Goal: Task Accomplishment & Management: Use online tool/utility

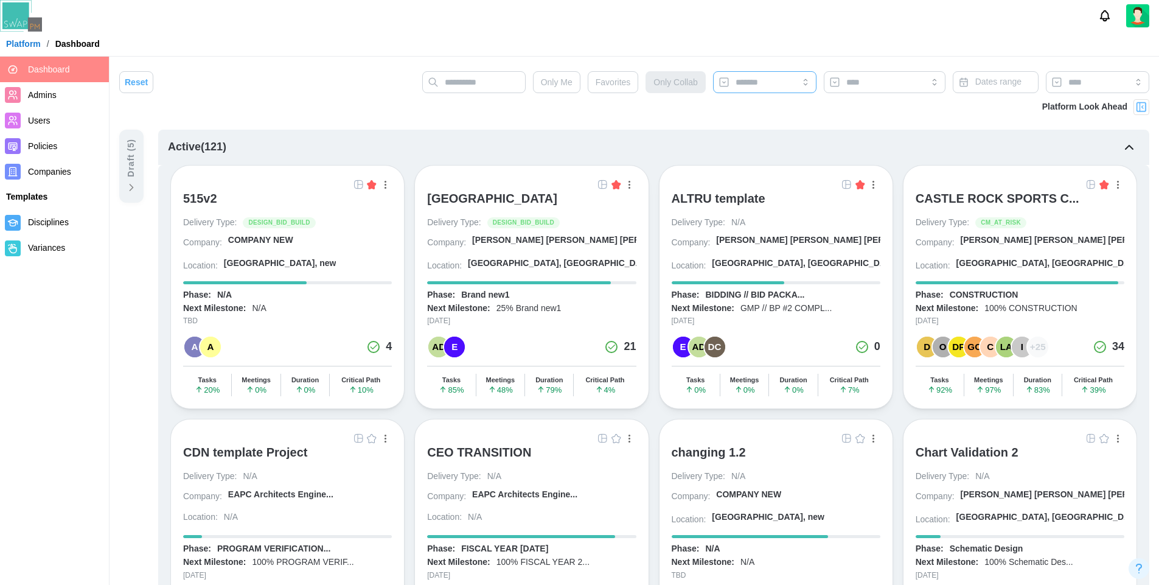
click at [764, 76] on div at bounding box center [763, 82] width 61 height 21
click at [766, 80] on input "search" at bounding box center [765, 82] width 58 height 10
click at [483, 89] on input "text" at bounding box center [473, 82] width 103 height 22
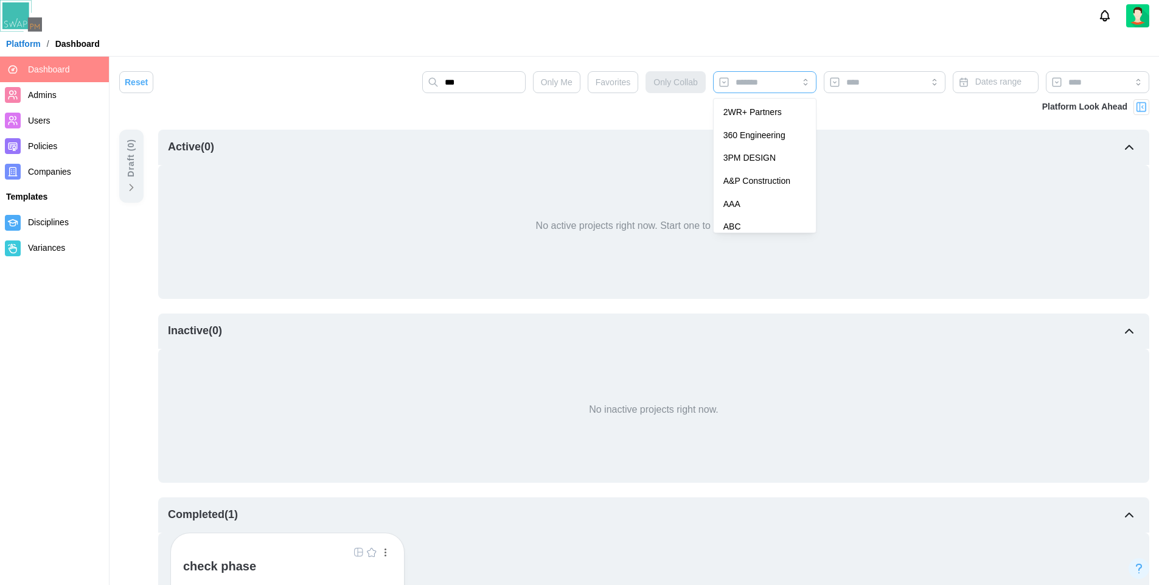
click at [766, 82] on input "search" at bounding box center [765, 82] width 58 height 10
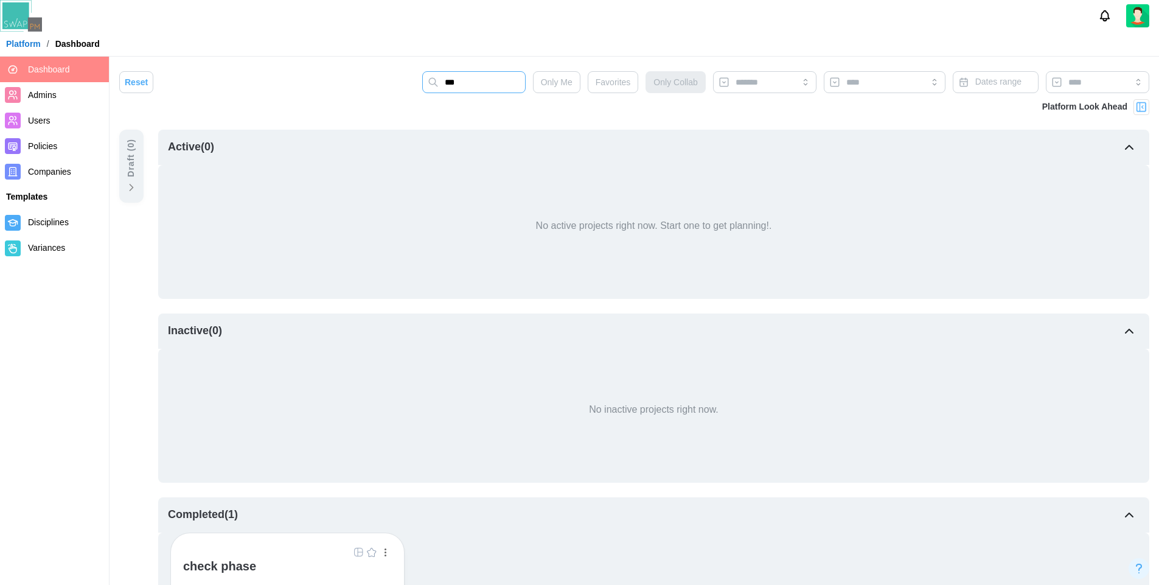
click at [492, 84] on input "***" at bounding box center [473, 82] width 103 height 22
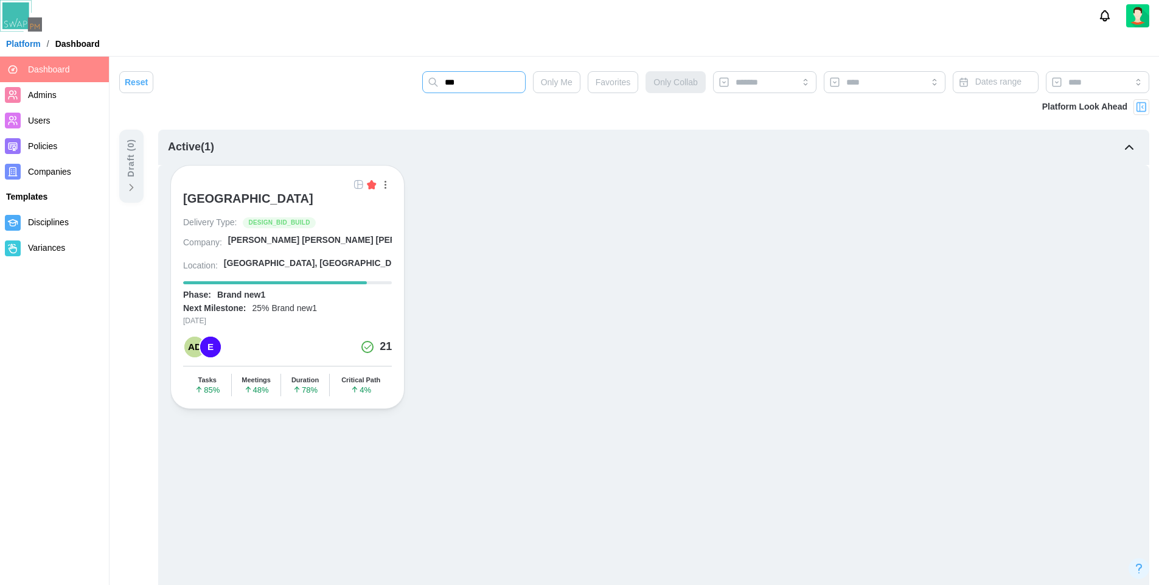
type input "***"
click at [359, 186] on img at bounding box center [359, 185] width 10 height 10
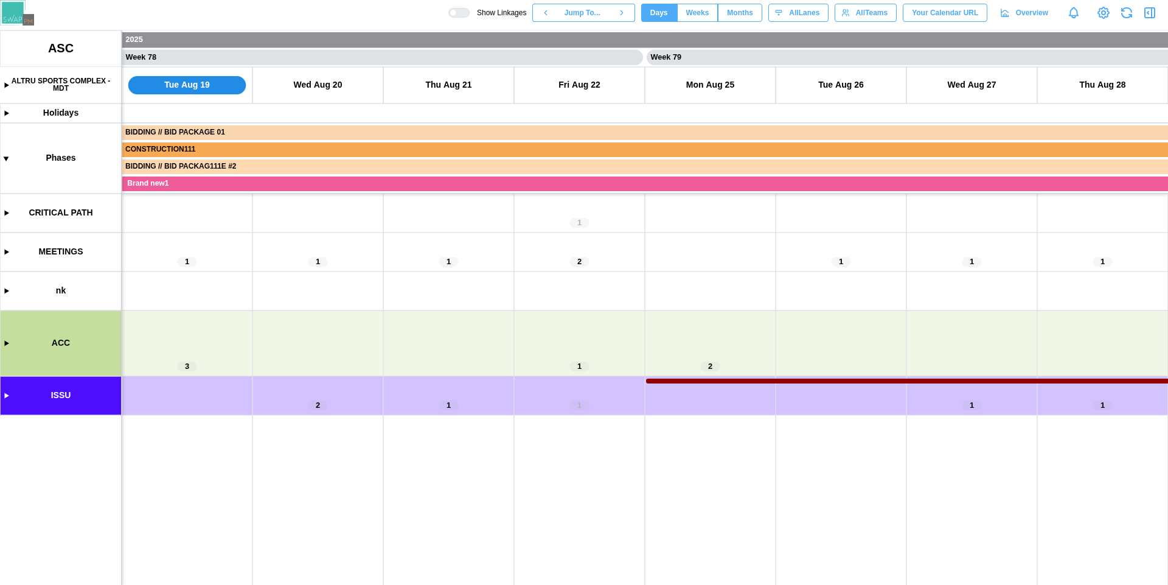
scroll to position [0, 50507]
click at [1152, 16] on icon "button" at bounding box center [1152, 13] width 0 height 10
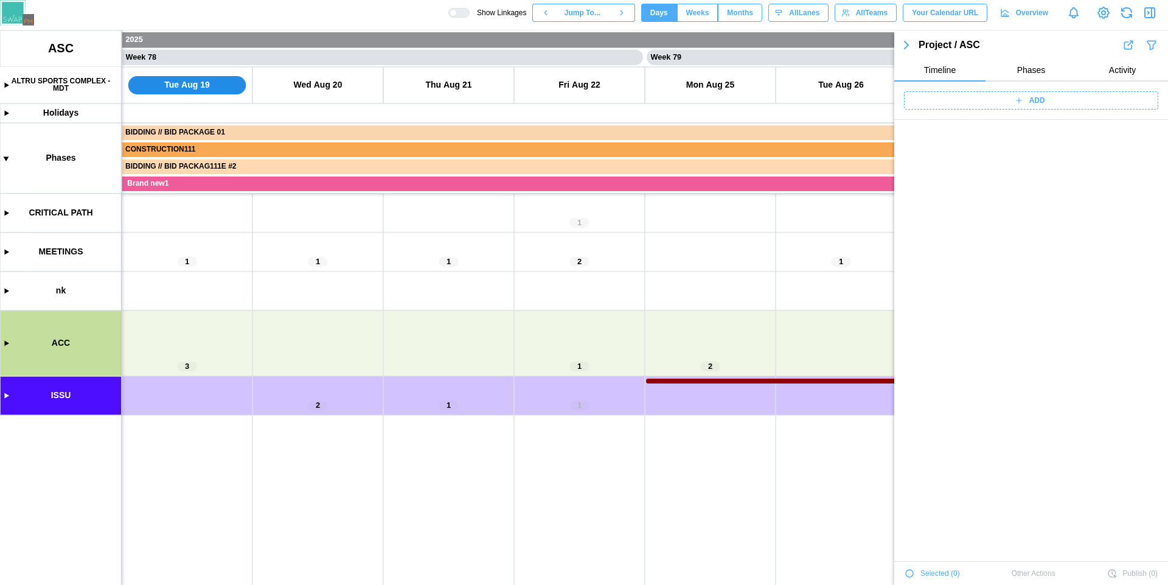
scroll to position [41902, 0]
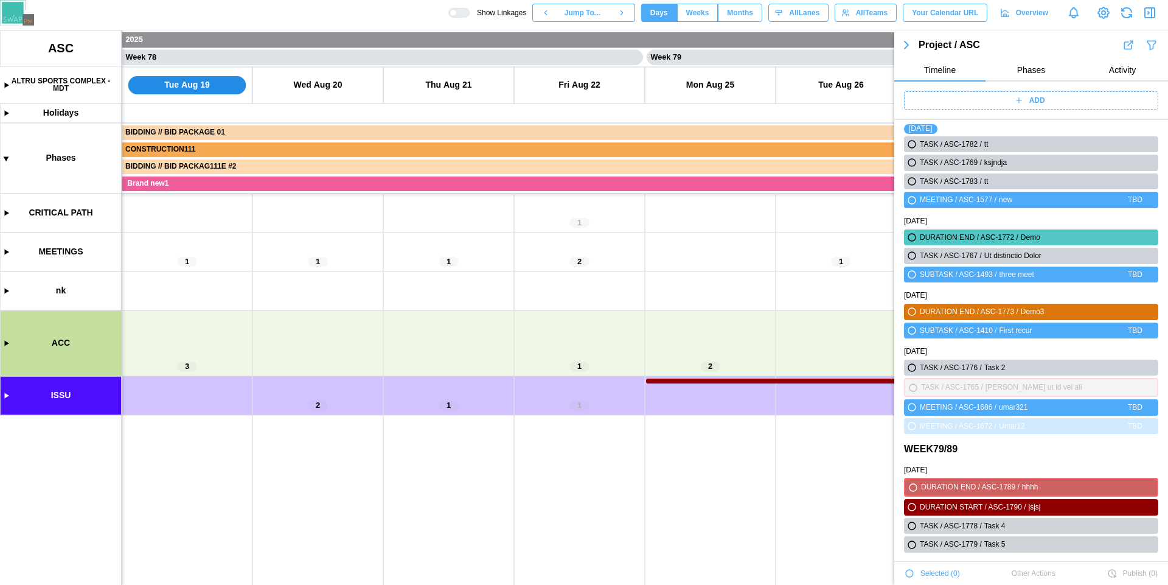
click at [1151, 16] on icon "button" at bounding box center [1150, 12] width 15 height 15
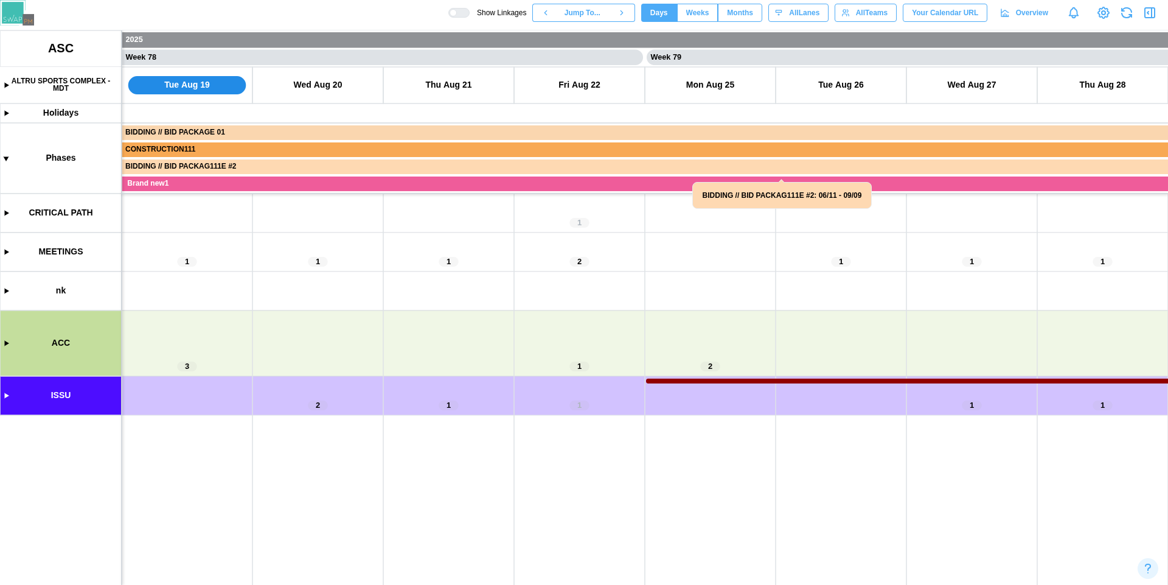
click at [10, 394] on canvas at bounding box center [584, 307] width 1168 height 554
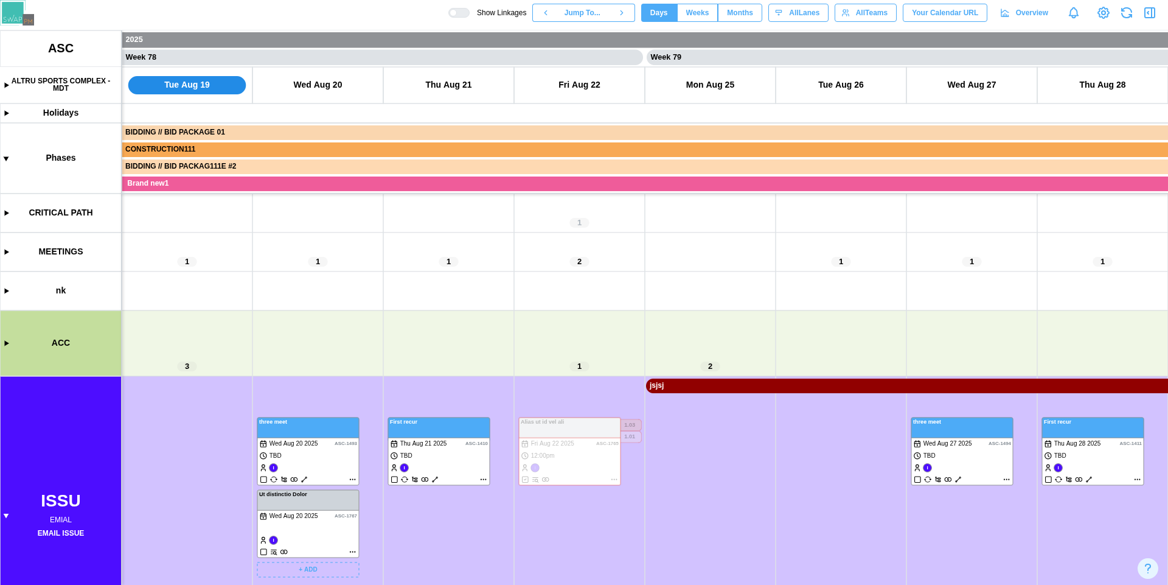
click at [316, 465] on canvas at bounding box center [584, 307] width 1168 height 554
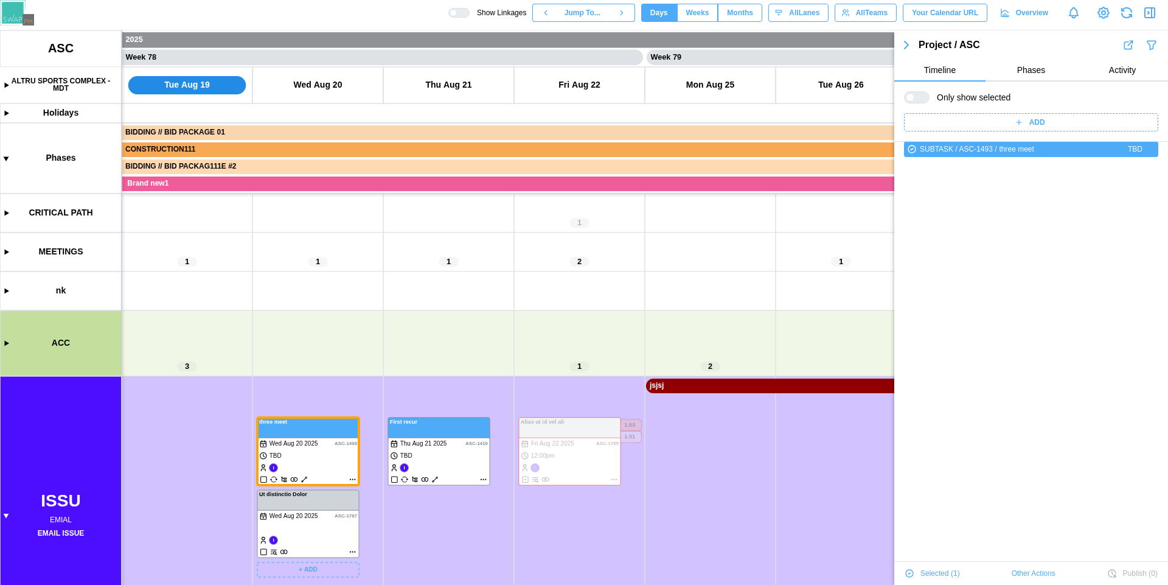
click at [353, 481] on canvas at bounding box center [584, 307] width 1168 height 554
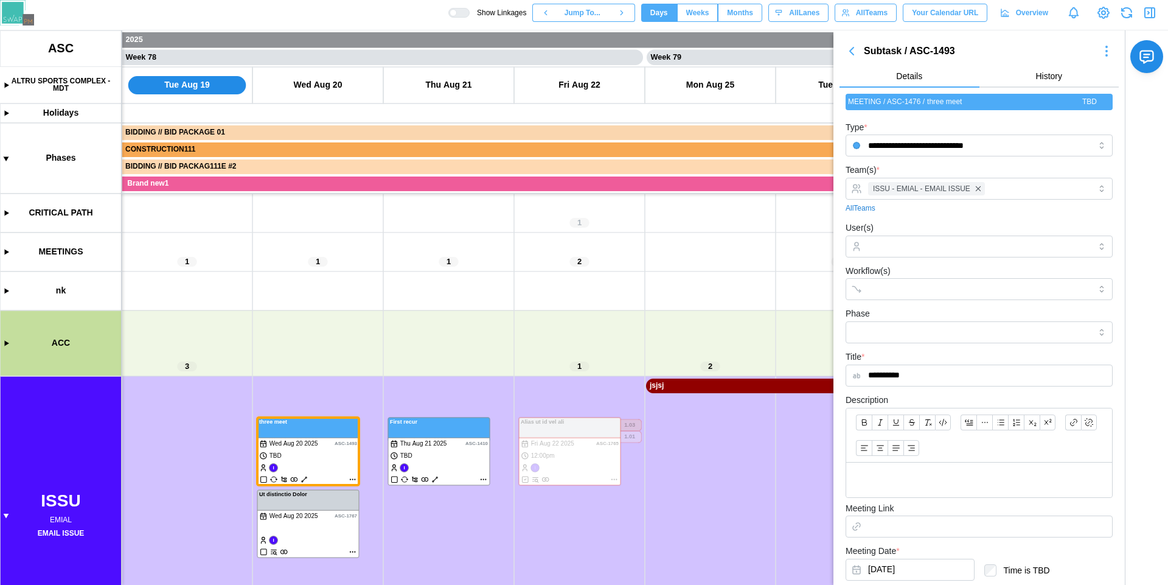
scroll to position [178, 0]
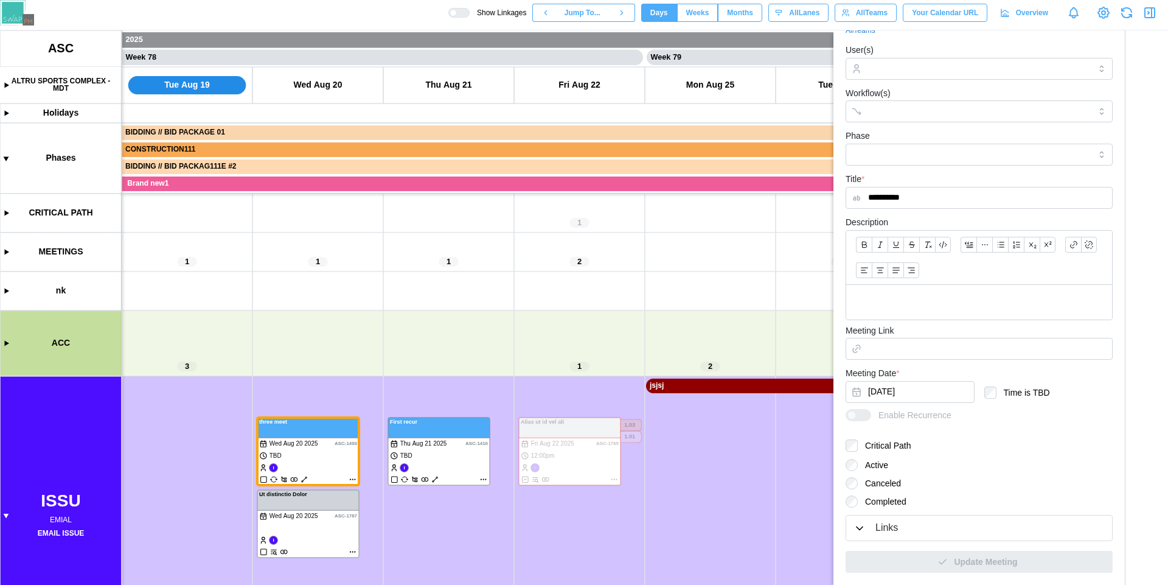
click at [896, 529] on div "Links" at bounding box center [887, 527] width 23 height 15
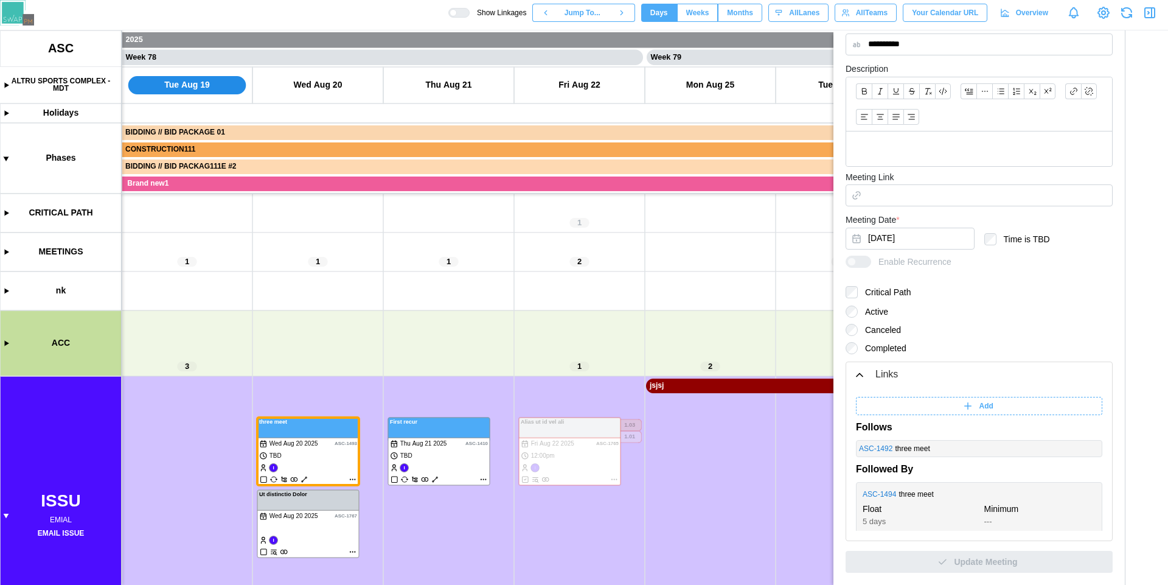
click at [1152, 18] on icon "button" at bounding box center [1152, 13] width 0 height 10
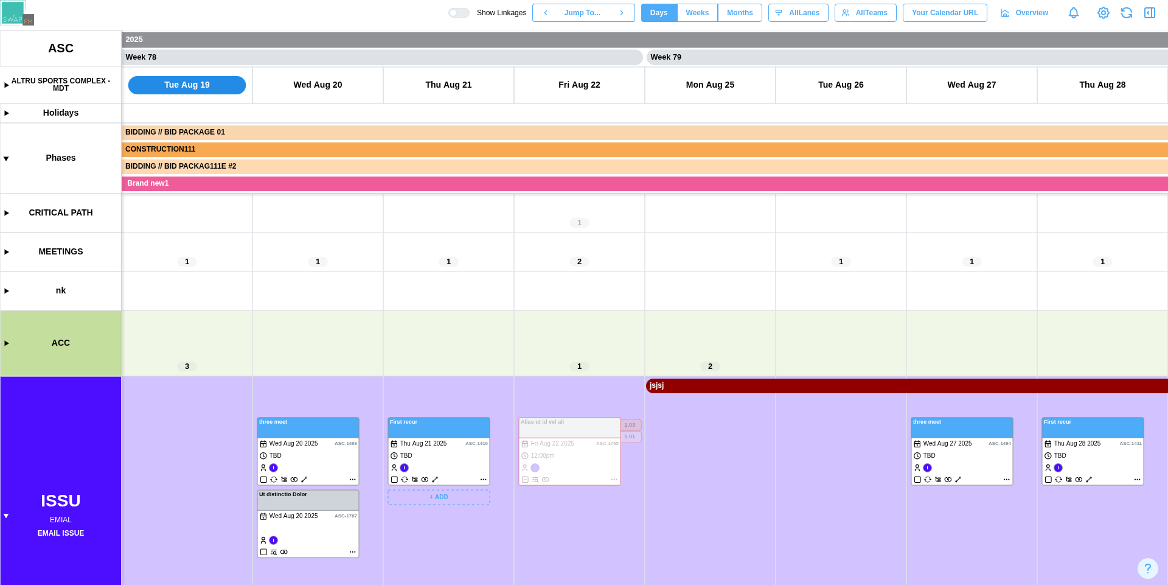
click at [484, 479] on canvas at bounding box center [584, 307] width 1168 height 554
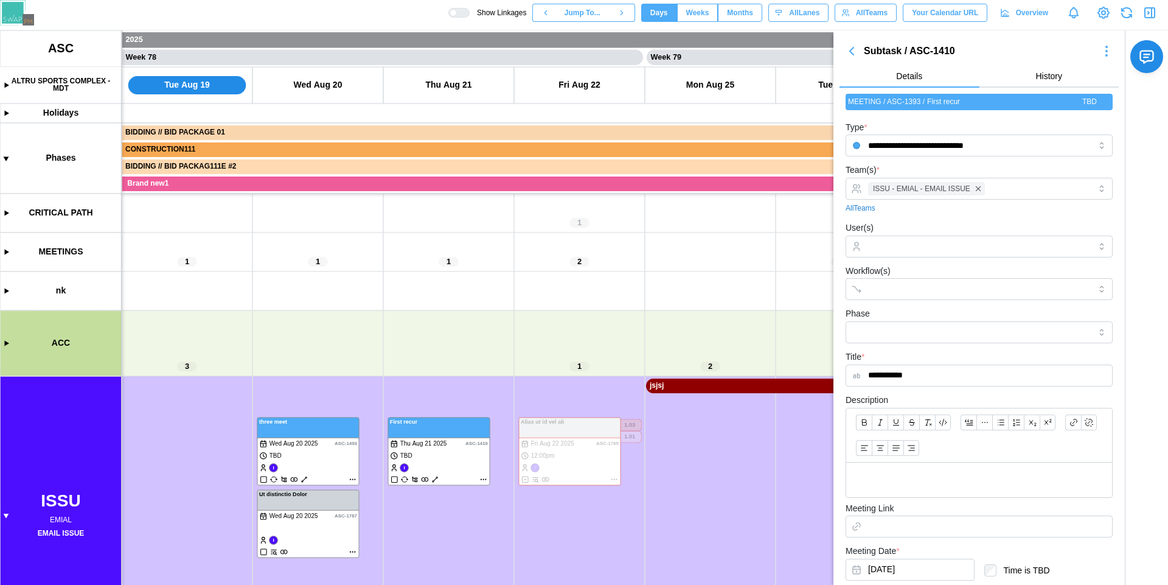
scroll to position [178, 0]
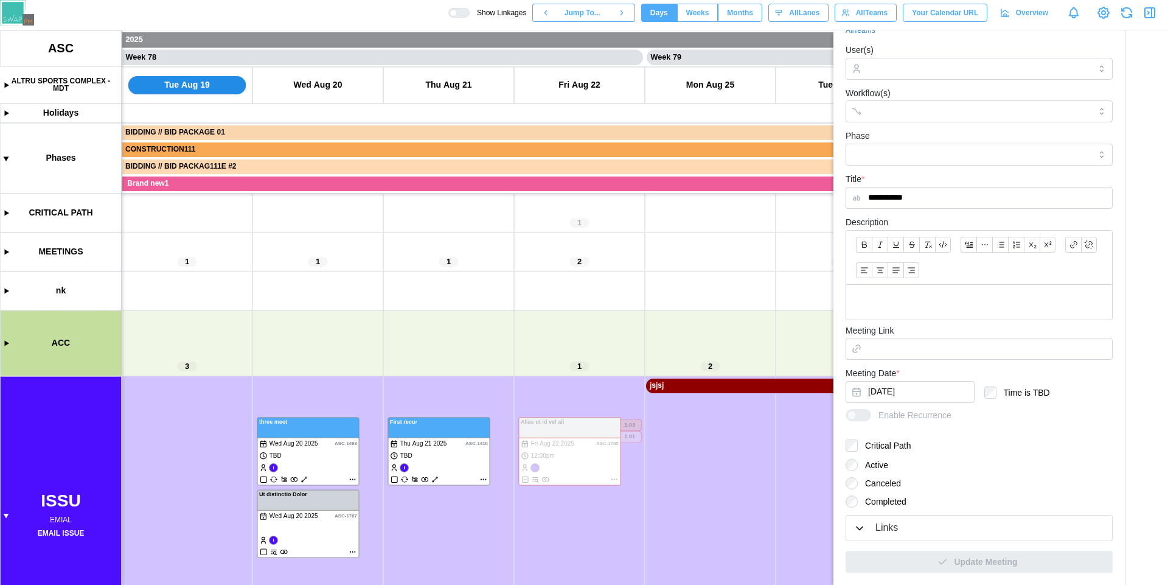
click at [957, 522] on div "Links" at bounding box center [979, 527] width 251 height 15
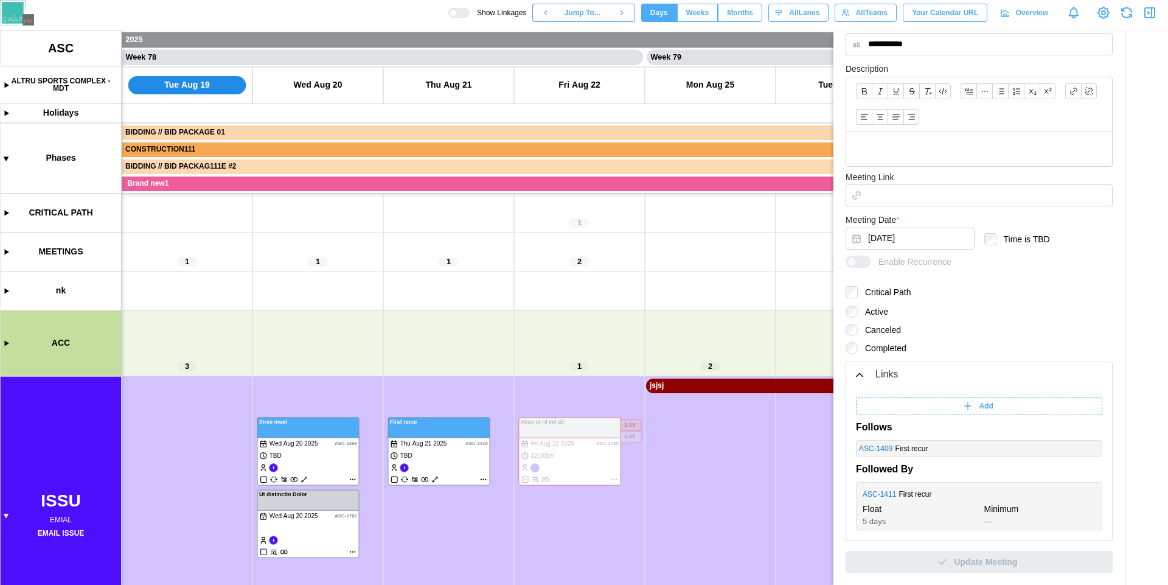
click at [952, 414] on div "Add" at bounding box center [977, 405] width 231 height 17
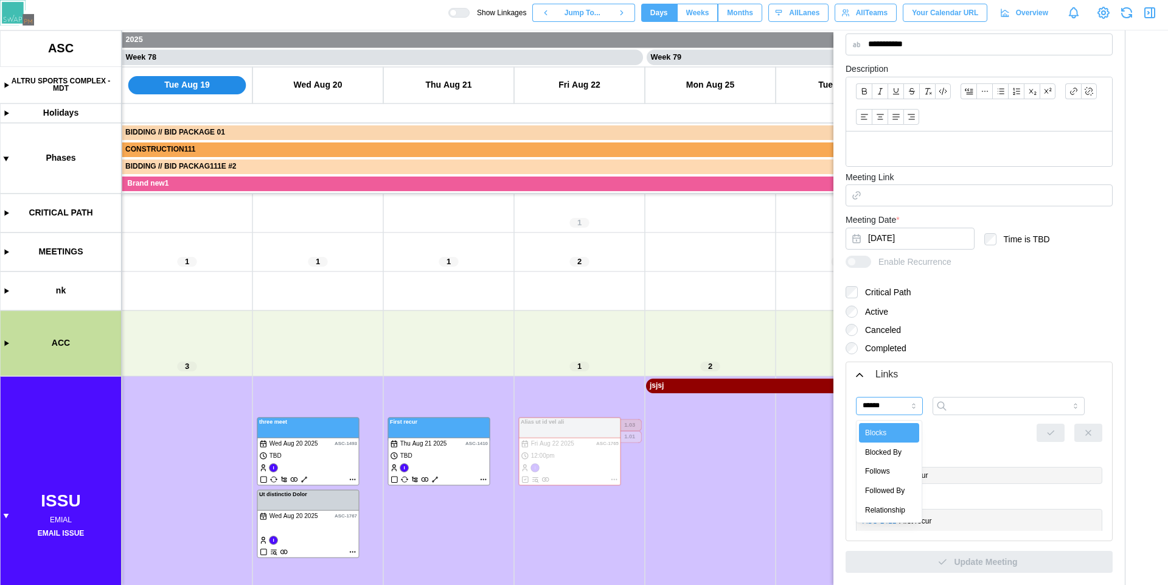
click at [886, 407] on input "******" at bounding box center [889, 406] width 67 height 18
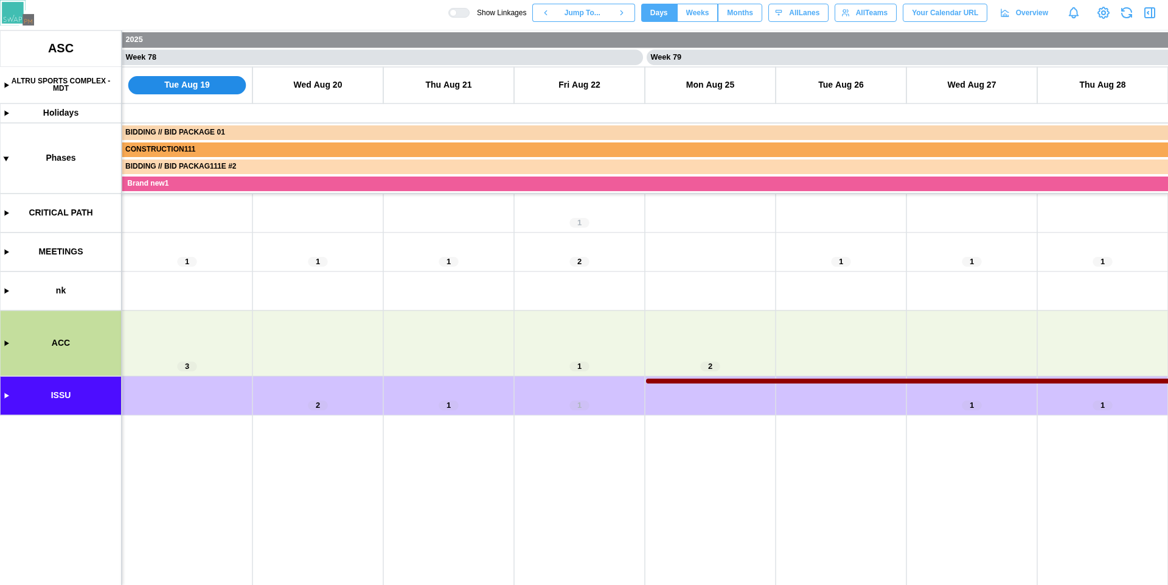
scroll to position [0, 50507]
drag, startPoint x: 77, startPoint y: 43, endPoint x: 21, endPoint y: 47, distance: 55.5
click at [21, 47] on canvas at bounding box center [584, 307] width 1168 height 554
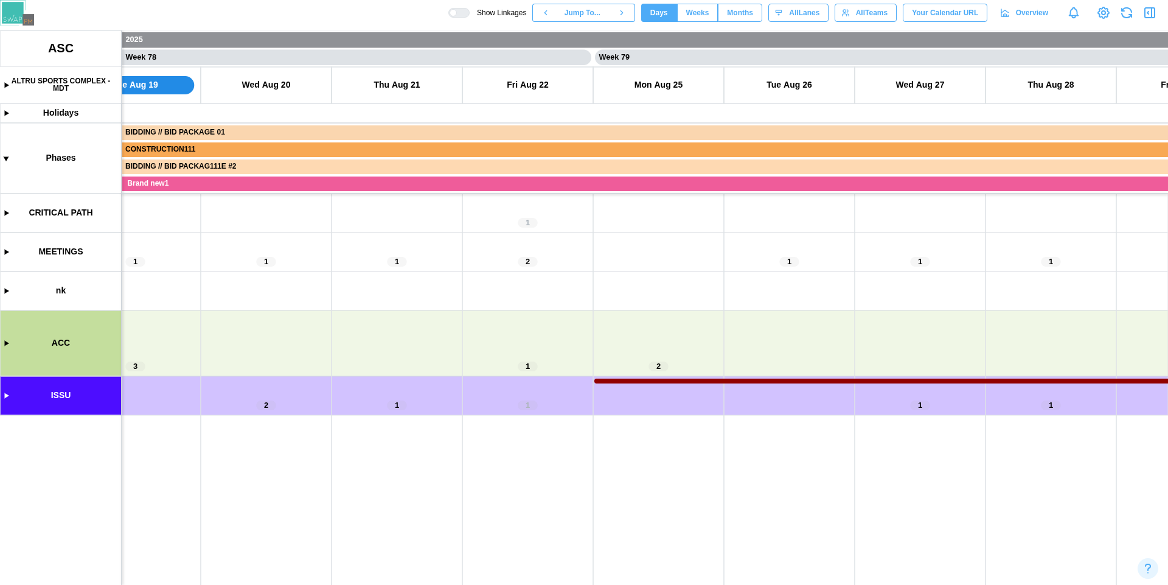
click at [6, 399] on canvas at bounding box center [584, 307] width 1168 height 554
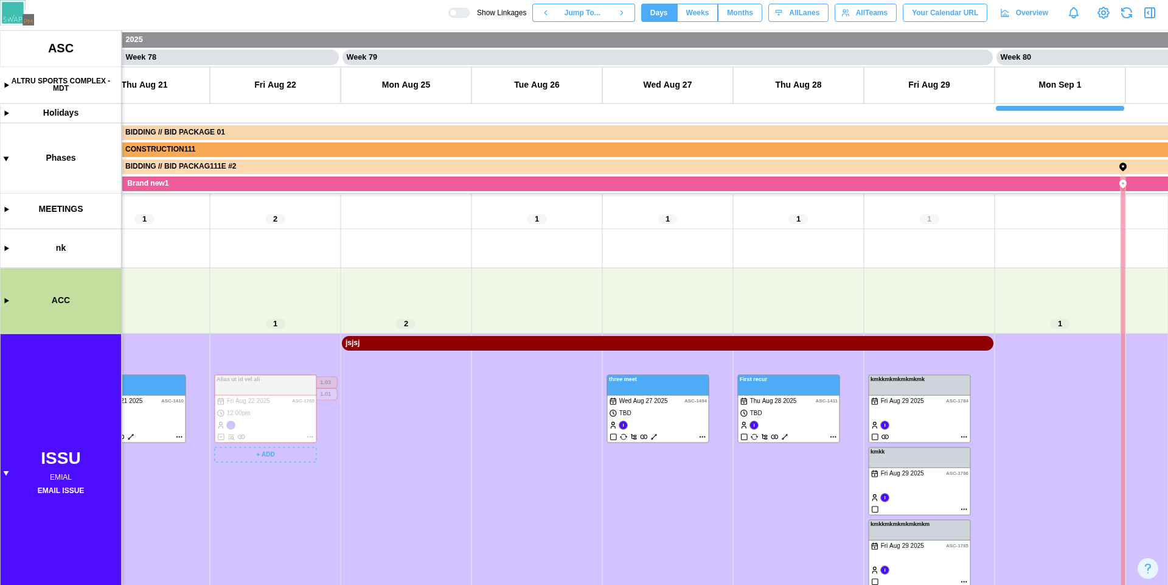
scroll to position [0, 50839]
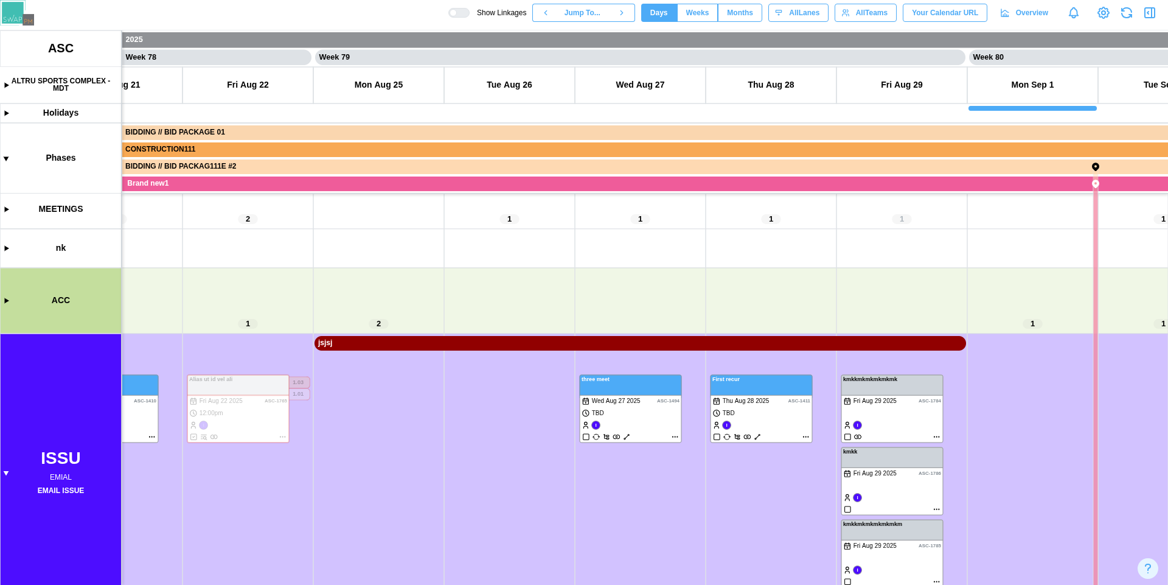
click at [936, 436] on canvas at bounding box center [584, 307] width 1168 height 554
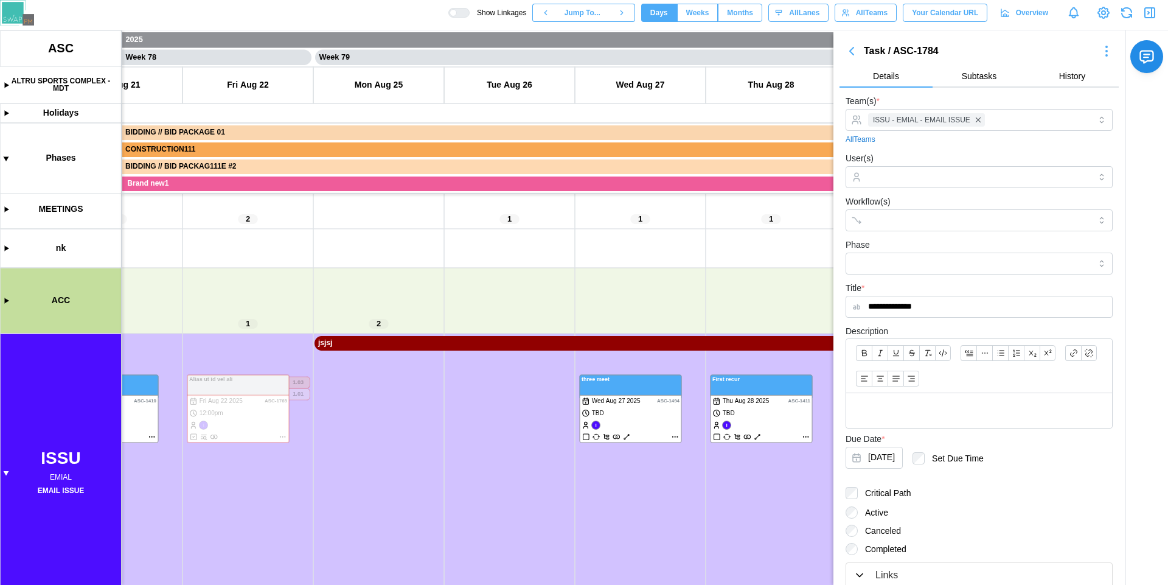
scroll to position [47, 0]
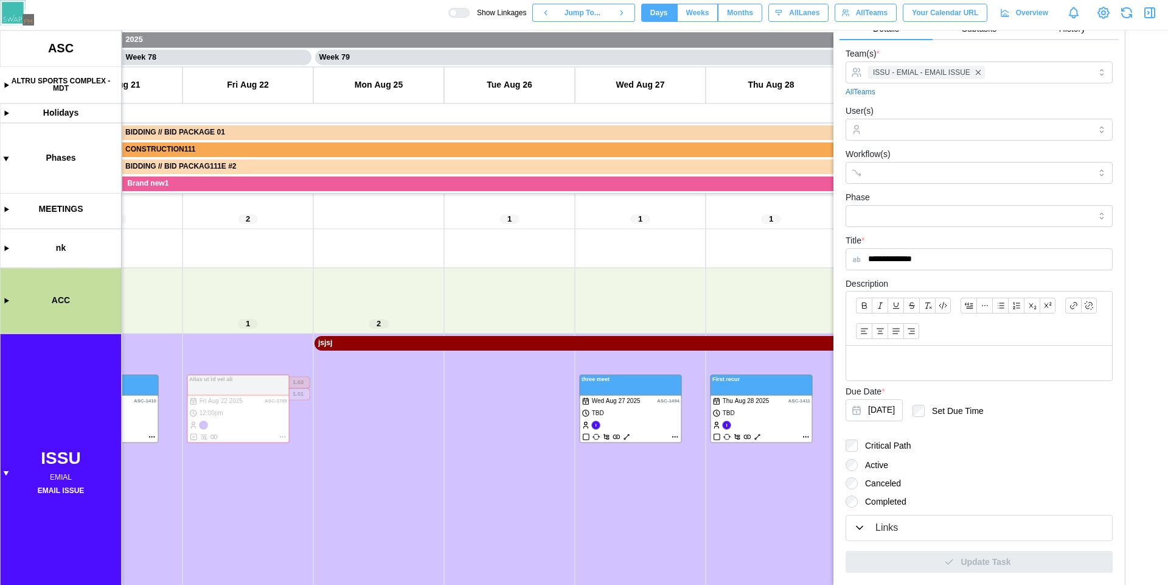
click at [886, 531] on div "Links" at bounding box center [887, 527] width 23 height 15
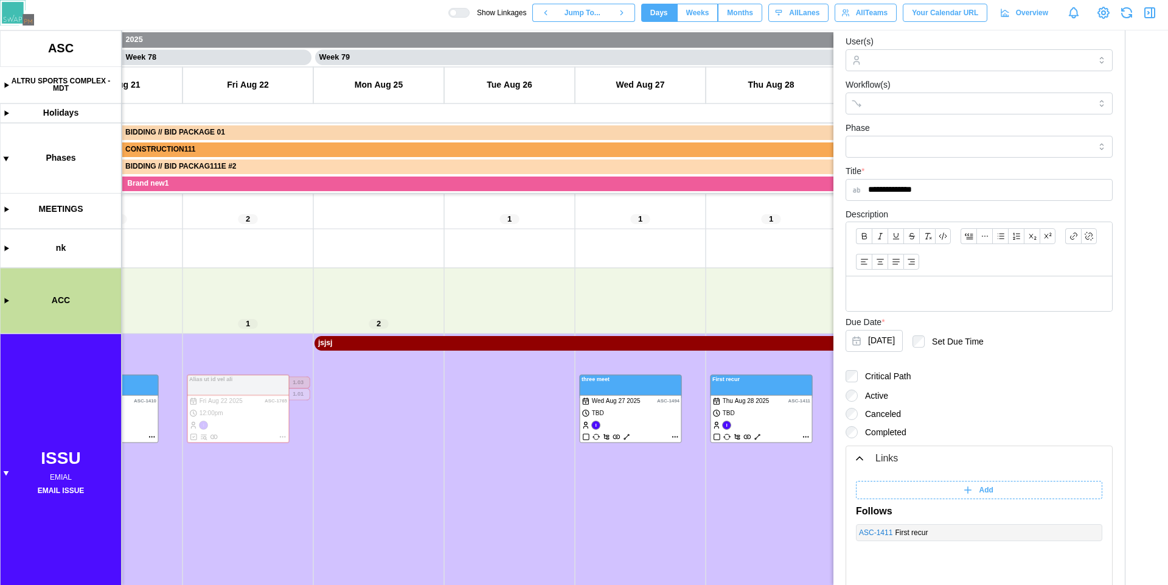
scroll to position [201, 0]
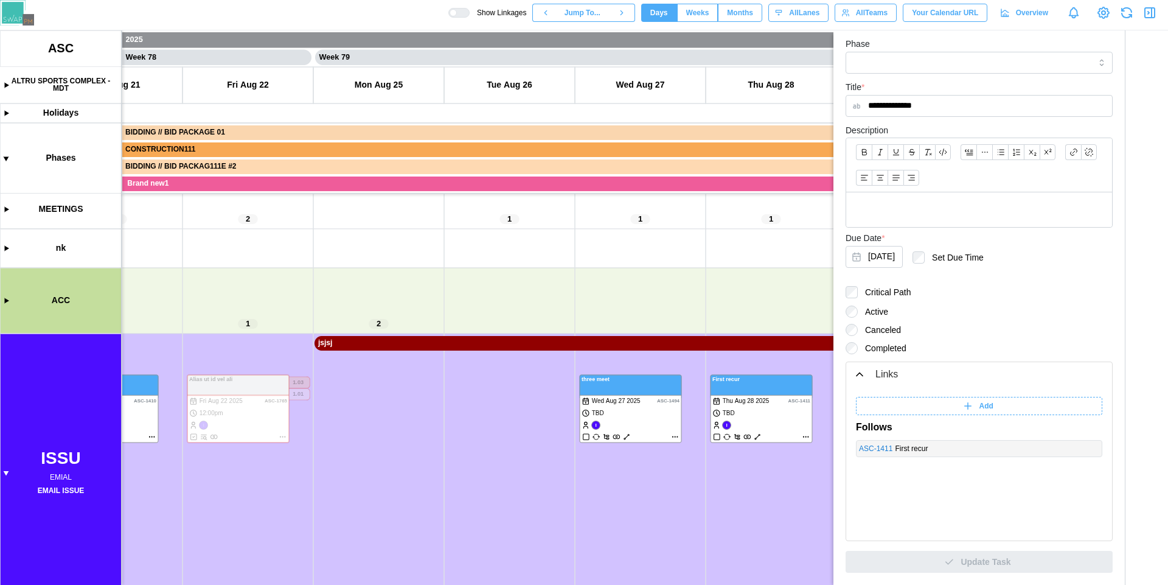
click at [970, 405] on div "Add" at bounding box center [977, 405] width 231 height 17
click at [1150, 15] on icon "button" at bounding box center [1150, 12] width 15 height 15
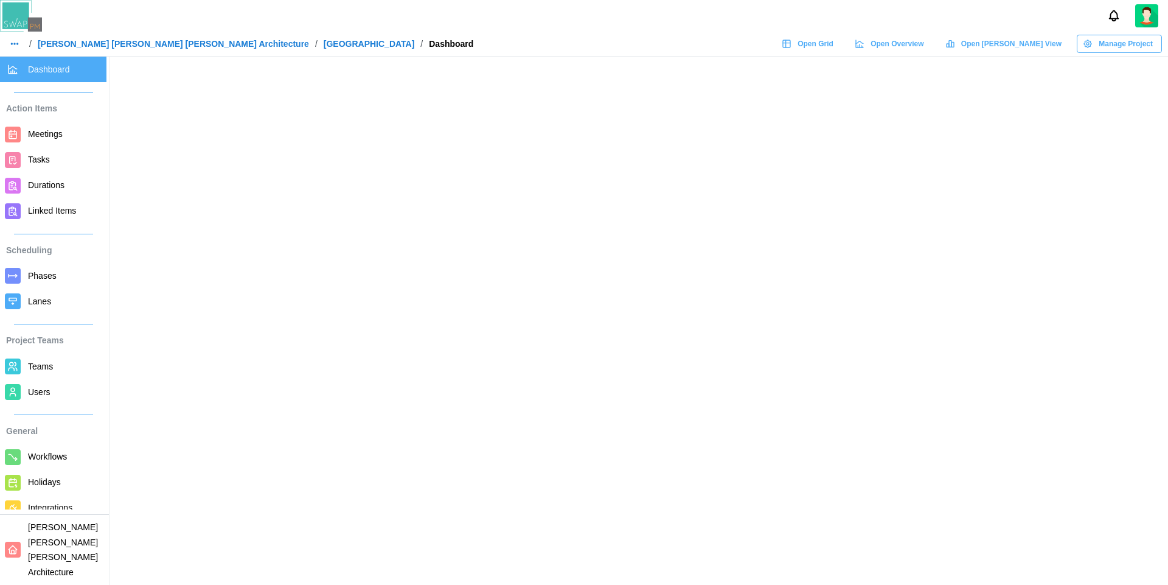
click at [50, 394] on span "Users" at bounding box center [39, 392] width 23 height 10
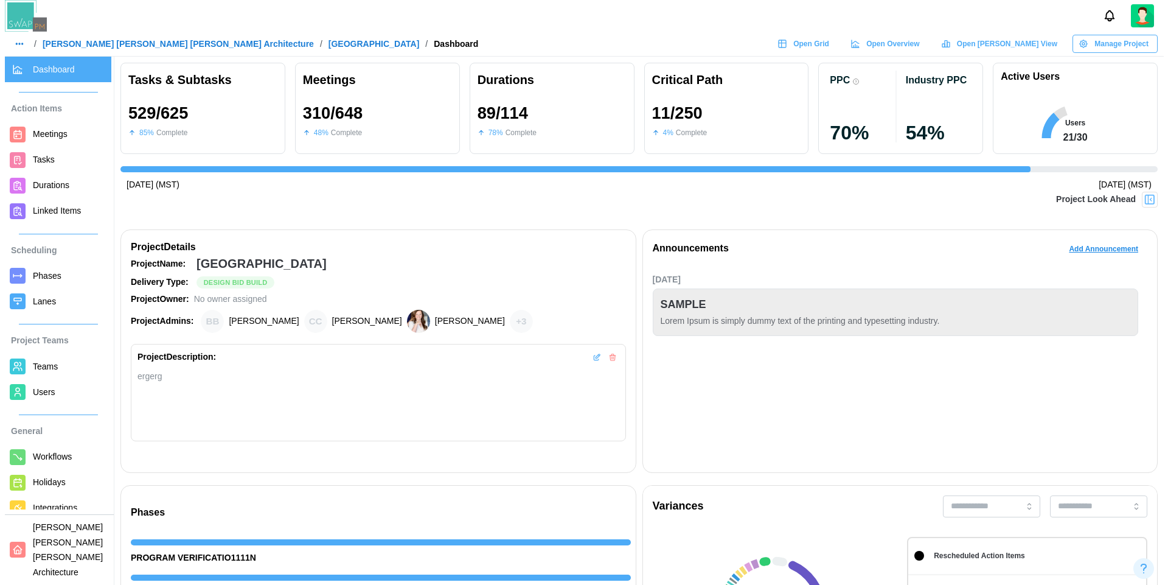
scroll to position [0, 11297]
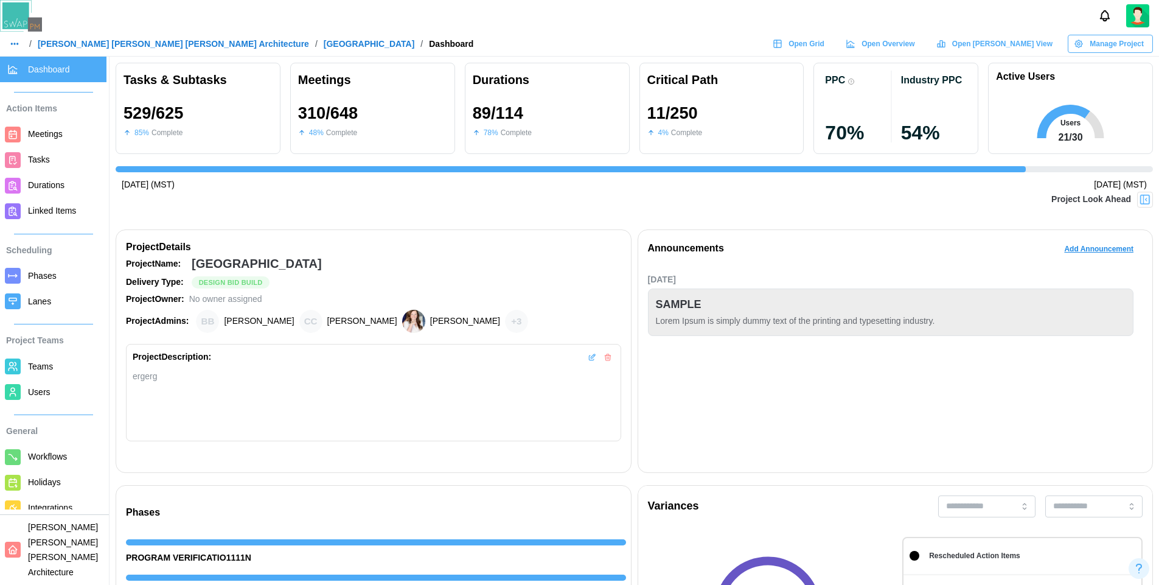
click at [37, 389] on span "Users" at bounding box center [39, 392] width 23 height 10
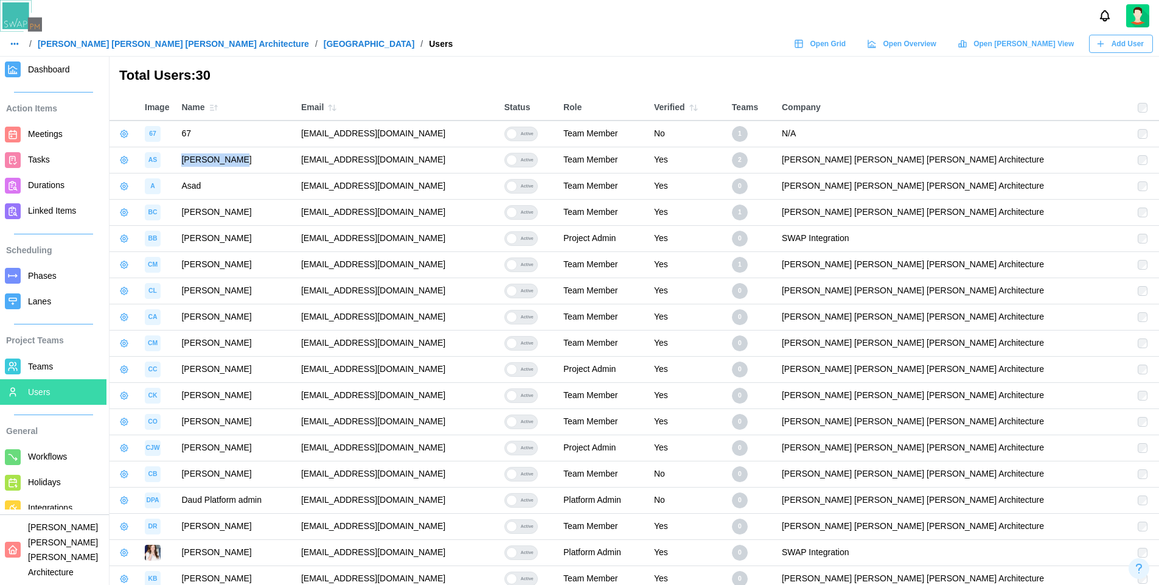
drag, startPoint x: 178, startPoint y: 161, endPoint x: 245, endPoint y: 162, distance: 67.6
click at [245, 162] on td "[PERSON_NAME]" at bounding box center [235, 160] width 120 height 26
drag, startPoint x: 770, startPoint y: 162, endPoint x: 703, endPoint y: 163, distance: 67.0
click at [642, 163] on div "Team Member" at bounding box center [603, 159] width 79 height 13
drag, startPoint x: 496, startPoint y: 161, endPoint x: 339, endPoint y: 161, distance: 157.0
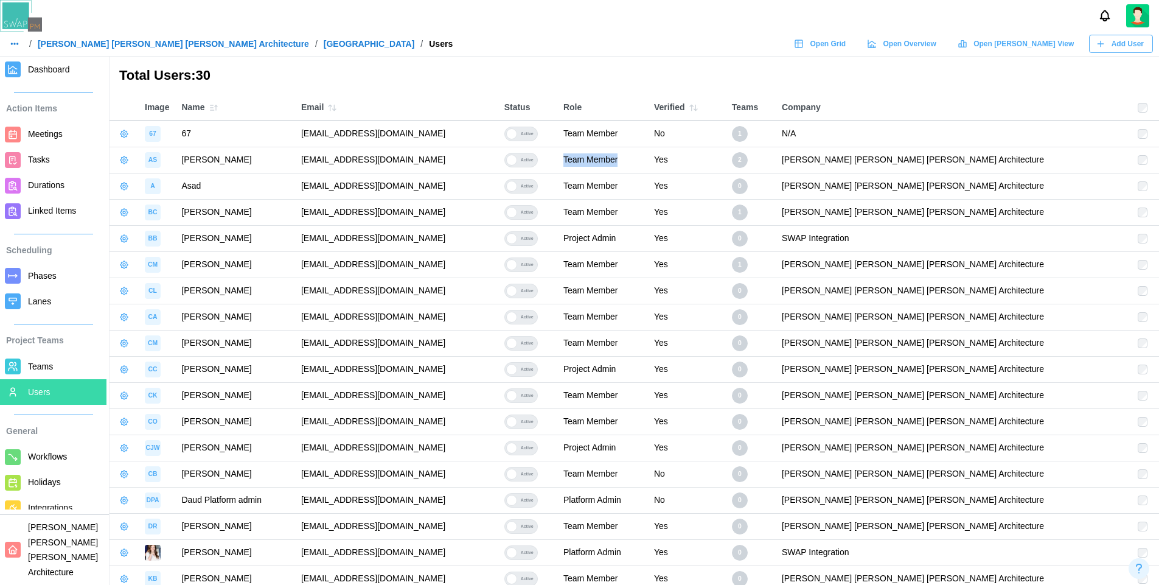
click at [339, 161] on td "[EMAIL_ADDRESS][DOMAIN_NAME]" at bounding box center [396, 160] width 203 height 26
click at [486, 92] on div "Total Users: 30" at bounding box center [635, 76] width 1050 height 38
drag, startPoint x: 506, startPoint y: 159, endPoint x: 342, endPoint y: 165, distance: 163.8
click at [342, 165] on td "[EMAIL_ADDRESS][DOMAIN_NAME]" at bounding box center [396, 160] width 203 height 26
click at [497, 88] on div "Total Users: 30" at bounding box center [635, 76] width 1050 height 38
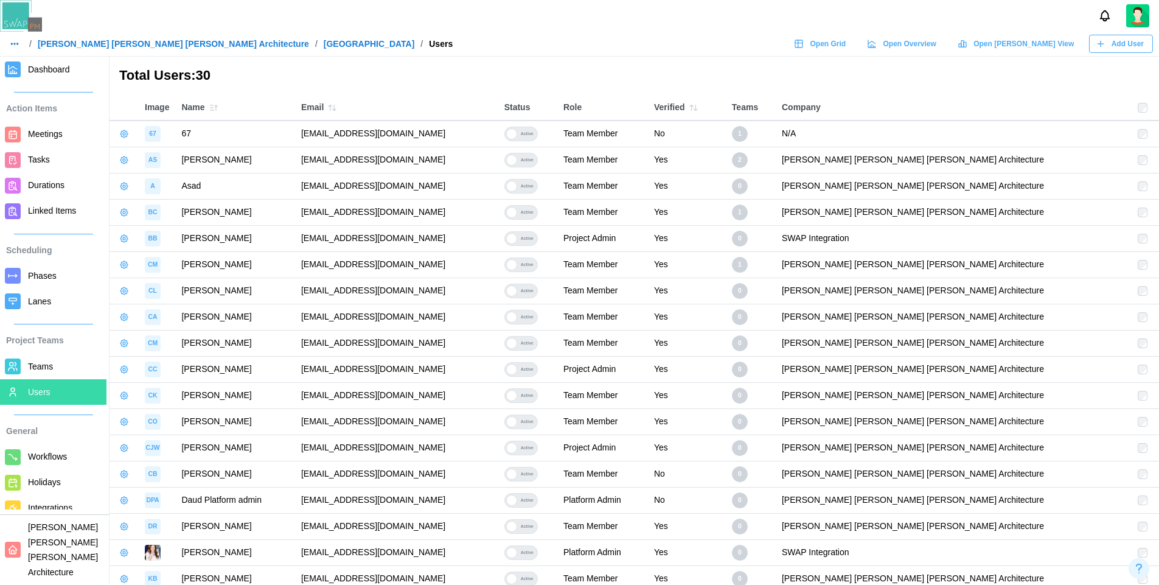
click at [110, 45] on link "[PERSON_NAME] [PERSON_NAME] [PERSON_NAME] Architecture" at bounding box center [173, 44] width 271 height 9
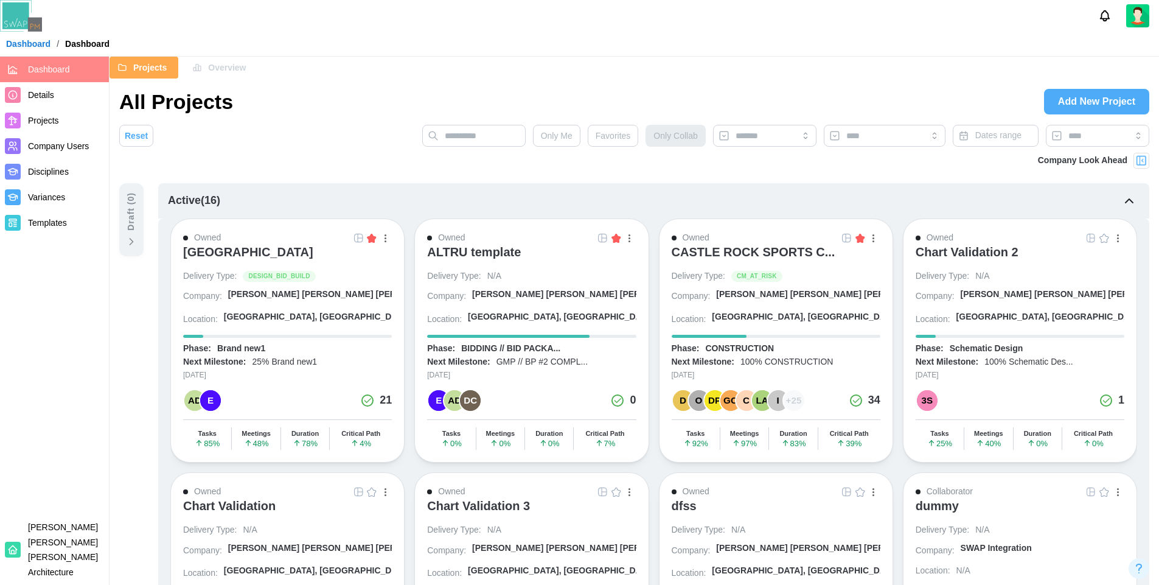
click at [79, 142] on span "Company Users" at bounding box center [58, 146] width 61 height 10
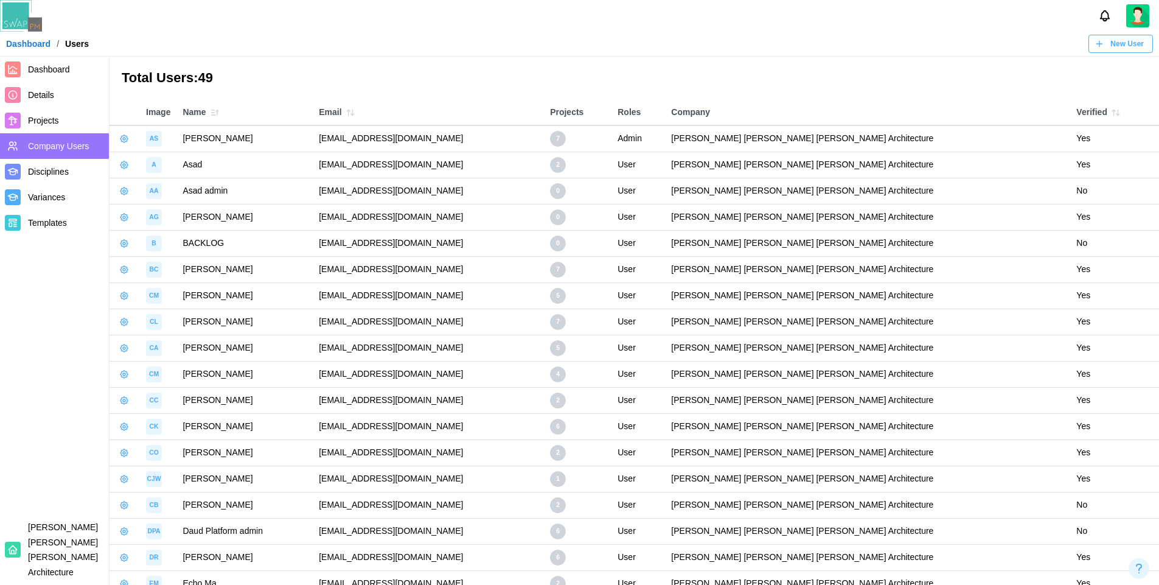
drag, startPoint x: 512, startPoint y: 134, endPoint x: 354, endPoint y: 139, distance: 158.3
click at [354, 139] on td "[EMAIL_ADDRESS][DOMAIN_NAME]" at bounding box center [428, 138] width 231 height 26
copy td "[EMAIL_ADDRESS][DOMAIN_NAME]"
click at [1134, 10] on img at bounding box center [1138, 15] width 23 height 23
click at [1110, 67] on button "Sign Out" at bounding box center [1122, 69] width 67 height 22
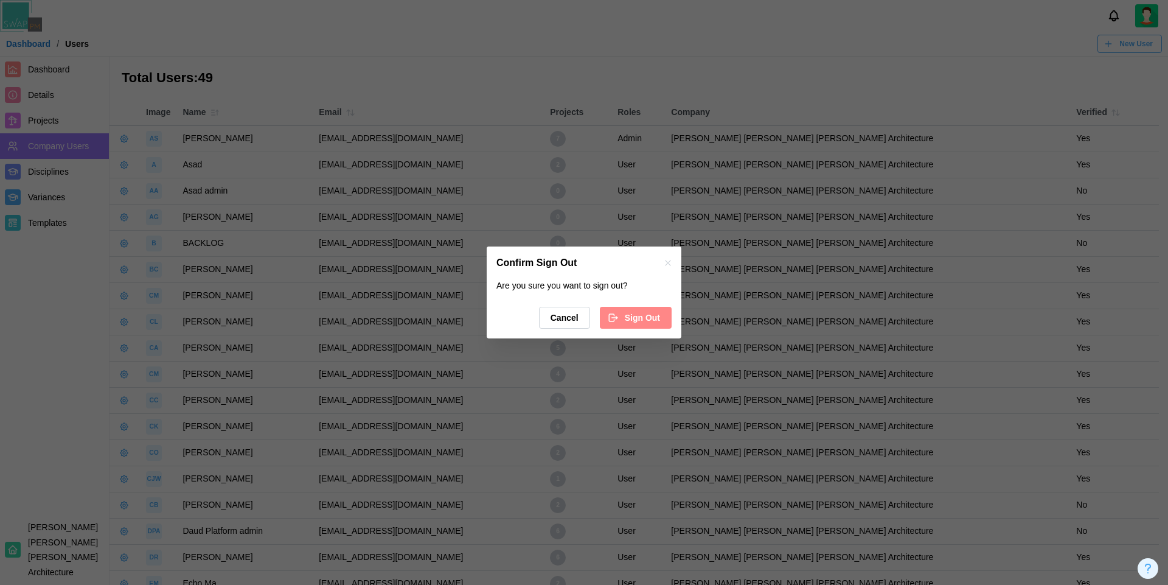
click at [634, 313] on span "Sign Out" at bounding box center [642, 317] width 35 height 21
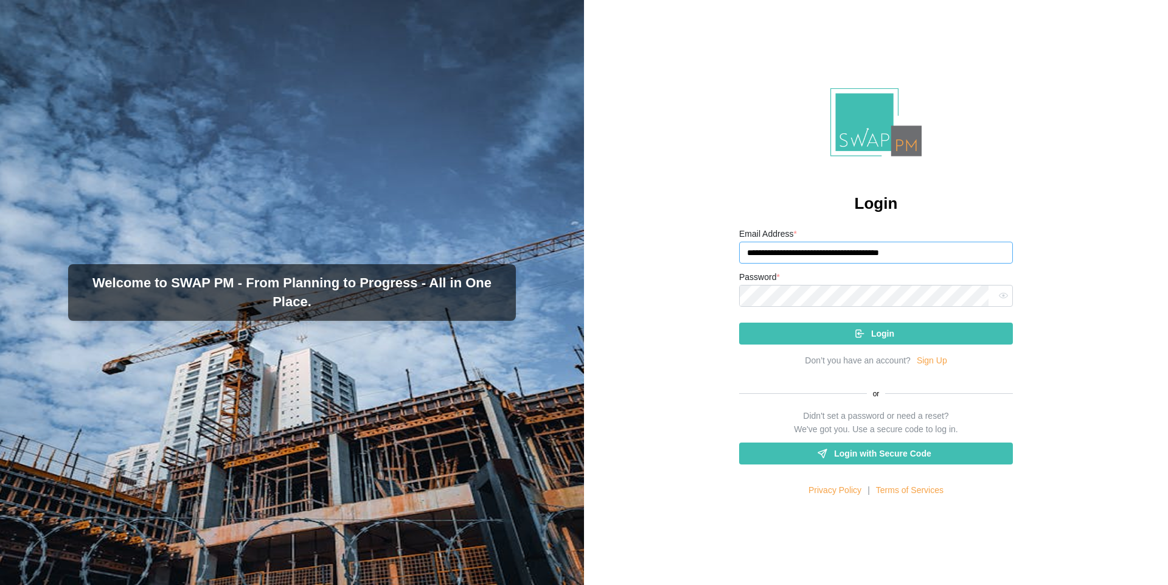
drag, startPoint x: 929, startPoint y: 251, endPoint x: 736, endPoint y: 245, distance: 192.4
click at [739, 245] on input "**********" at bounding box center [876, 253] width 274 height 22
paste input "email"
click at [999, 296] on icon "button" at bounding box center [1003, 295] width 9 height 9
type input "**********"
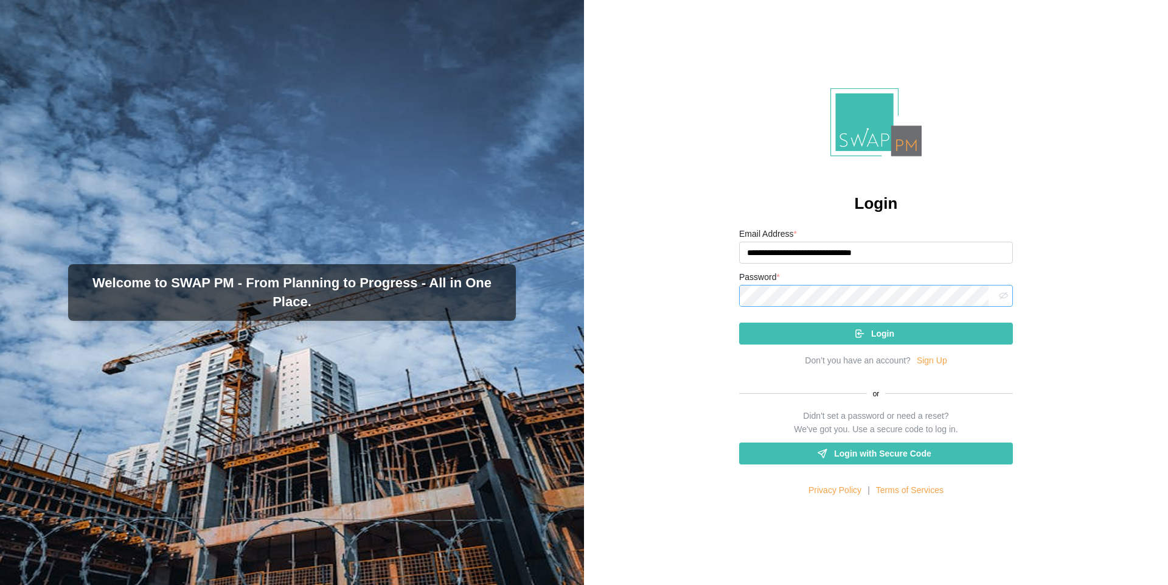
click at [739, 323] on button "Login" at bounding box center [876, 334] width 274 height 22
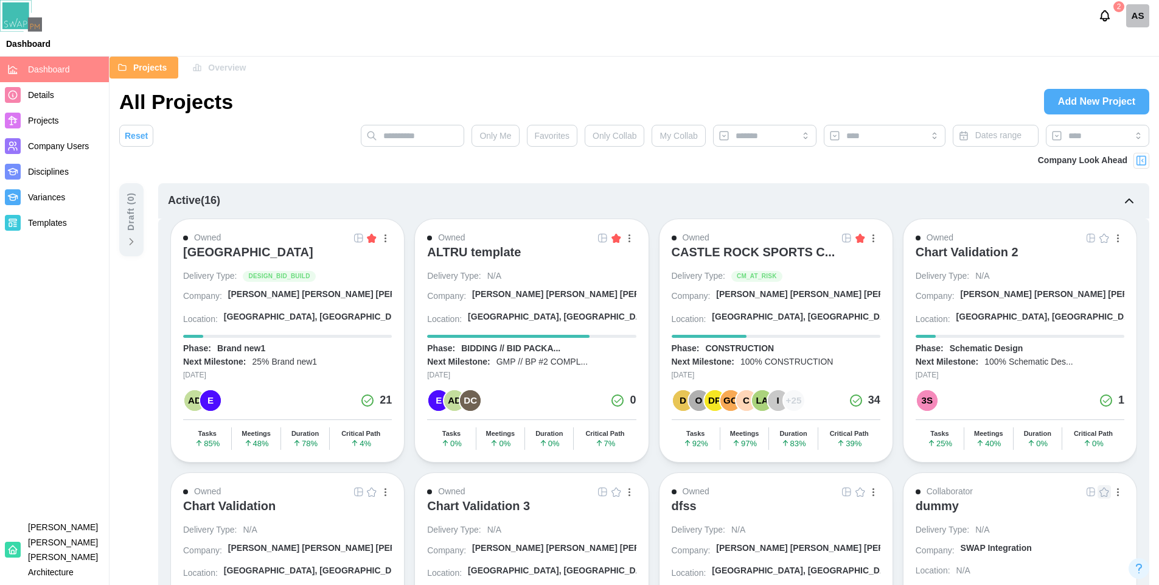
click at [355, 242] on img at bounding box center [359, 238] width 10 height 10
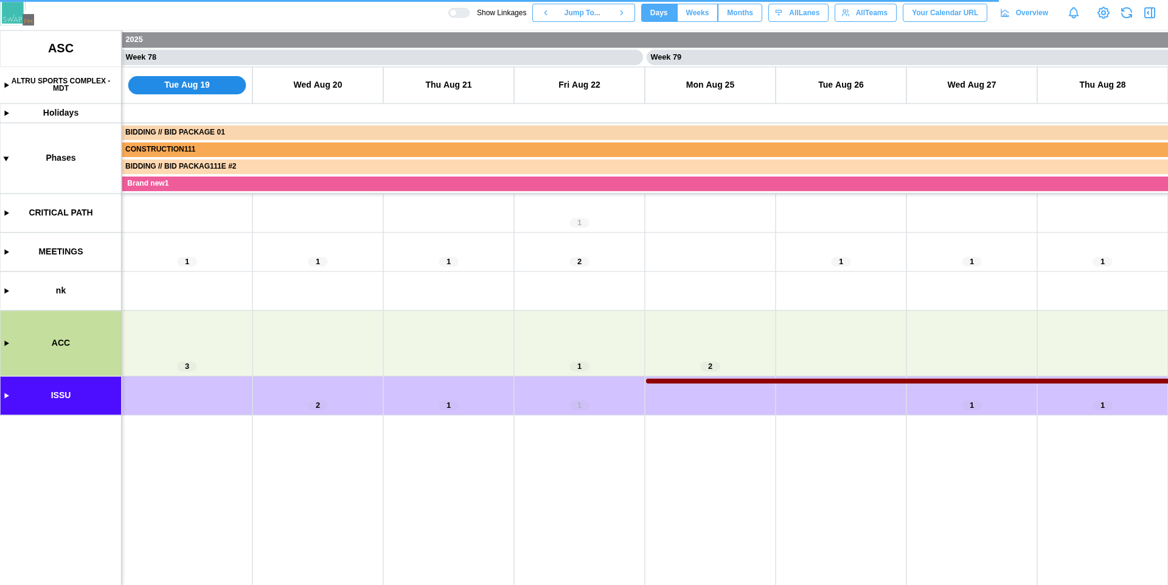
scroll to position [0, 50507]
click at [7, 397] on canvas at bounding box center [584, 307] width 1168 height 554
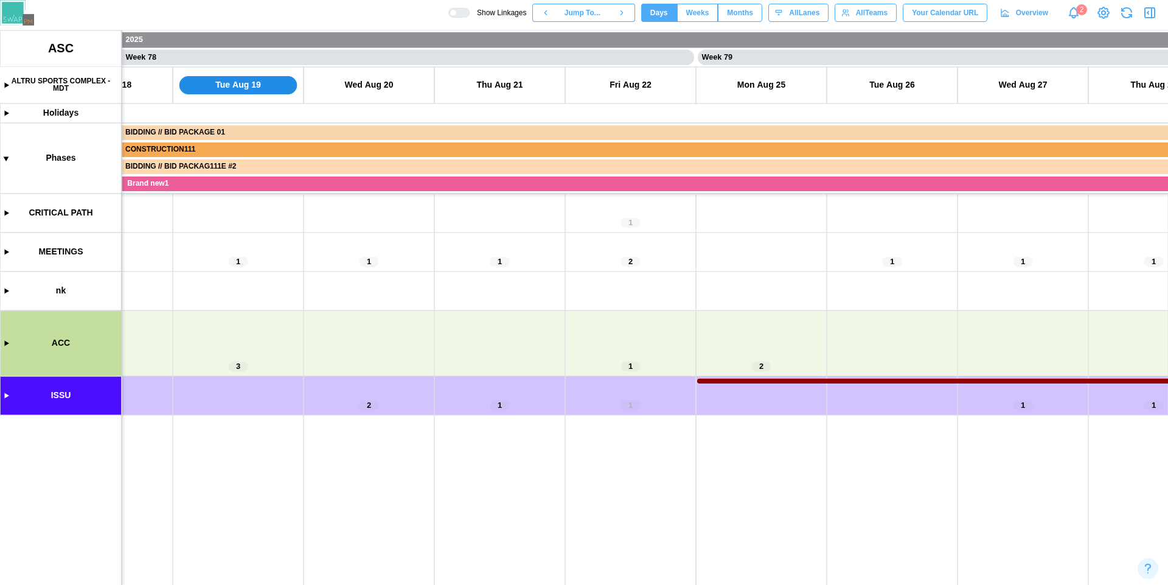
click at [4, 395] on canvas at bounding box center [584, 307] width 1168 height 554
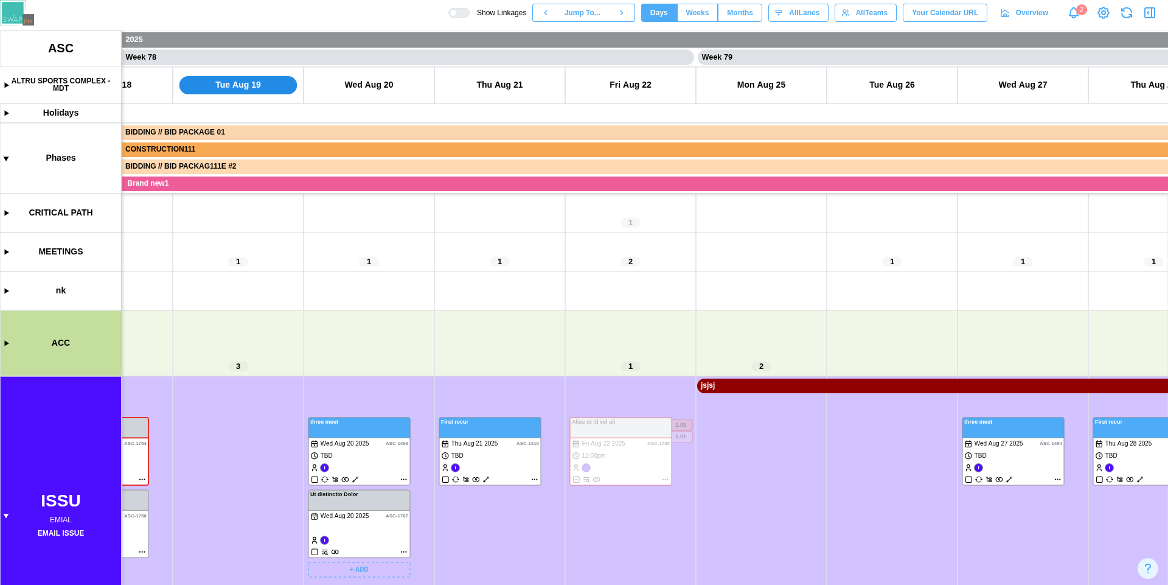
click at [403, 477] on canvas at bounding box center [584, 307] width 1168 height 554
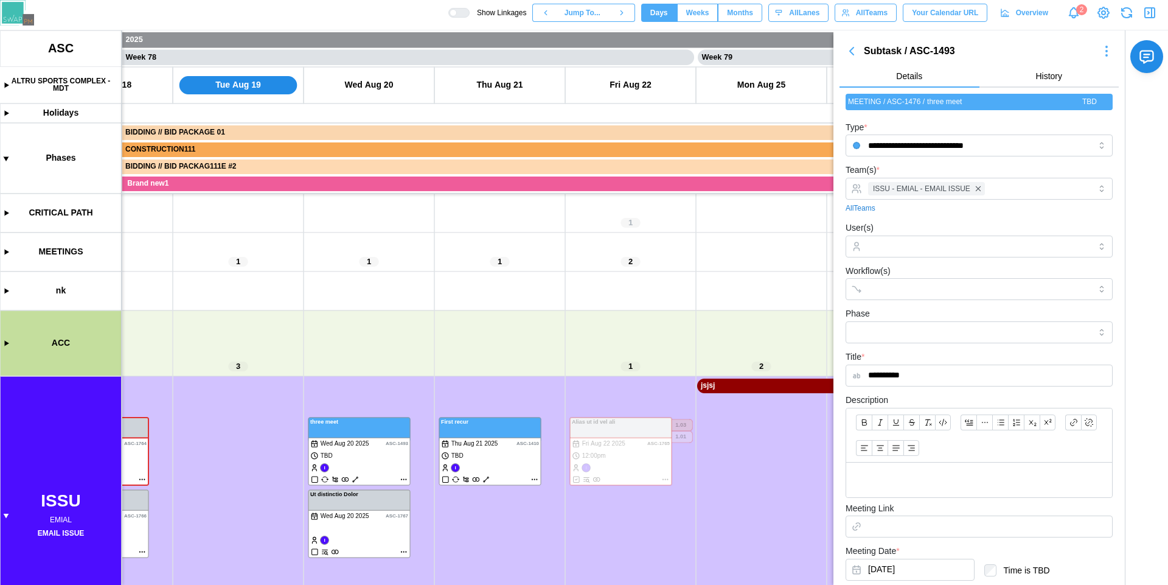
scroll to position [178, 0]
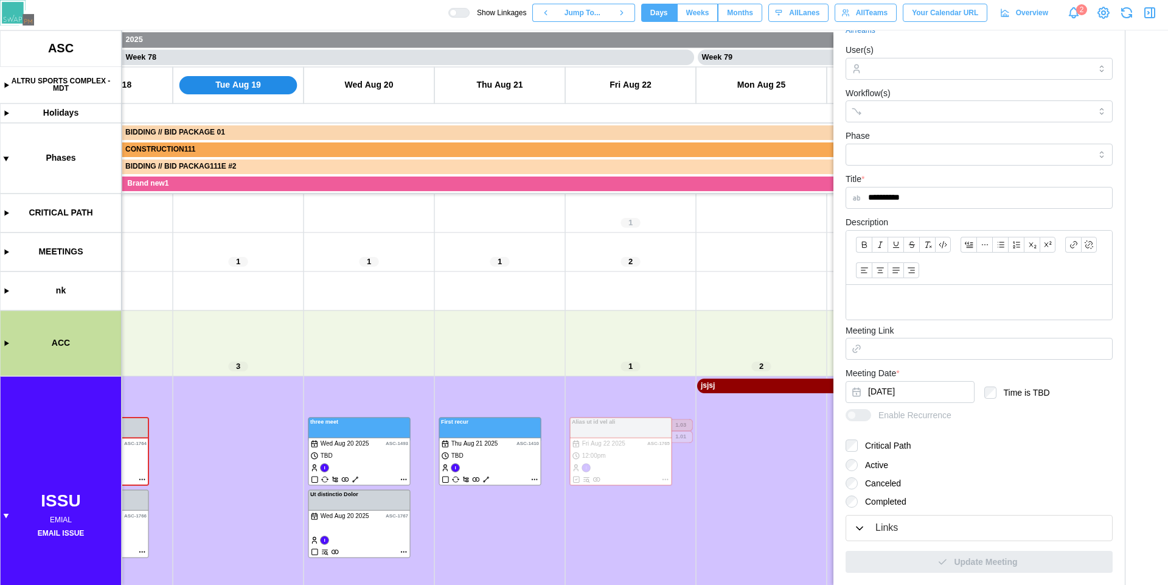
click at [954, 528] on div "Links" at bounding box center [979, 527] width 251 height 15
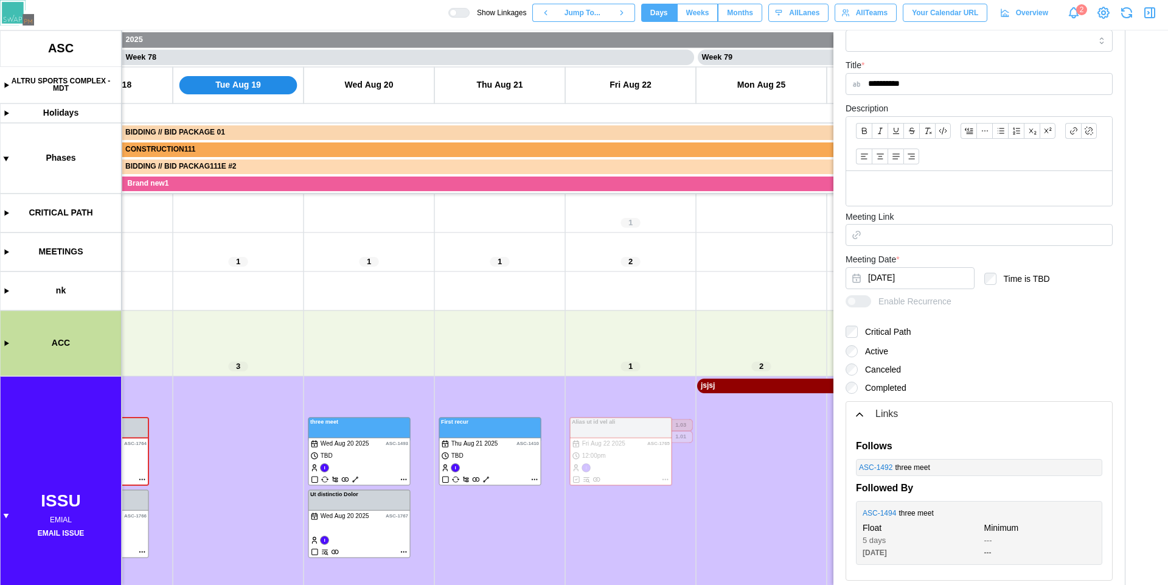
scroll to position [331, 0]
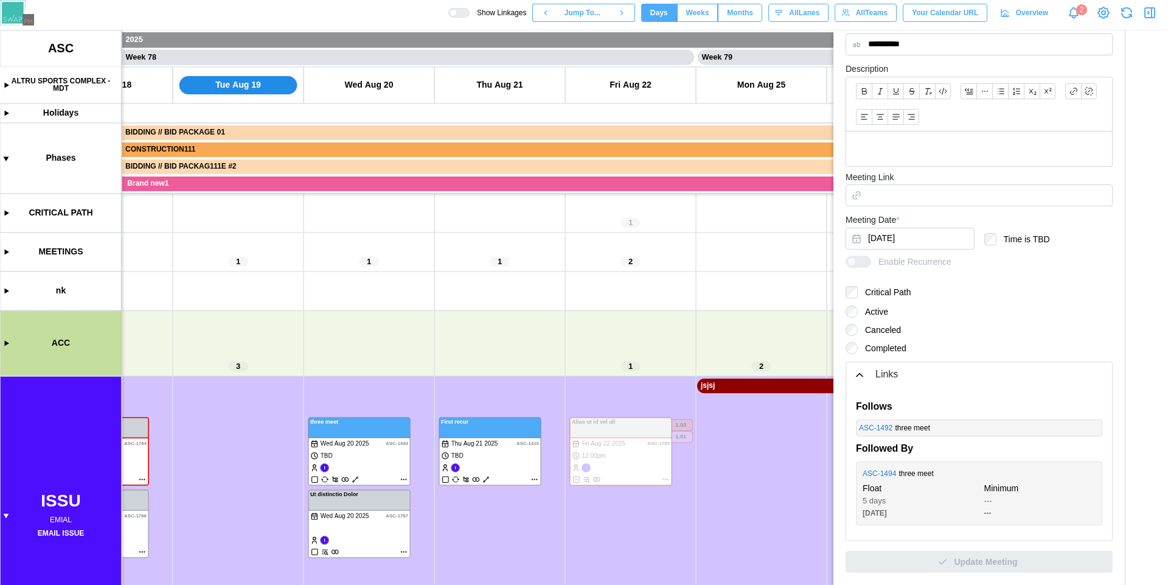
click at [1085, 428] on div "three meet" at bounding box center [997, 428] width 204 height 12
click at [1057, 496] on div "---" at bounding box center [1041, 501] width 112 height 12
click at [877, 474] on link "ASC - 1494" at bounding box center [879, 474] width 33 height 12
click at [886, 473] on link "ASC - 1494" at bounding box center [879, 474] width 33 height 12
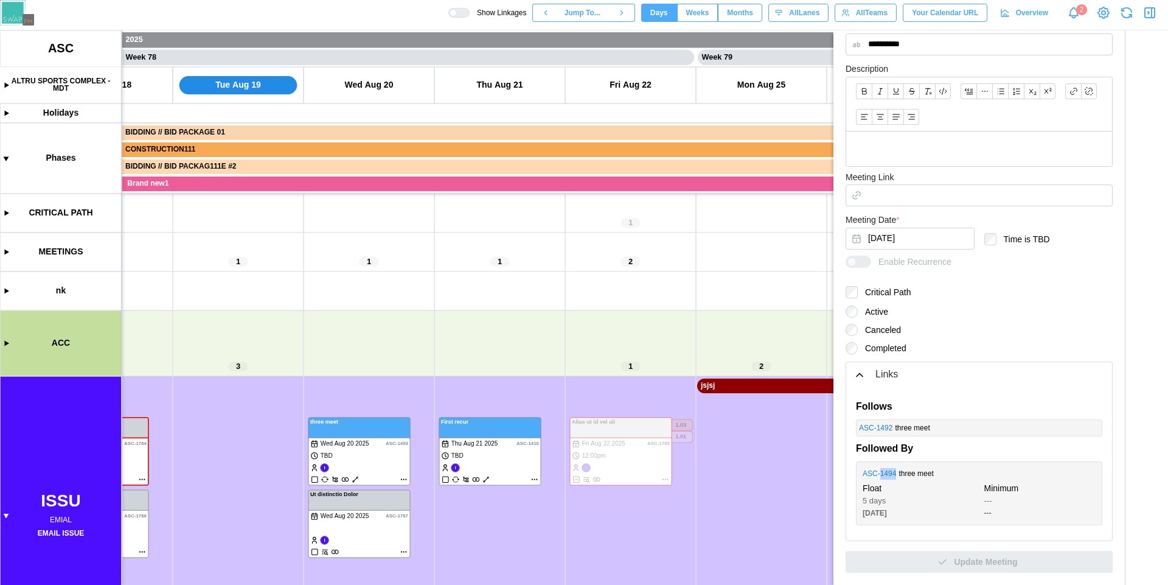
click at [886, 473] on link "ASC - 1494" at bounding box center [879, 474] width 33 height 12
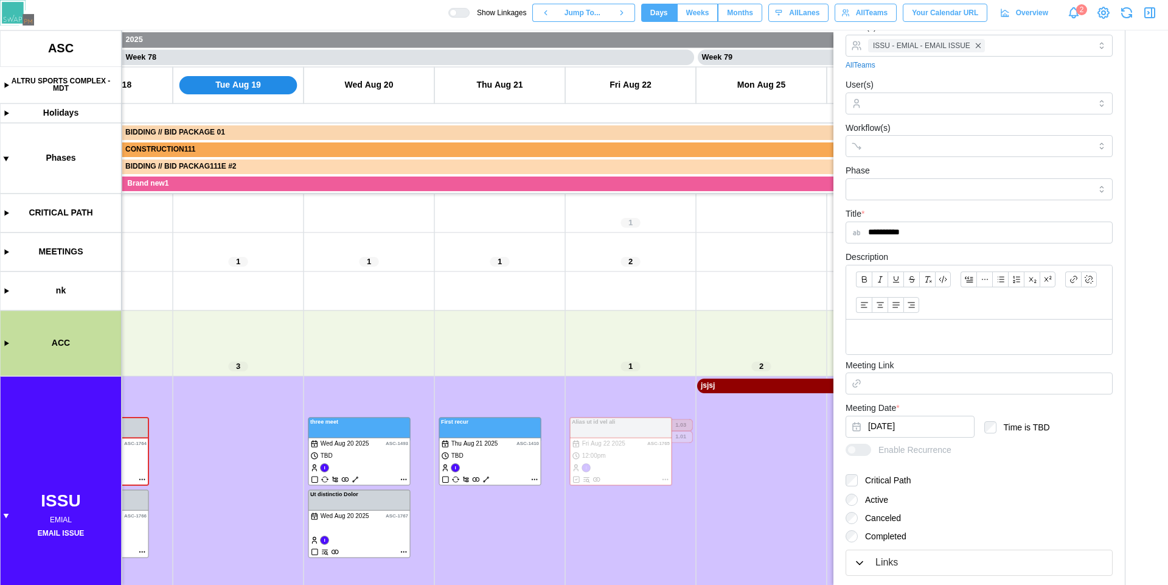
scroll to position [0, 0]
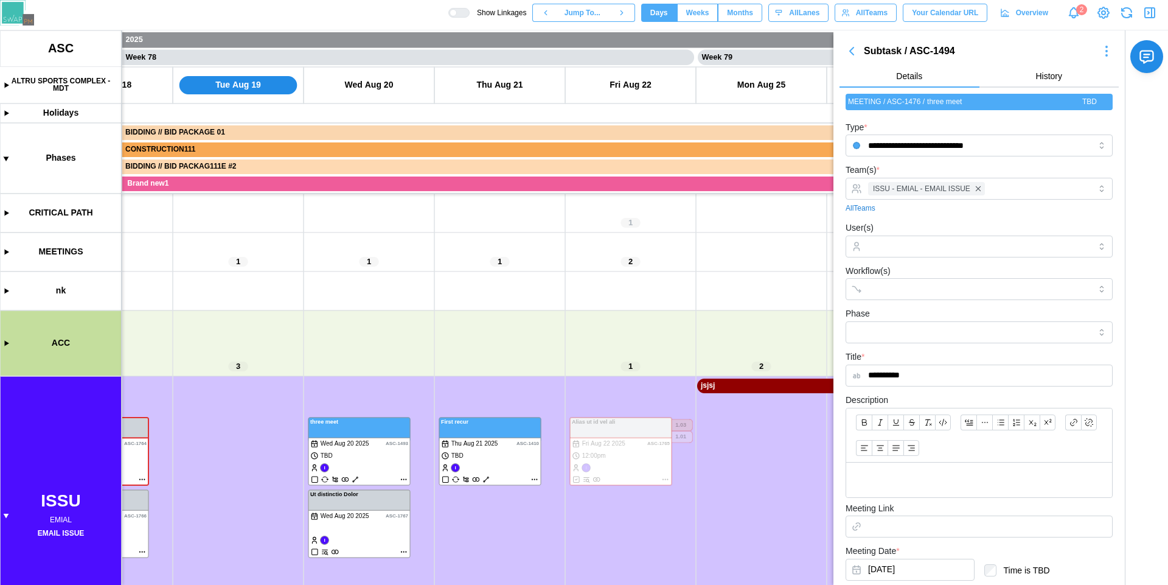
click at [851, 52] on icon "button" at bounding box center [852, 50] width 4 height 7
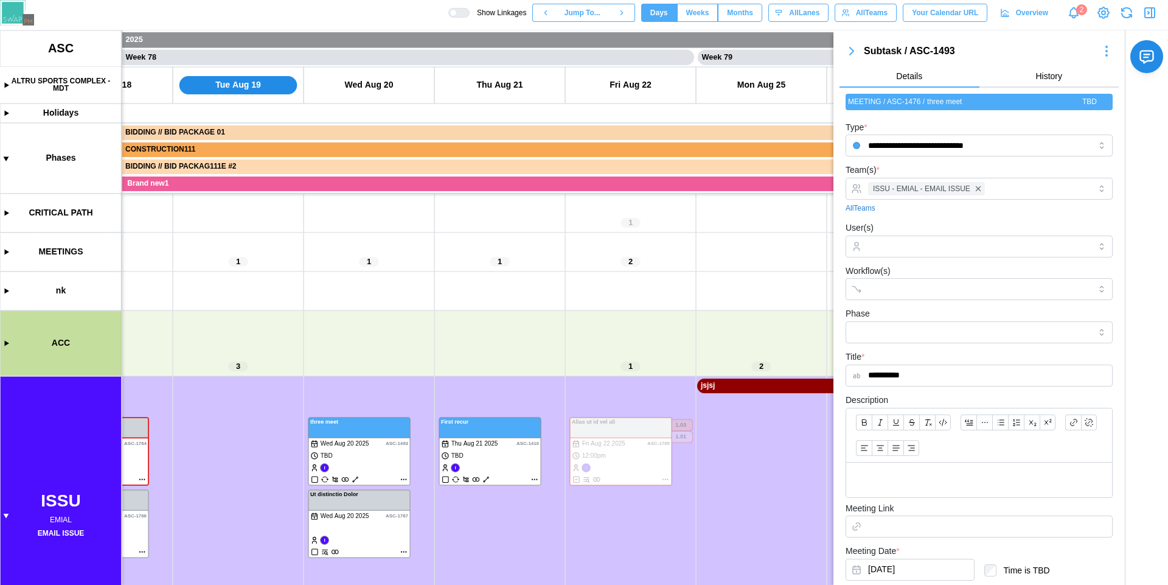
click at [851, 52] on icon "button" at bounding box center [852, 50] width 4 height 7
click at [851, 52] on body "**********" at bounding box center [584, 292] width 1168 height 585
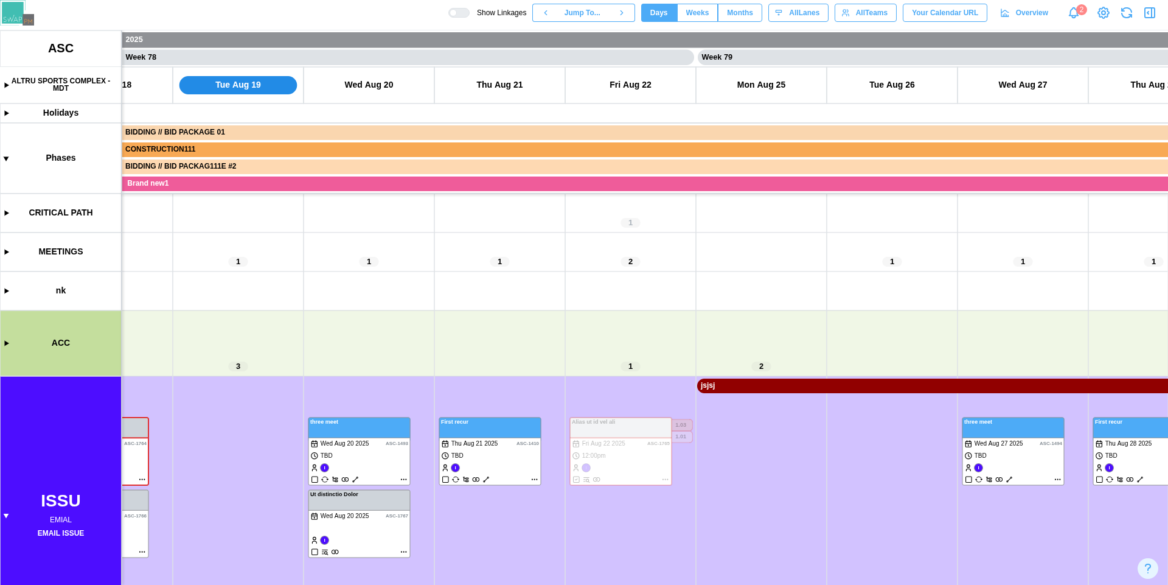
click at [1168, 52] on icon "button" at bounding box center [1187, 50] width 4 height 7
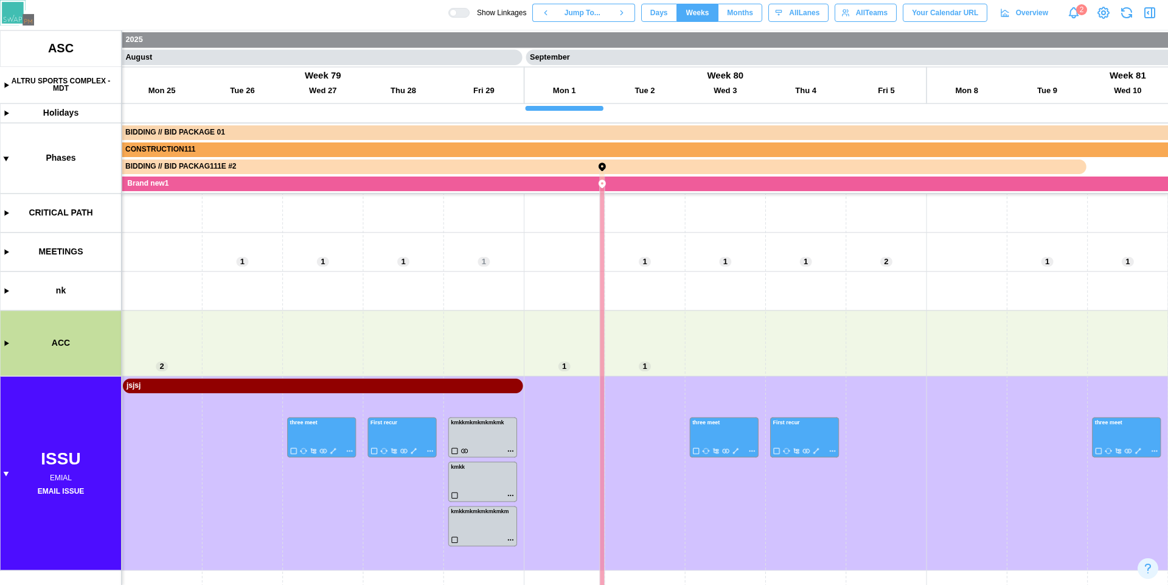
scroll to position [0, 31403]
click at [510, 452] on canvas at bounding box center [584, 307] width 1168 height 554
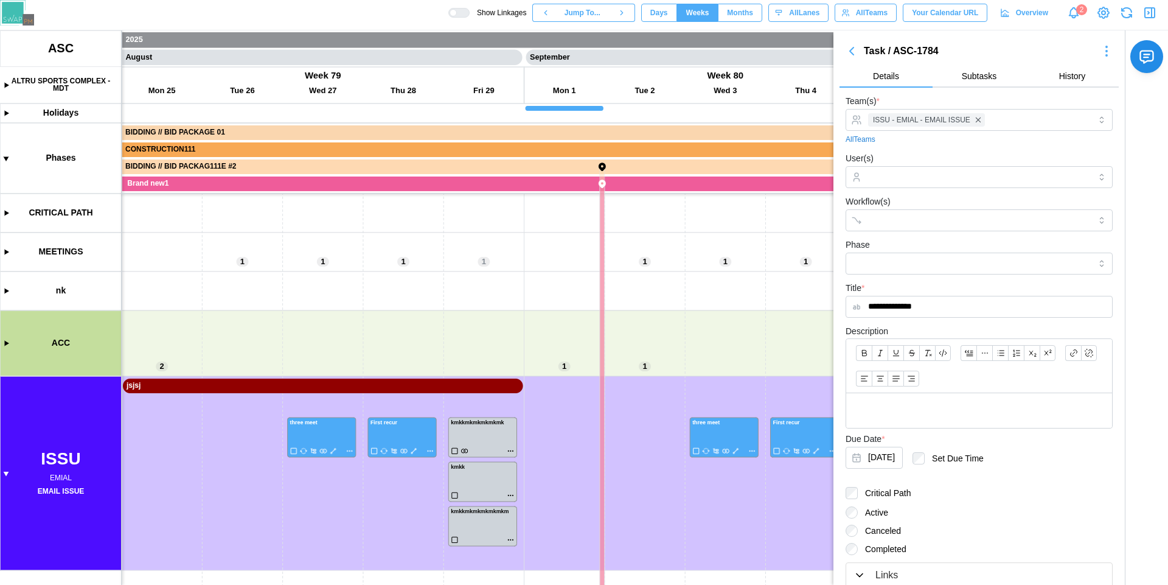
scroll to position [47, 0]
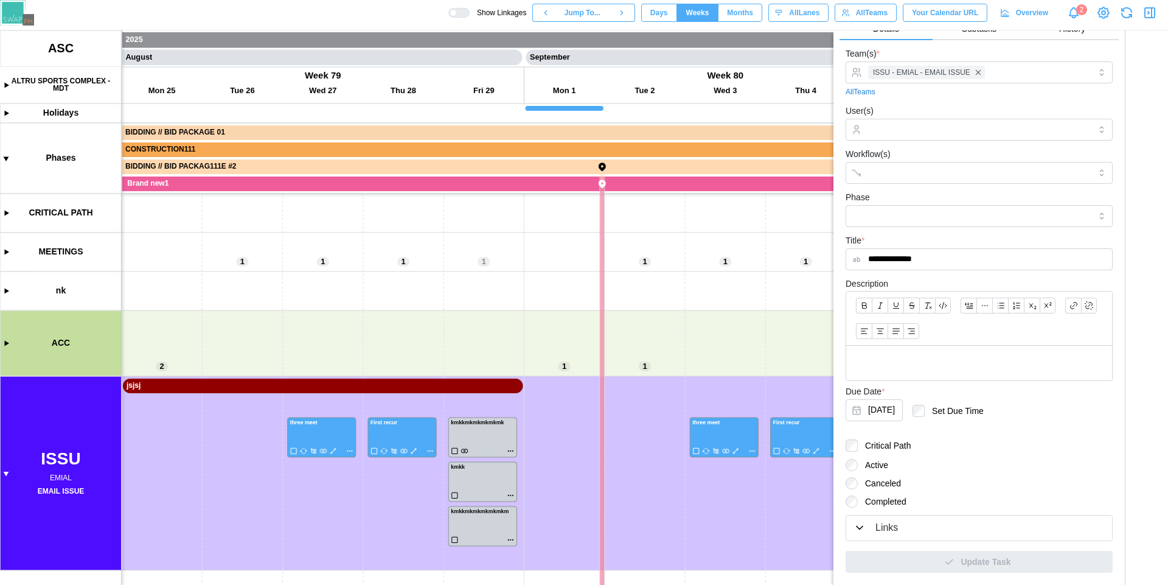
click at [890, 526] on div "Links" at bounding box center [887, 527] width 23 height 15
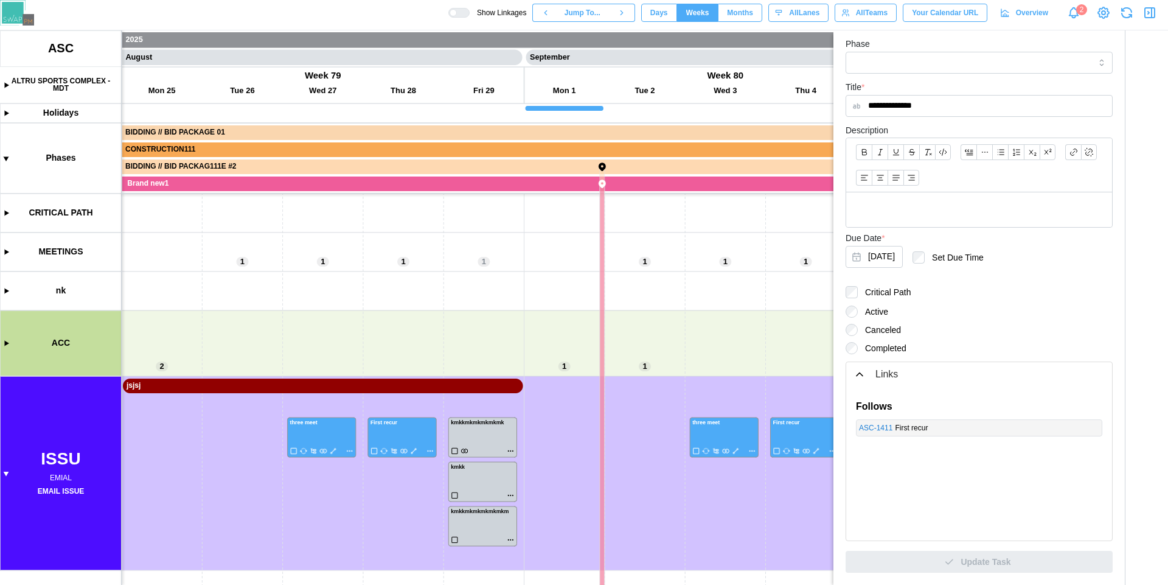
scroll to position [0, 0]
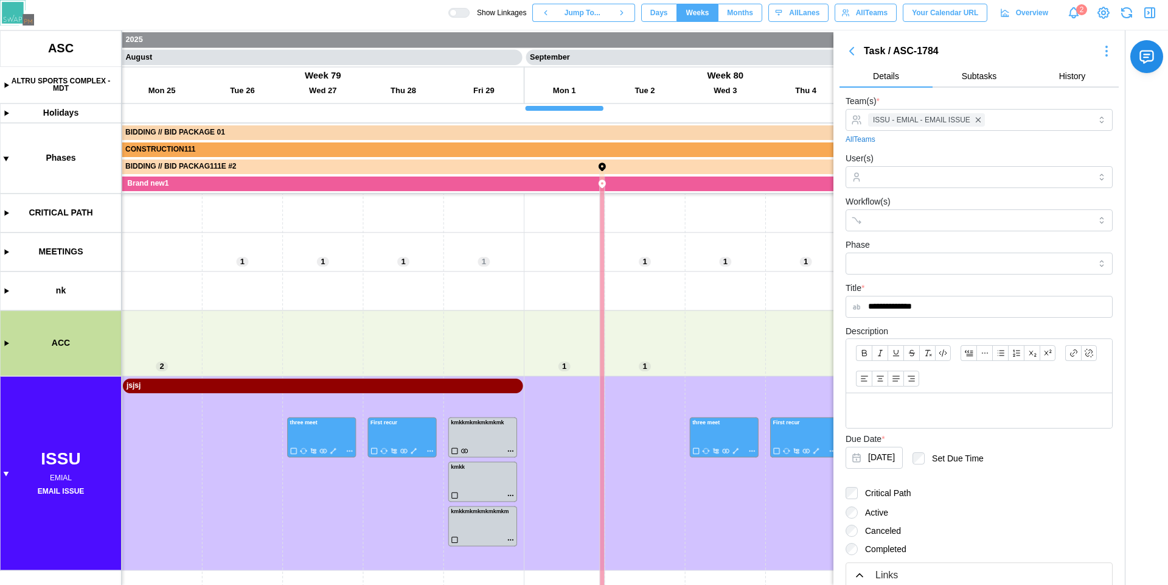
click at [853, 55] on icon "button" at bounding box center [852, 51] width 15 height 15
click at [1158, 9] on button "button" at bounding box center [1150, 12] width 17 height 17
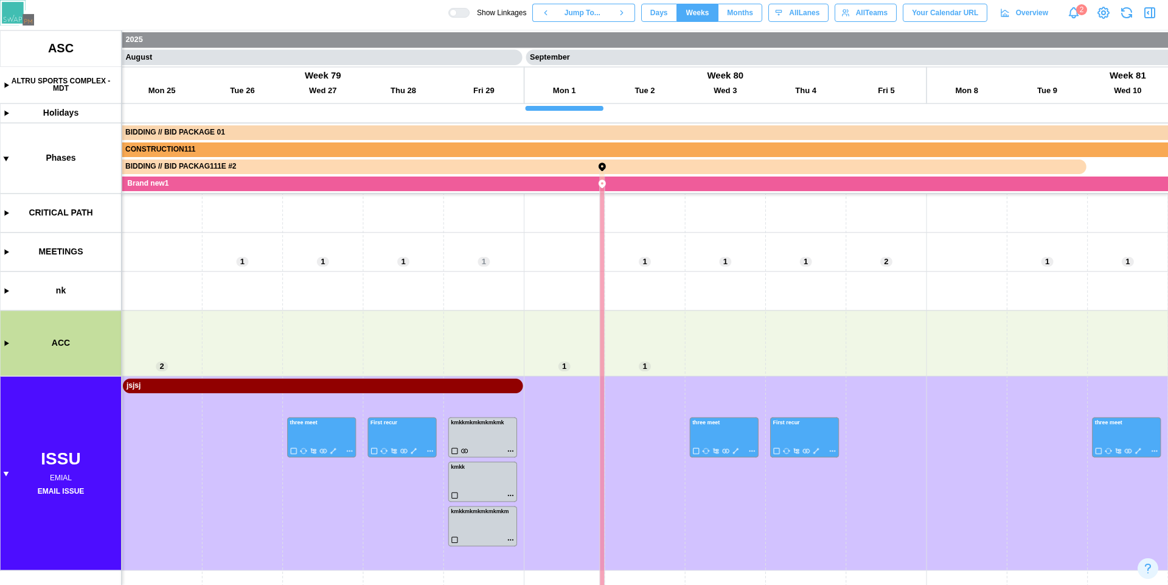
click at [667, 16] on button "Days" at bounding box center [659, 13] width 36 height 18
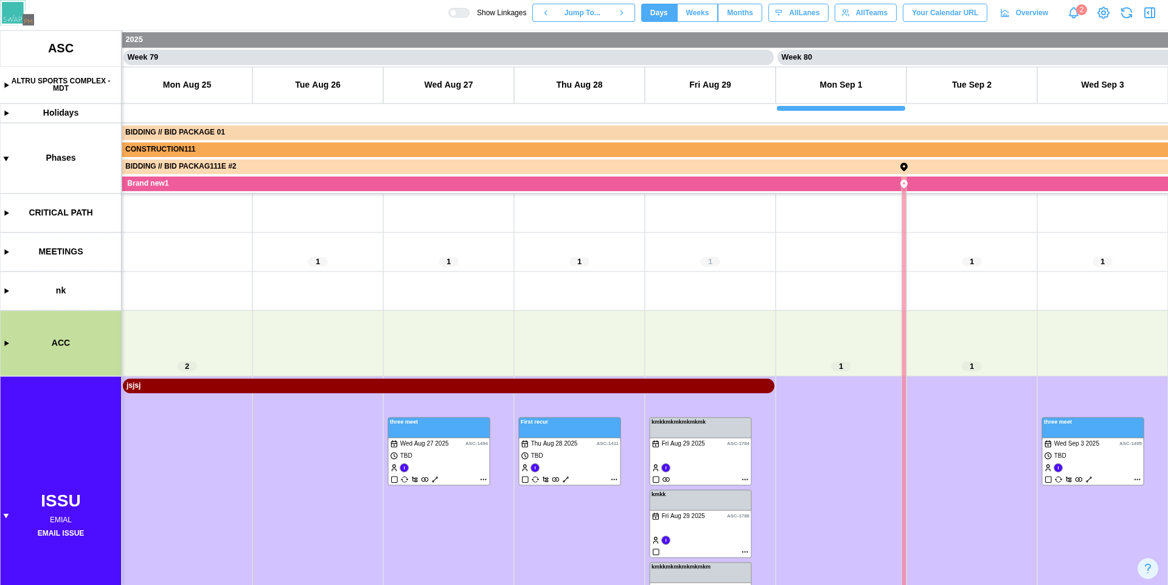
scroll to position [0, 51030]
click at [457, 12] on div at bounding box center [463, 13] width 12 height 9
click at [464, 13] on div at bounding box center [459, 13] width 21 height 10
click at [464, 13] on div at bounding box center [463, 13] width 12 height 9
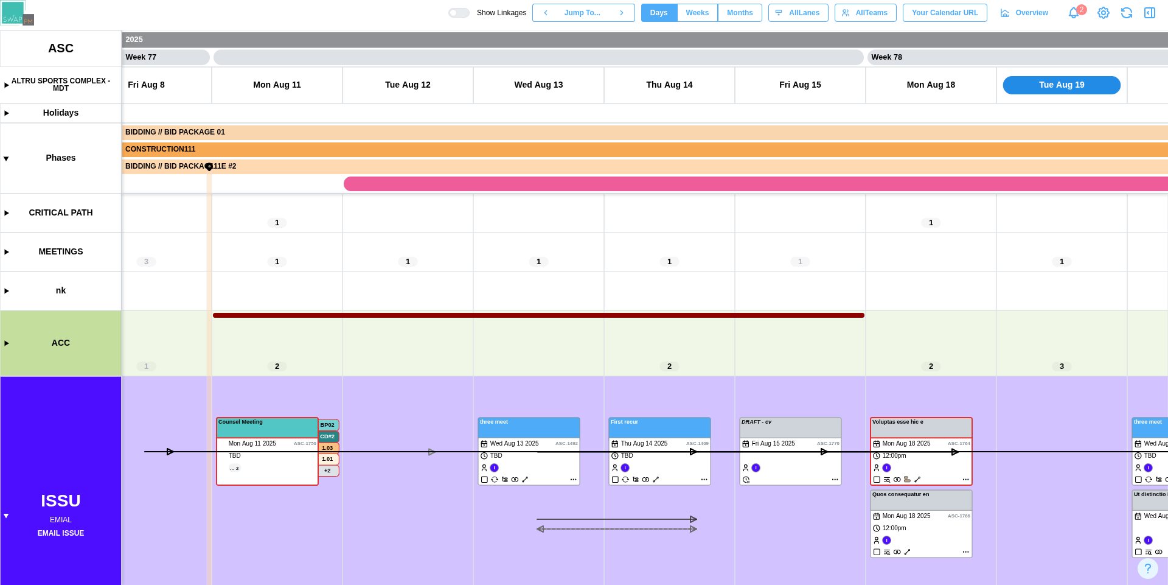
scroll to position [0, 49632]
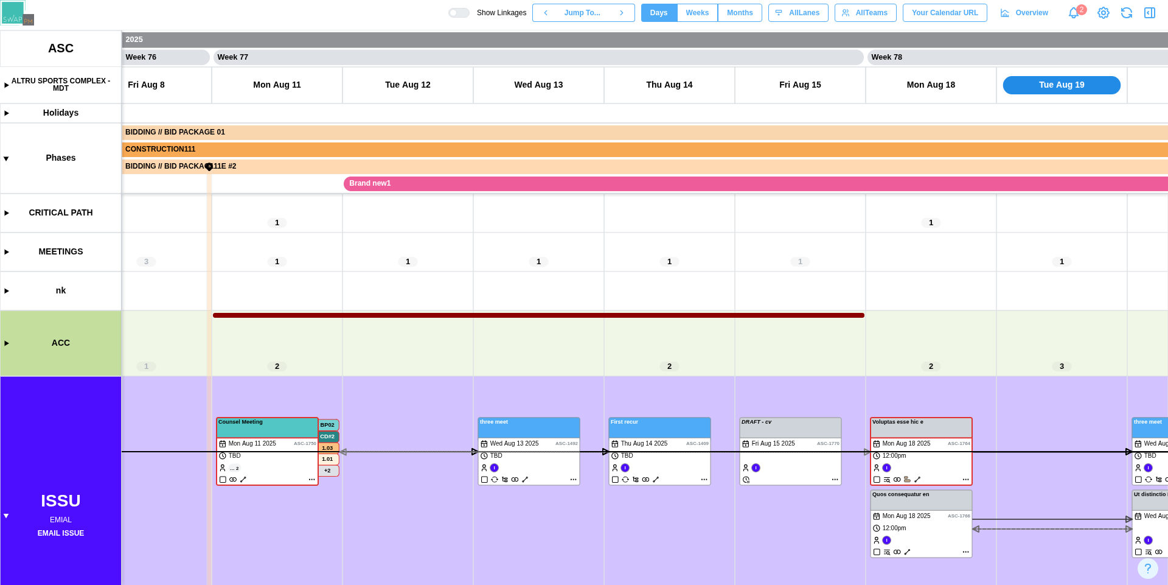
click at [457, 15] on div at bounding box center [453, 12] width 7 height 7
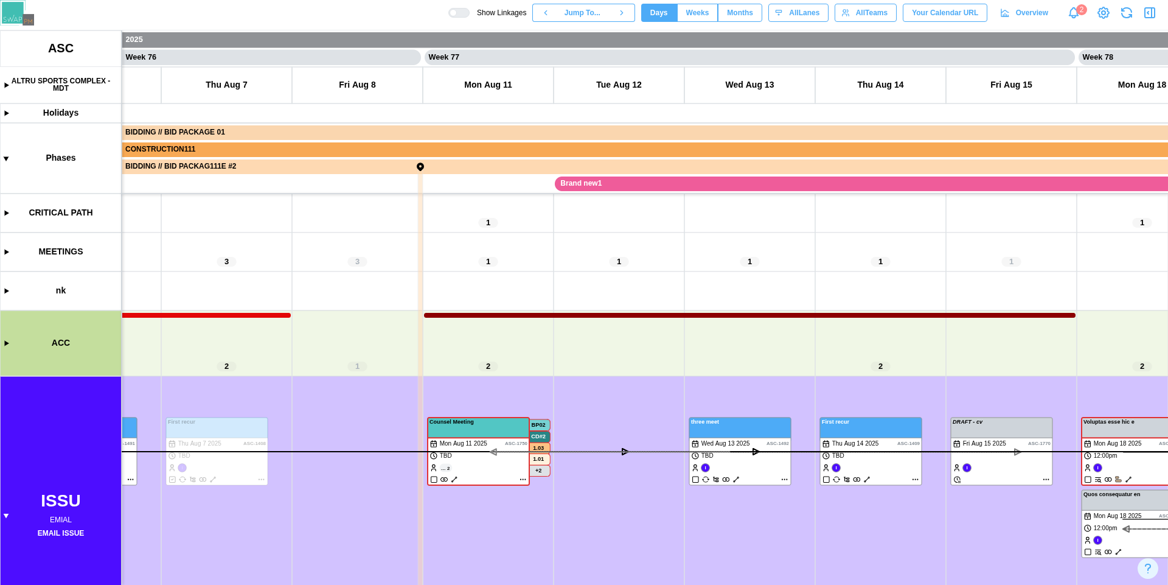
scroll to position [0, 49421]
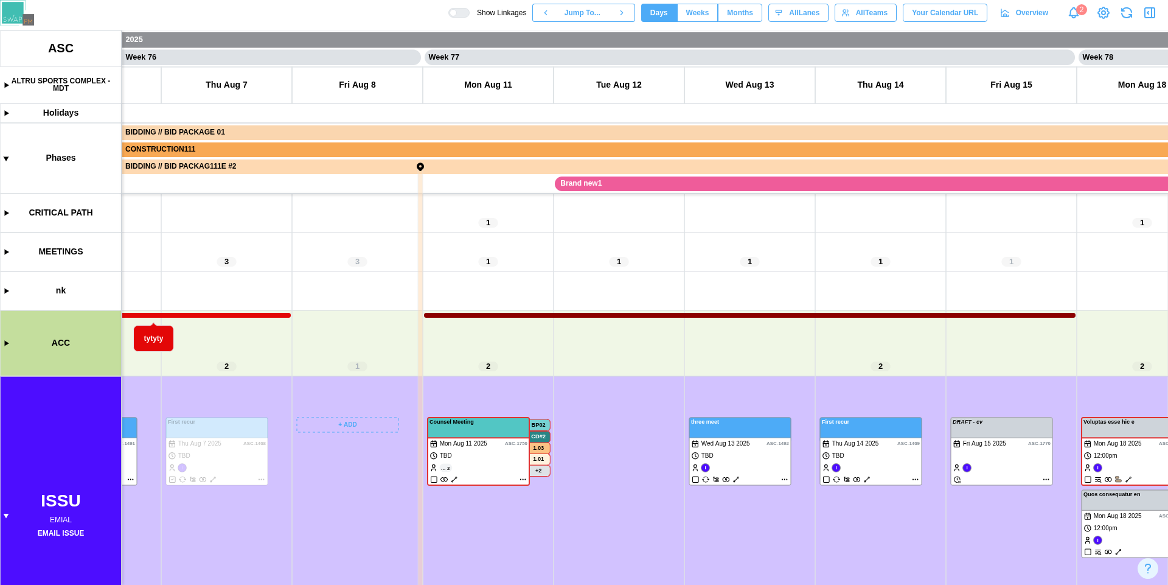
click at [363, 428] on canvas at bounding box center [584, 307] width 1168 height 554
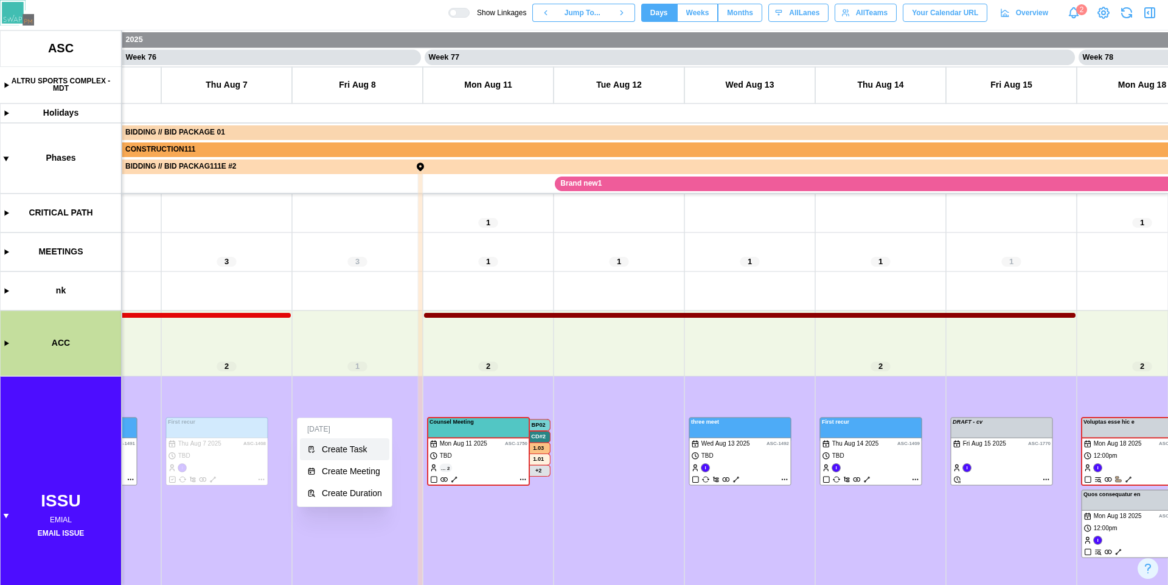
click at [358, 449] on div "Create Task" at bounding box center [352, 449] width 60 height 10
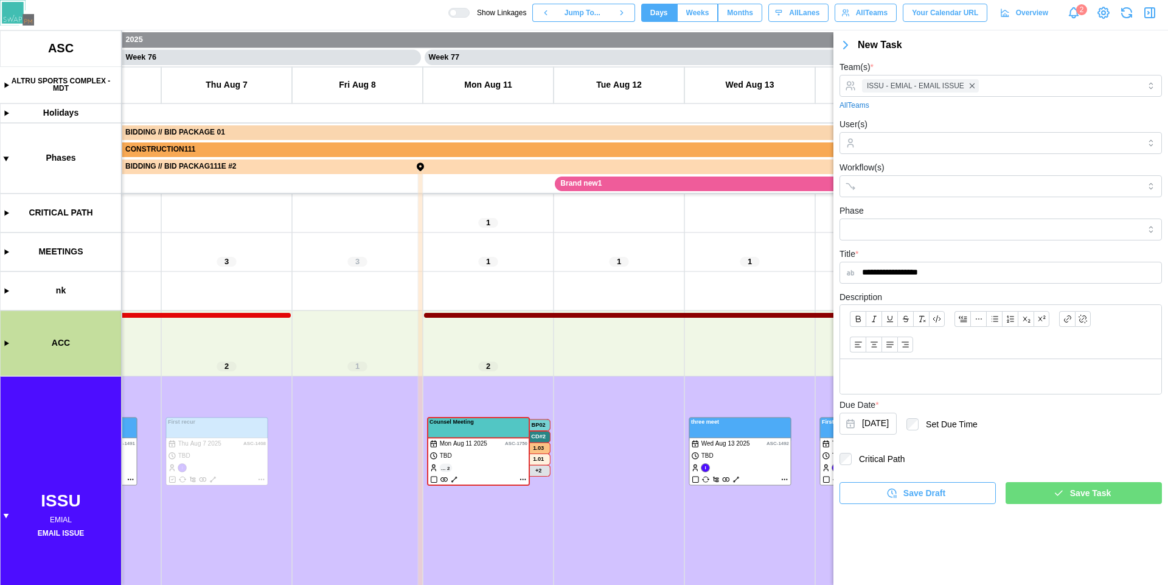
type input "**********"
click at [1093, 485] on span "Save Task" at bounding box center [1091, 493] width 41 height 21
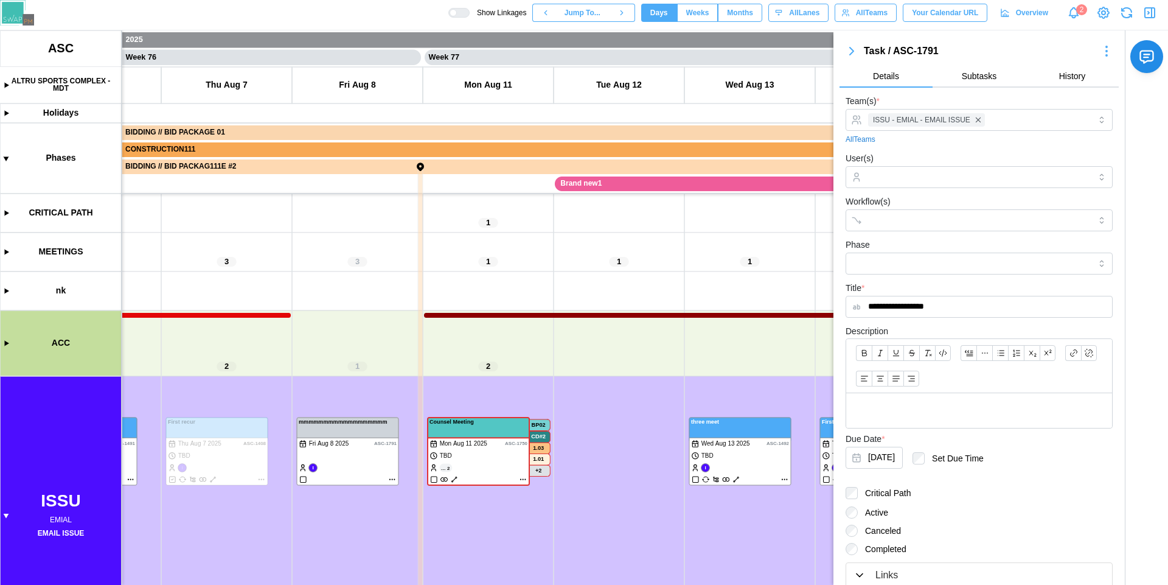
scroll to position [47, 0]
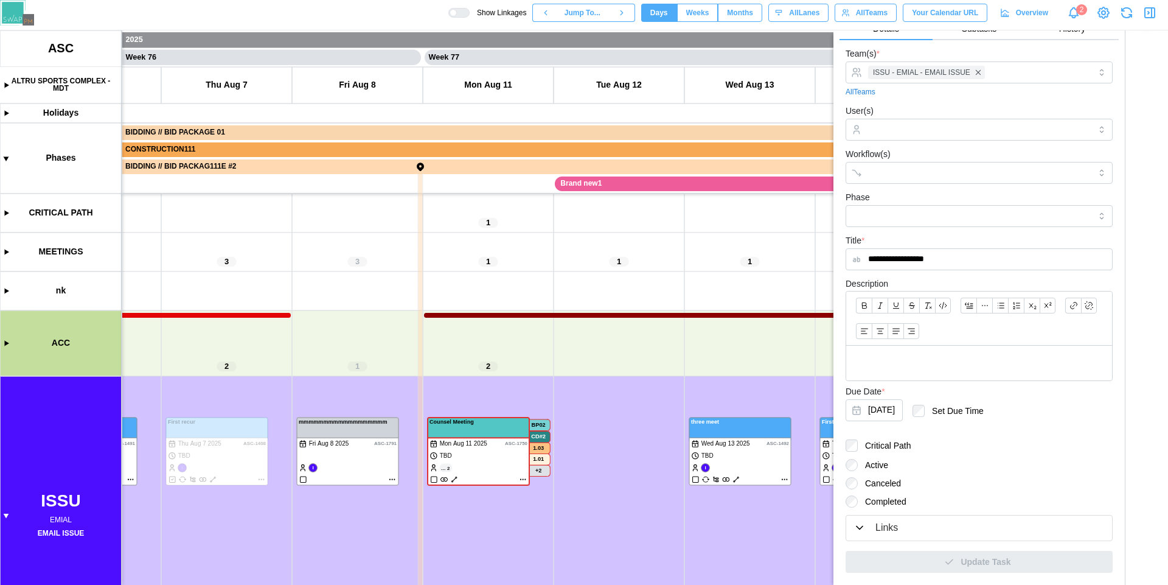
click at [924, 528] on div "Links" at bounding box center [979, 527] width 251 height 15
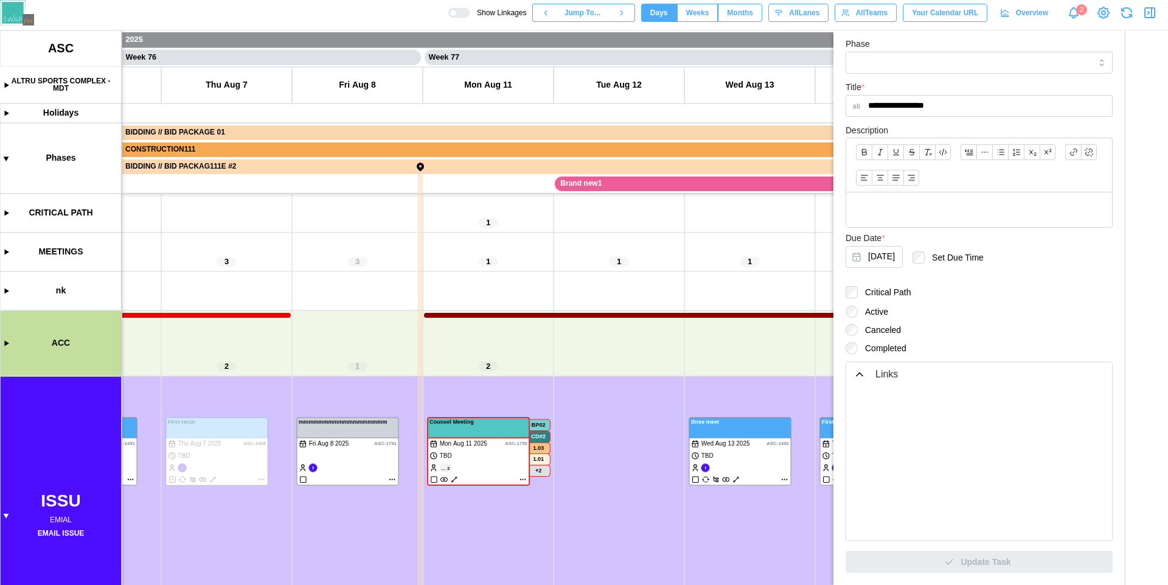
click at [885, 376] on div "Links" at bounding box center [887, 374] width 23 height 15
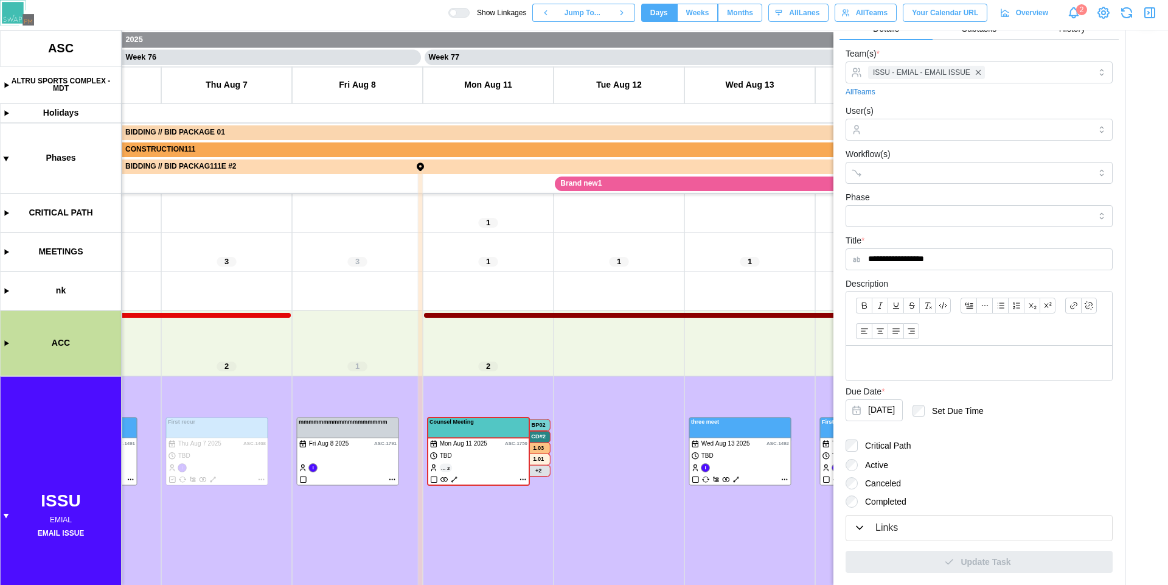
scroll to position [47, 0]
click at [884, 523] on div "Links" at bounding box center [887, 527] width 23 height 15
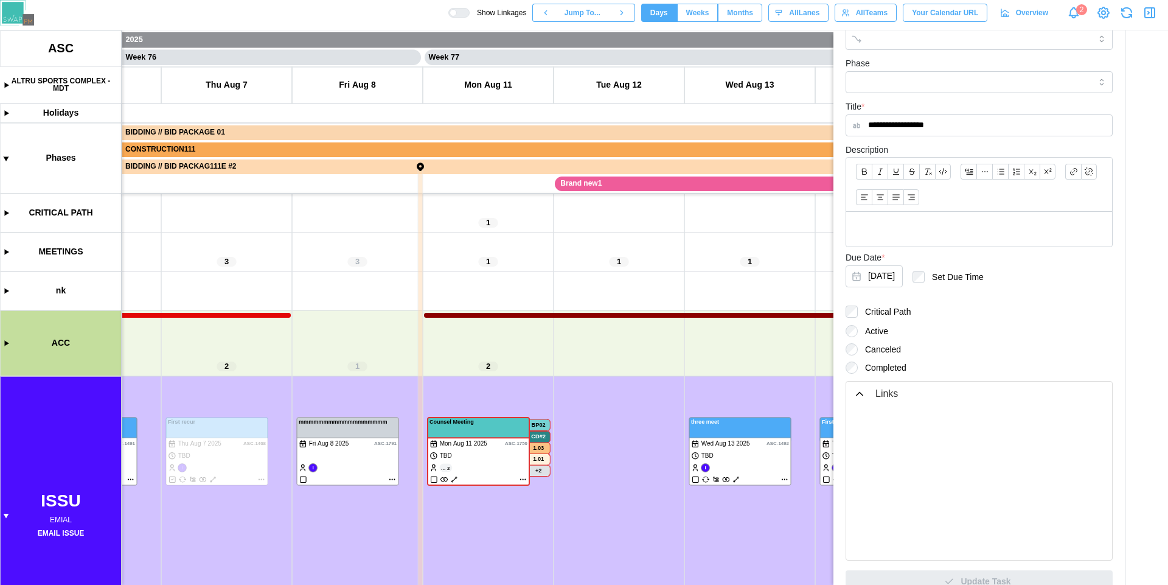
scroll to position [201, 0]
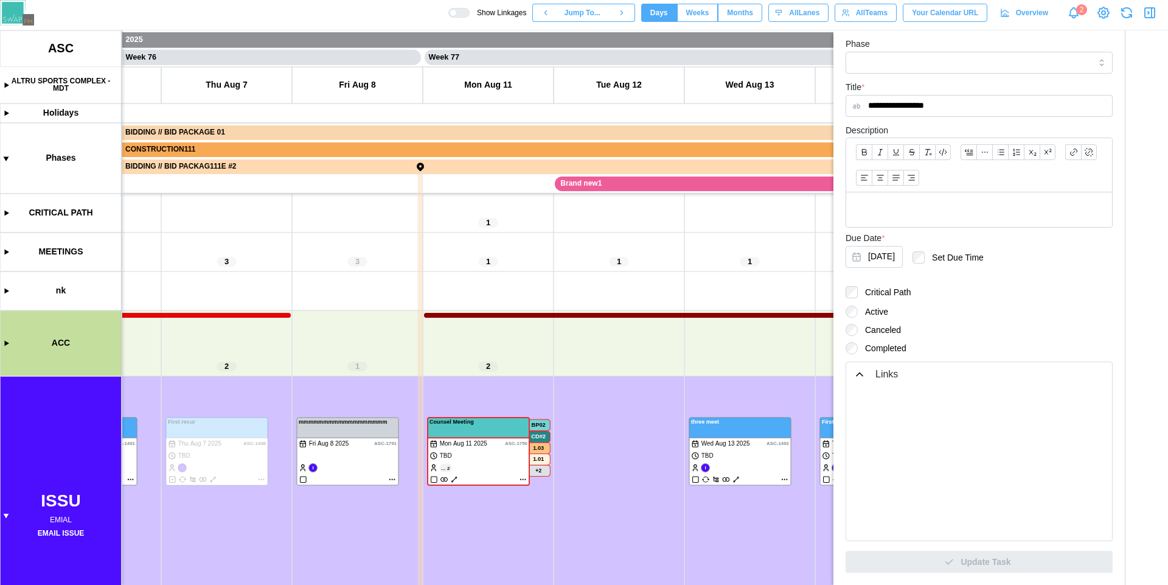
click at [885, 375] on div "Links" at bounding box center [887, 374] width 23 height 15
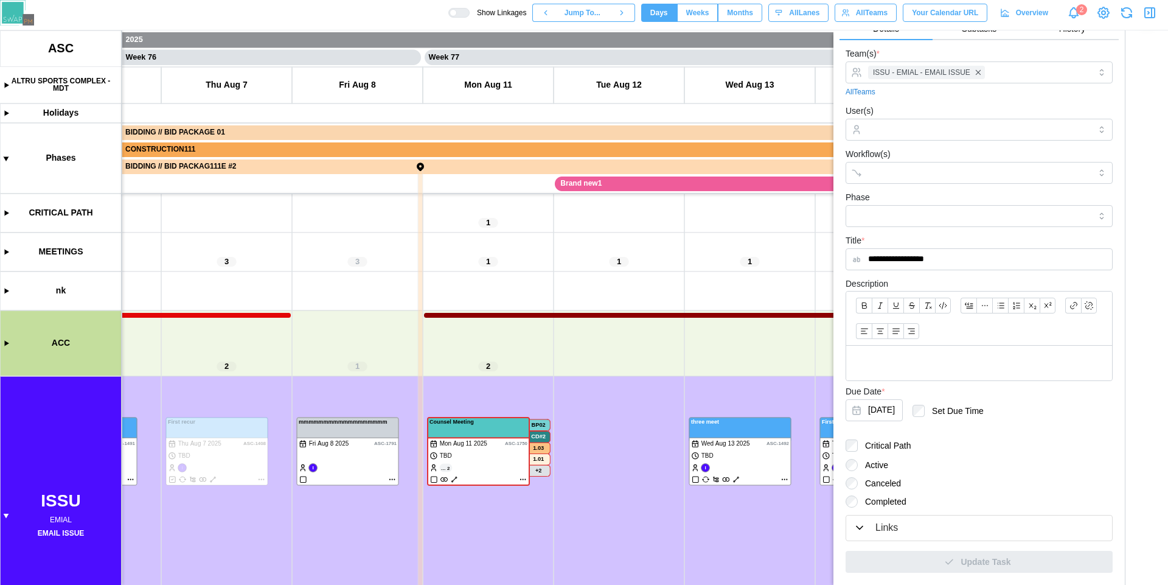
scroll to position [47, 0]
click at [883, 527] on div "Links" at bounding box center [887, 527] width 23 height 15
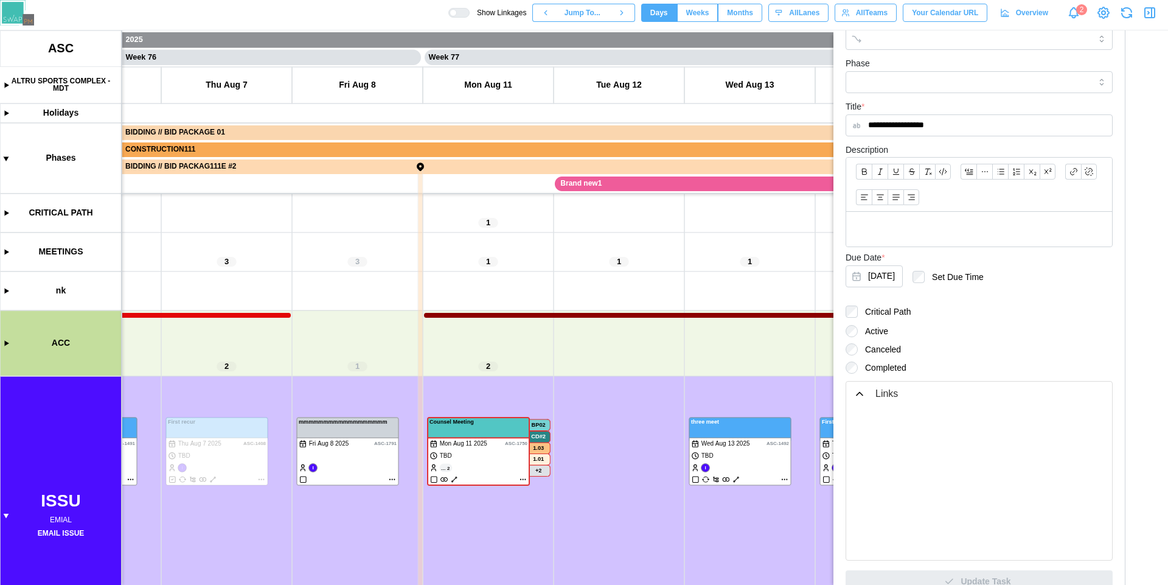
scroll to position [201, 0]
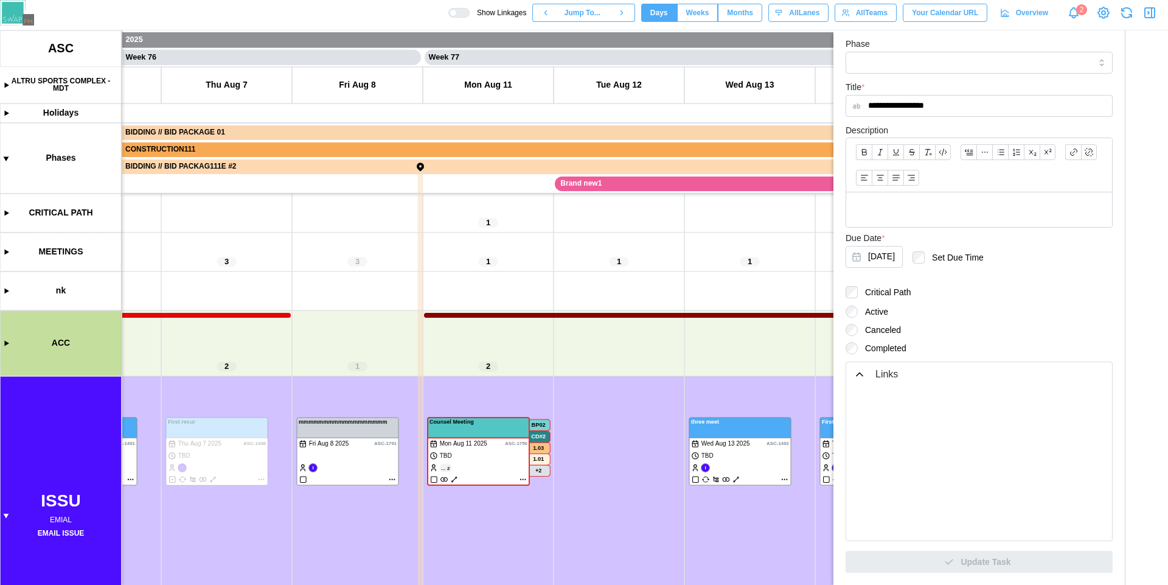
click at [888, 377] on div "Links" at bounding box center [887, 374] width 23 height 15
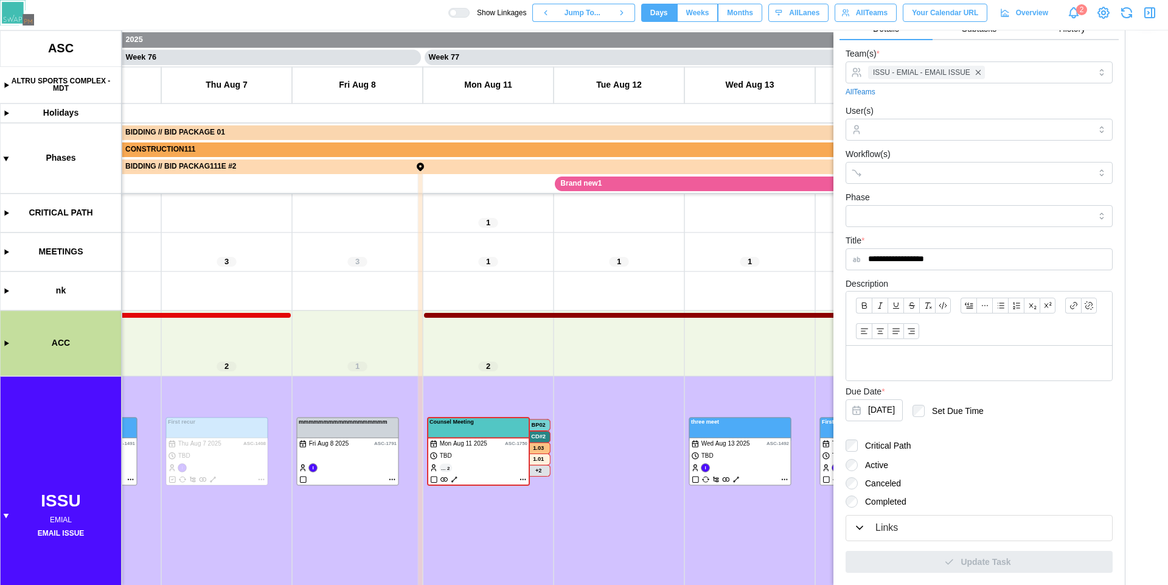
scroll to position [47, 0]
click at [1147, 15] on icon "button" at bounding box center [1150, 12] width 15 height 15
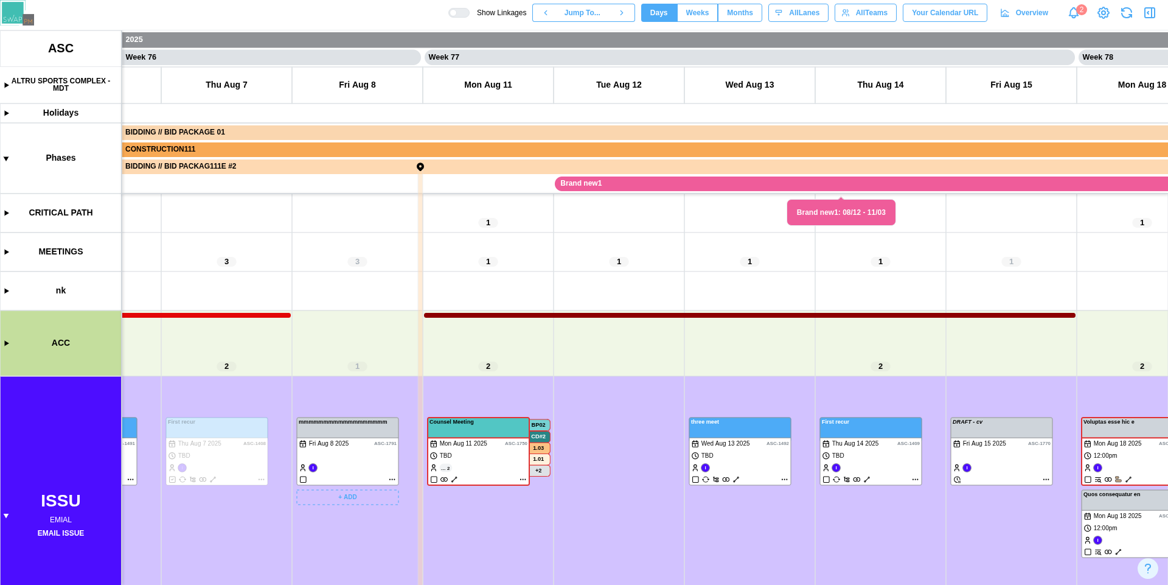
click at [349, 476] on canvas at bounding box center [584, 307] width 1168 height 554
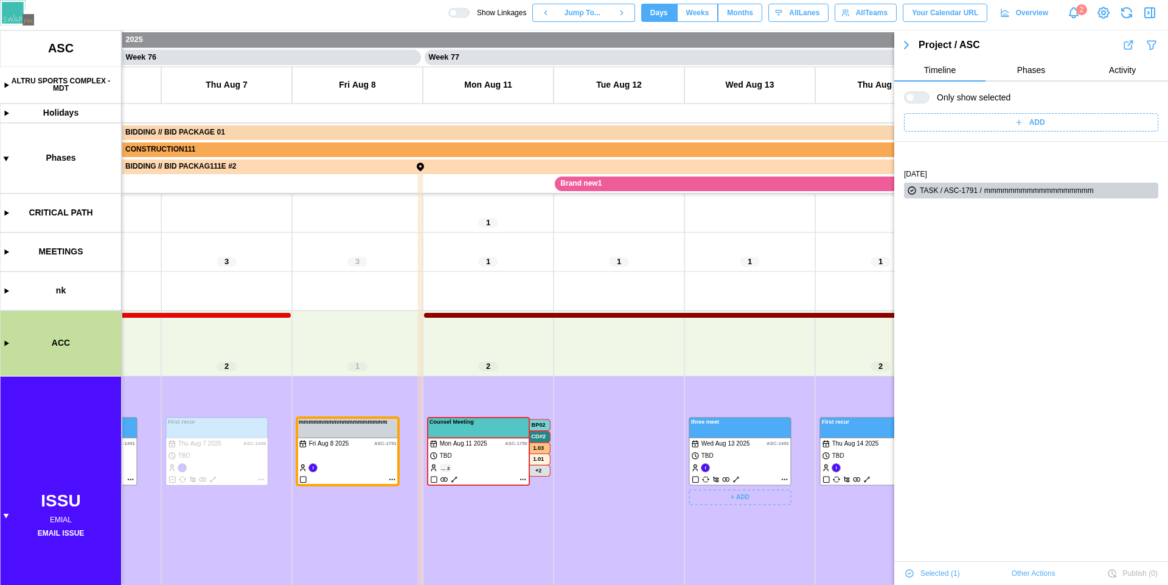
click at [750, 464] on canvas at bounding box center [584, 307] width 1168 height 554
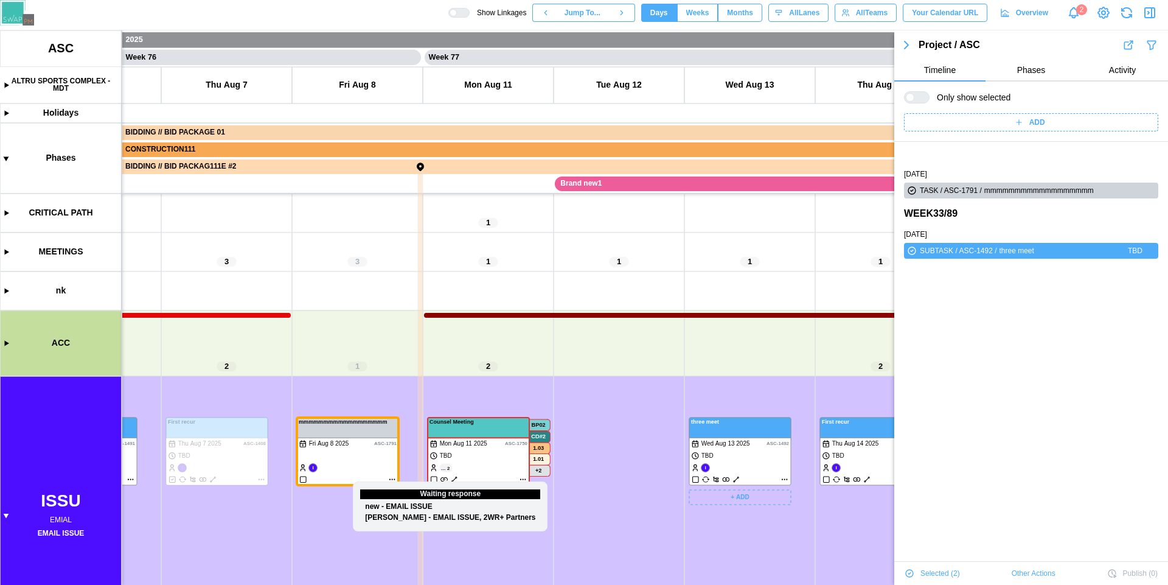
scroll to position [0, 0]
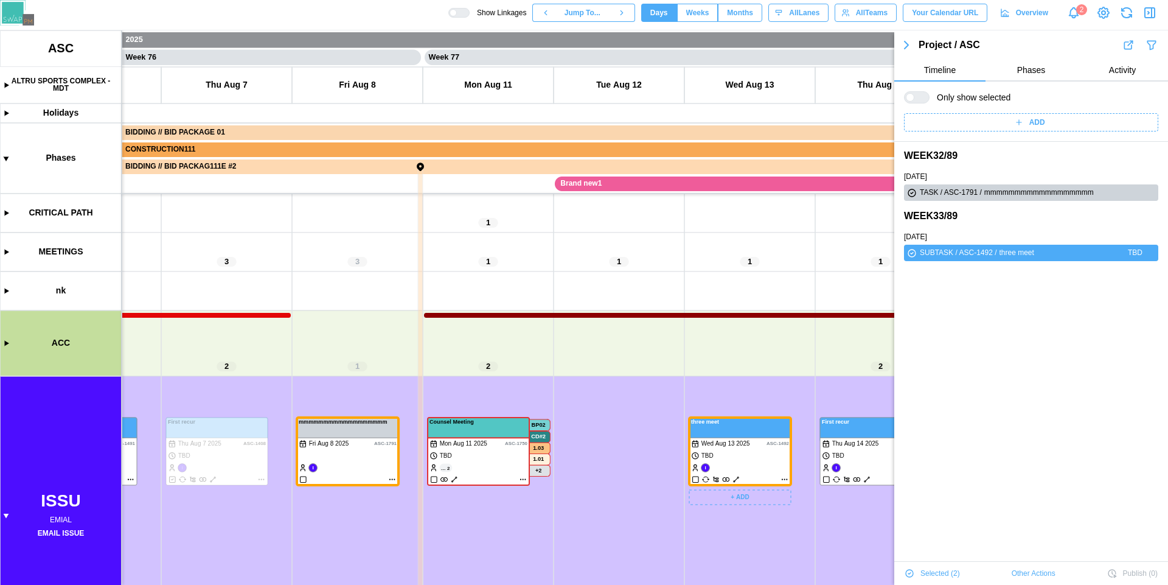
click at [732, 455] on canvas at bounding box center [584, 307] width 1168 height 554
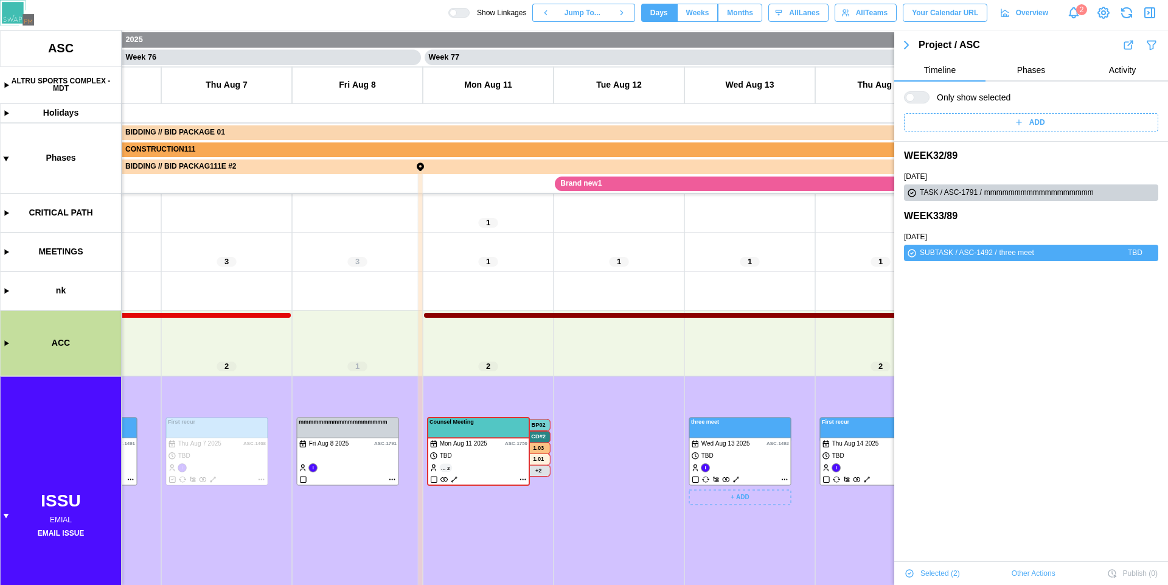
click at [732, 455] on canvas at bounding box center [584, 307] width 1168 height 554
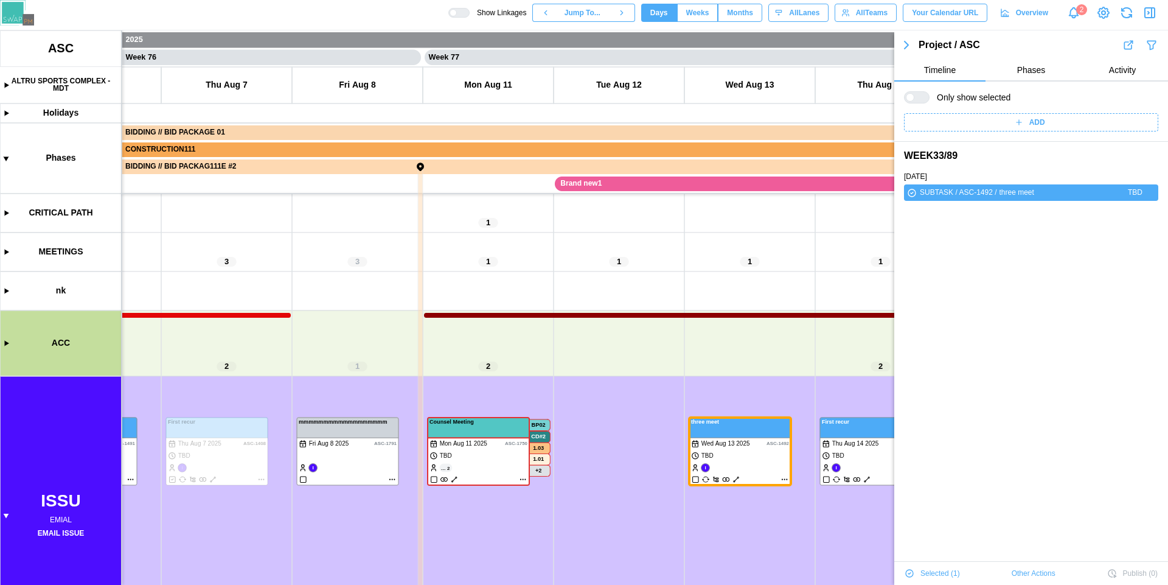
click at [1127, 13] on icon "button" at bounding box center [1127, 13] width 16 height 16
click at [1105, 168] on div "WED AUG 13 2025" at bounding box center [1032, 174] width 274 height 19
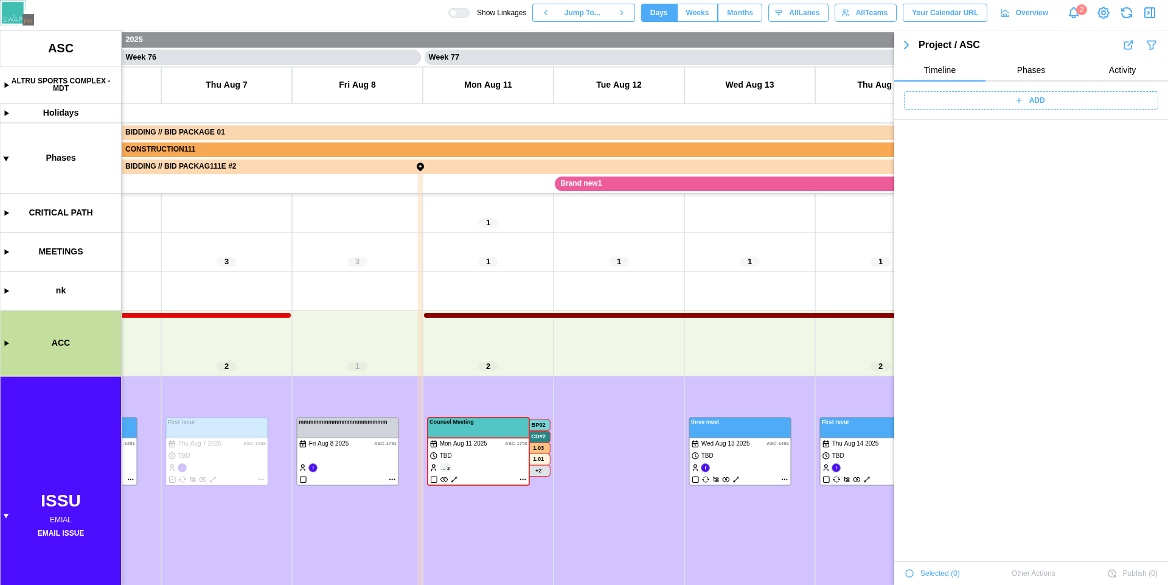
scroll to position [41888, 0]
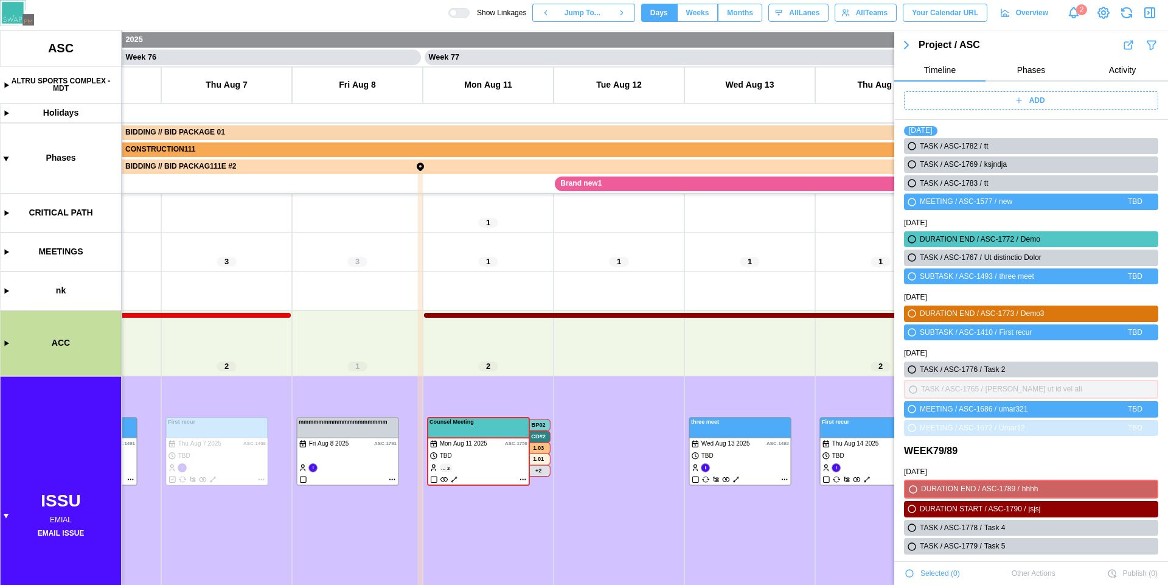
click at [1155, 12] on icon "button" at bounding box center [1150, 13] width 10 height 10
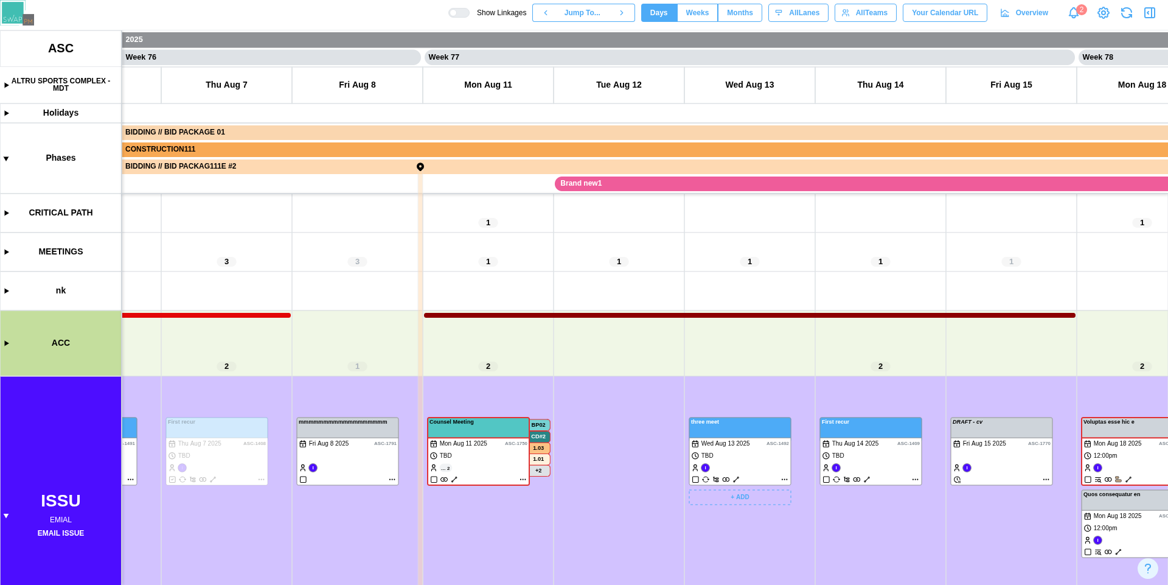
click at [739, 470] on canvas at bounding box center [584, 307] width 1168 height 554
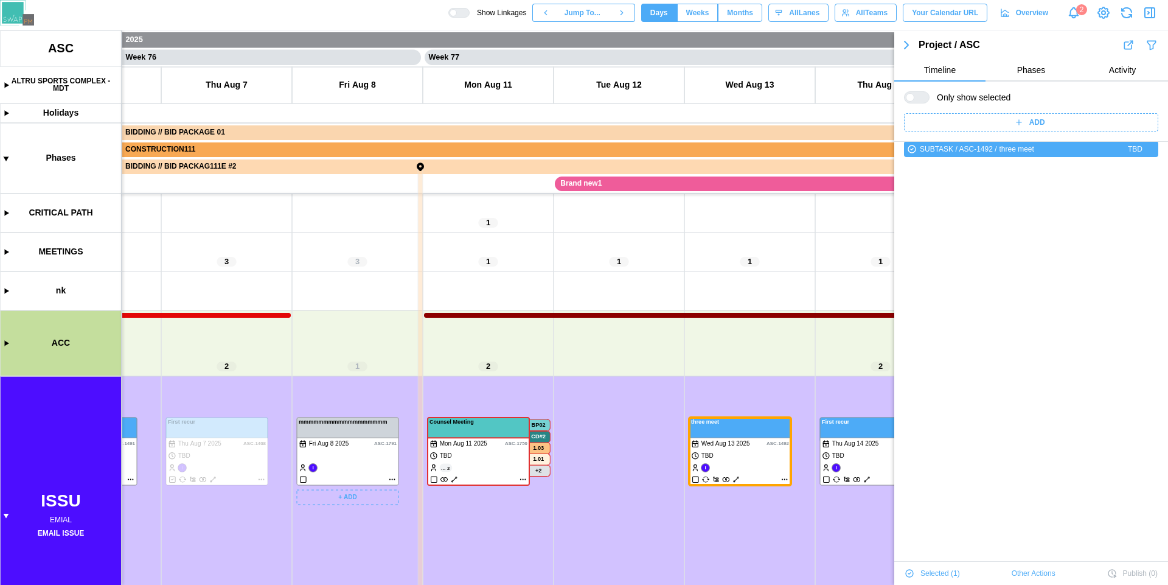
click at [346, 470] on canvas at bounding box center [584, 307] width 1168 height 554
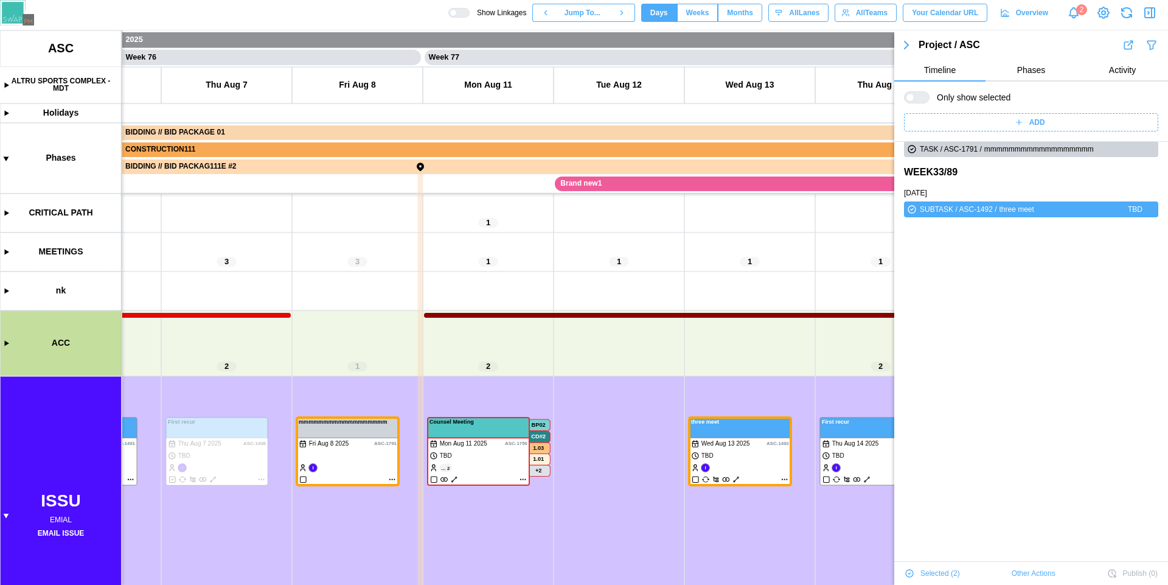
click at [1149, 17] on icon "button" at bounding box center [1150, 12] width 15 height 15
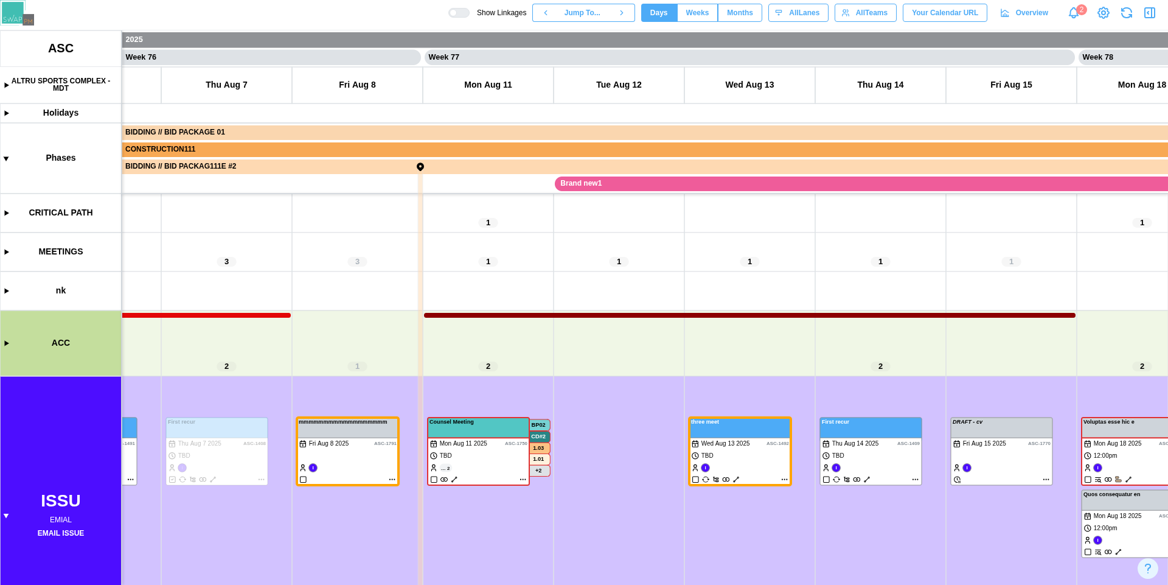
scroll to position [0, 0]
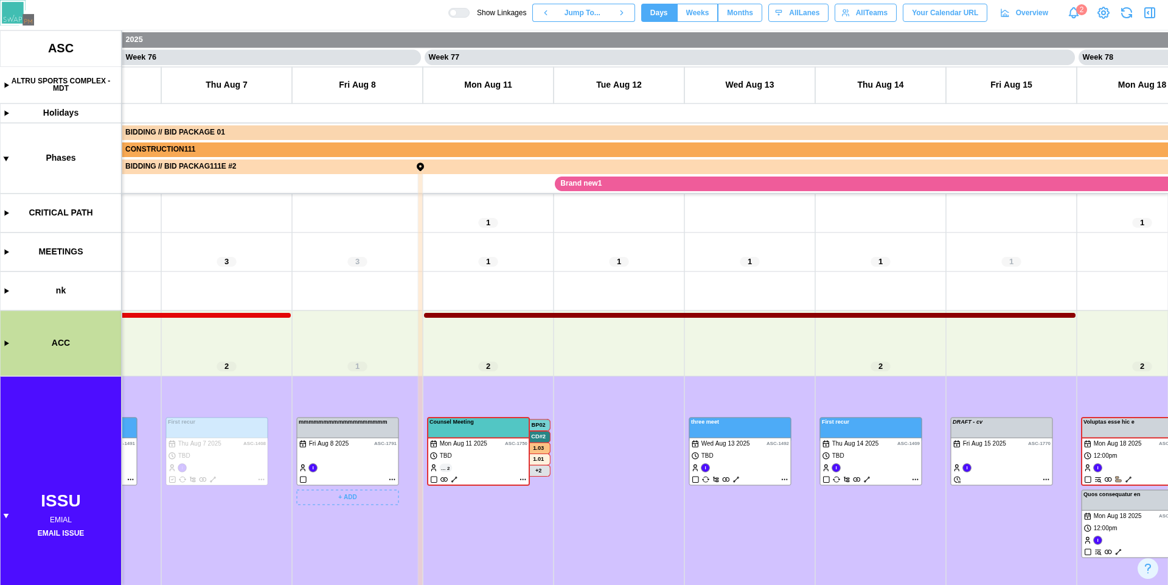
click at [366, 470] on canvas at bounding box center [584, 307] width 1168 height 554
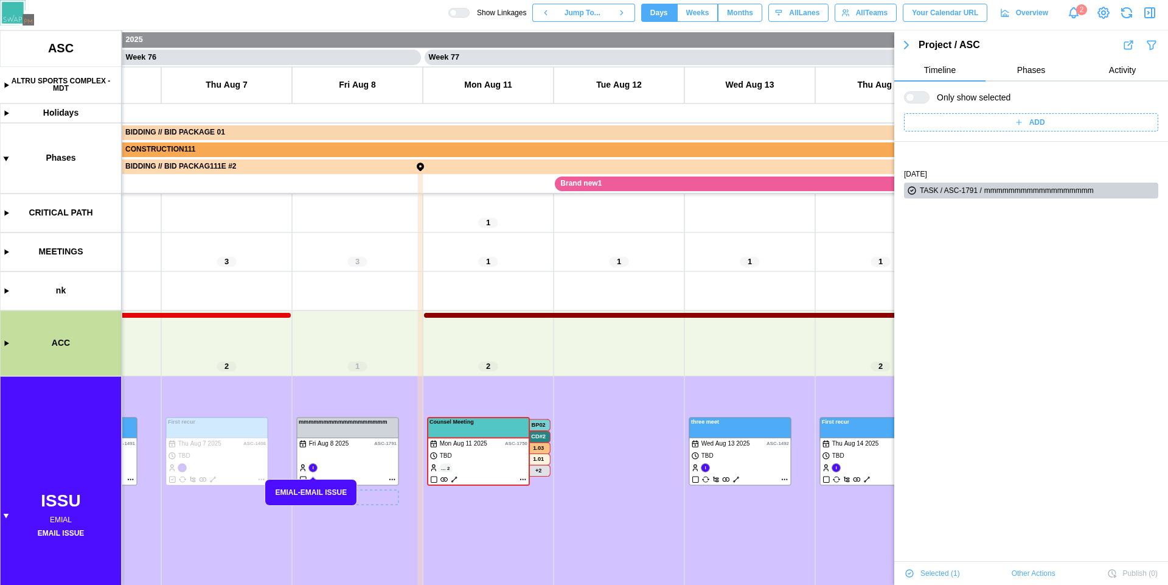
scroll to position [41, 0]
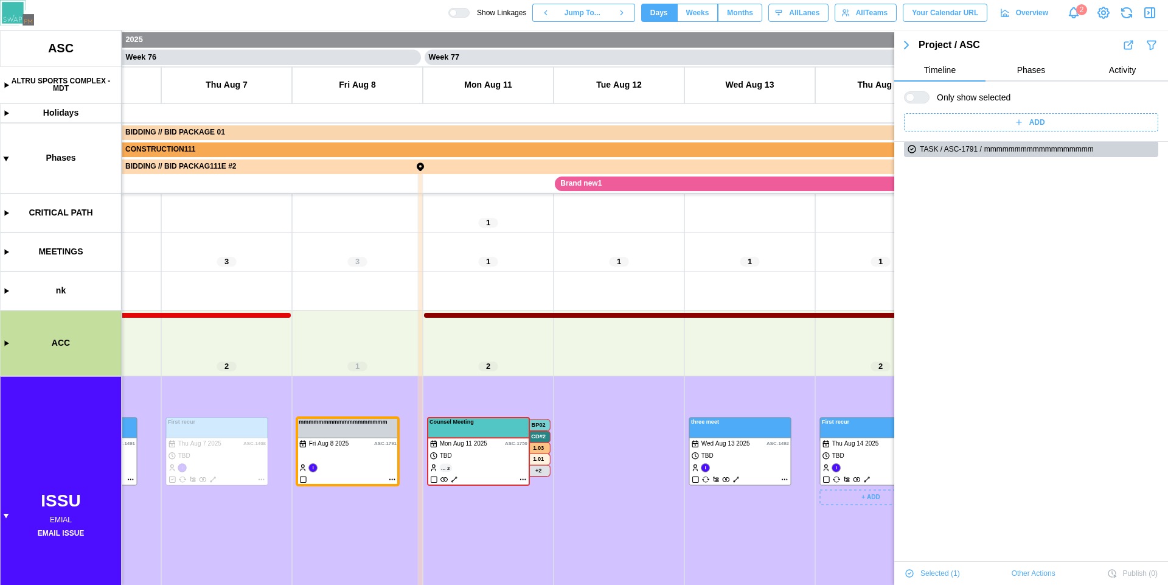
click at [856, 457] on canvas at bounding box center [584, 307] width 1168 height 554
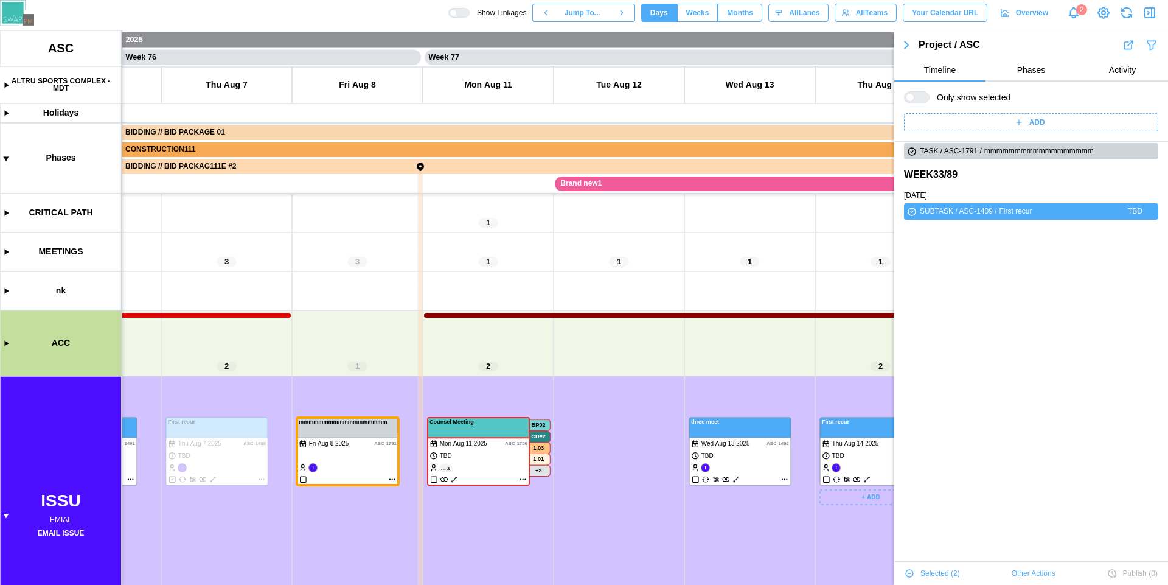
scroll to position [0, 0]
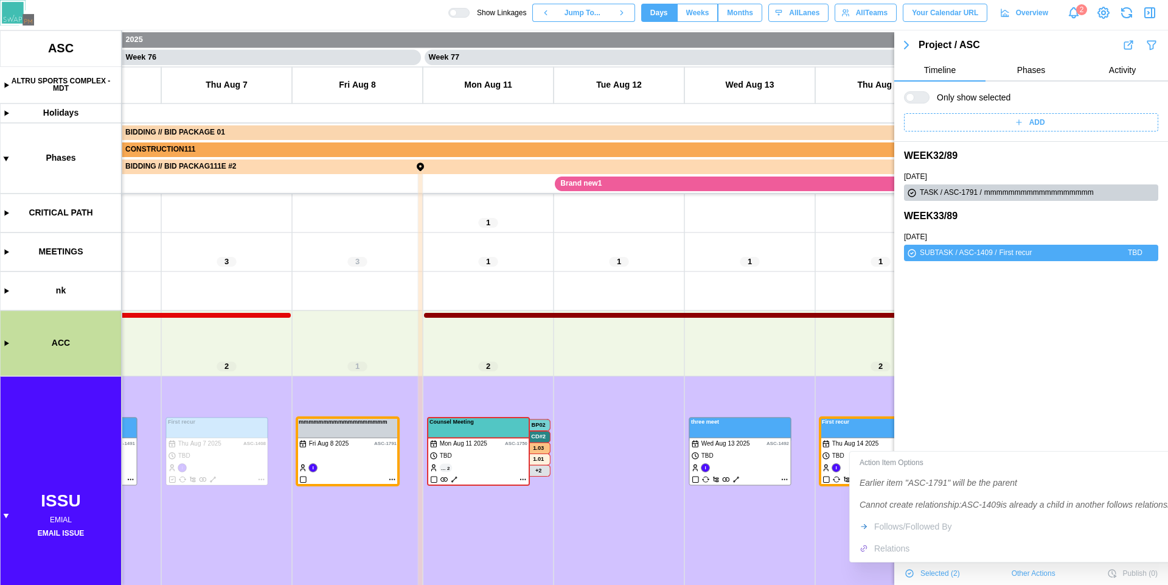
click at [882, 524] on div "Action Item Options Earlier item "ASC-1791" will be the parent Cannot create re…" at bounding box center [1020, 506] width 334 height 105
click at [885, 543] on div "Action Item Options Earlier item "ASC-1791" will be the parent Cannot create re…" at bounding box center [1020, 506] width 334 height 105
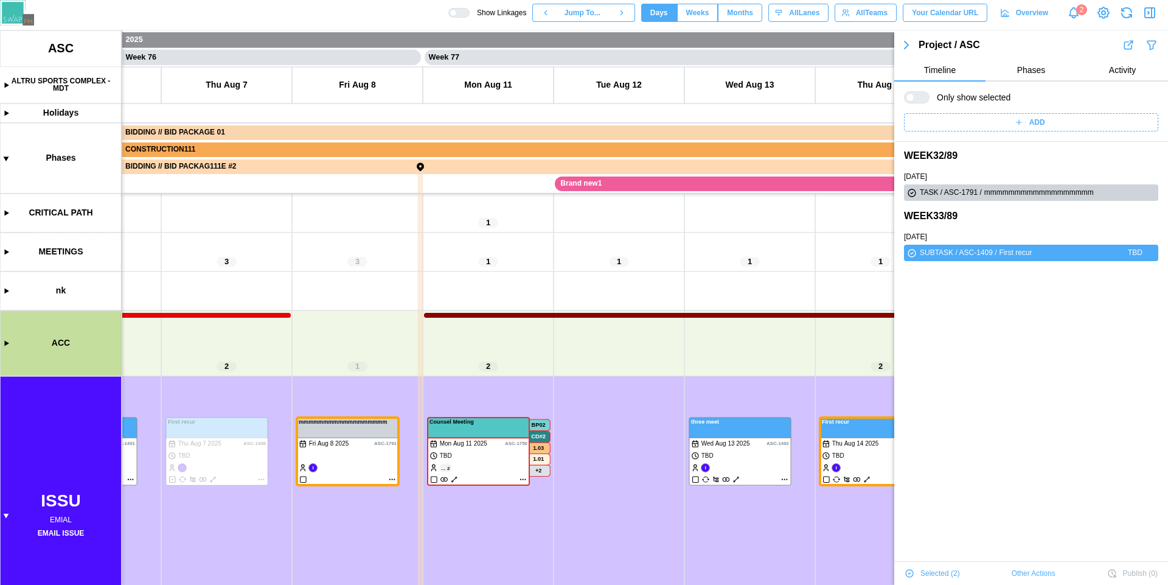
click at [1150, 7] on icon "button" at bounding box center [1150, 12] width 15 height 15
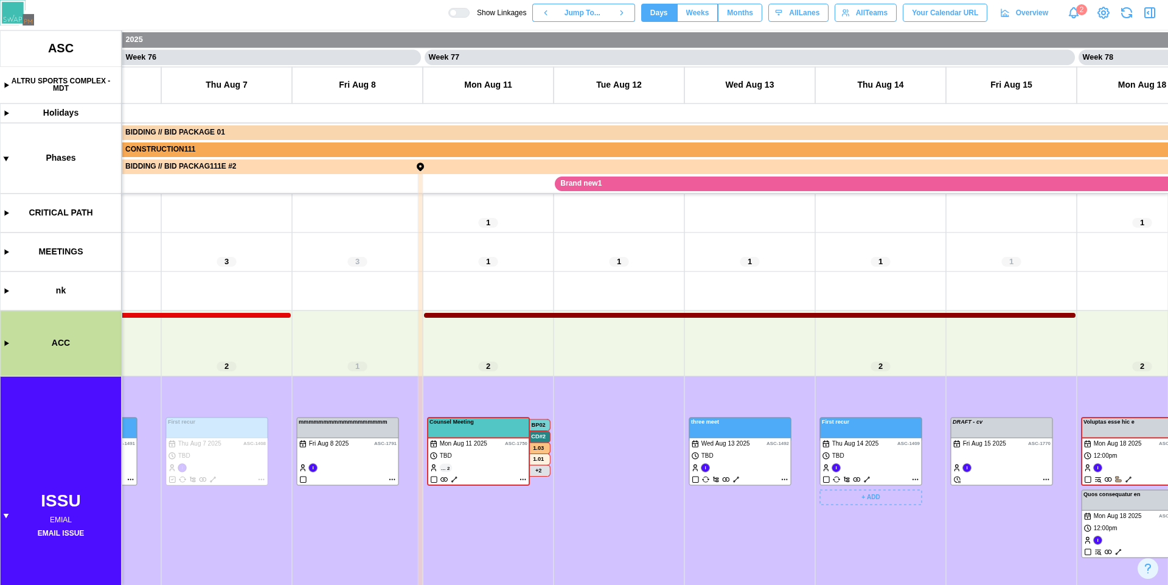
click at [868, 476] on canvas at bounding box center [584, 307] width 1168 height 554
click at [913, 478] on canvas at bounding box center [584, 307] width 1168 height 554
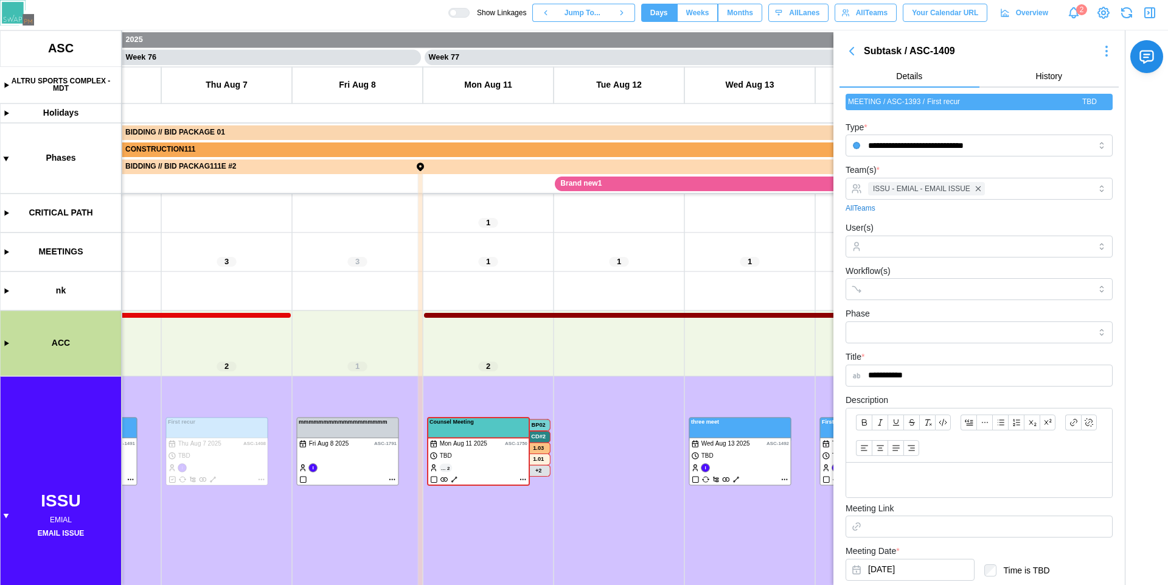
scroll to position [178, 0]
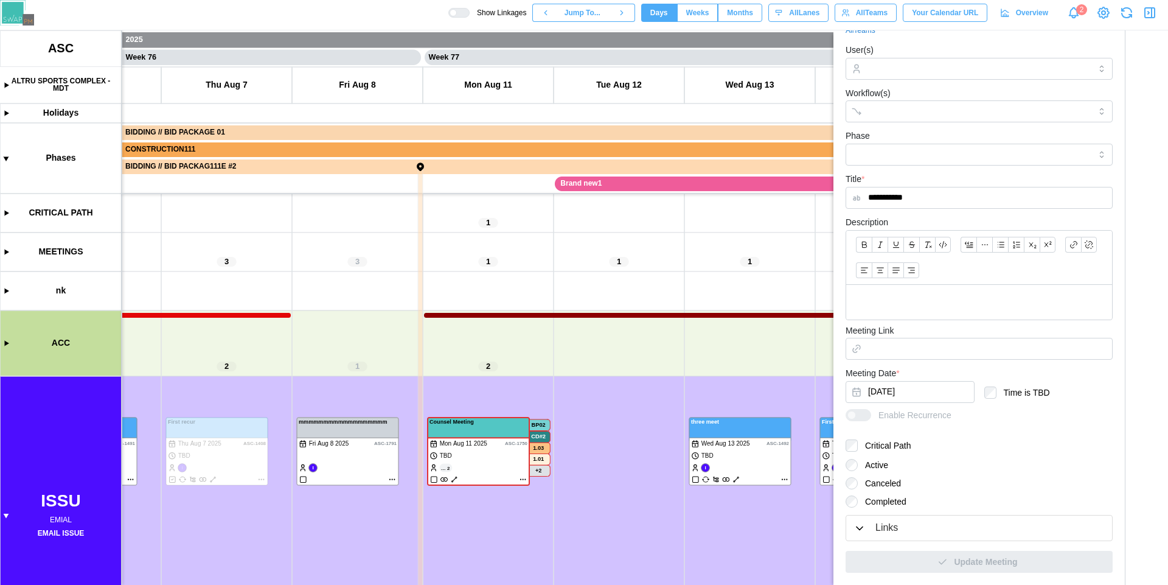
click at [927, 529] on div "Links" at bounding box center [979, 527] width 251 height 15
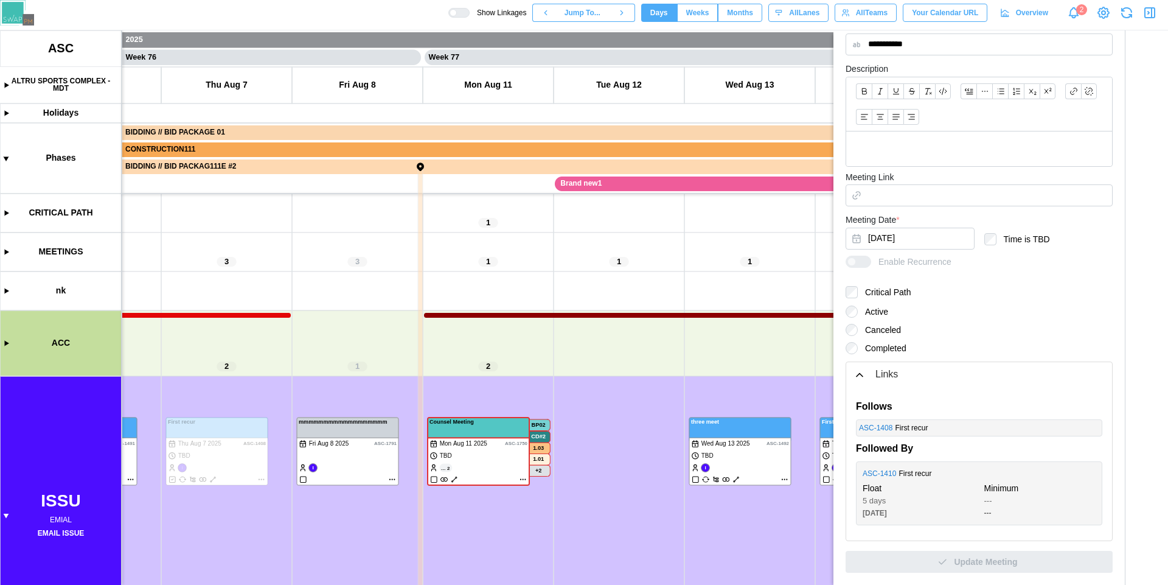
click at [1156, 16] on icon "button" at bounding box center [1150, 12] width 15 height 15
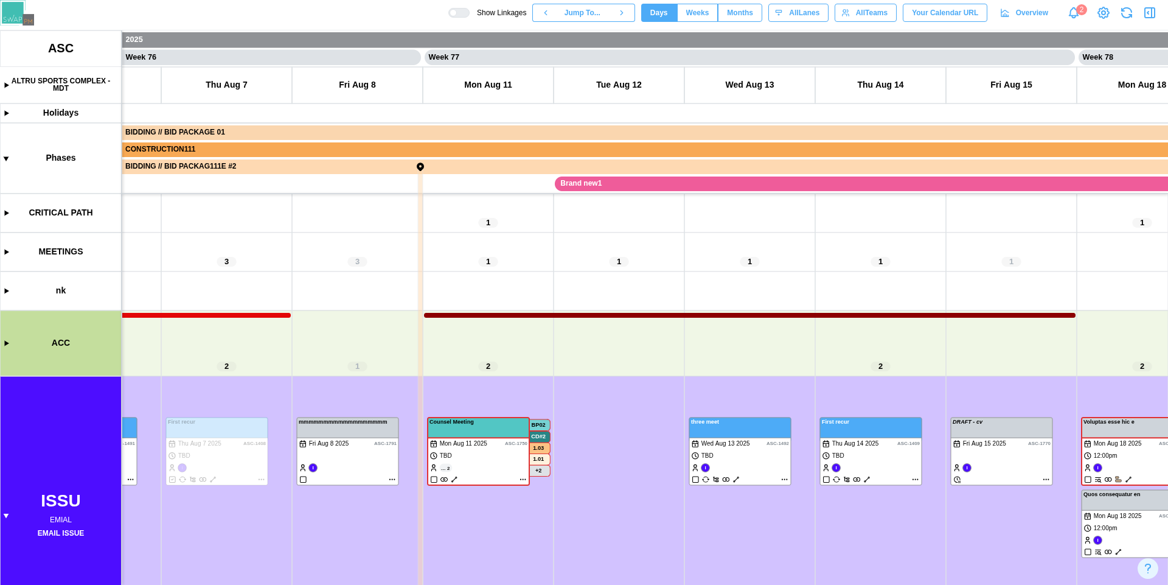
click at [1077, 13] on div "2" at bounding box center [1082, 9] width 11 height 11
click at [1072, 18] on icon "Notifications" at bounding box center [1073, 12] width 13 height 13
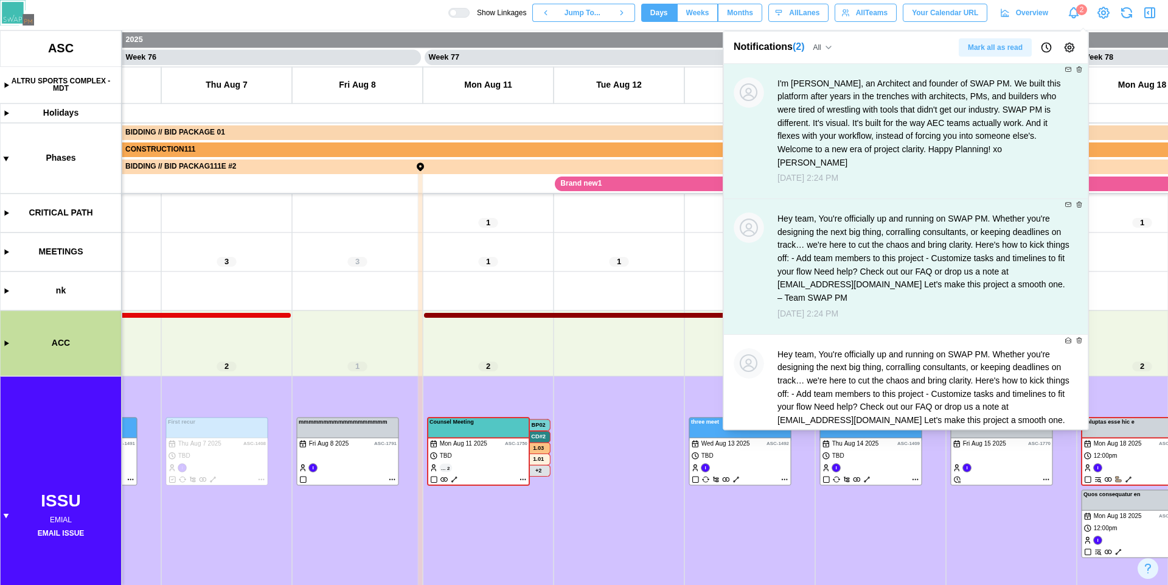
click at [1005, 52] on span "Mark all as read" at bounding box center [995, 47] width 55 height 17
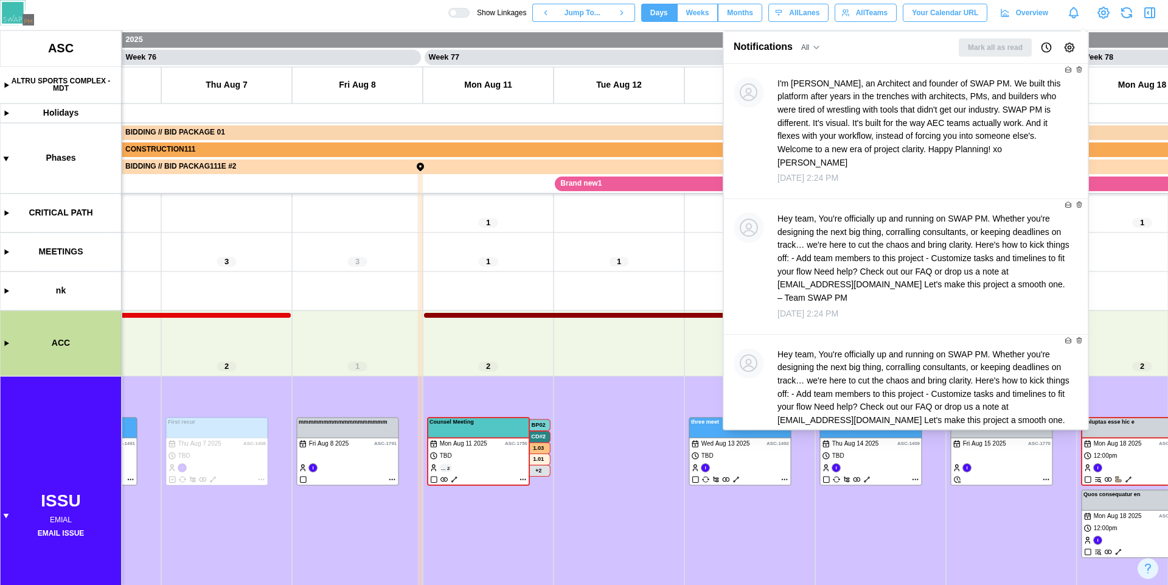
click at [1071, 22] on link "Notifications" at bounding box center [1074, 12] width 21 height 21
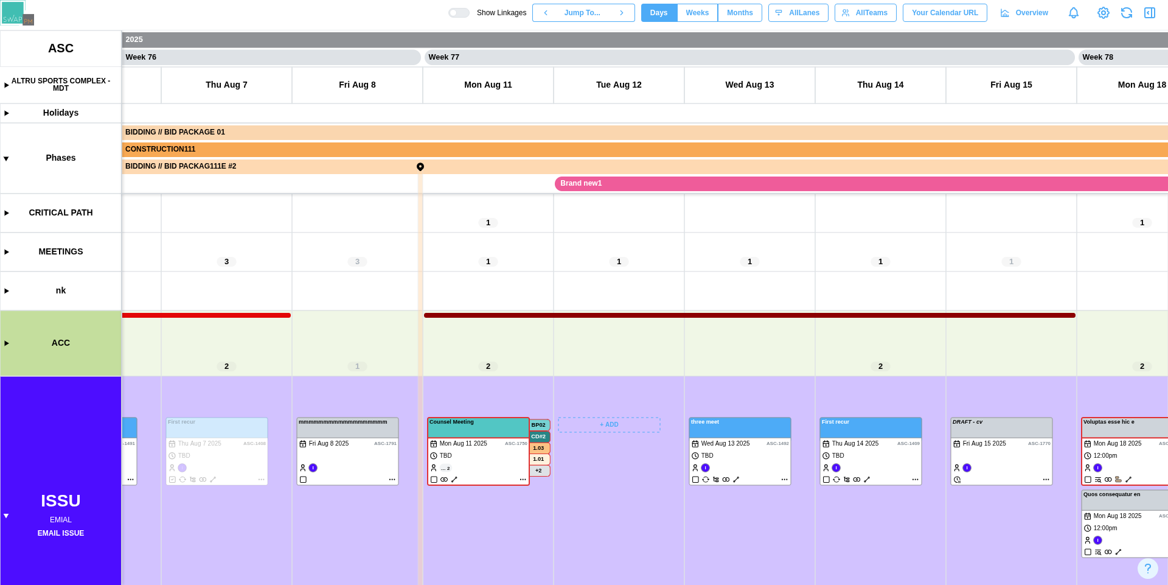
scroll to position [52, 0]
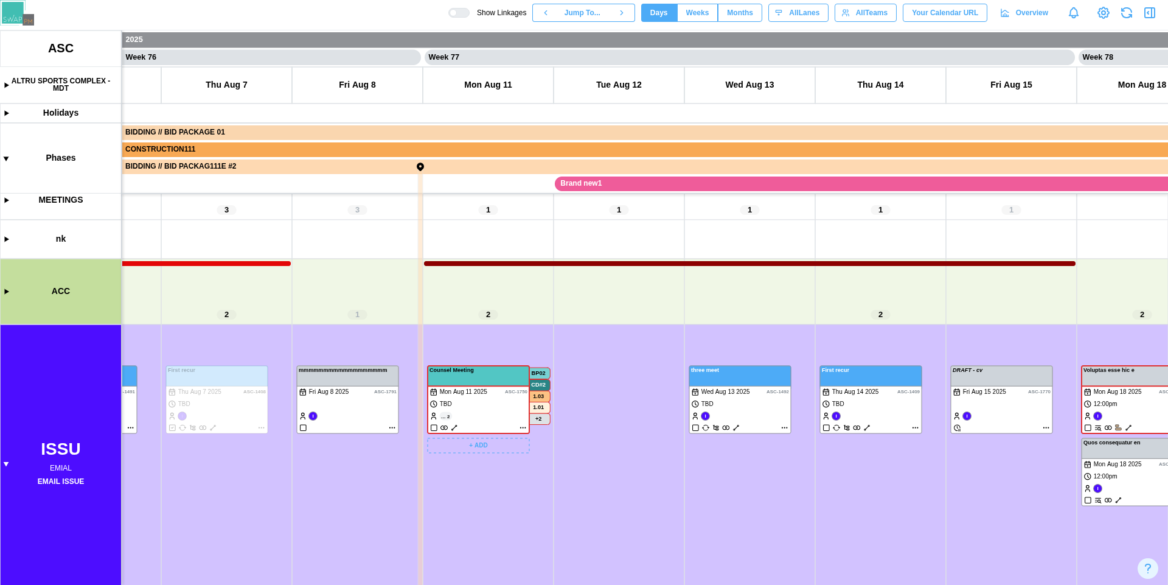
click at [523, 429] on canvas at bounding box center [584, 307] width 1168 height 554
click at [523, 427] on canvas at bounding box center [584, 307] width 1168 height 554
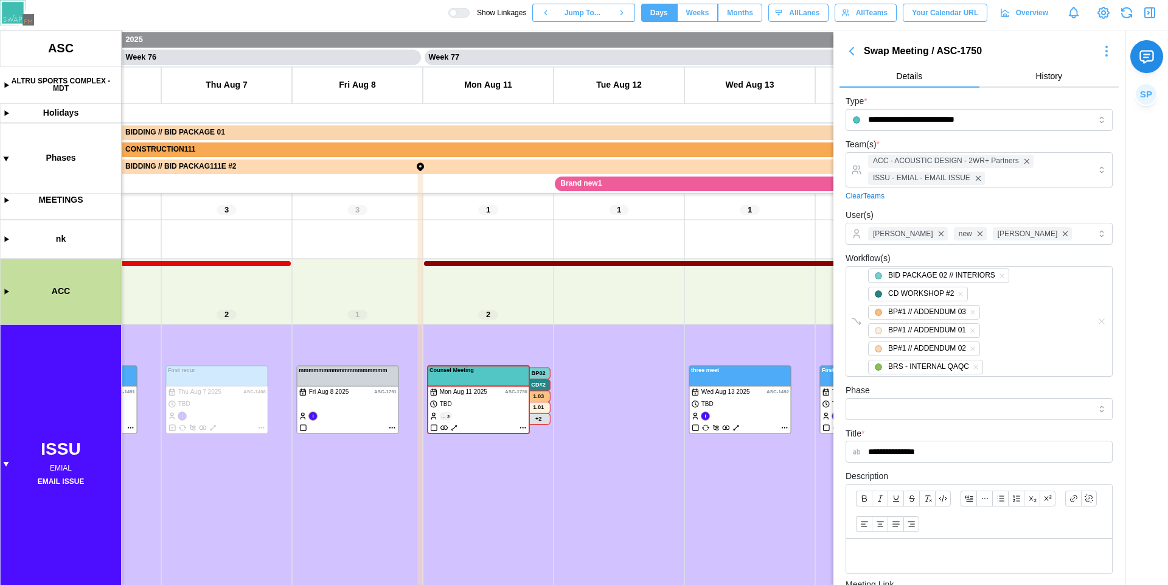
scroll to position [254, 0]
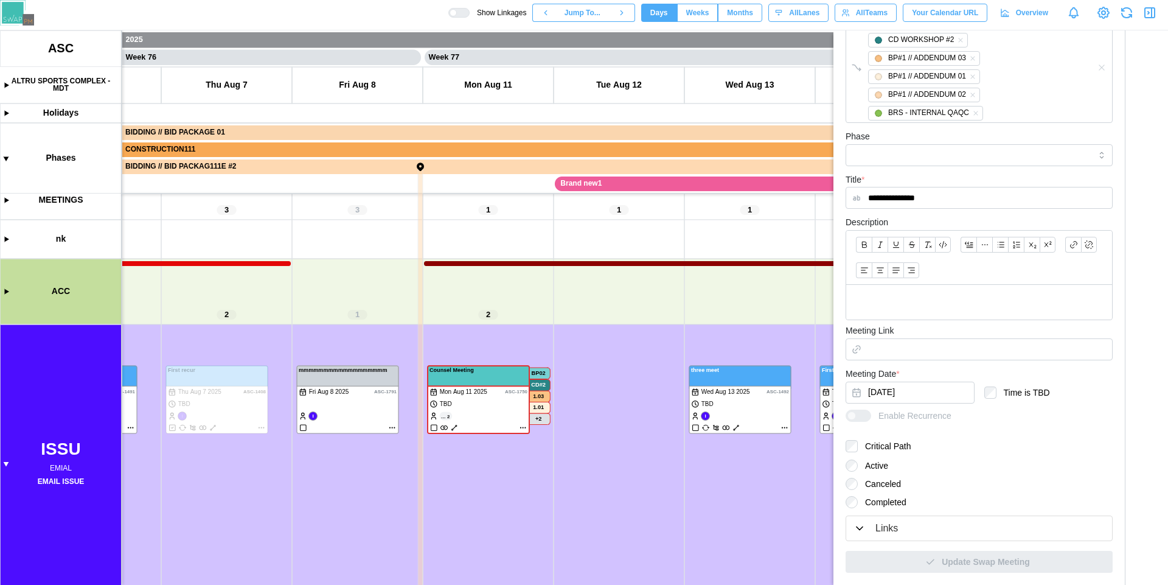
click at [911, 532] on div "Links" at bounding box center [979, 528] width 251 height 15
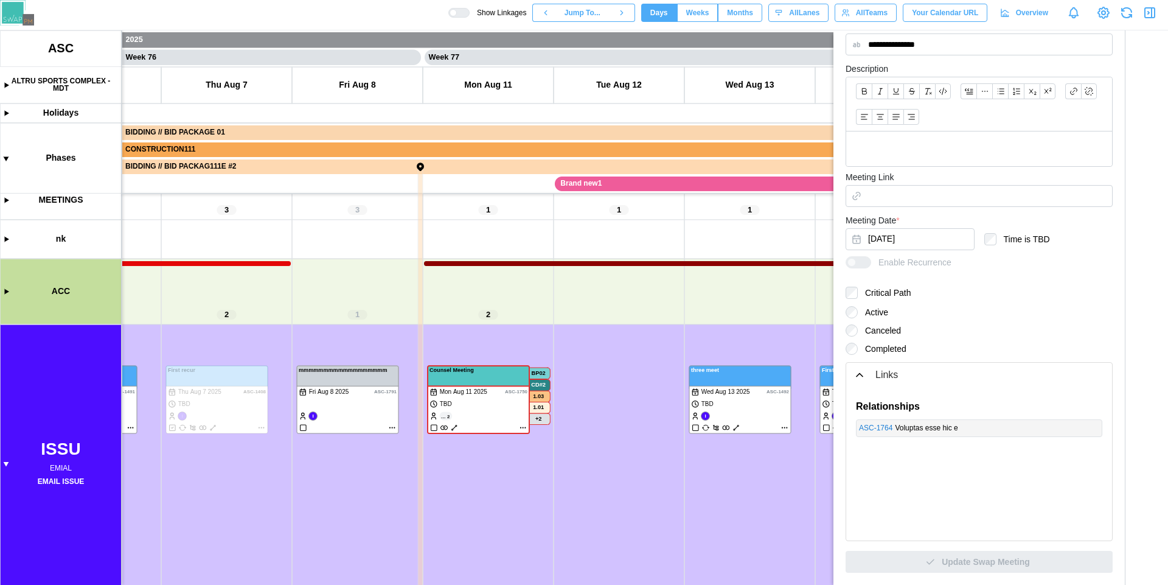
click at [1074, 430] on div "Voluptas esse hic e" at bounding box center [997, 428] width 204 height 12
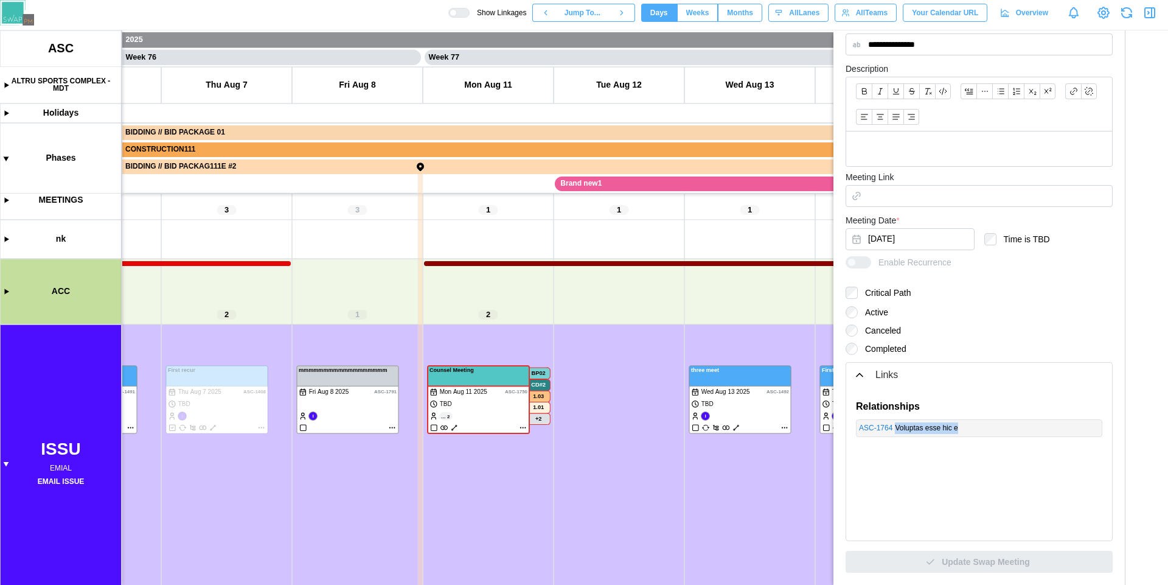
click at [1074, 430] on div "Voluptas esse hic e" at bounding box center [997, 428] width 204 height 12
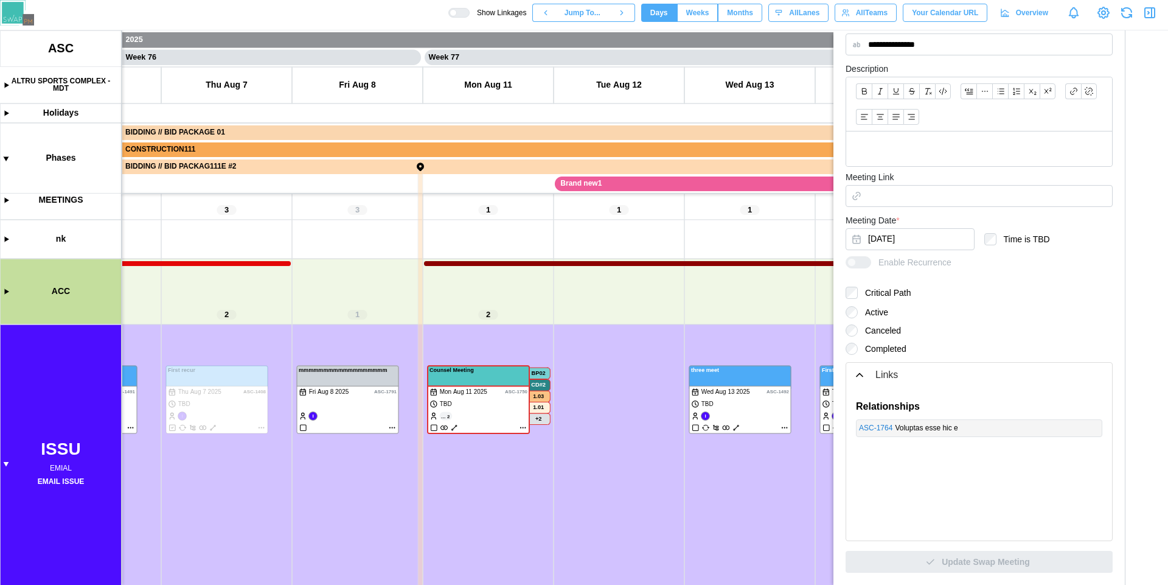
click at [1074, 430] on div "Voluptas esse hic e" at bounding box center [997, 428] width 204 height 12
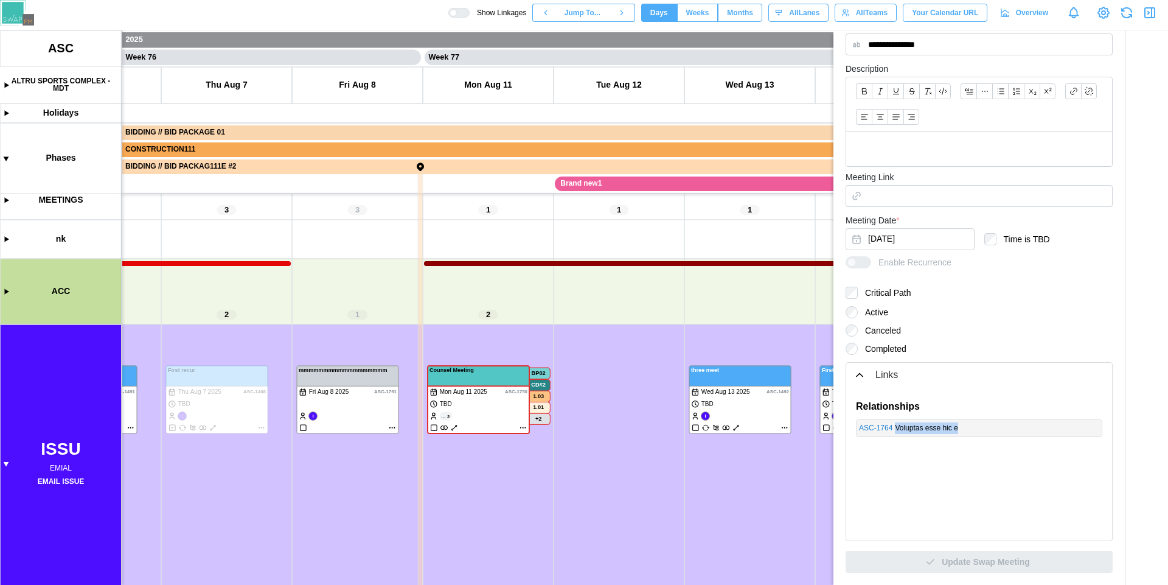
click at [1074, 430] on div "Voluptas esse hic e" at bounding box center [997, 428] width 204 height 12
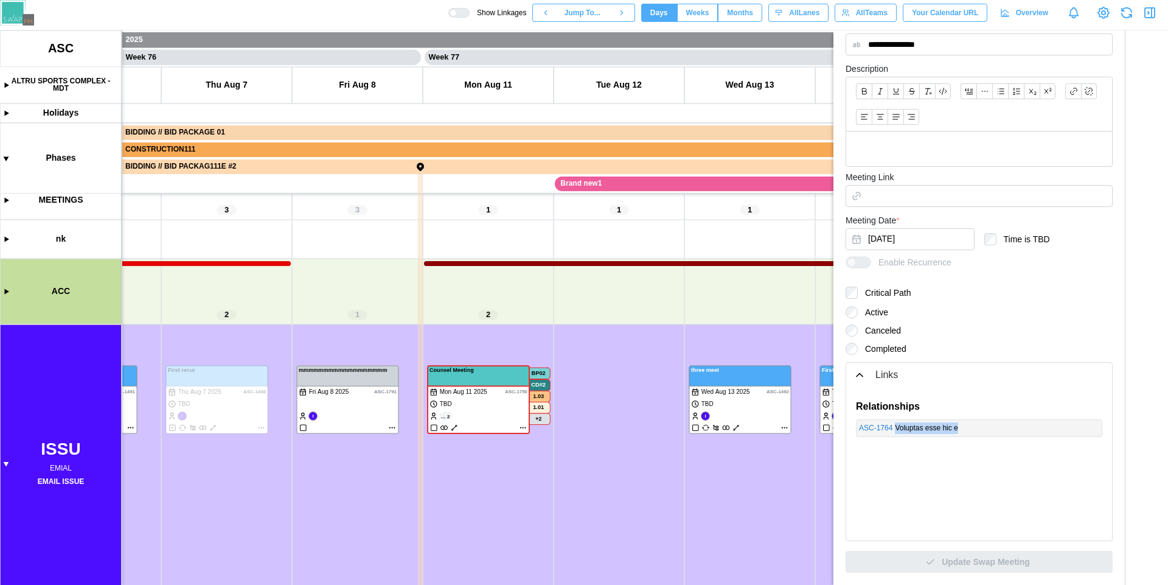
click at [1074, 430] on div "Voluptas esse hic e" at bounding box center [997, 428] width 204 height 12
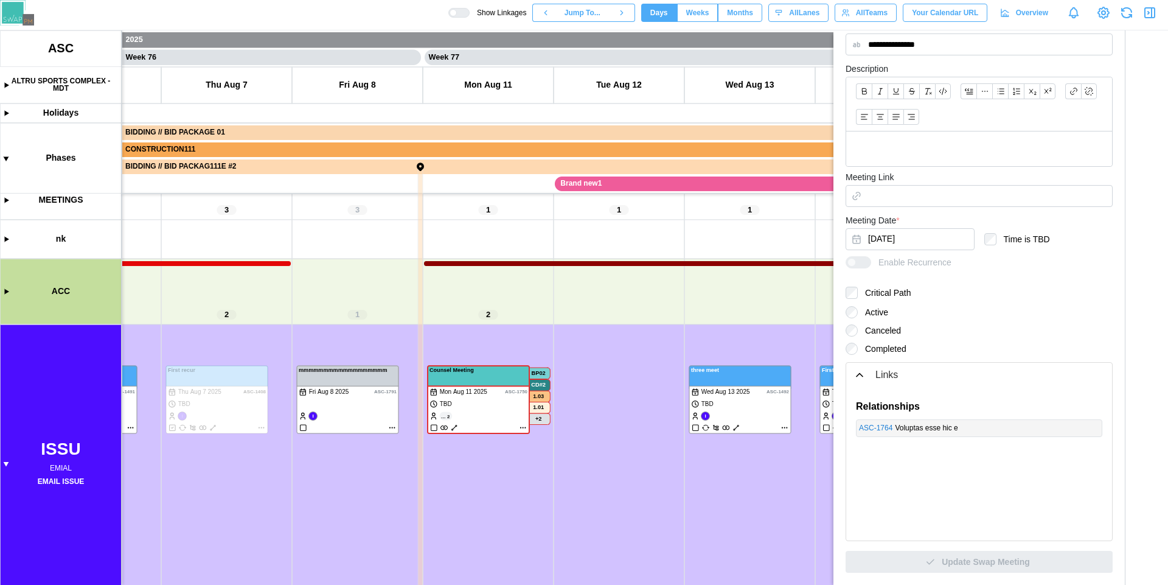
click at [1074, 430] on div "Voluptas esse hic e" at bounding box center [997, 428] width 204 height 12
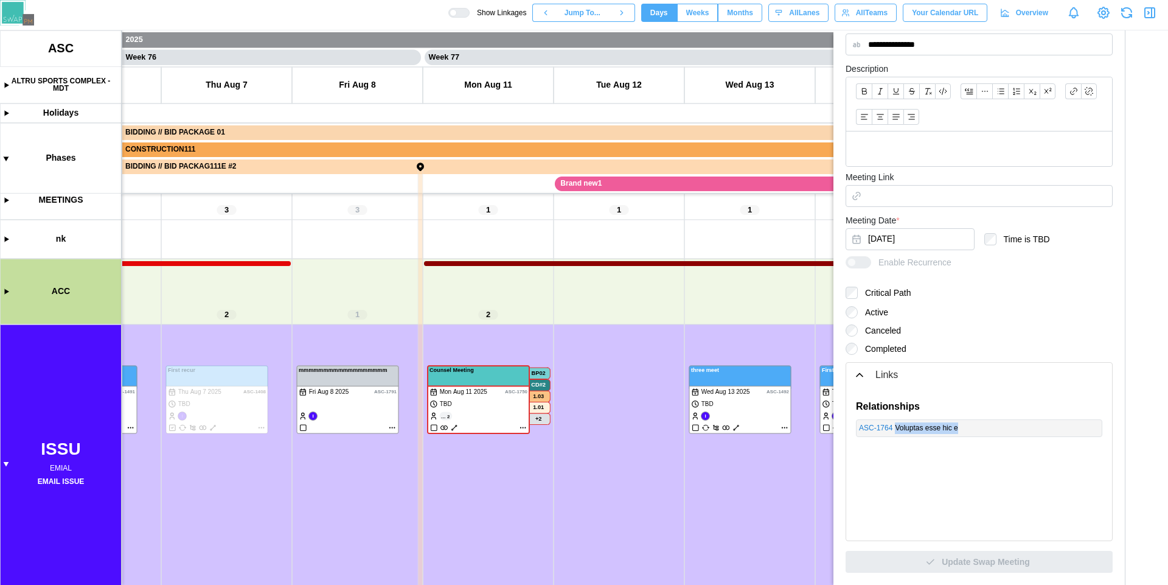
click at [1074, 430] on div "Voluptas esse hic e" at bounding box center [997, 428] width 204 height 12
click at [946, 395] on div "Relationships ASC - 1764 Voluptas esse hic e" at bounding box center [980, 463] width 266 height 153
click at [862, 378] on icon "button" at bounding box center [860, 375] width 12 height 12
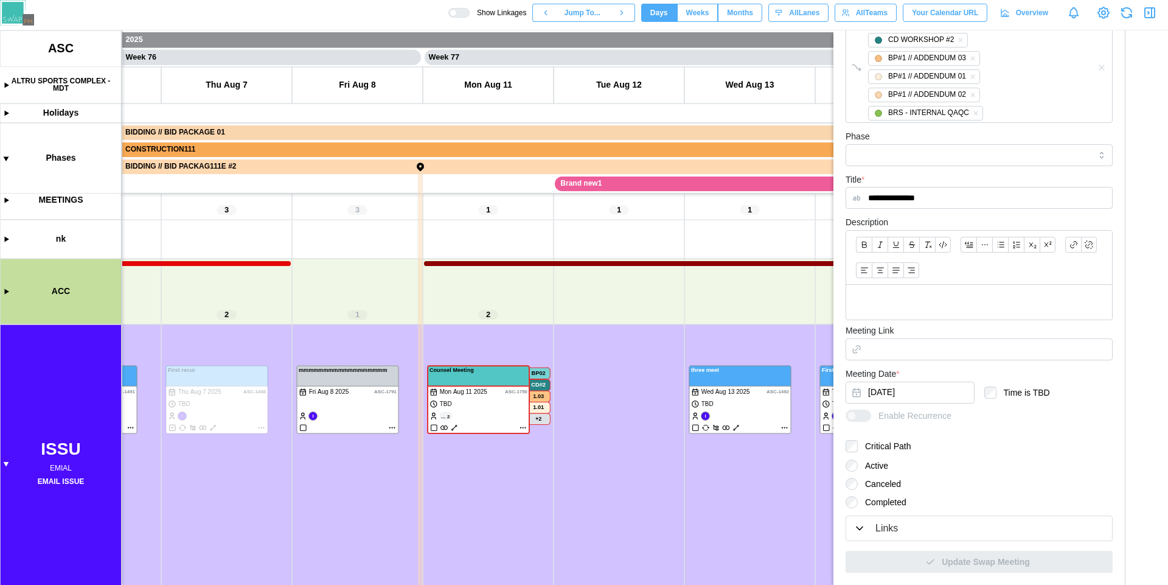
scroll to position [254, 0]
click at [785, 428] on canvas at bounding box center [584, 307] width 1168 height 554
click at [786, 426] on canvas at bounding box center [584, 307] width 1168 height 554
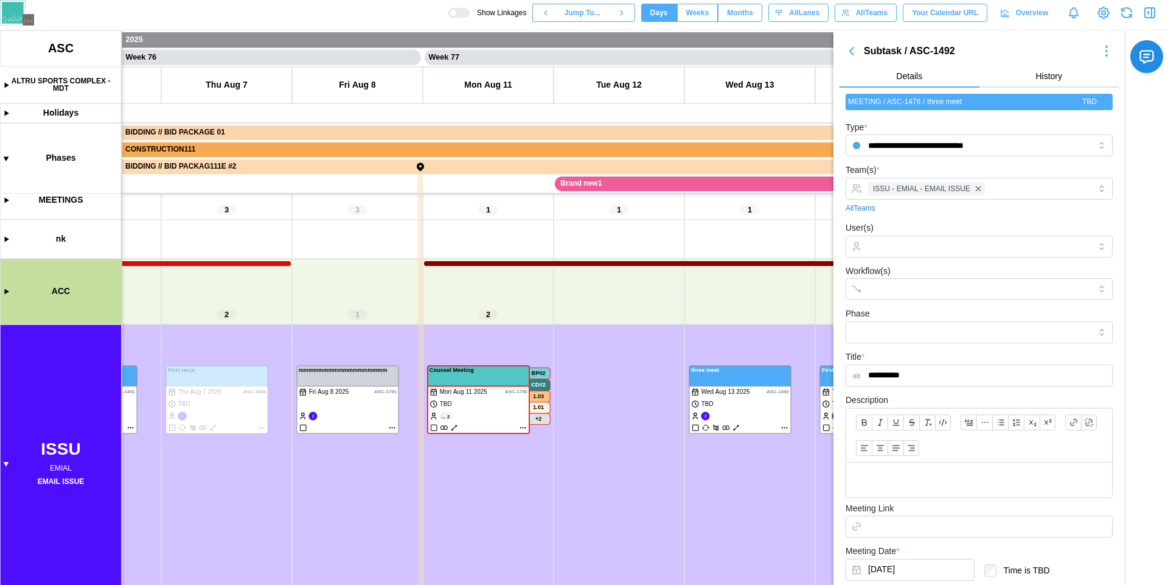
scroll to position [178, 0]
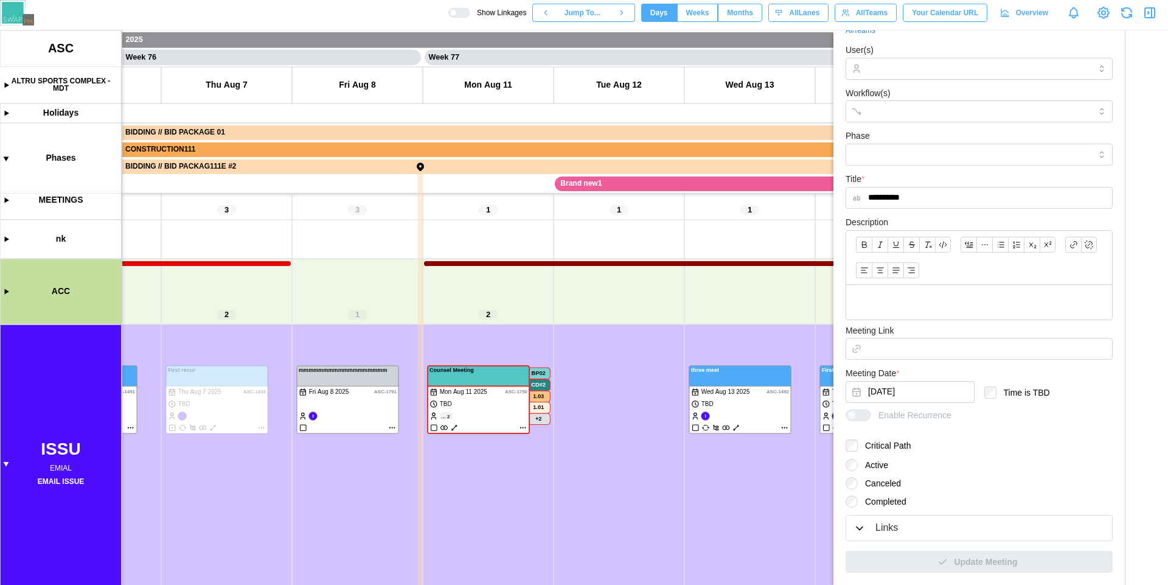
click at [956, 528] on div "Links" at bounding box center [979, 527] width 251 height 15
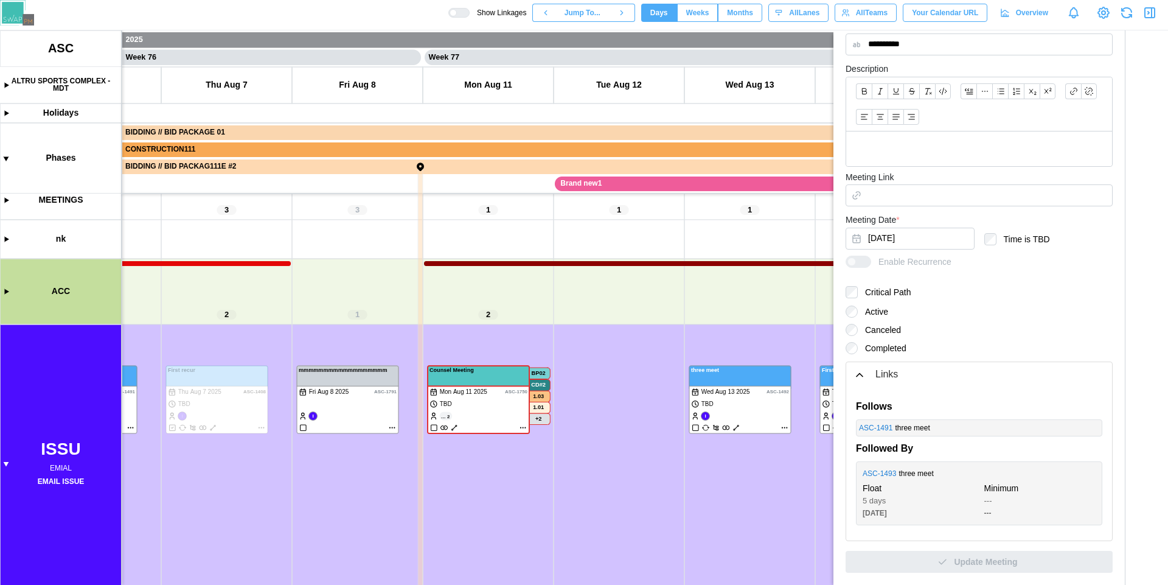
click at [1151, 19] on icon "button" at bounding box center [1150, 12] width 15 height 15
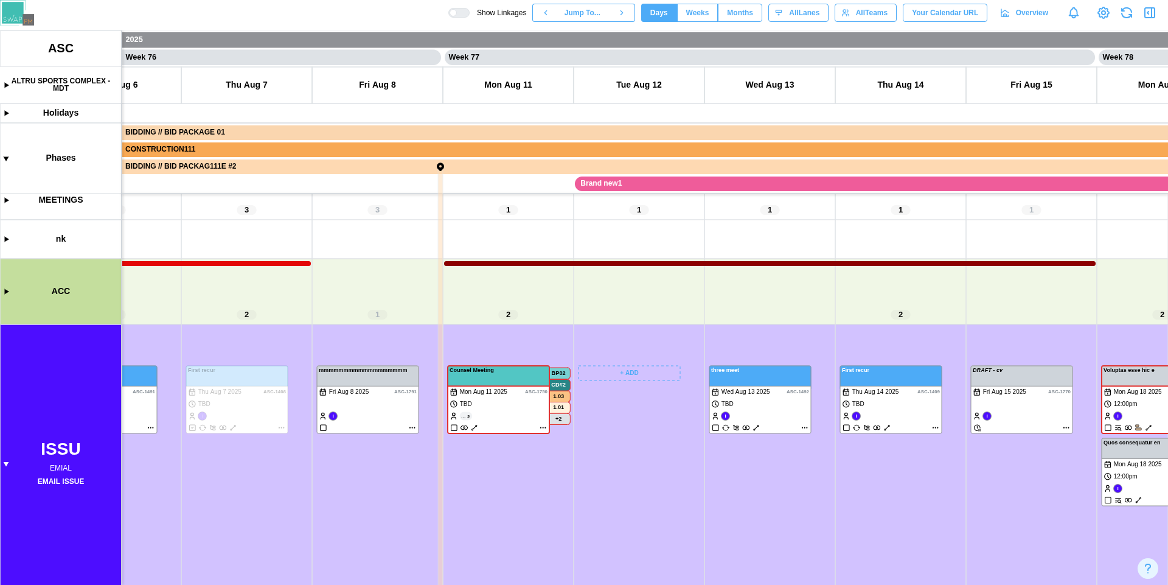
scroll to position [0, 49428]
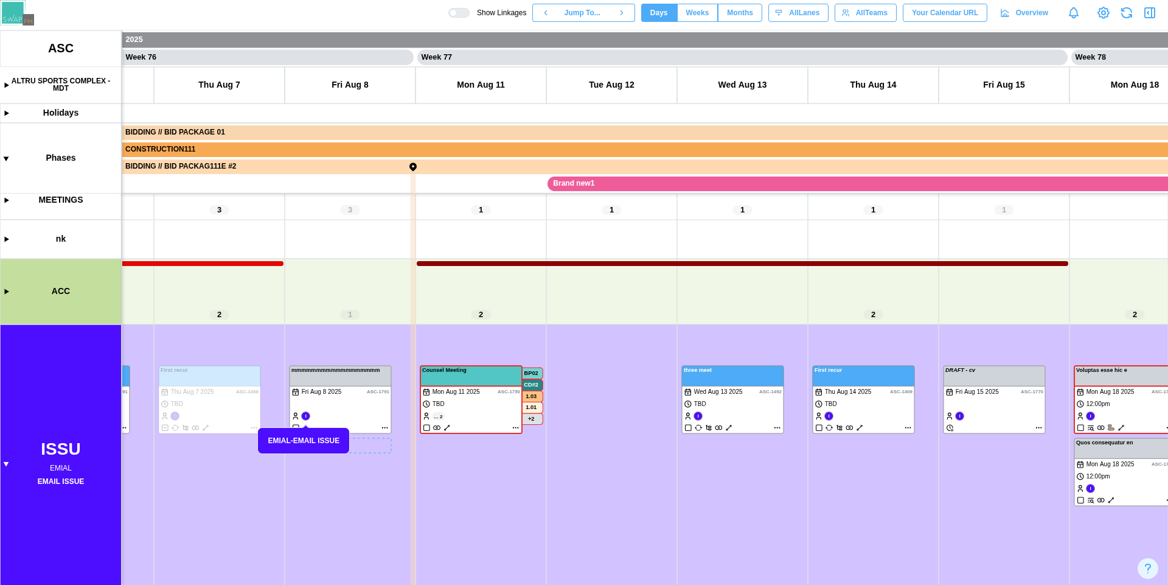
click at [358, 406] on canvas at bounding box center [584, 307] width 1168 height 554
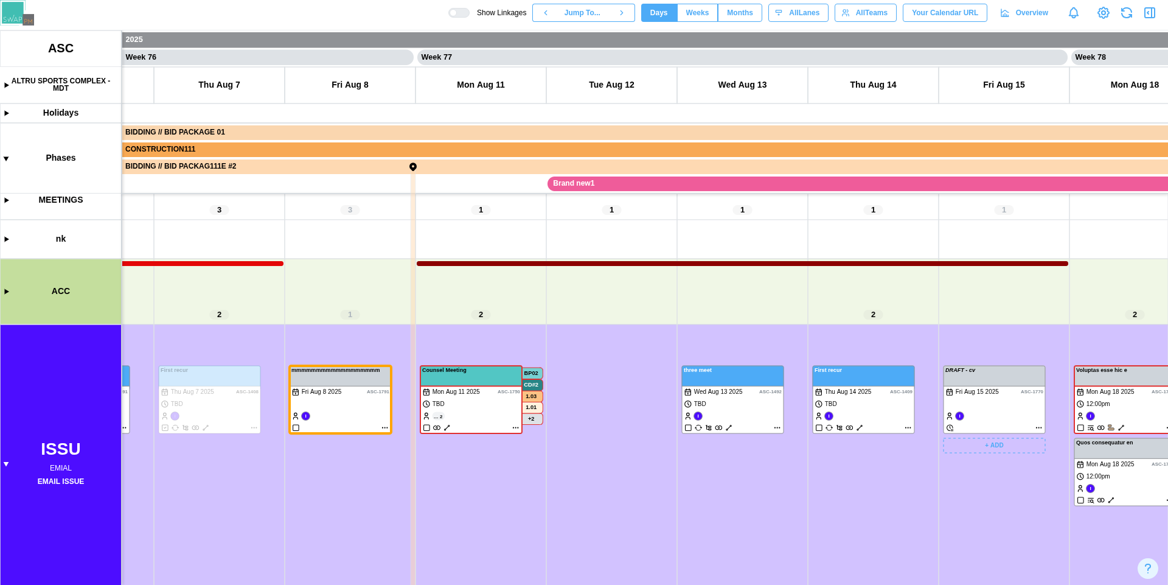
click at [975, 417] on canvas at bounding box center [584, 307] width 1168 height 554
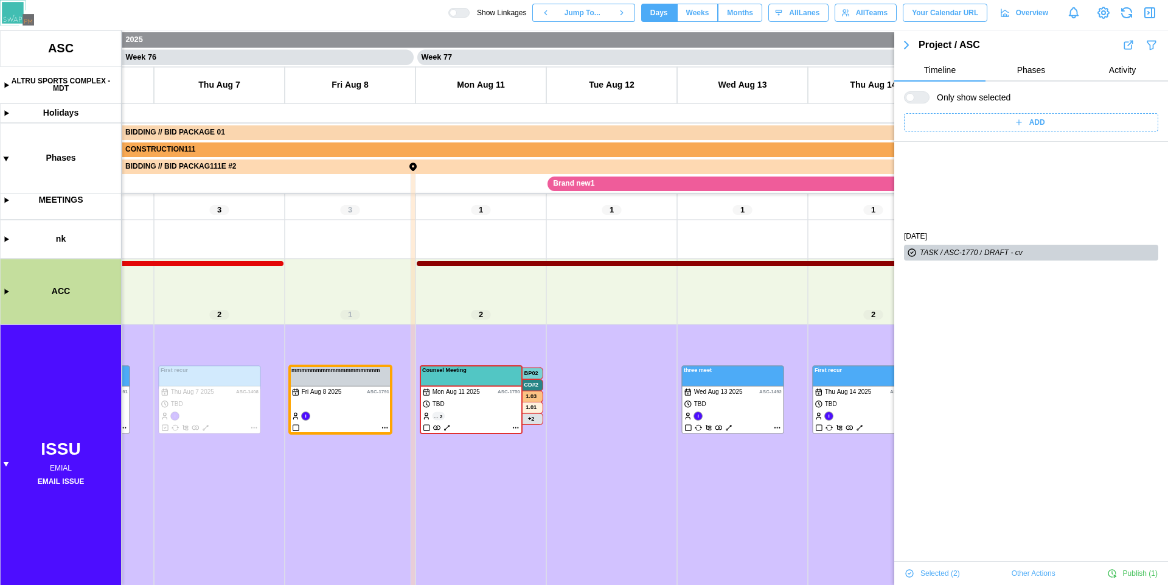
scroll to position [103, 0]
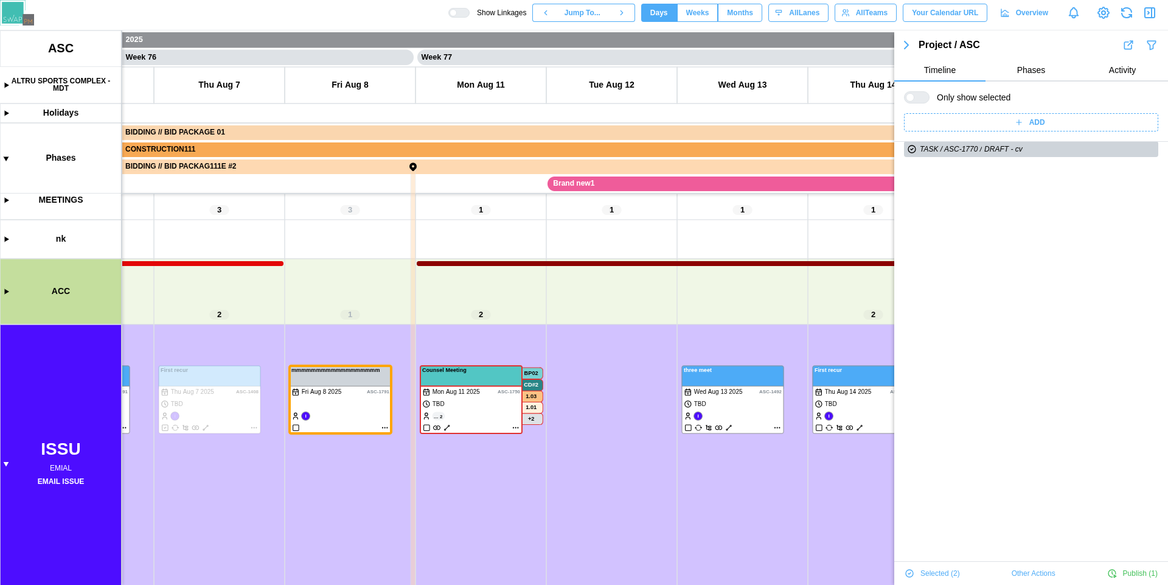
click at [994, 237] on div "FRI AUG 15 2025 TASK / ASC-1770 / DRAFT - cv" at bounding box center [1032, 330] width 274 height 585
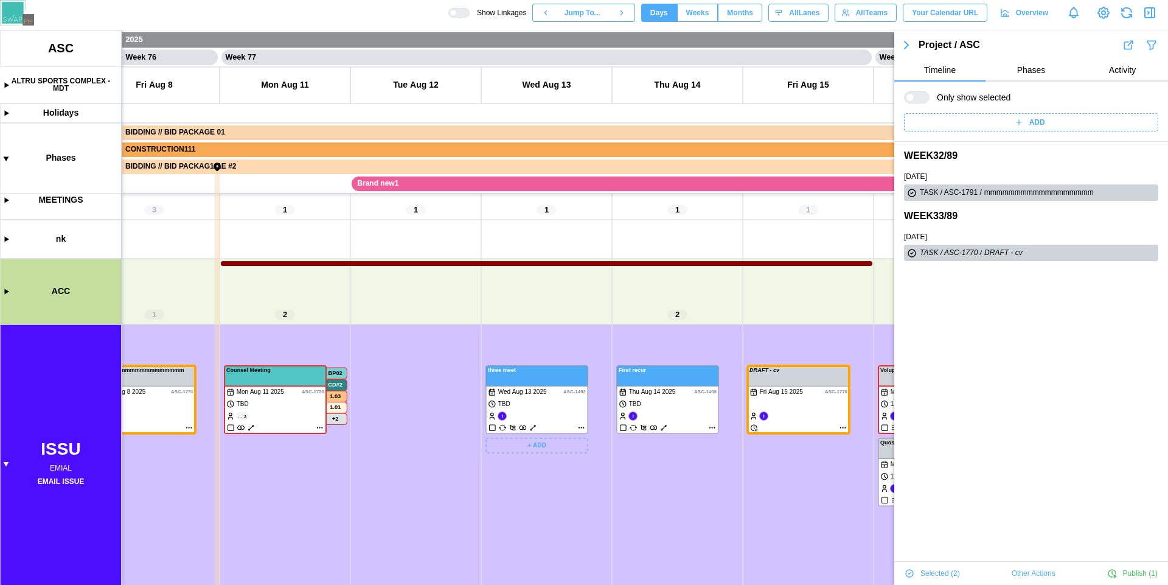
scroll to position [0, 49630]
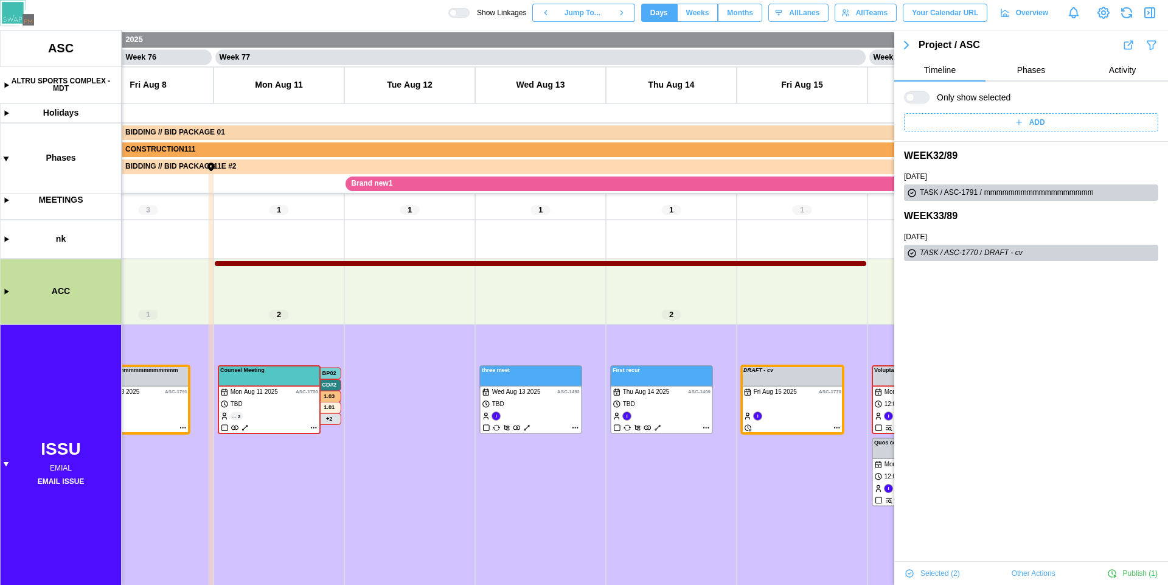
click at [741, 470] on canvas at bounding box center [584, 307] width 1168 height 554
click at [785, 400] on canvas at bounding box center [584, 307] width 1168 height 554
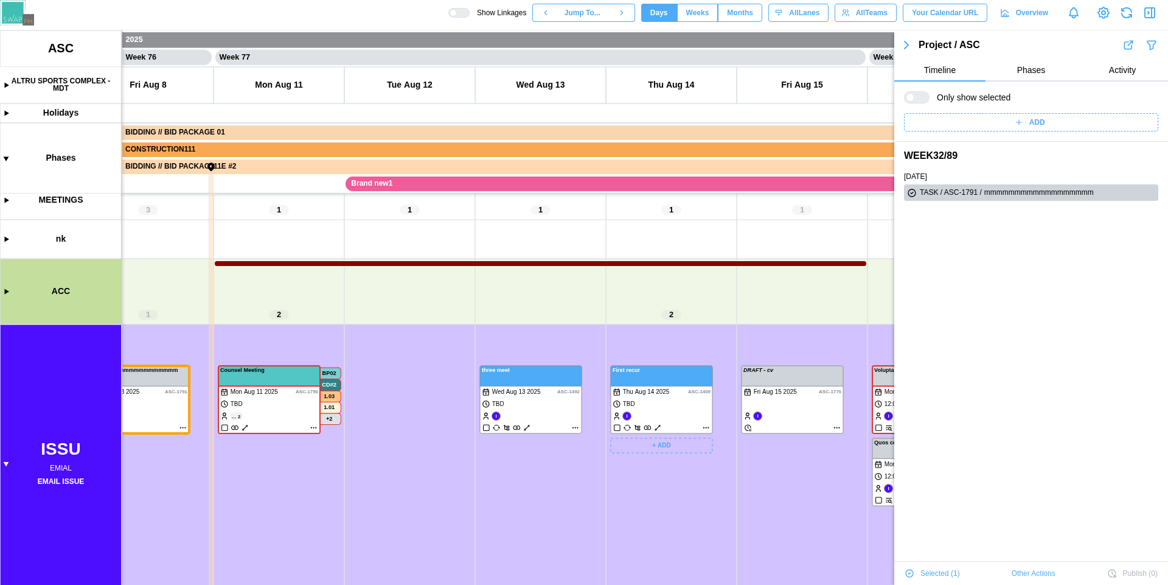
click at [648, 409] on canvas at bounding box center [584, 307] width 1168 height 554
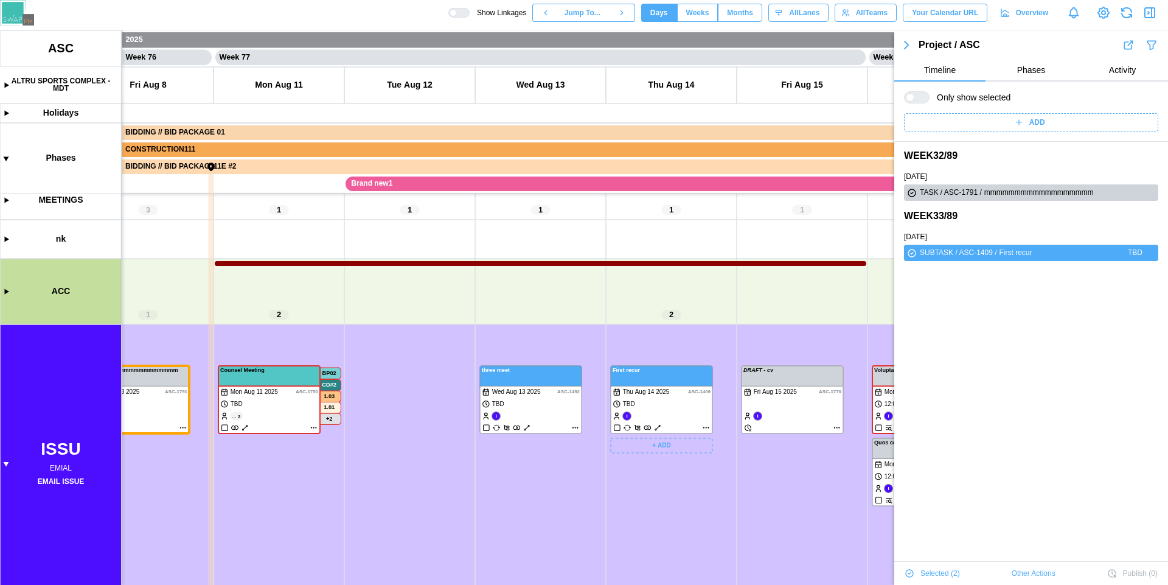
click at [648, 409] on canvas at bounding box center [584, 307] width 1168 height 554
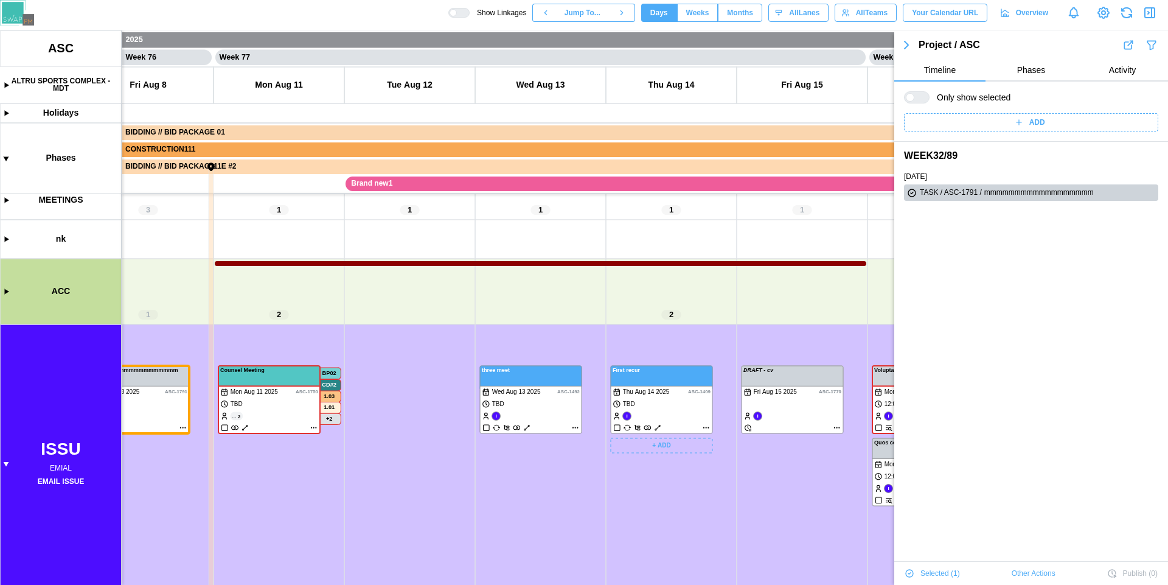
click at [648, 409] on canvas at bounding box center [584, 307] width 1168 height 554
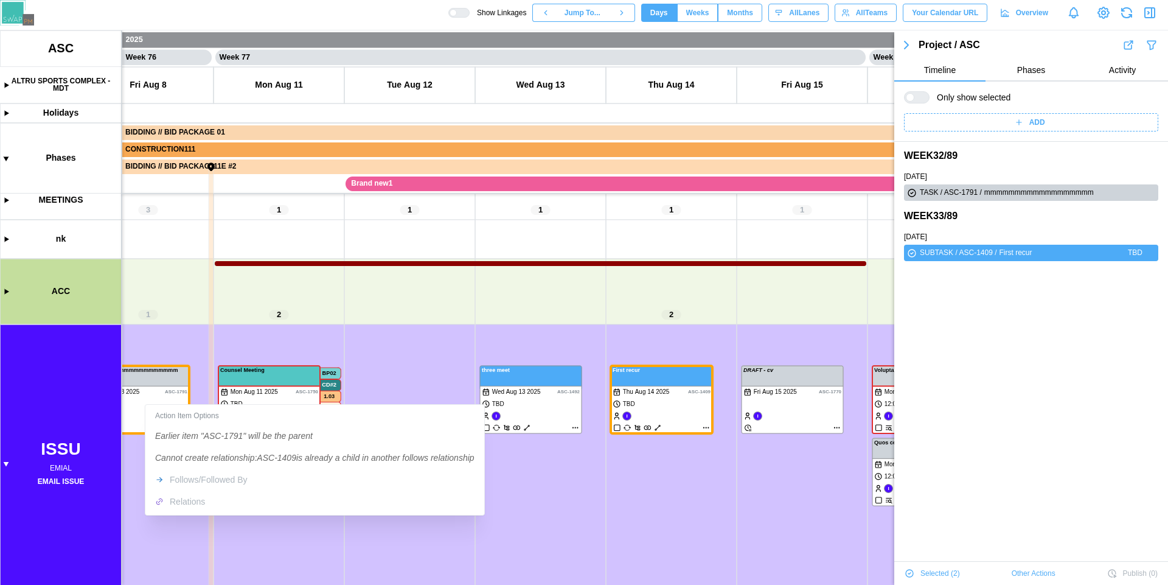
click at [184, 501] on div "Action Item Options Earlier item "ASC-1791" will be the parent Cannot create re…" at bounding box center [315, 459] width 334 height 105
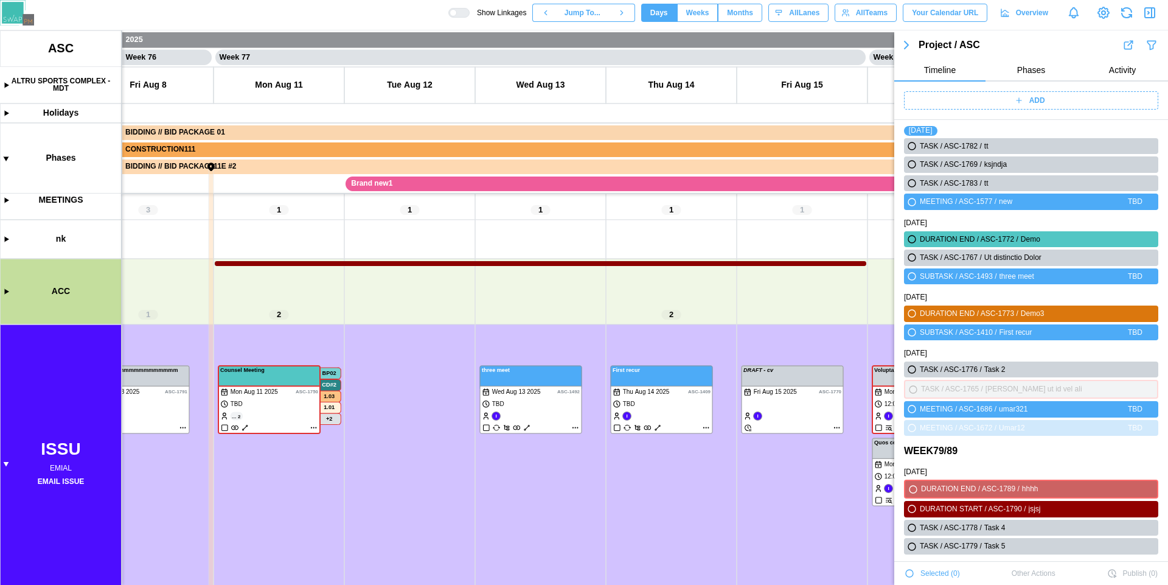
scroll to position [0, 49292]
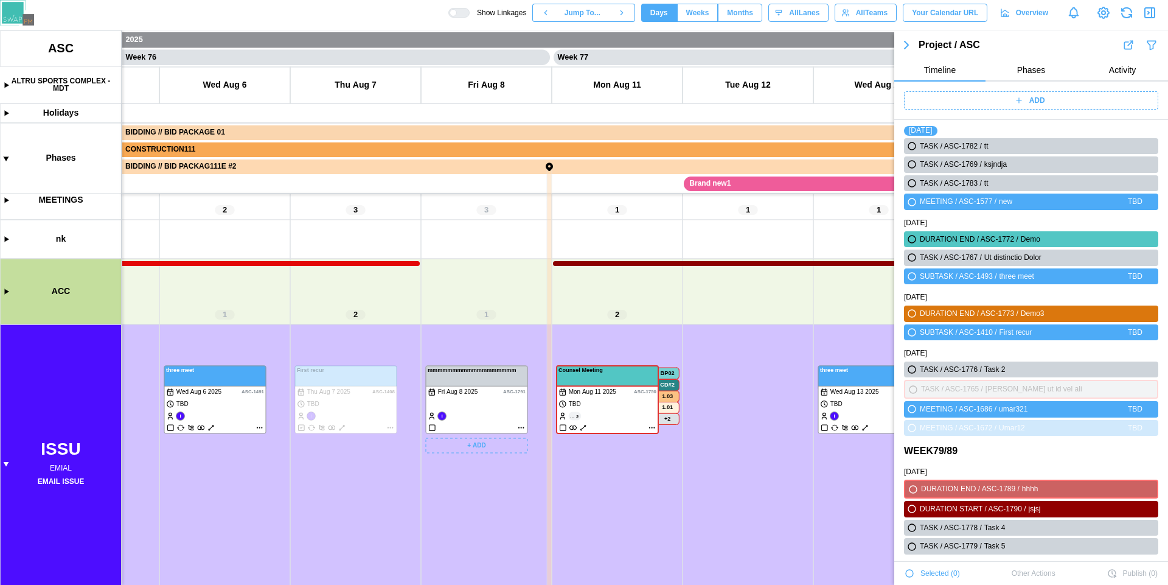
click at [480, 421] on canvas at bounding box center [584, 307] width 1168 height 554
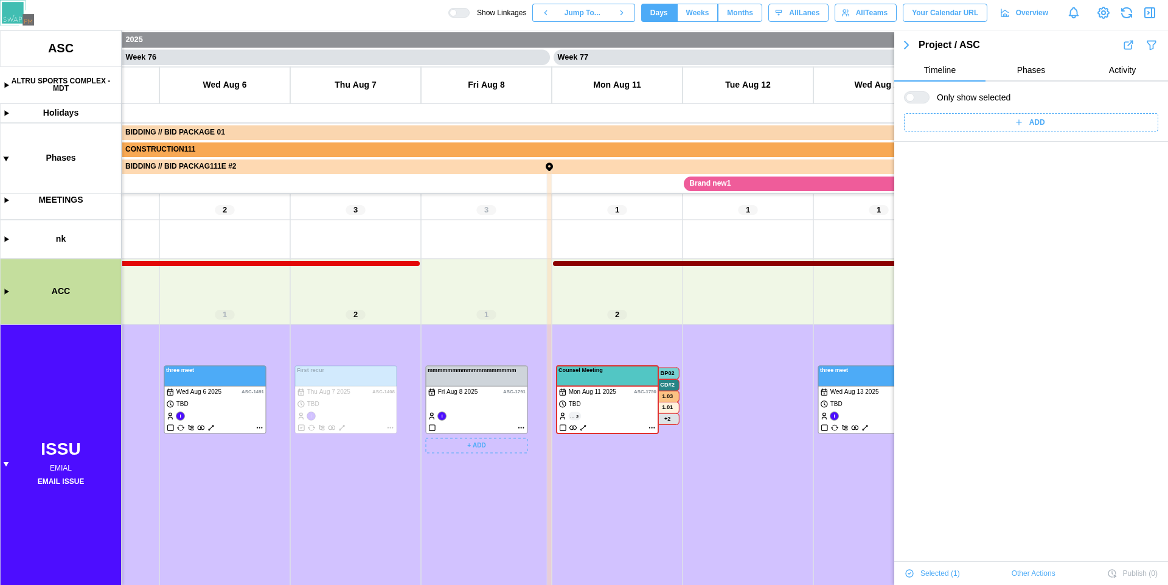
scroll to position [0, 0]
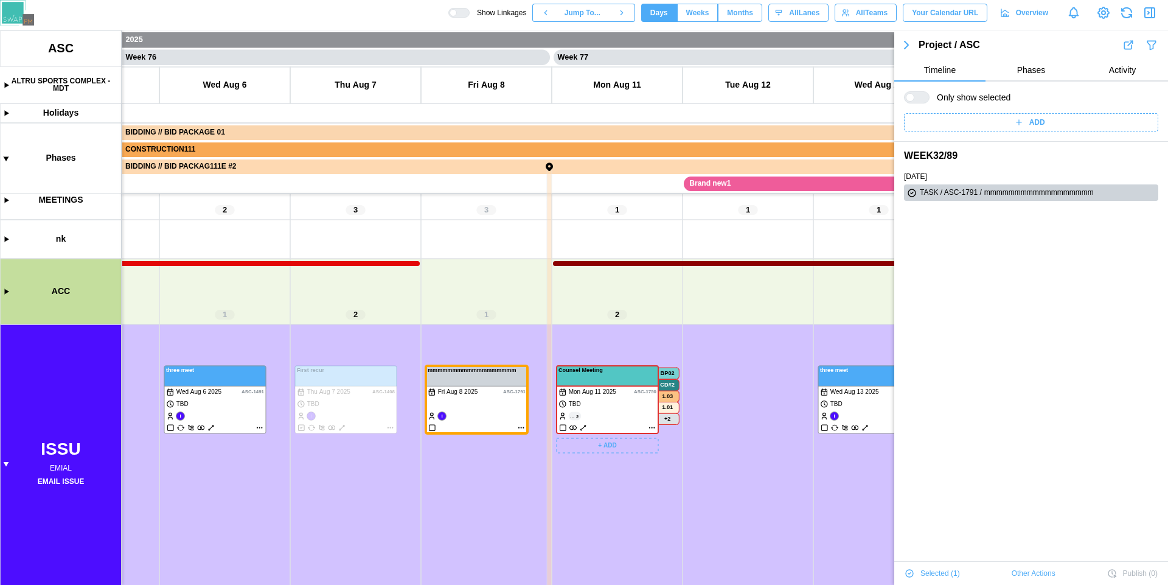
click at [612, 416] on canvas at bounding box center [584, 307] width 1168 height 554
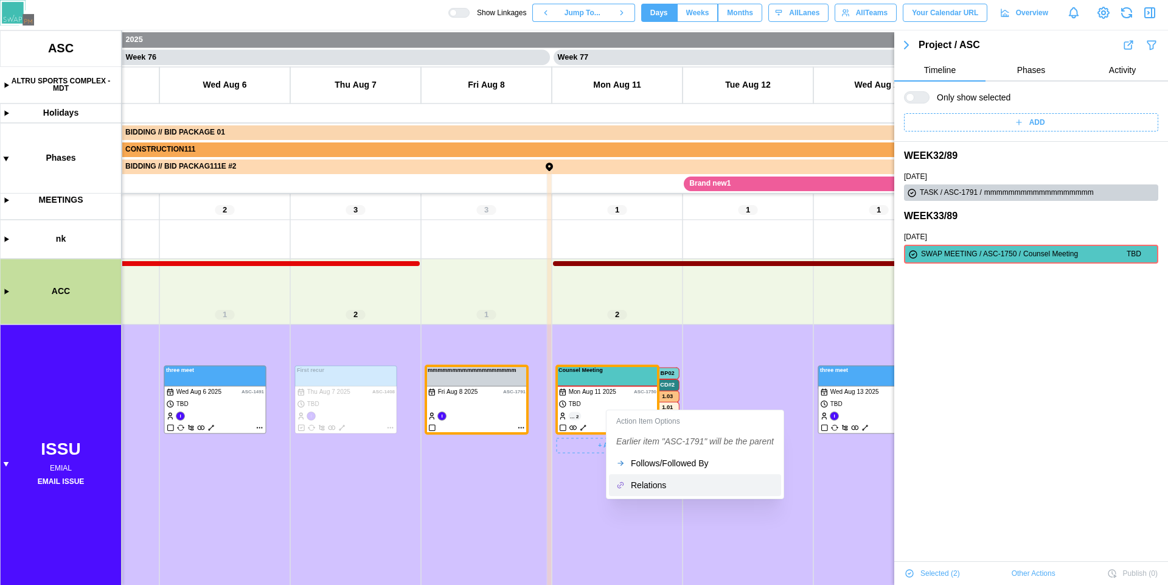
click at [589, 481] on canvas at bounding box center [584, 307] width 1168 height 554
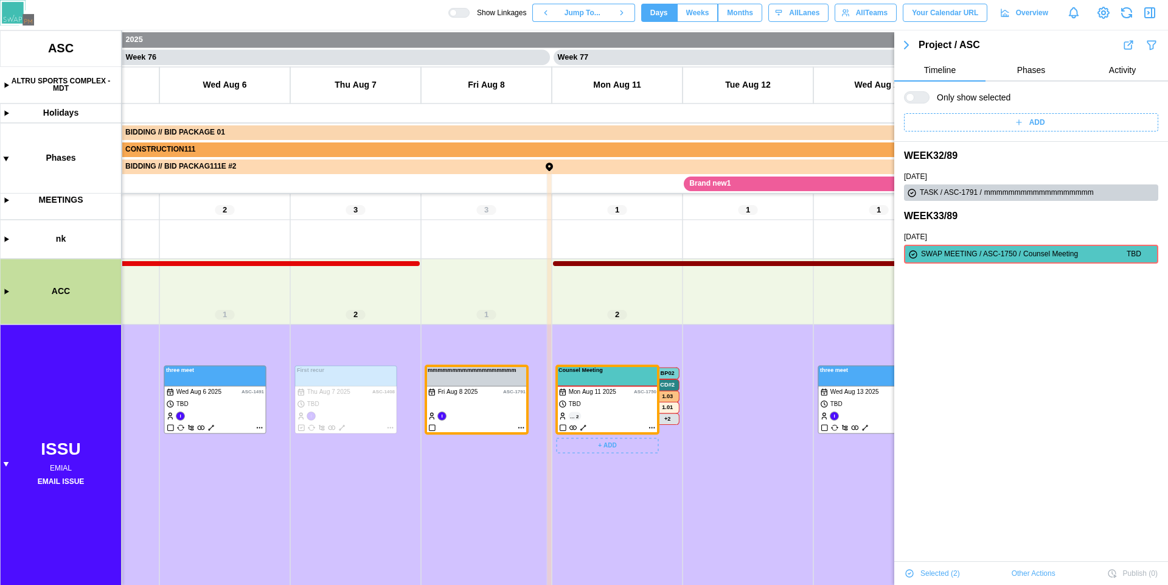
click at [573, 427] on canvas at bounding box center [584, 307] width 1168 height 554
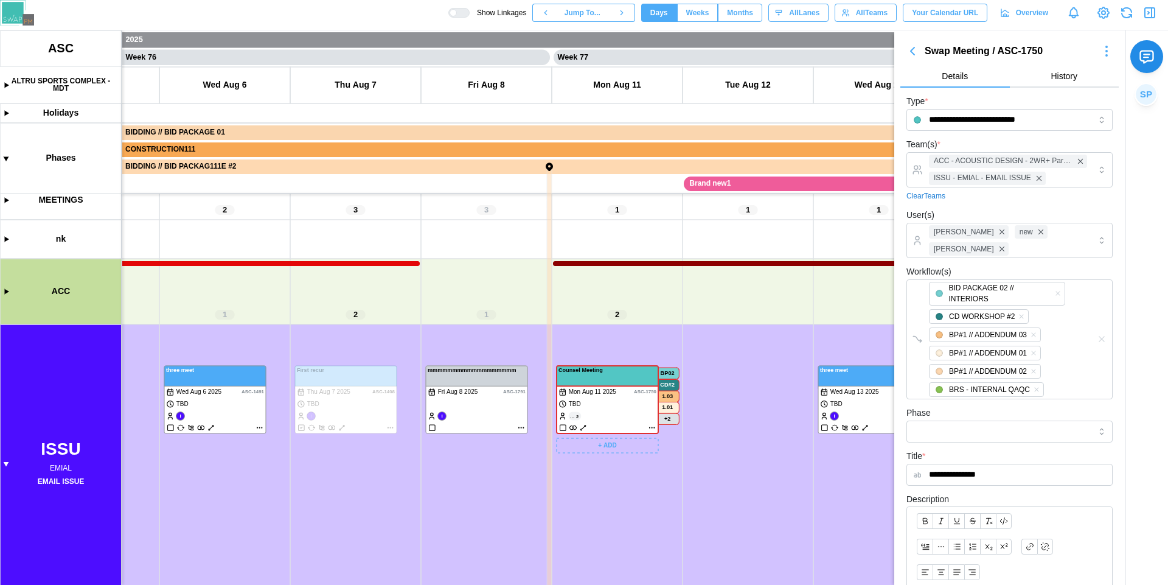
click at [487, 406] on canvas at bounding box center [584, 307] width 1168 height 554
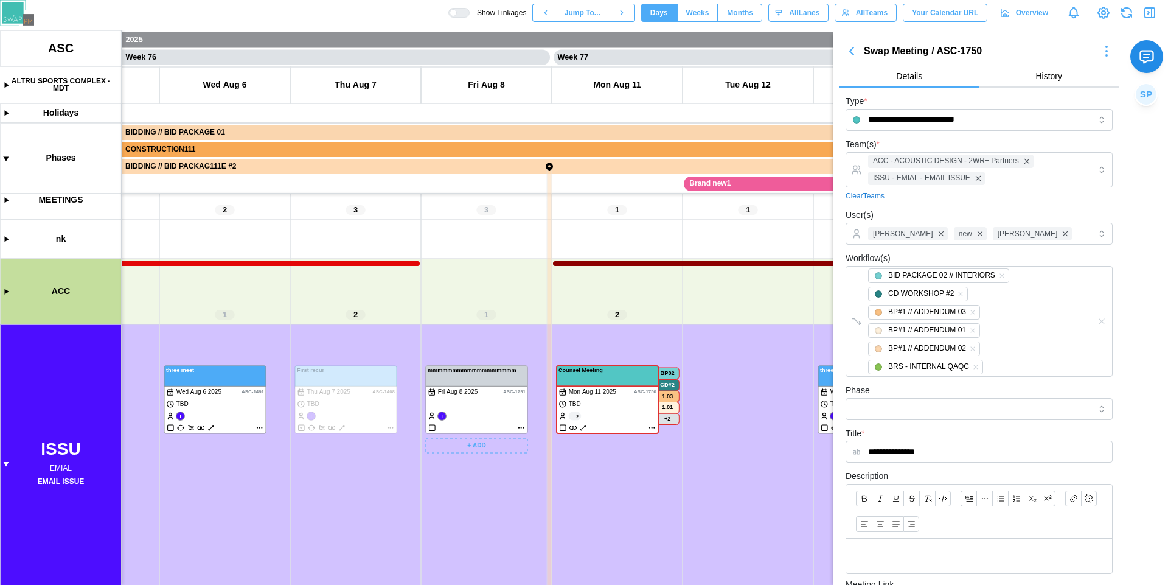
scroll to position [0, 49609]
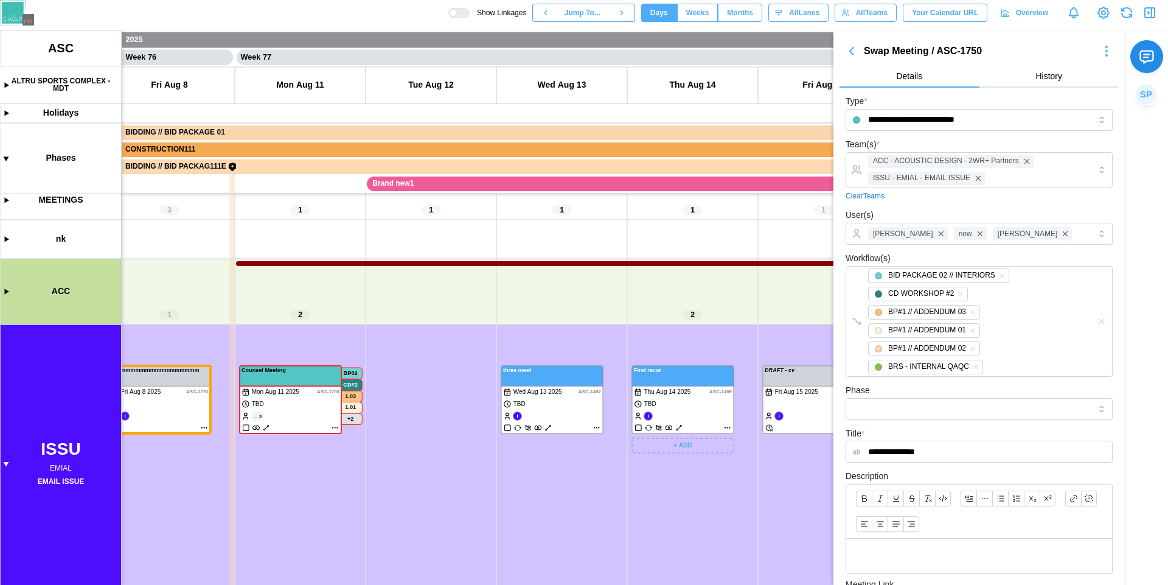
click at [696, 417] on canvas at bounding box center [584, 307] width 1168 height 554
click at [697, 404] on canvas at bounding box center [584, 307] width 1168 height 554
click at [560, 410] on canvas at bounding box center [584, 307] width 1168 height 554
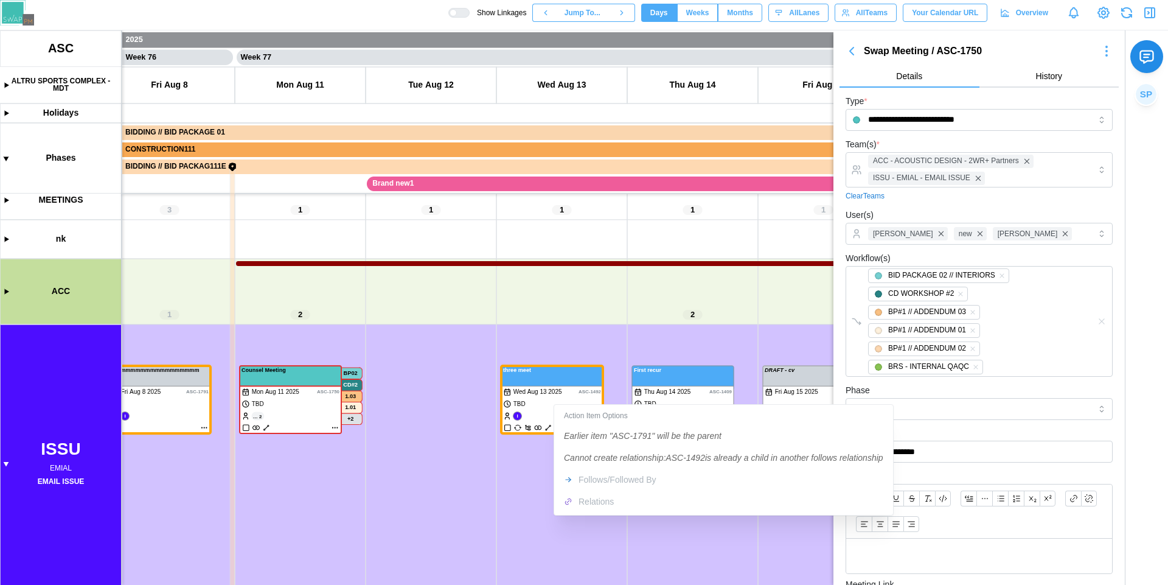
click at [560, 410] on div "Action Item Options" at bounding box center [724, 416] width 334 height 18
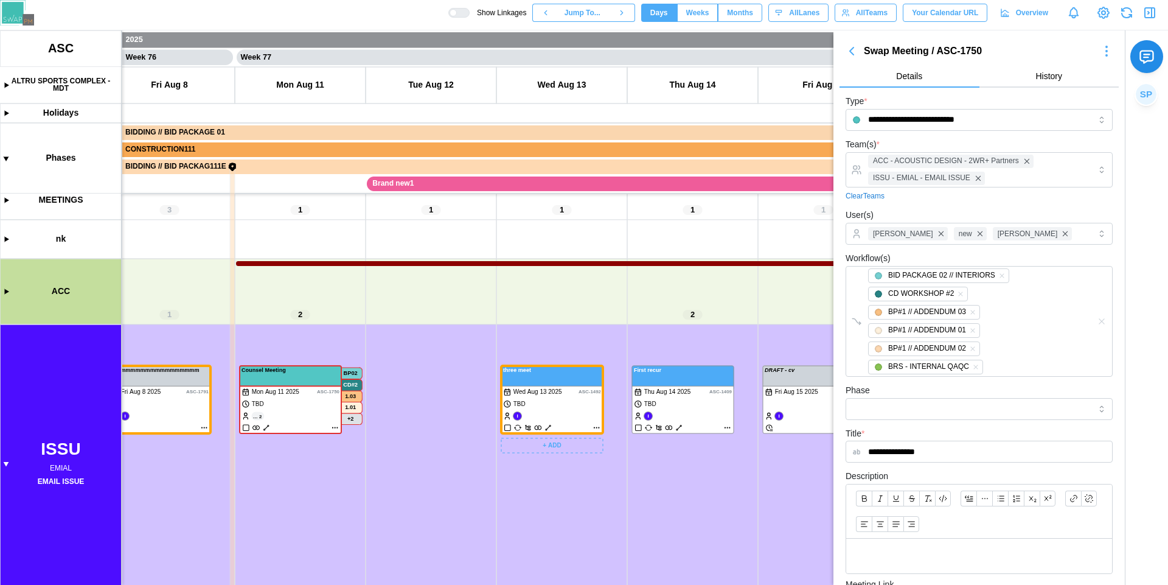
click at [539, 412] on canvas at bounding box center [584, 307] width 1168 height 554
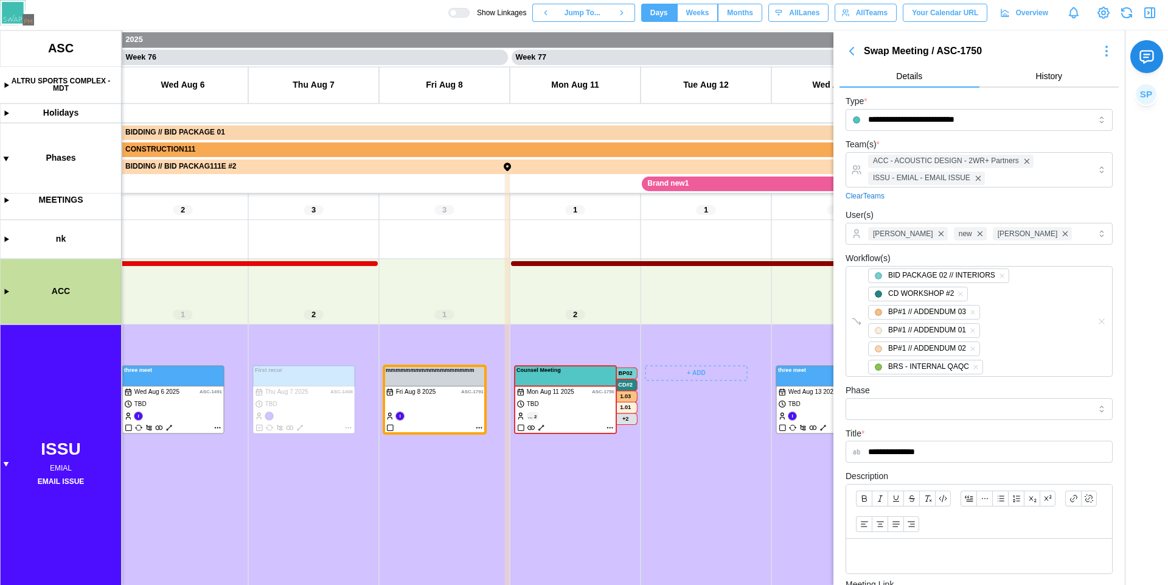
scroll to position [0, 49283]
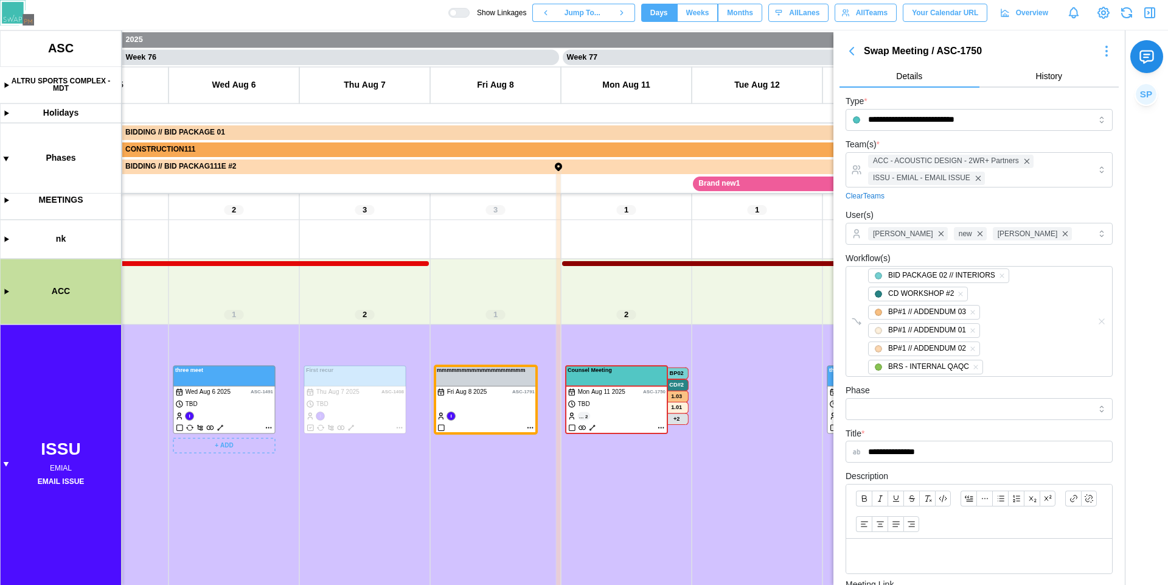
click at [246, 403] on canvas at bounding box center [584, 307] width 1168 height 554
click at [238, 419] on canvas at bounding box center [584, 307] width 1168 height 554
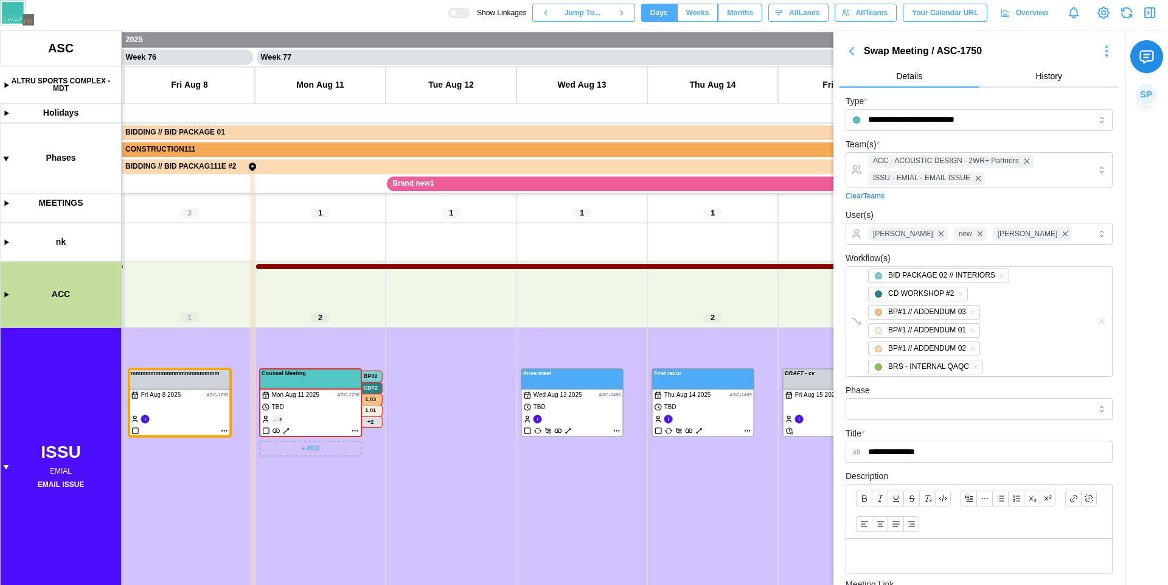
scroll to position [0, 49667]
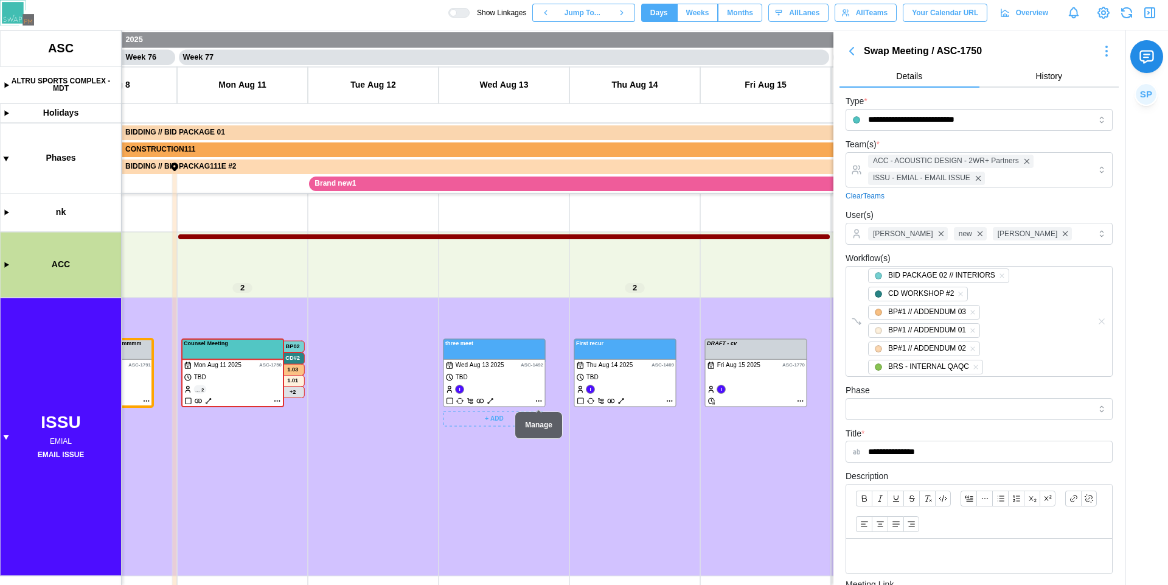
click at [542, 399] on canvas at bounding box center [584, 307] width 1168 height 554
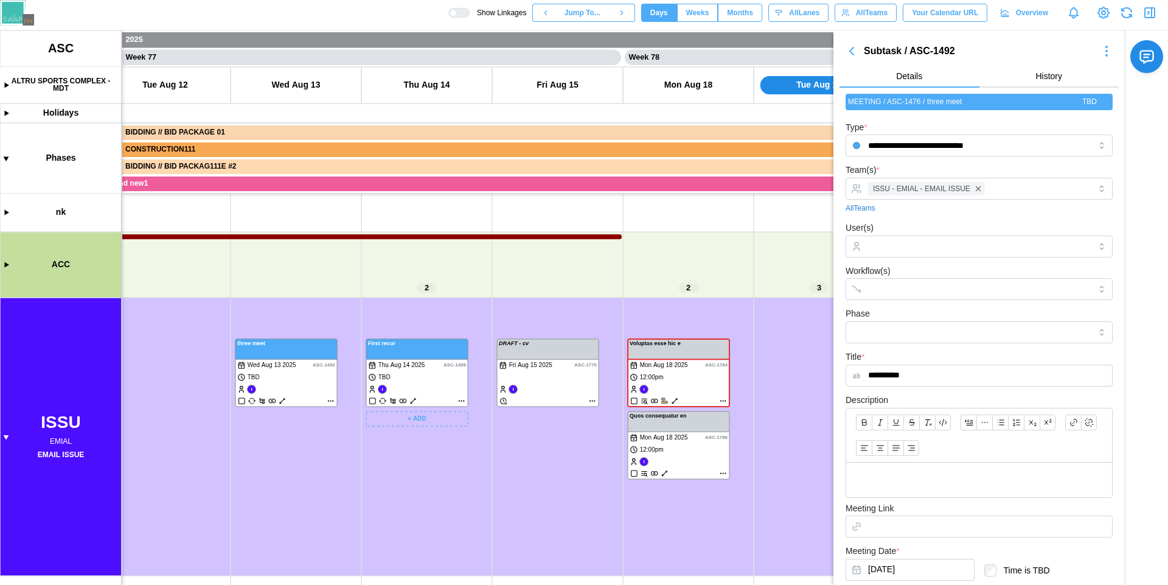
scroll to position [0, 49952]
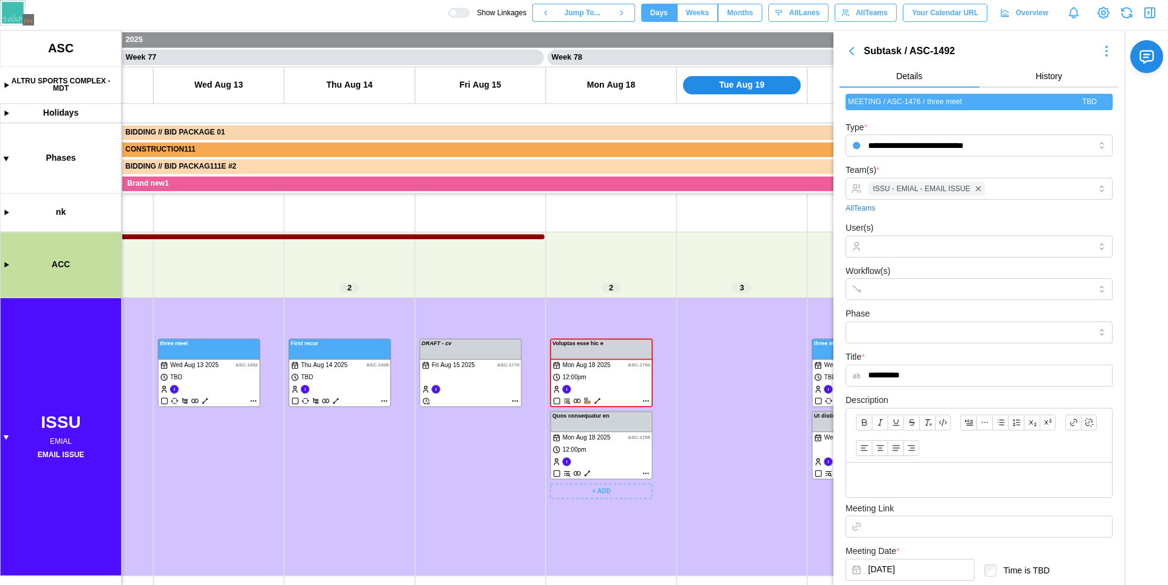
click at [620, 425] on canvas at bounding box center [584, 307] width 1168 height 554
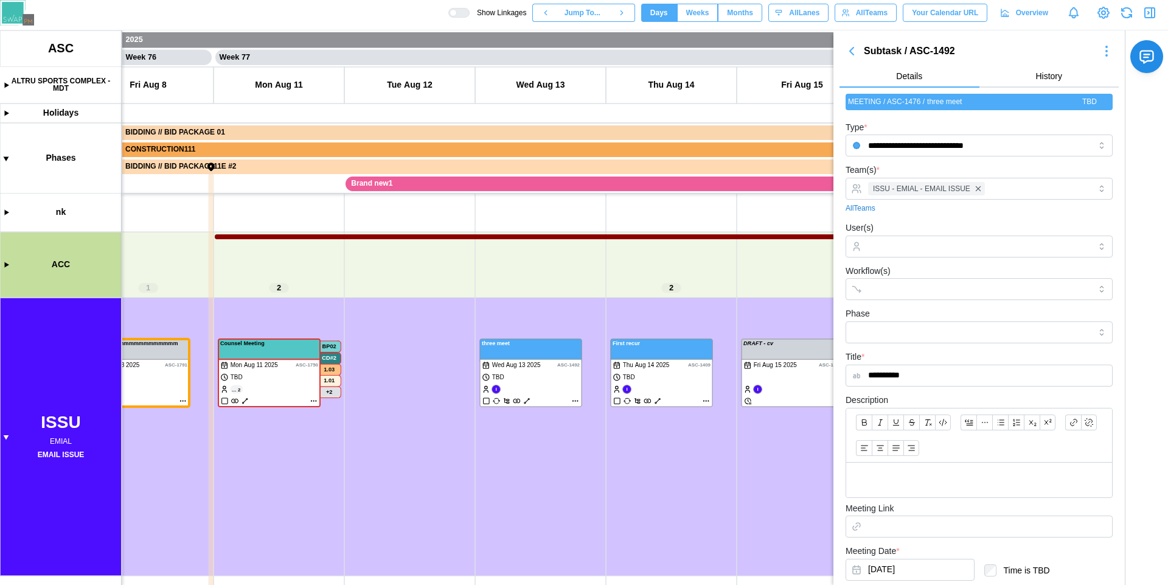
scroll to position [0, 49934]
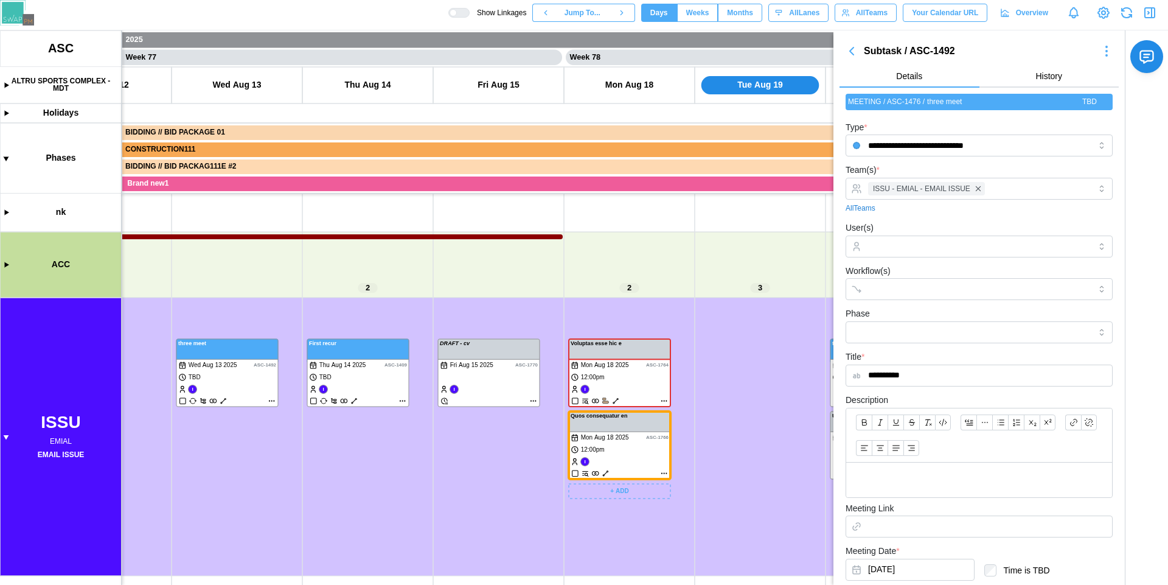
click at [596, 472] on canvas at bounding box center [584, 307] width 1168 height 554
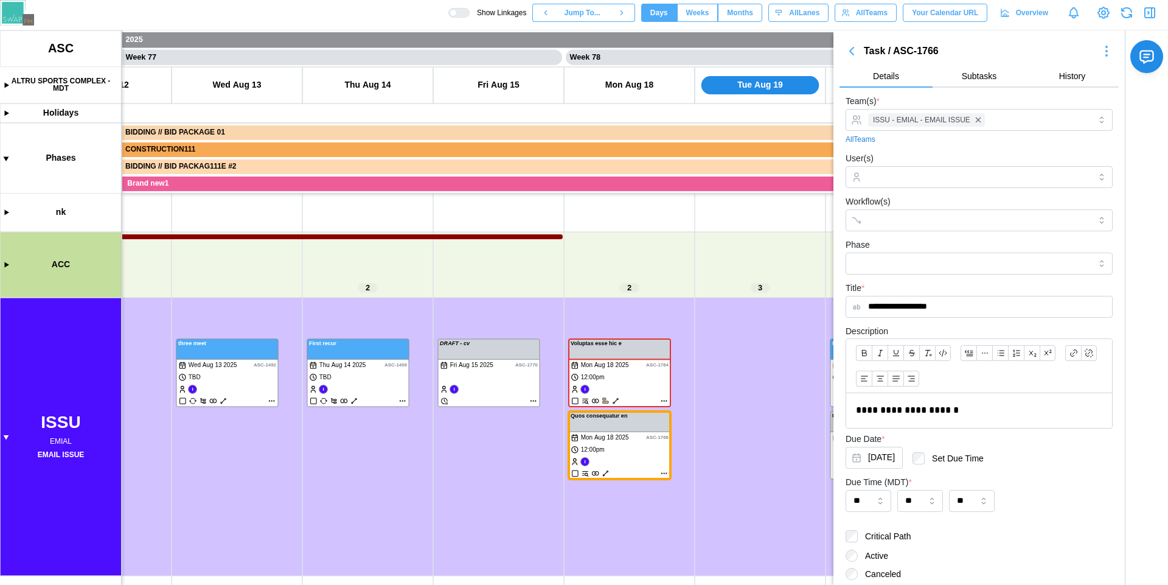
click at [857, 49] on icon "button" at bounding box center [852, 51] width 15 height 15
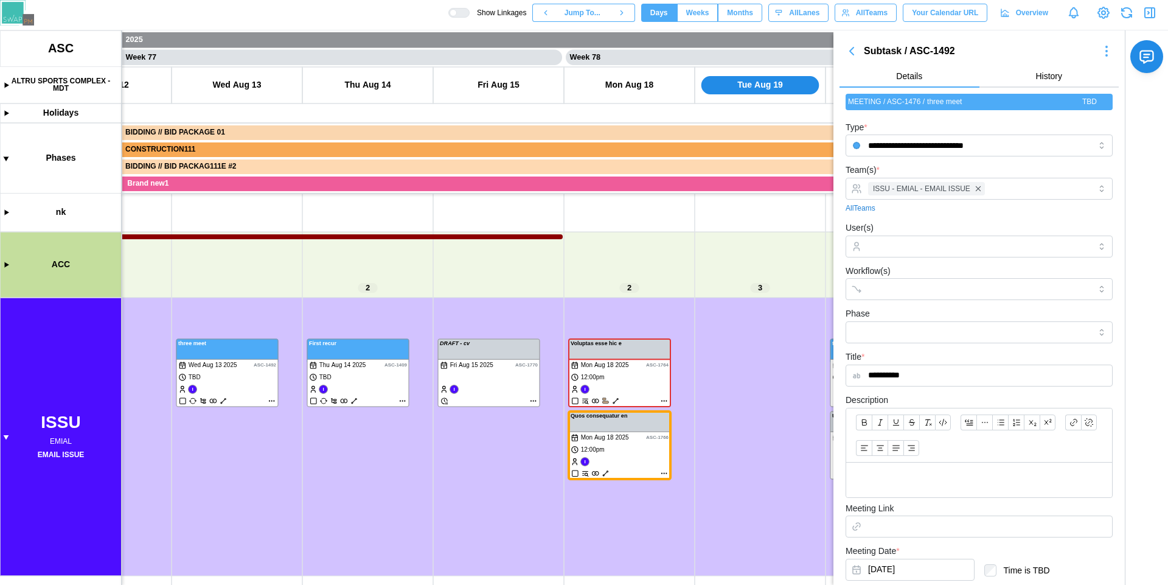
click at [856, 49] on icon "button" at bounding box center [852, 51] width 15 height 15
click at [851, 51] on icon "button" at bounding box center [852, 50] width 4 height 7
click at [851, 51] on body "**********" at bounding box center [584, 292] width 1168 height 585
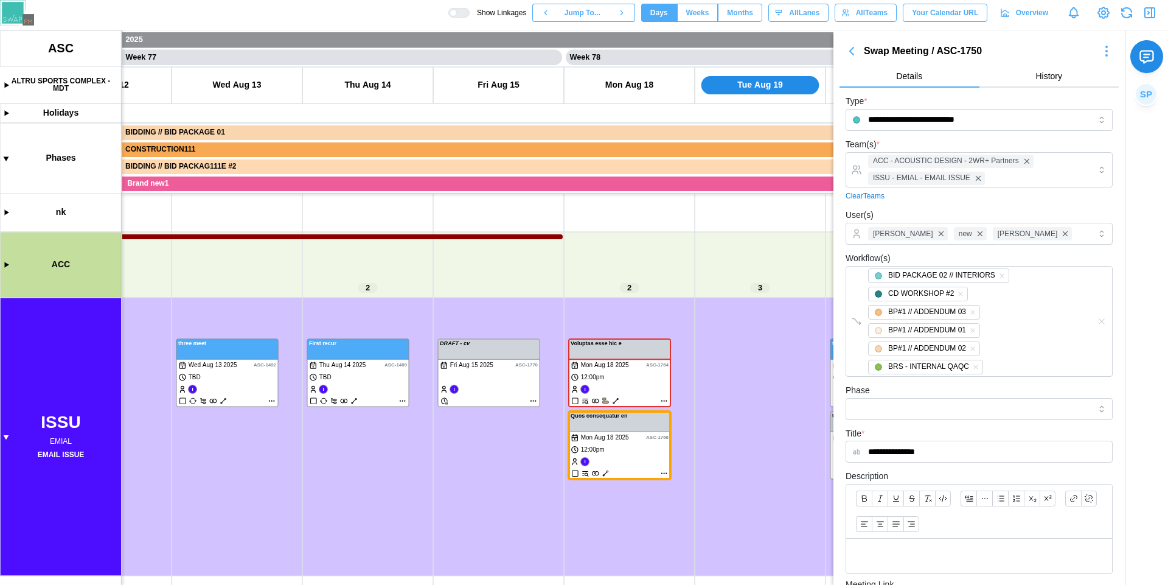
click at [1152, 16] on icon "button" at bounding box center [1152, 13] width 0 height 10
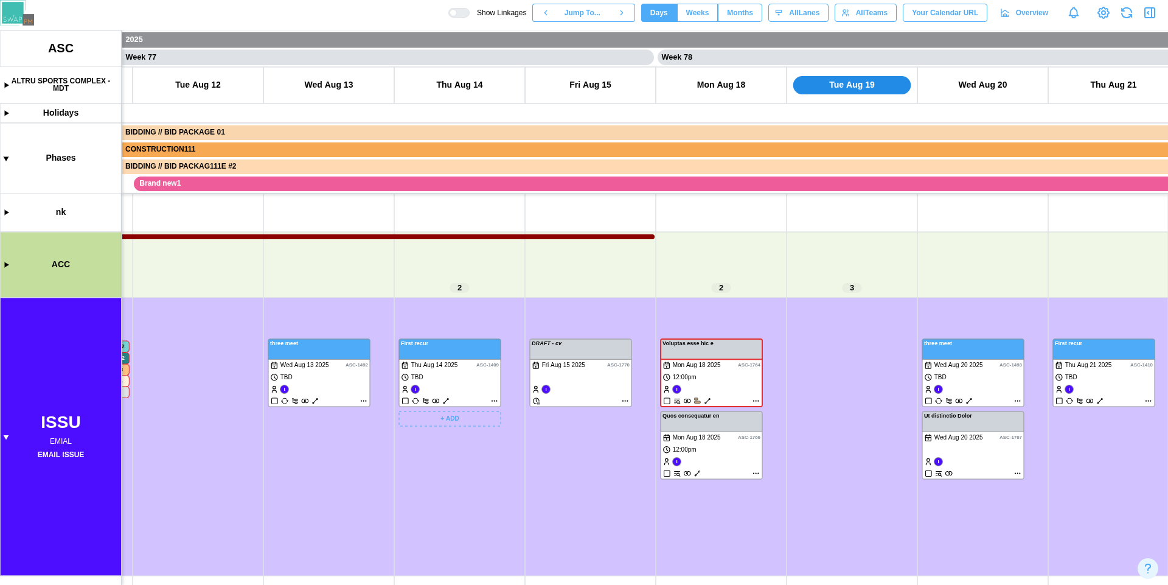
scroll to position [0, 49379]
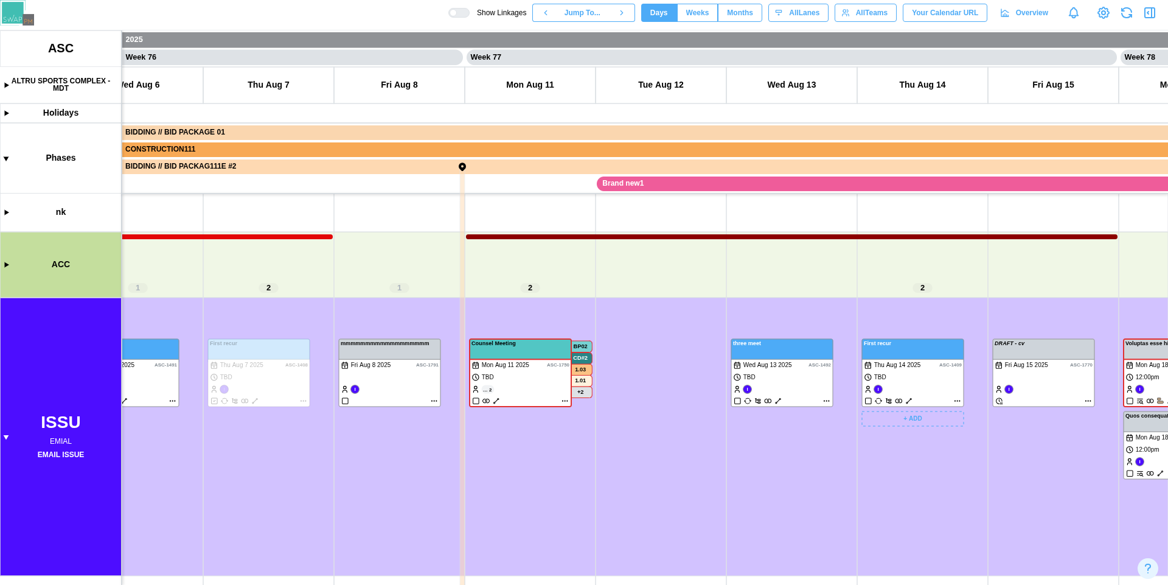
click at [399, 385] on canvas at bounding box center [584, 307] width 1168 height 554
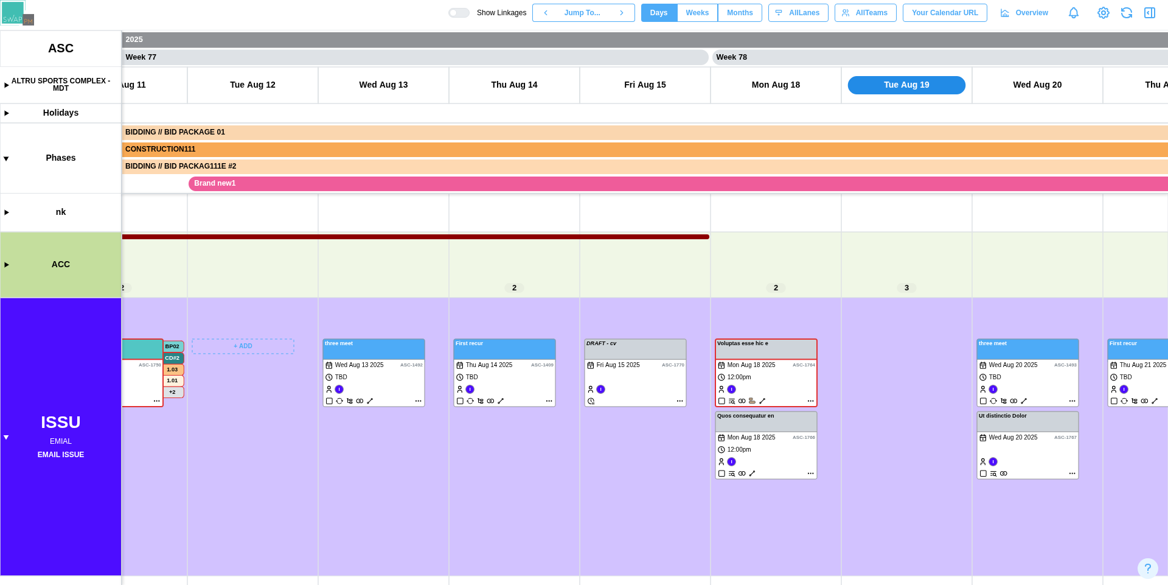
click at [782, 463] on canvas at bounding box center [584, 307] width 1168 height 554
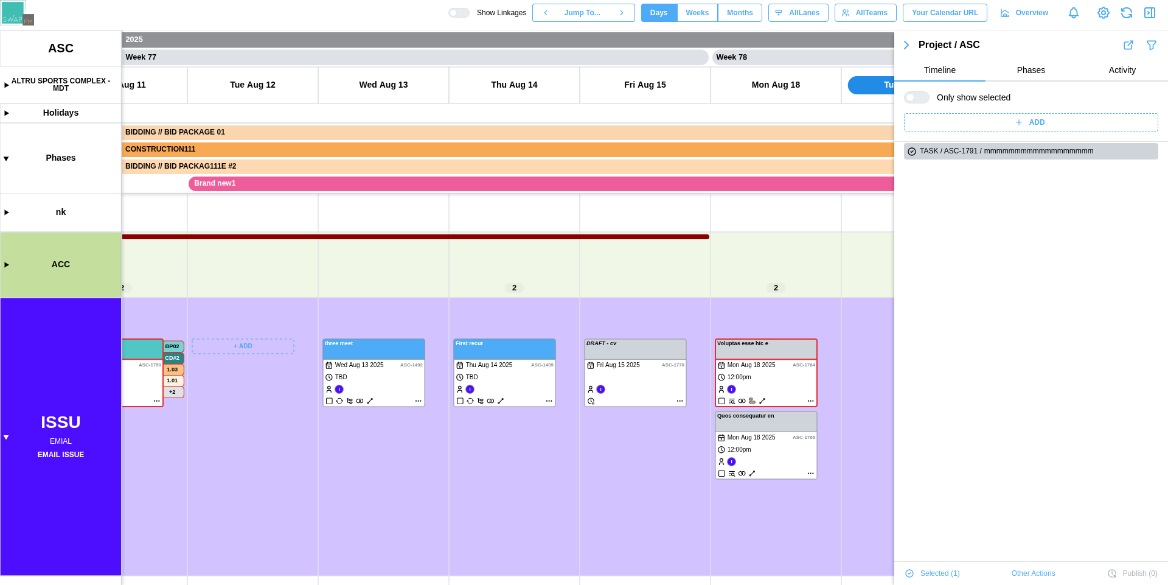
scroll to position [0, 0]
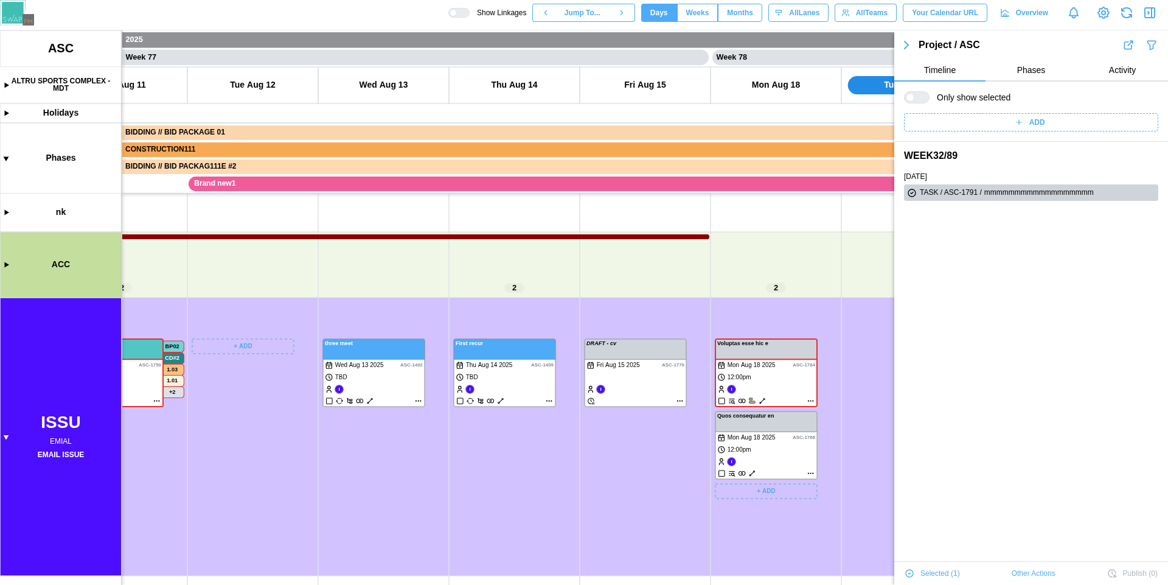
click at [769, 463] on canvas at bounding box center [584, 307] width 1168 height 554
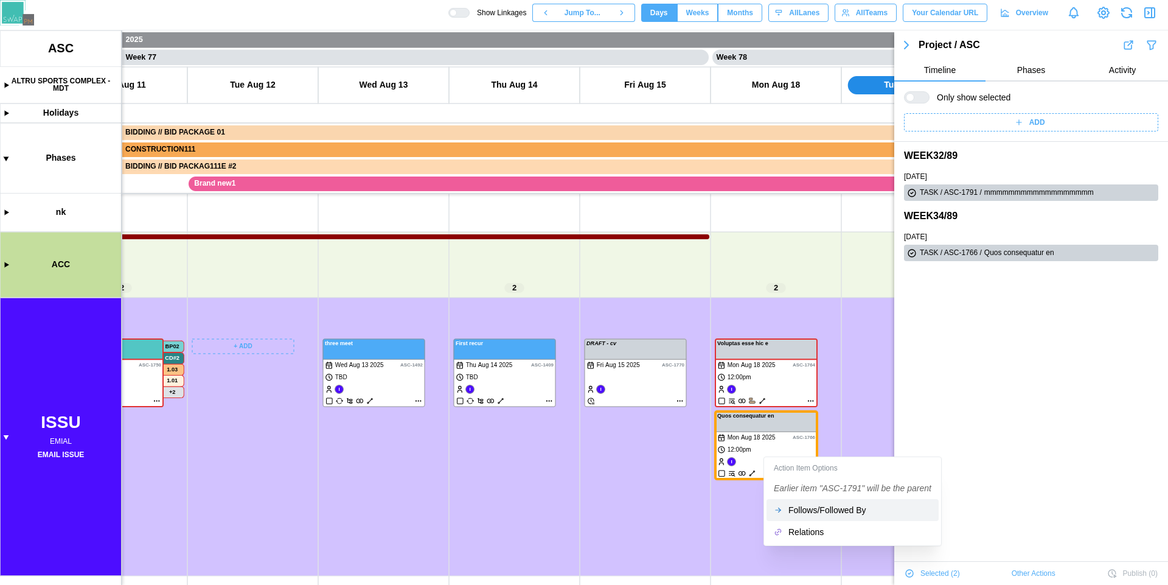
click at [800, 508] on div "Follows/Followed By" at bounding box center [860, 510] width 143 height 10
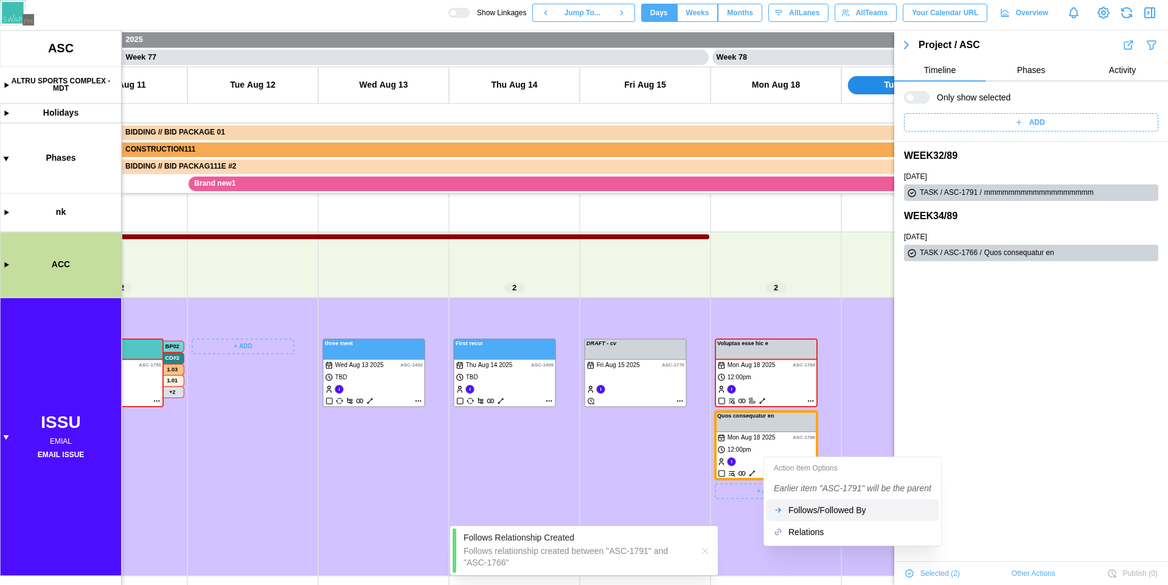
click at [758, 458] on canvas at bounding box center [584, 307] width 1168 height 554
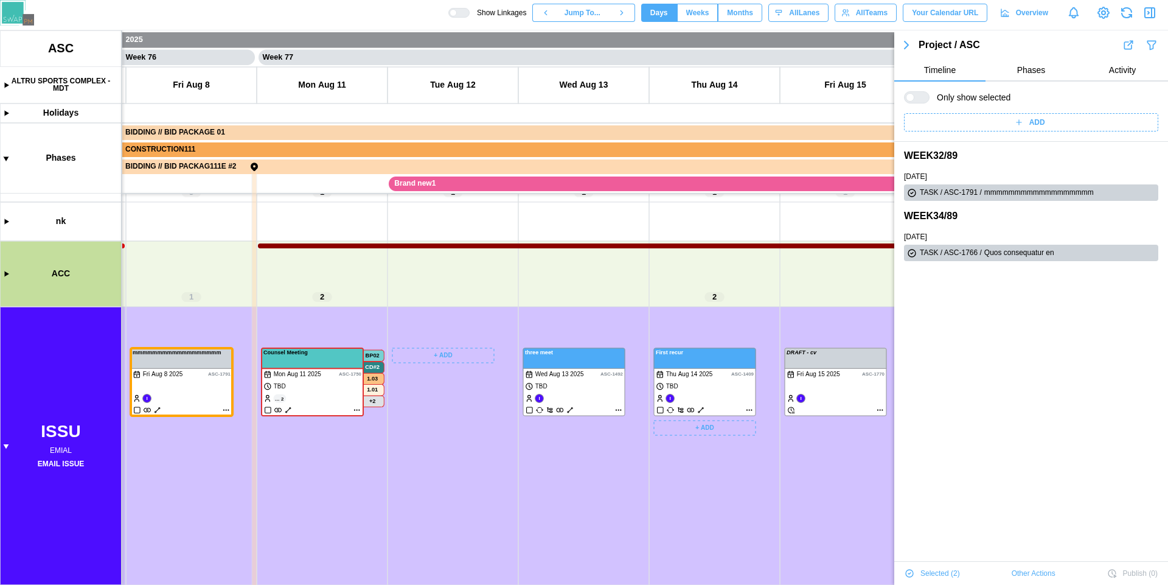
scroll to position [0, 49780]
drag, startPoint x: 486, startPoint y: 522, endPoint x: 495, endPoint y: 493, distance: 30.6
click at [495, 493] on canvas at bounding box center [584, 307] width 1168 height 554
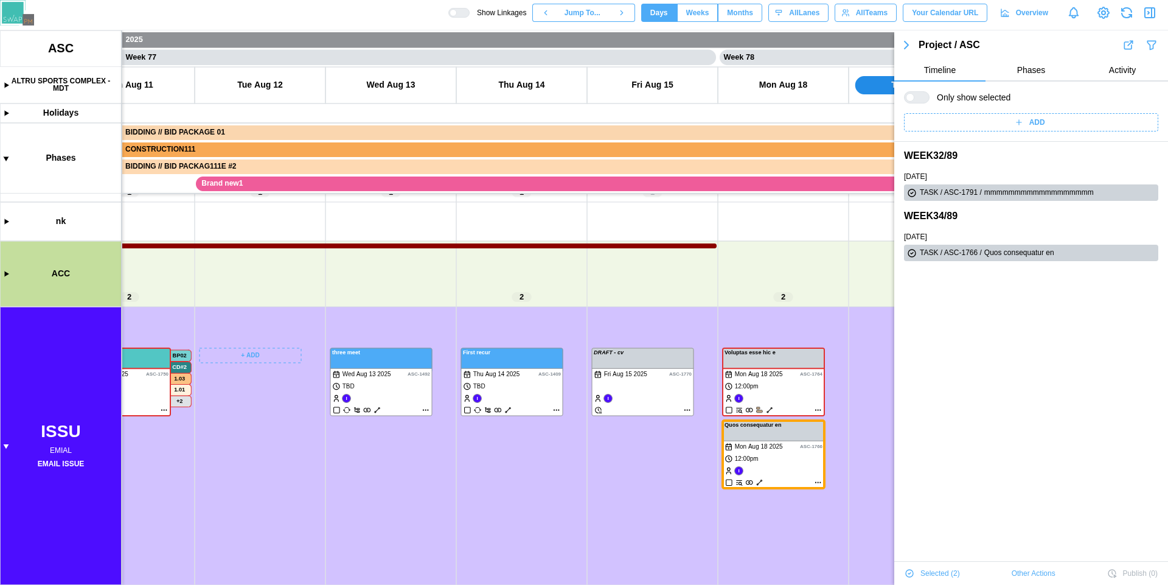
click at [1153, 17] on icon "button" at bounding box center [1150, 12] width 15 height 15
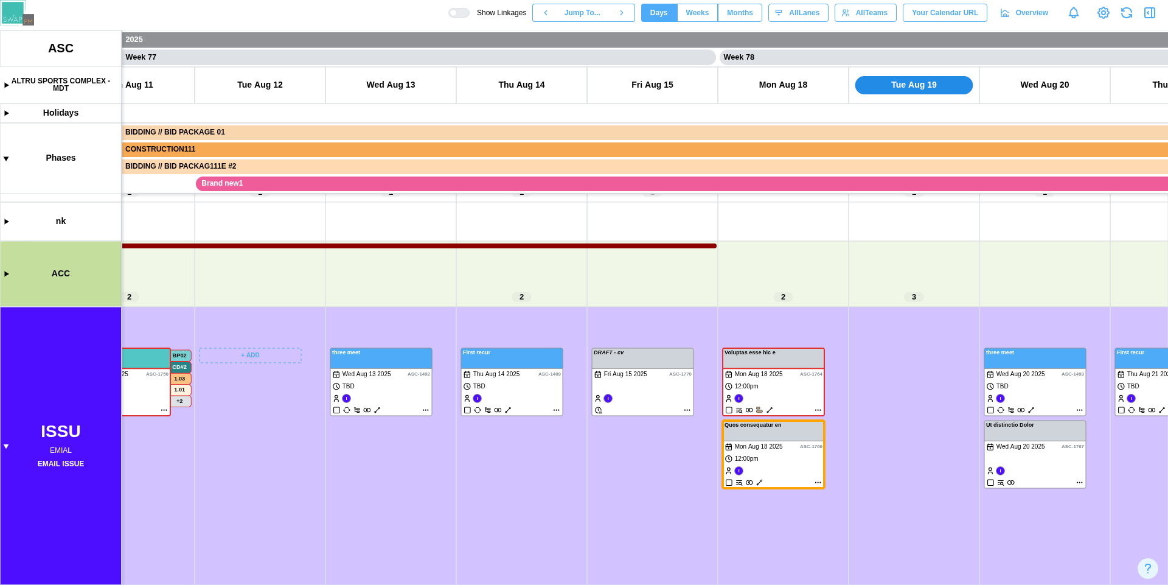
scroll to position [0, 0]
click at [760, 480] on canvas at bounding box center [584, 307] width 1168 height 554
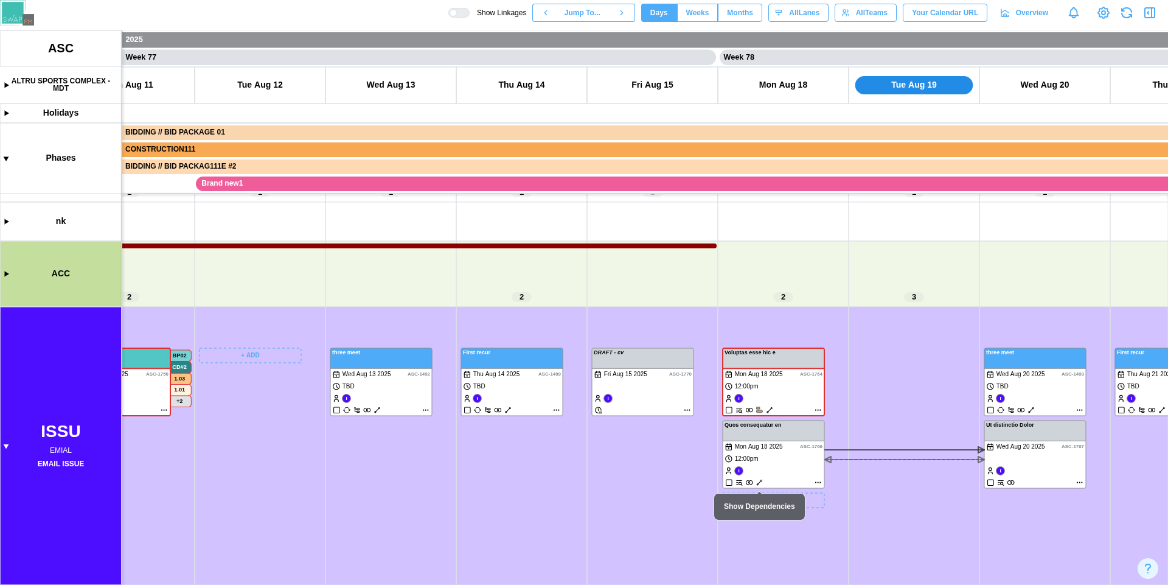
click at [760, 480] on canvas at bounding box center [584, 307] width 1168 height 554
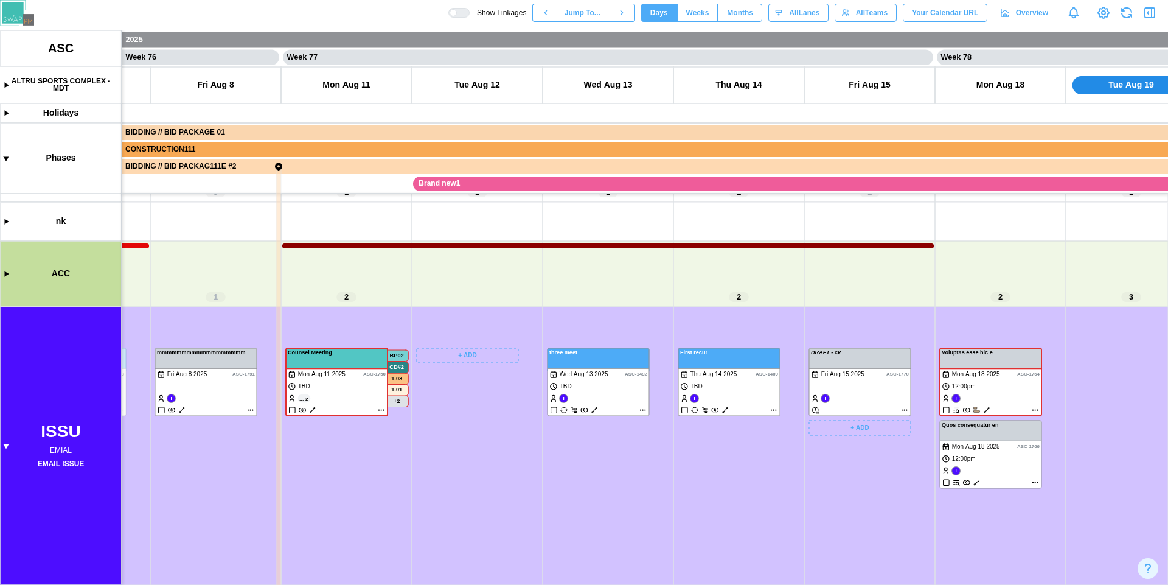
drag, startPoint x: 610, startPoint y: 485, endPoint x: 940, endPoint y: 461, distance: 330.8
click at [940, 461] on canvas at bounding box center [584, 307] width 1168 height 554
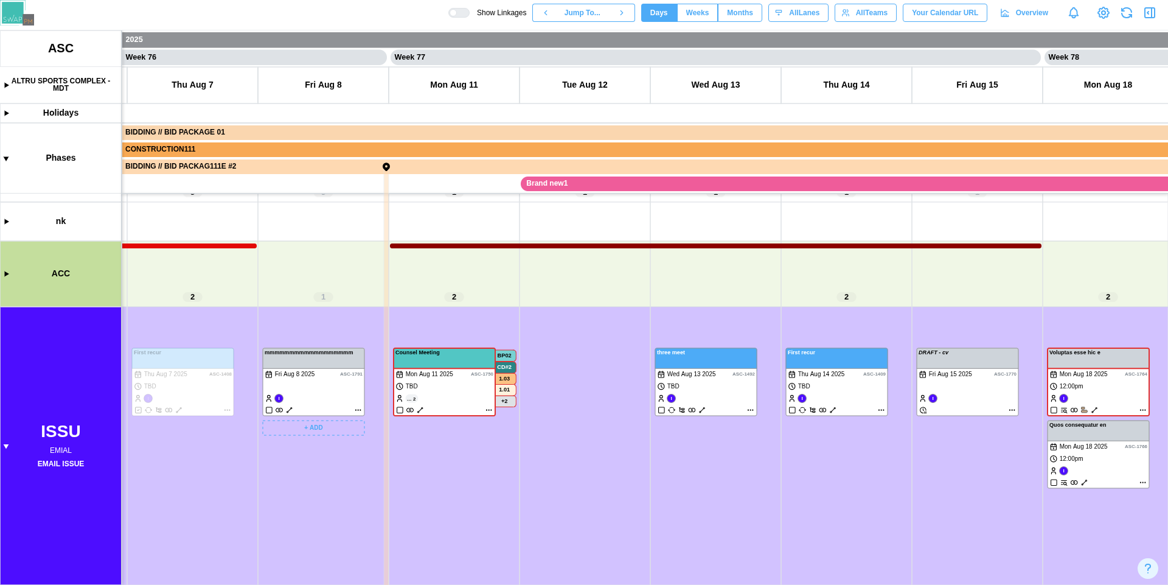
click at [290, 412] on canvas at bounding box center [584, 307] width 1168 height 554
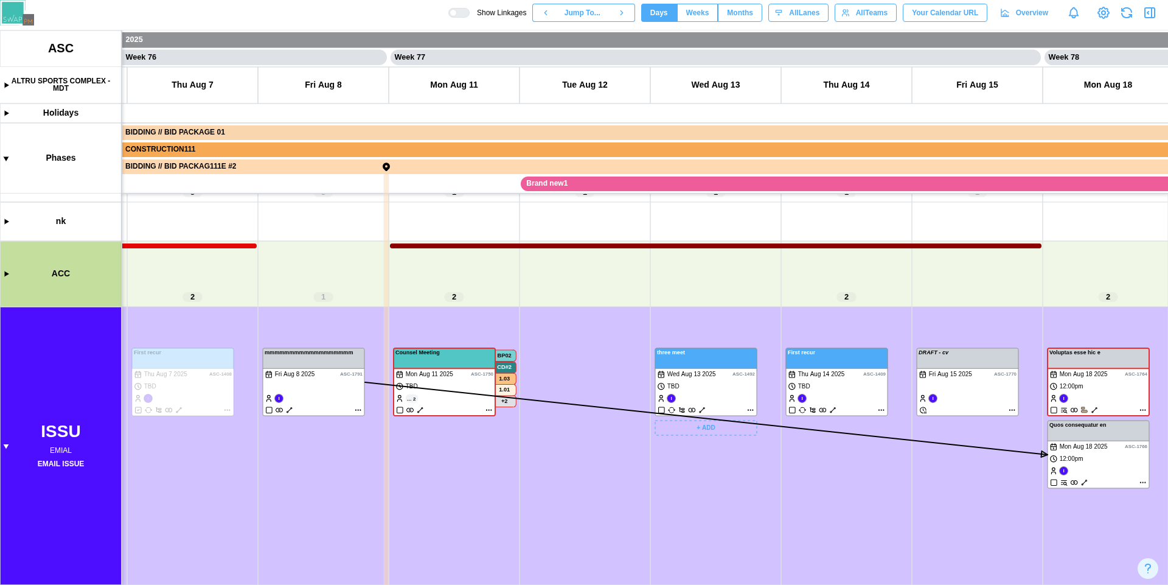
scroll to position [58, 0]
drag, startPoint x: 735, startPoint y: 496, endPoint x: 449, endPoint y: 508, distance: 286.3
click at [449, 508] on canvas at bounding box center [584, 307] width 1168 height 554
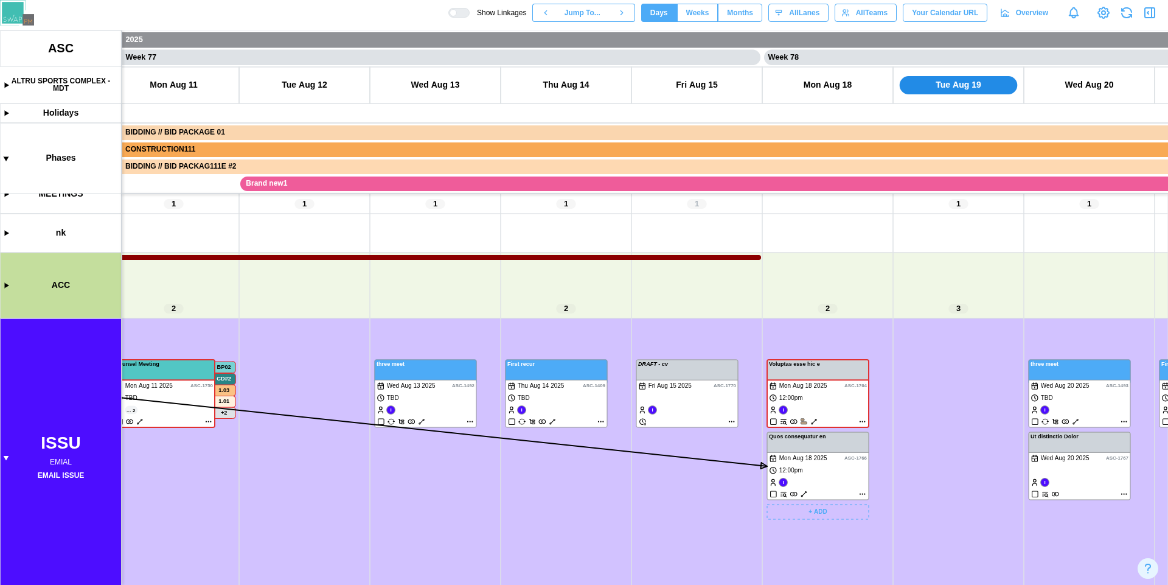
click at [863, 495] on canvas at bounding box center [584, 307] width 1168 height 554
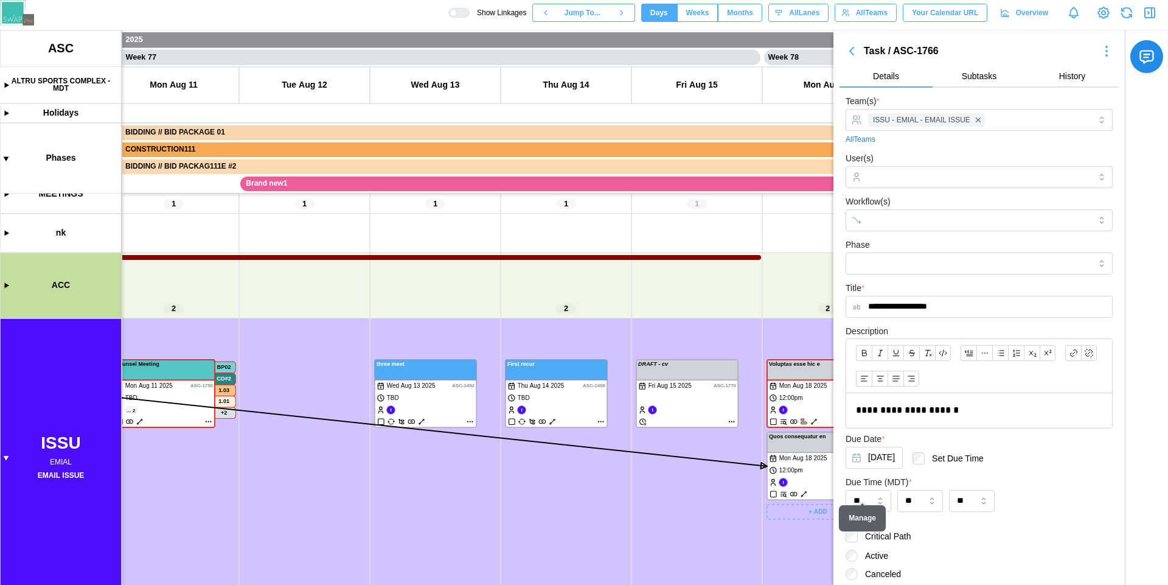
click at [863, 495] on body "**********" at bounding box center [584, 292] width 1168 height 585
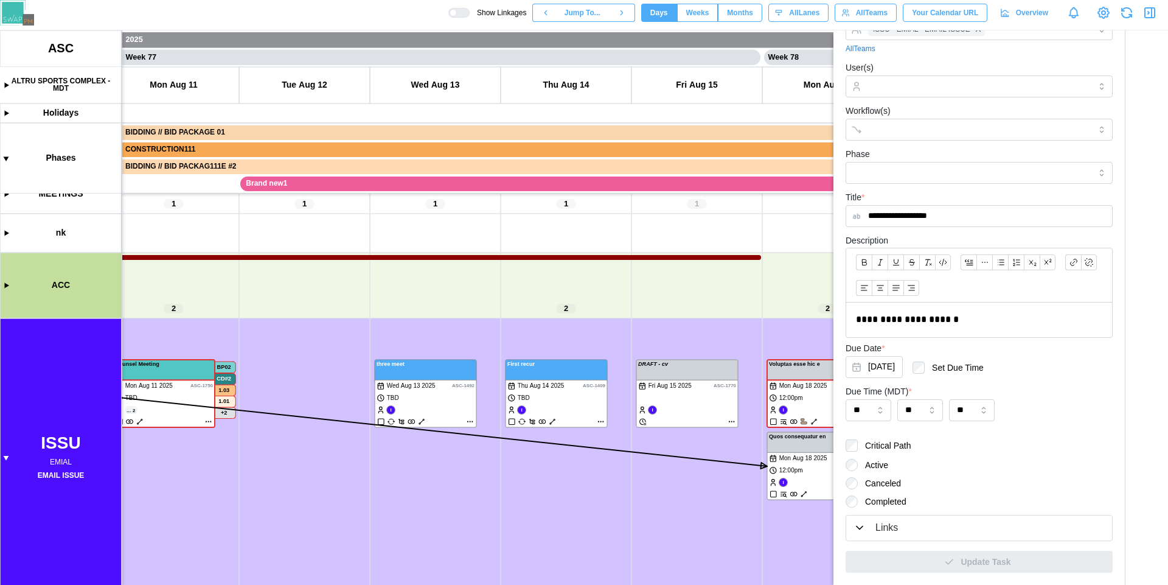
click at [892, 525] on div "Links" at bounding box center [887, 527] width 23 height 15
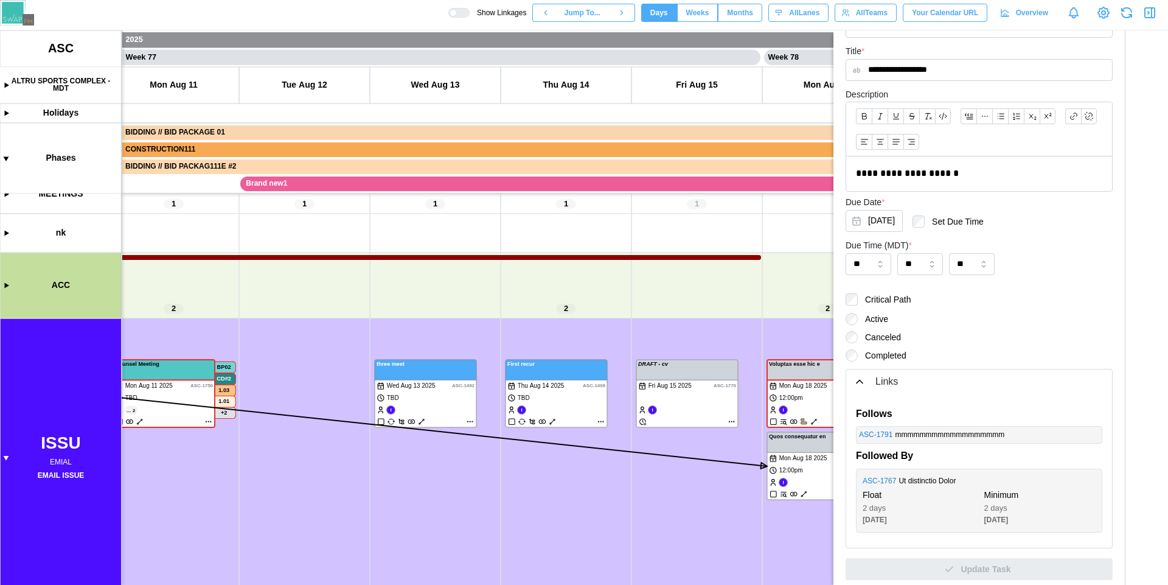
scroll to position [244, 0]
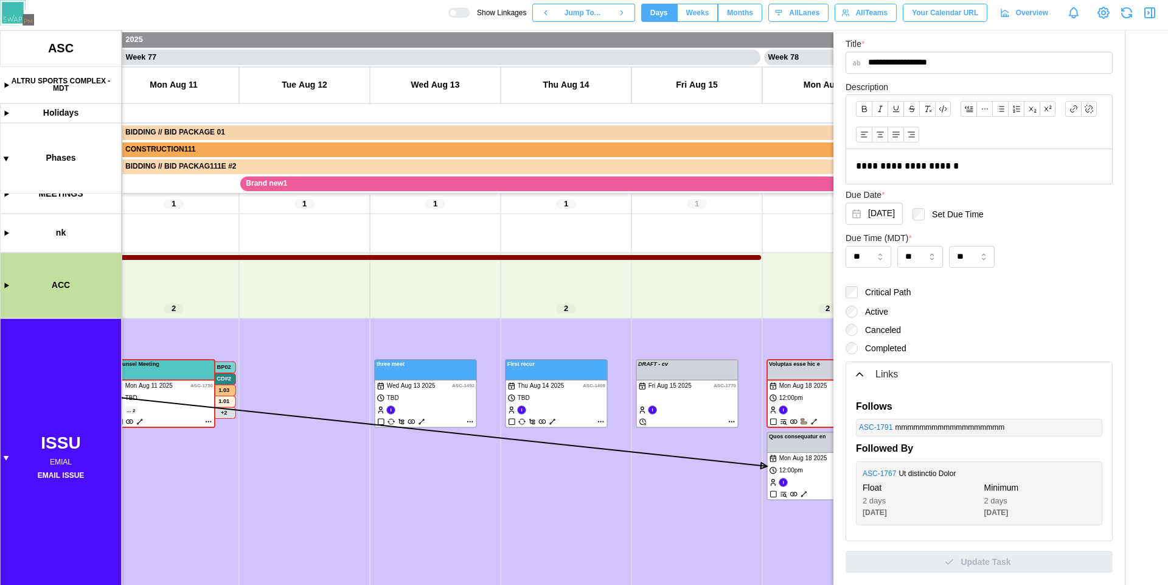
click at [881, 373] on div "Links" at bounding box center [887, 374] width 23 height 15
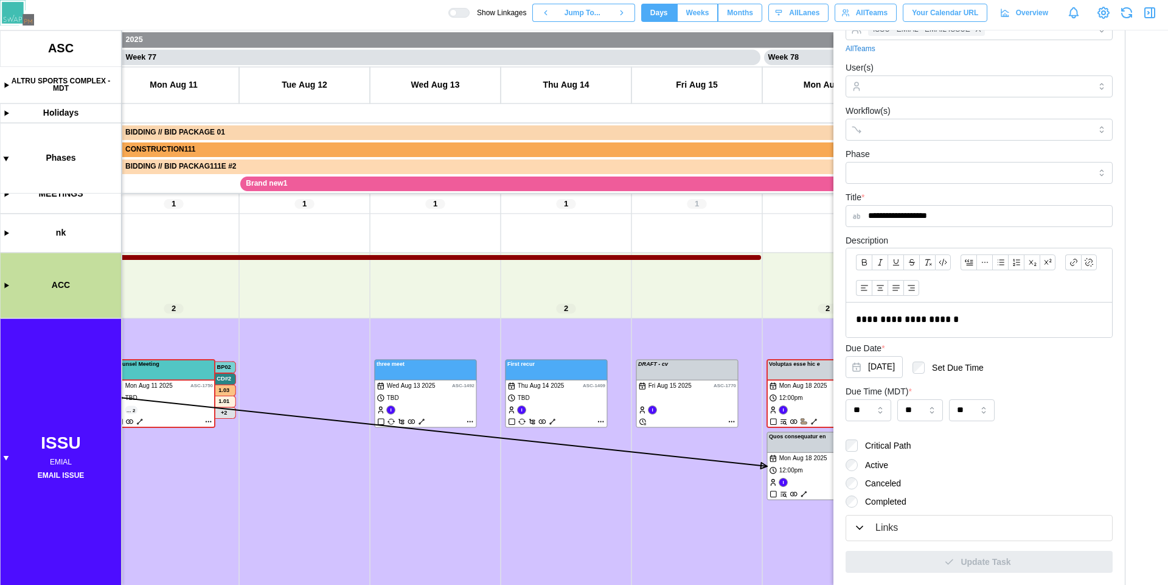
scroll to position [0, 0]
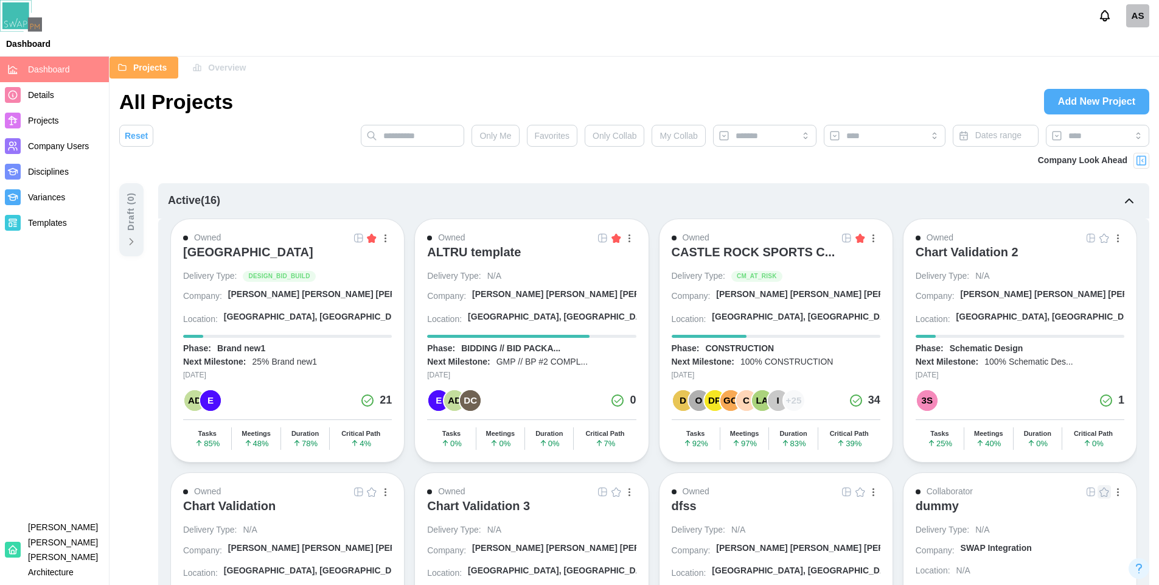
click at [1129, 26] on div "AS" at bounding box center [1138, 15] width 23 height 23
click at [1121, 52] on div "My Profile" at bounding box center [1130, 44] width 38 height 13
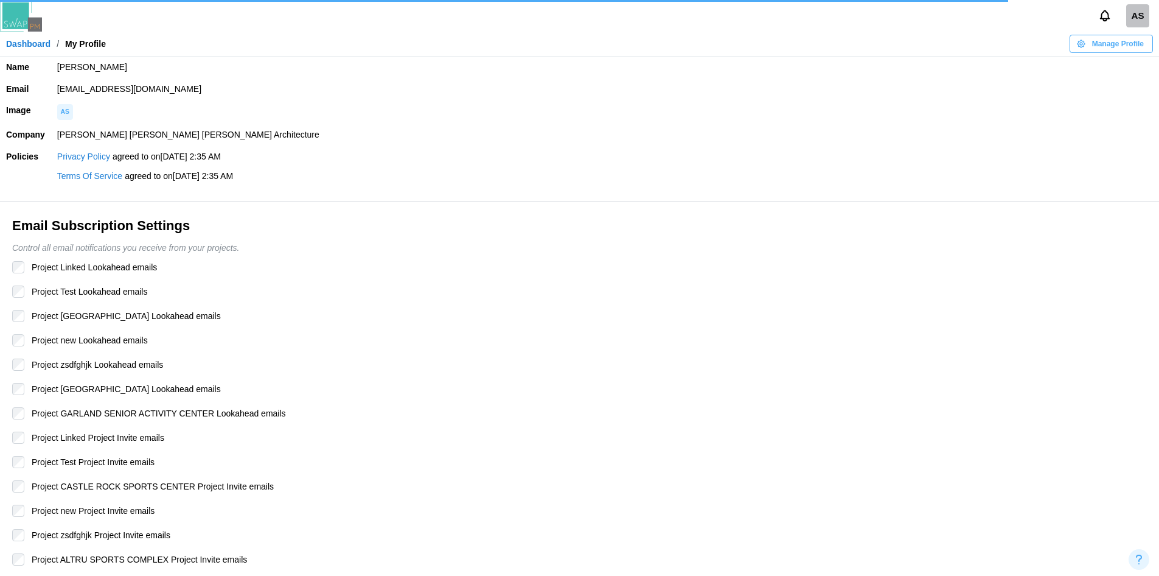
click at [1137, 16] on div "AS" at bounding box center [1138, 15] width 23 height 23
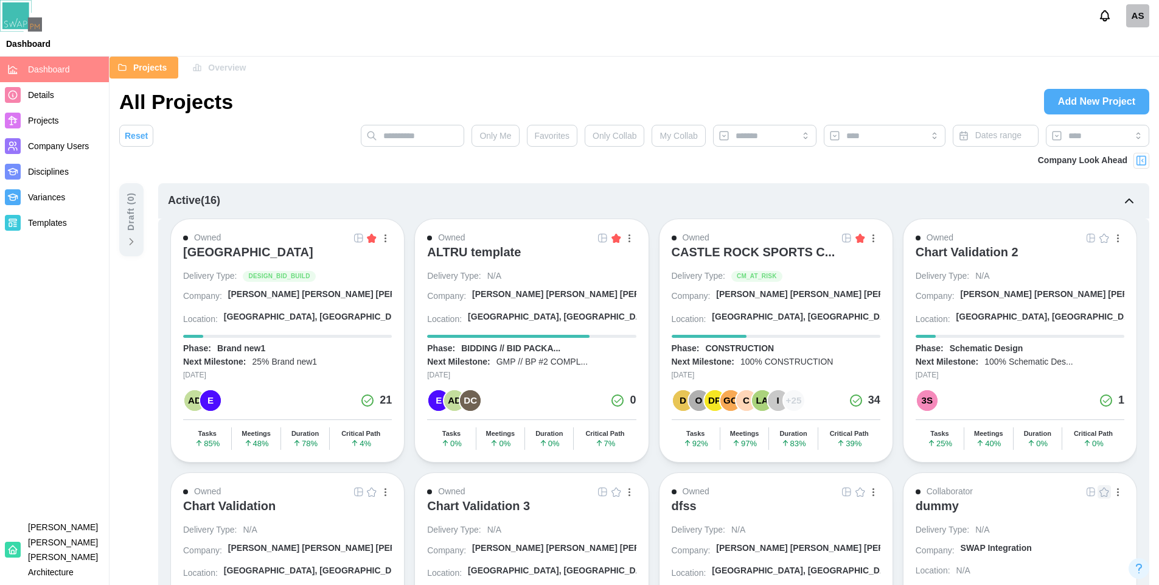
click at [1140, 15] on div "AS" at bounding box center [1138, 15] width 23 height 23
click at [1125, 58] on button "Sign Out" at bounding box center [1122, 69] width 67 height 22
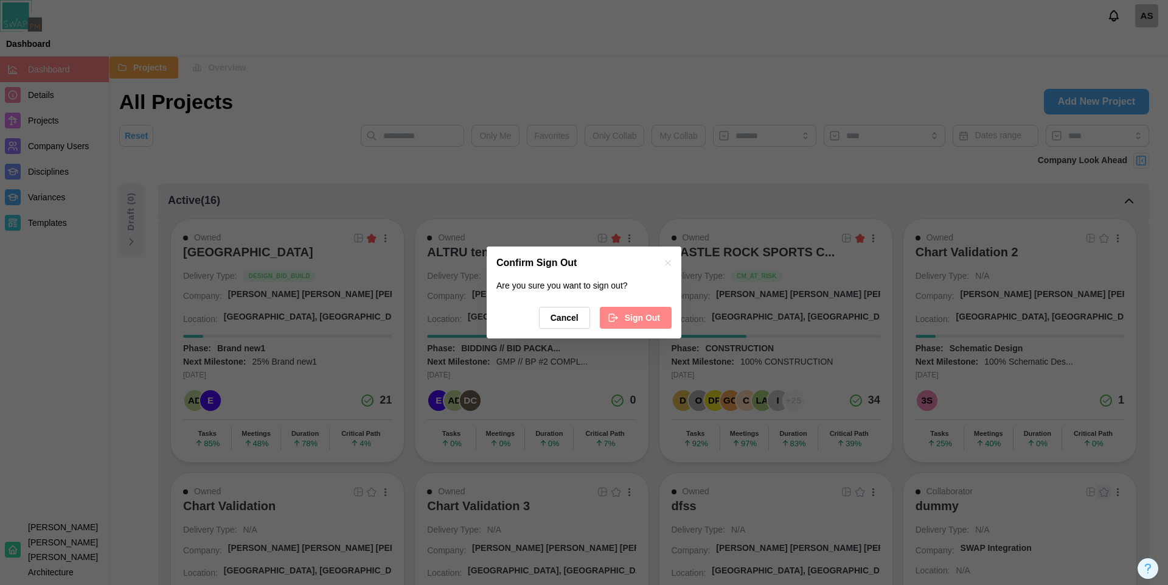
click at [637, 320] on span "Sign Out" at bounding box center [642, 317] width 35 height 21
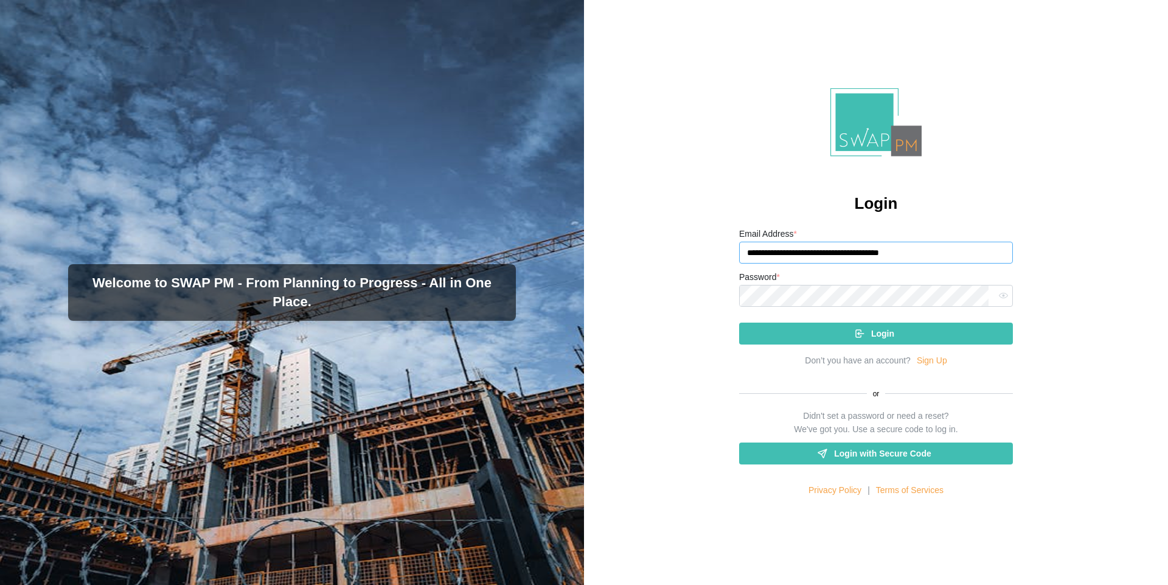
drag, startPoint x: 939, startPoint y: 255, endPoint x: 742, endPoint y: 253, distance: 197.2
click at [742, 253] on input "**********" at bounding box center [876, 253] width 274 height 22
paste input "email"
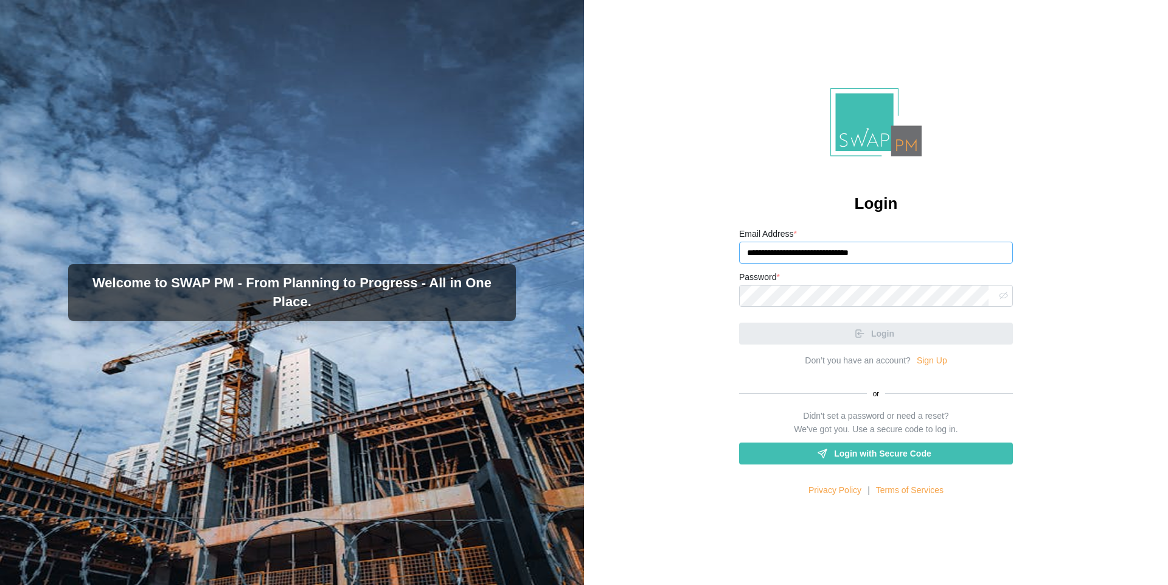
click at [999, 293] on icon "button" at bounding box center [1003, 295] width 9 height 9
click at [909, 318] on div "Login" at bounding box center [876, 329] width 274 height 32
click at [896, 256] on input "**********" at bounding box center [876, 253] width 274 height 22
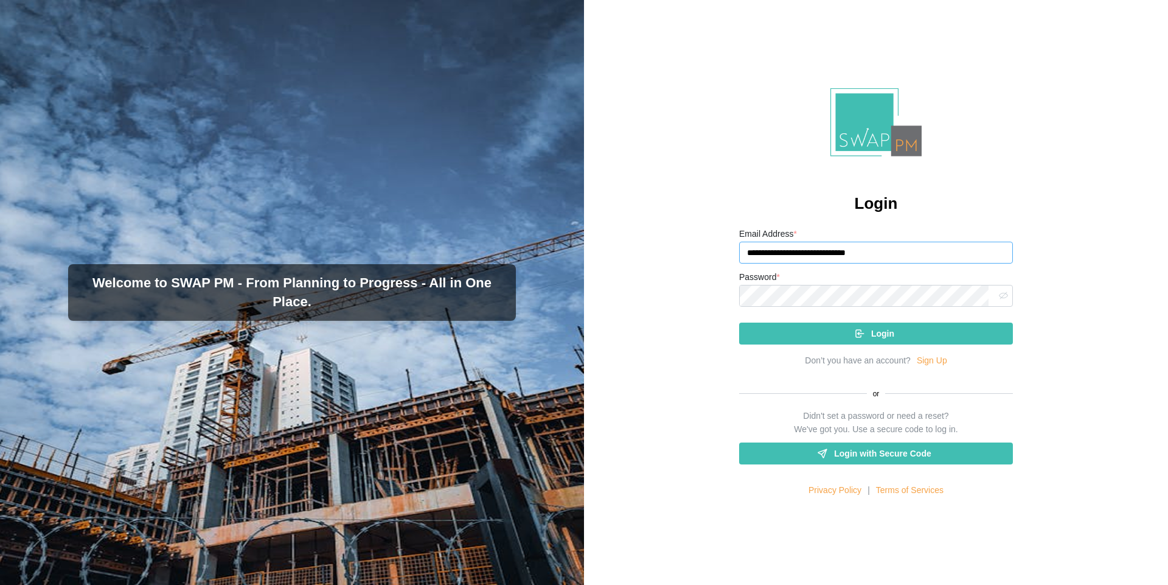
type input "**********"
click at [886, 342] on span "Login" at bounding box center [883, 333] width 23 height 21
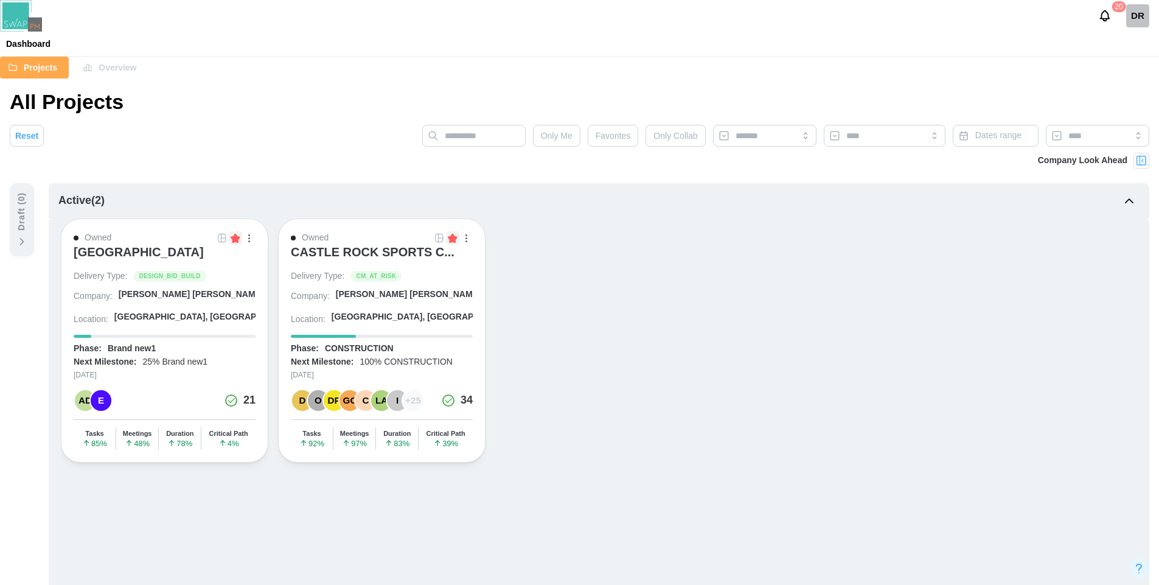
click at [152, 253] on div "[GEOGRAPHIC_DATA]" at bounding box center [139, 252] width 130 height 15
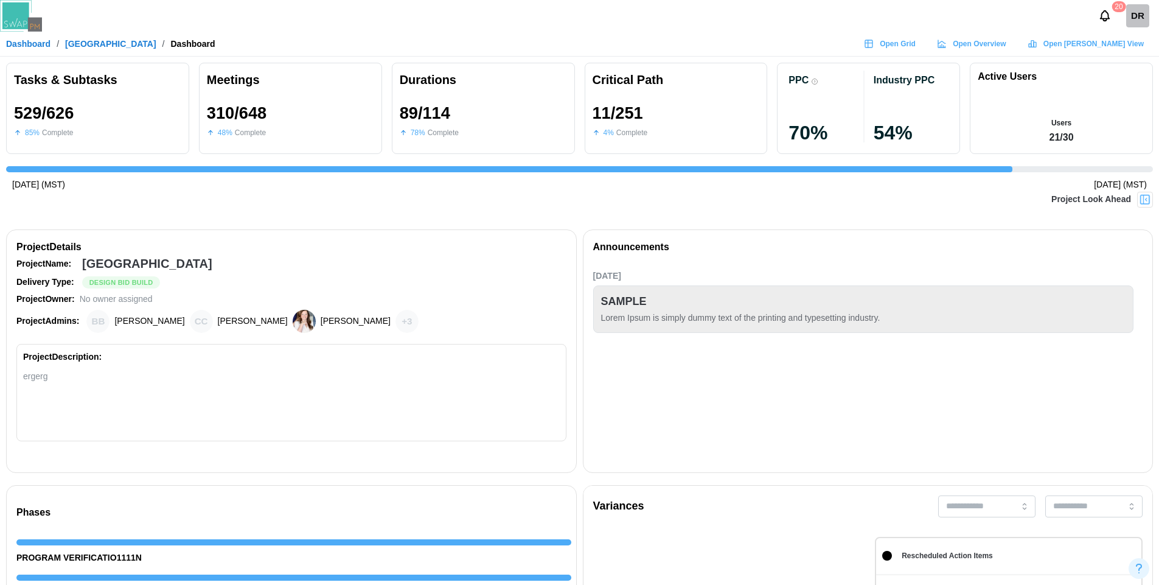
scroll to position [0, 12657]
click at [916, 37] on span "Open Grid" at bounding box center [898, 43] width 36 height 17
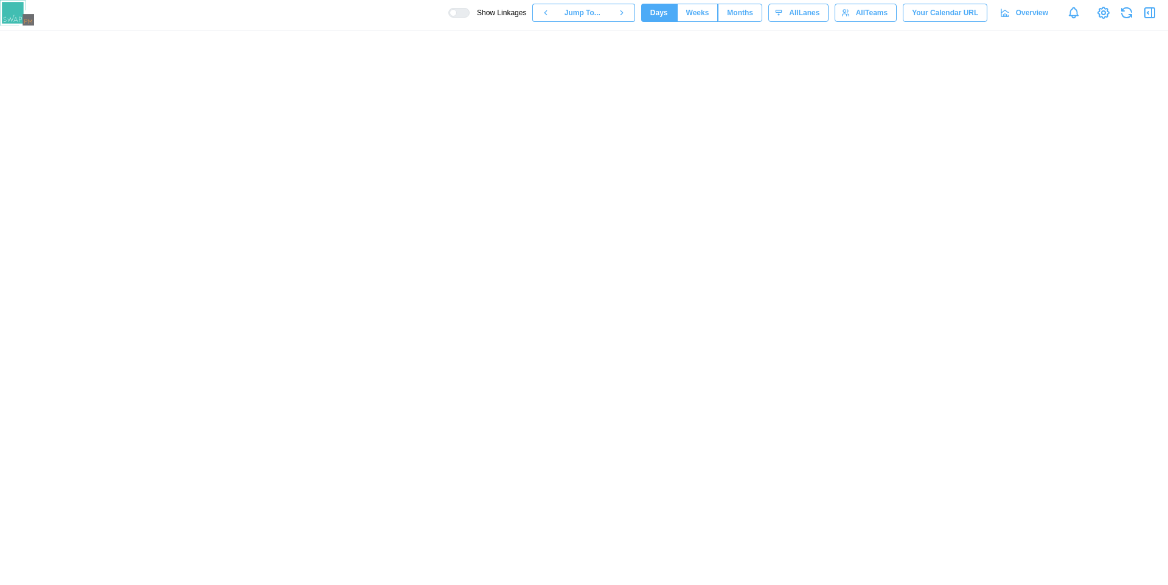
scroll to position [0, 50507]
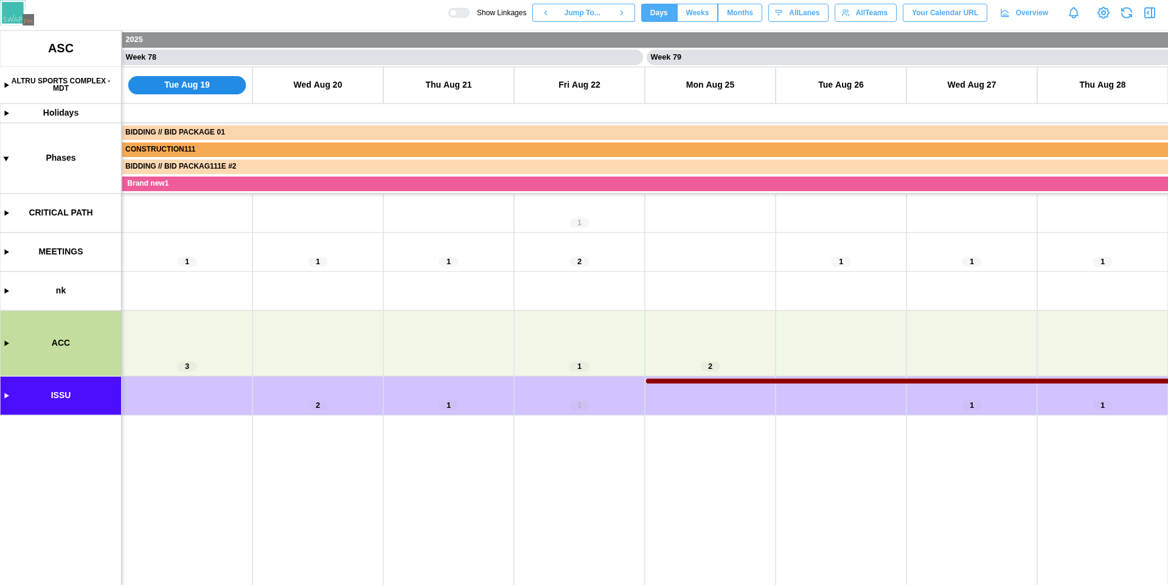
click at [5, 397] on canvas at bounding box center [584, 307] width 1168 height 554
click at [7, 397] on canvas at bounding box center [584, 307] width 1168 height 554
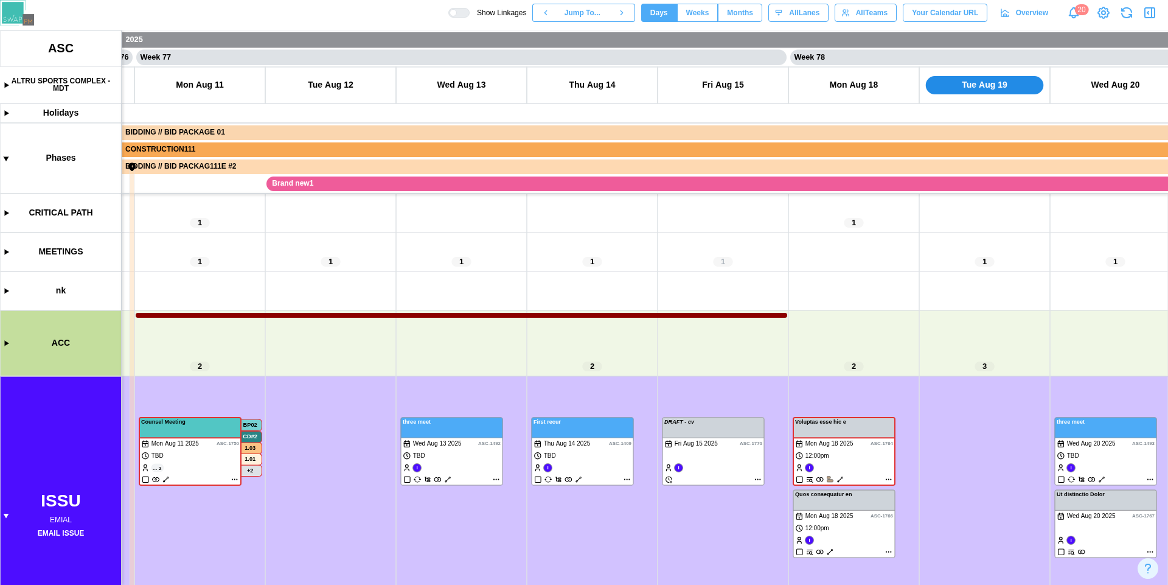
scroll to position [0, 49427]
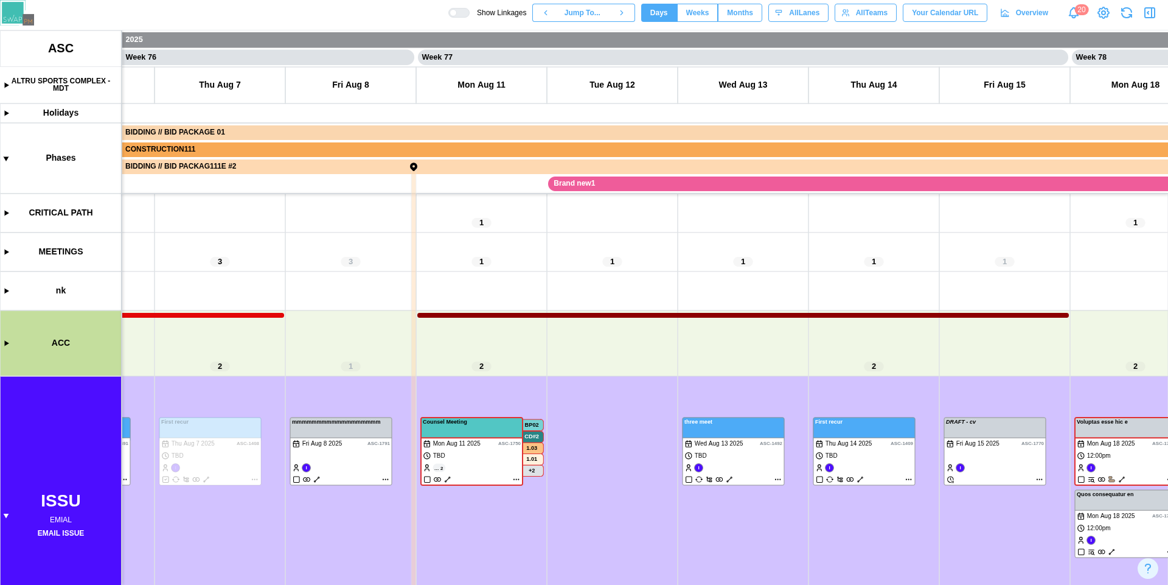
click at [388, 480] on canvas at bounding box center [584, 307] width 1168 height 554
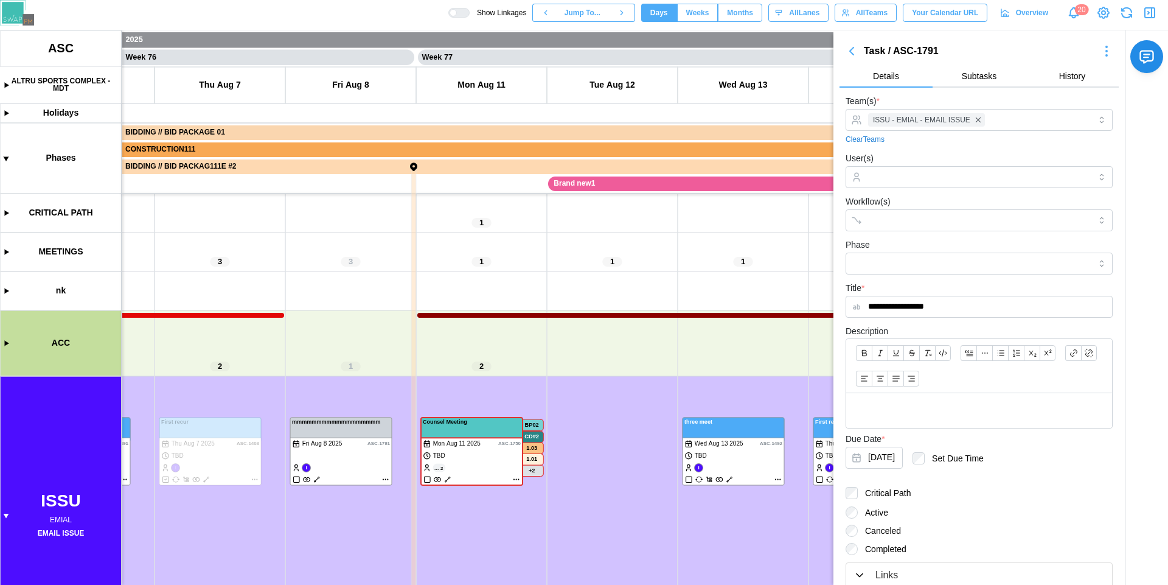
scroll to position [47, 0]
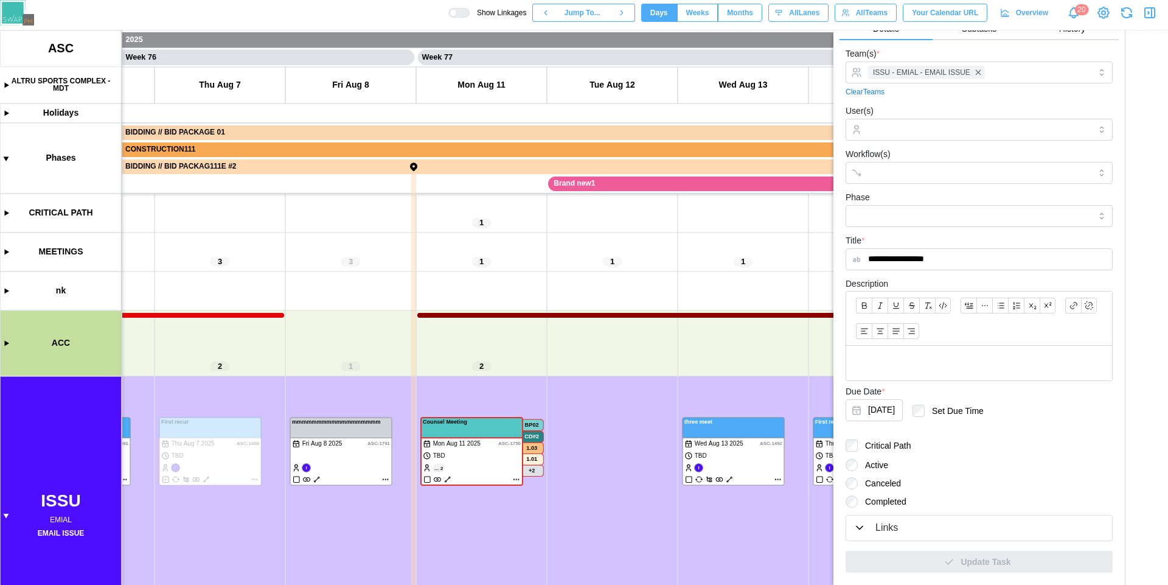
click at [954, 525] on div "Links" at bounding box center [979, 527] width 251 height 15
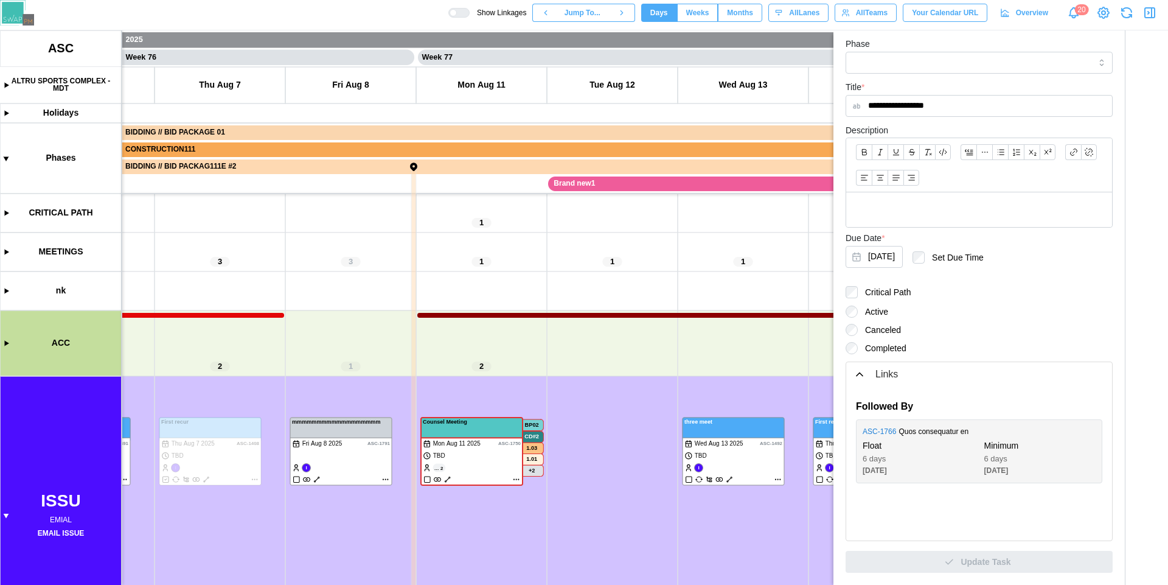
click at [1083, 430] on div "Quos consequatur en" at bounding box center [997, 432] width 197 height 12
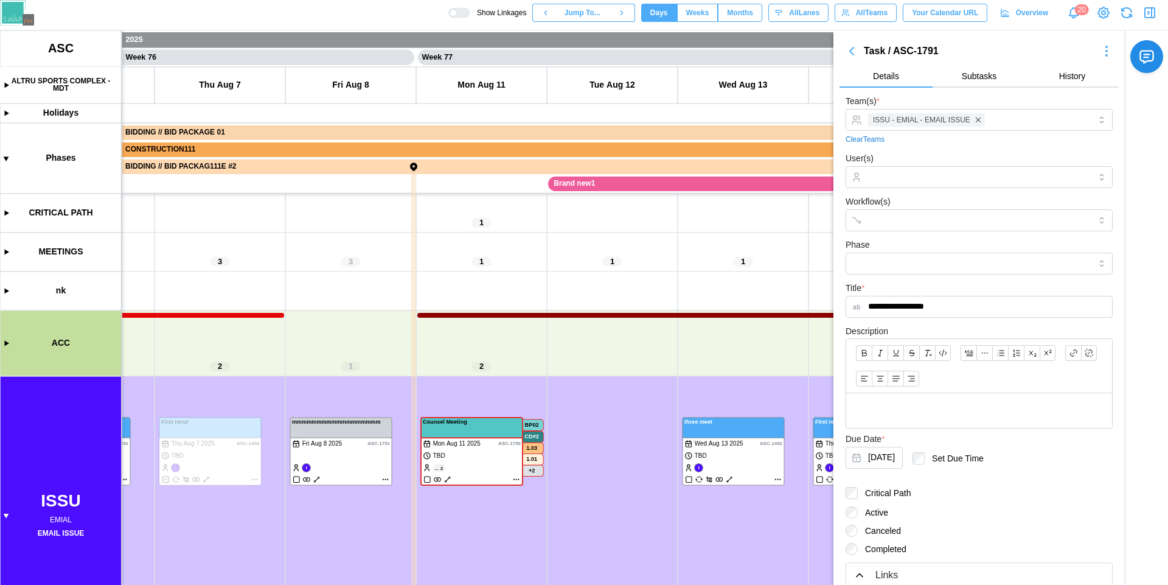
click at [1148, 10] on icon "button" at bounding box center [1150, 12] width 15 height 15
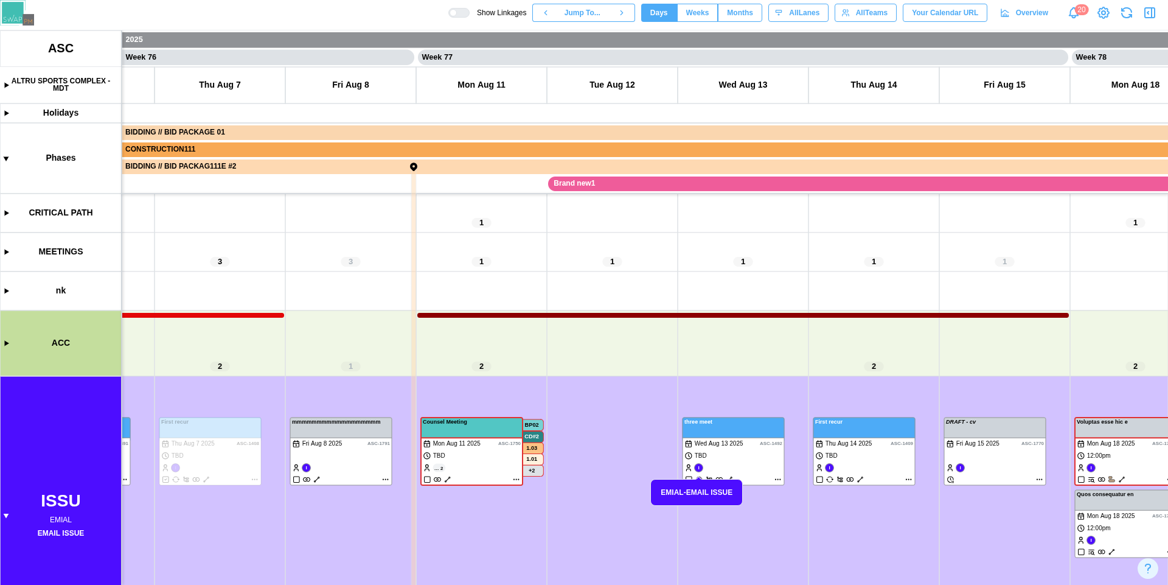
click at [351, 477] on canvas at bounding box center [584, 307] width 1168 height 554
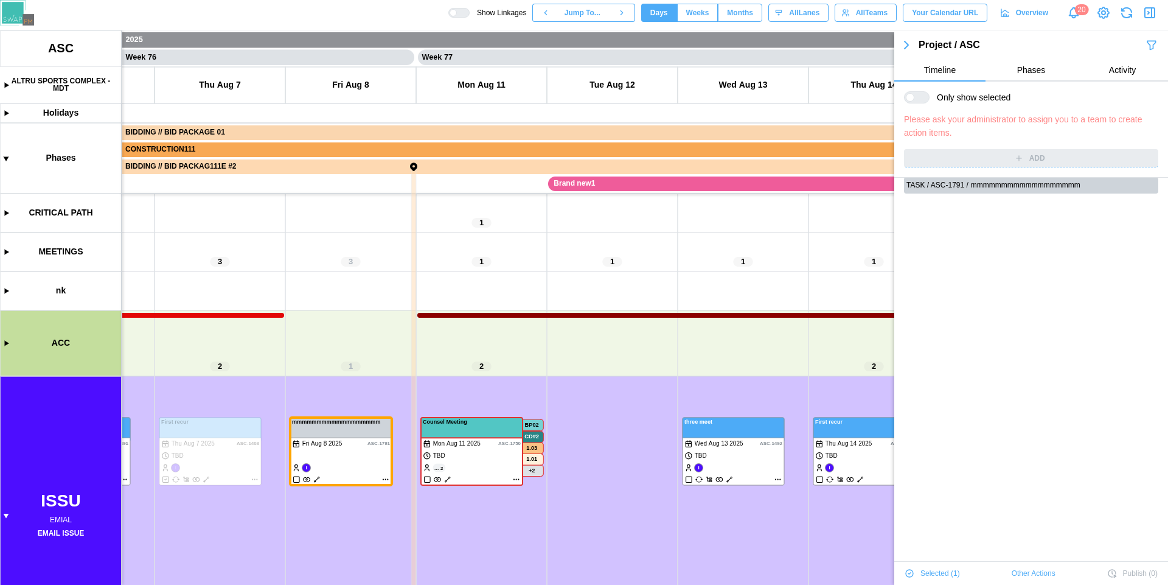
scroll to position [0, 49751]
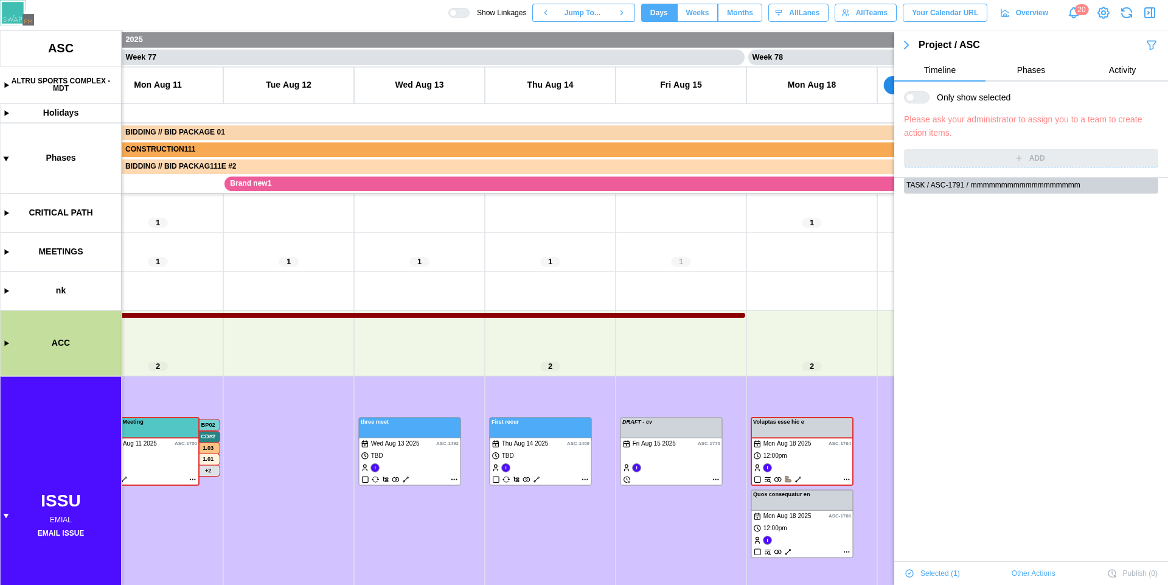
click at [806, 535] on canvas at bounding box center [584, 307] width 1168 height 554
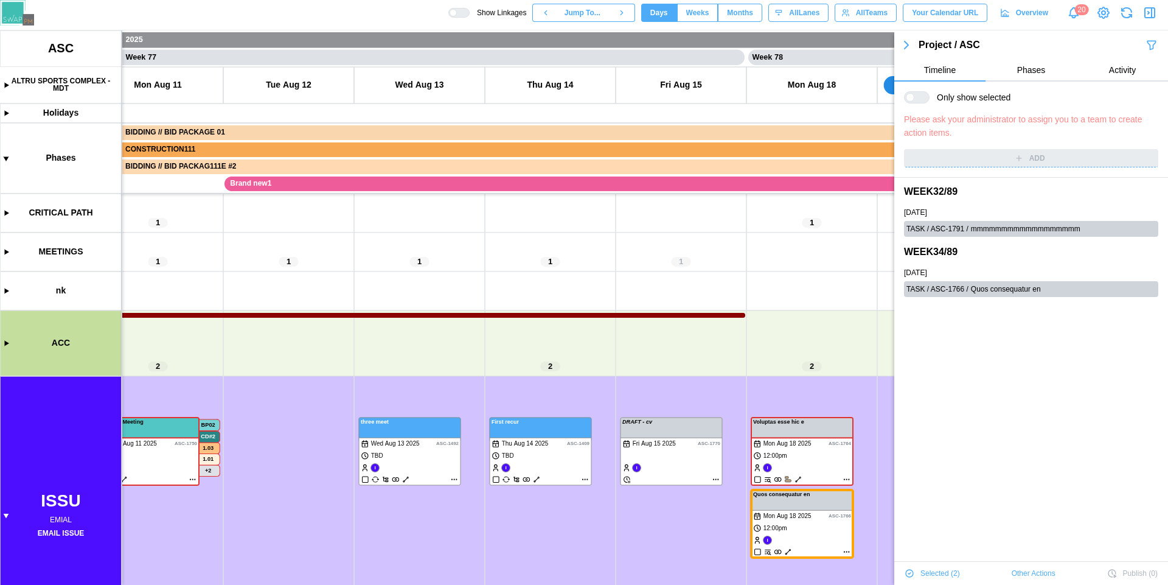
scroll to position [79, 0]
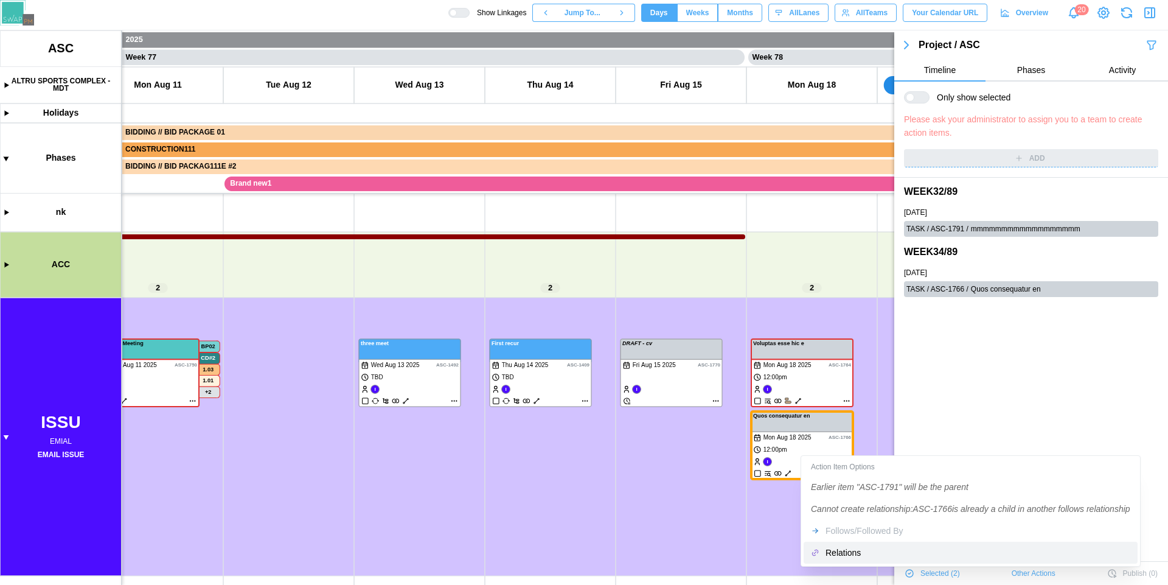
click at [860, 549] on div "Relations" at bounding box center [978, 553] width 305 height 10
click at [840, 553] on div "Relations" at bounding box center [978, 553] width 305 height 10
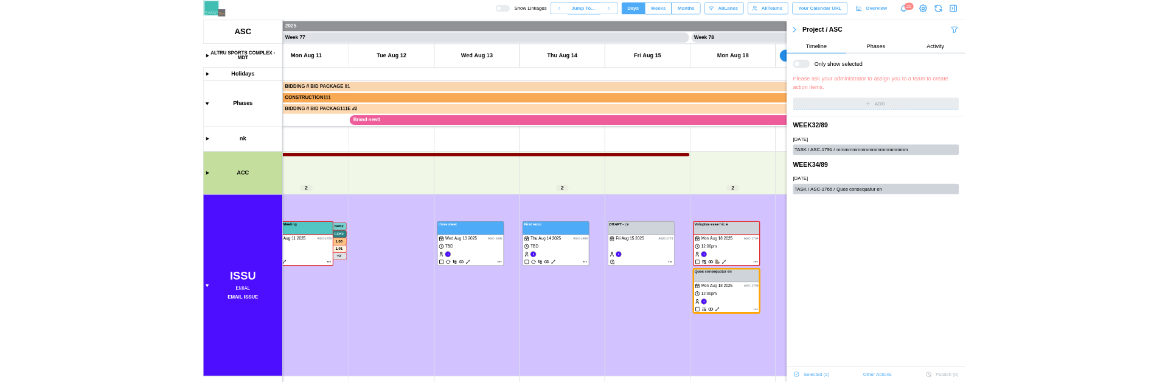
scroll to position [0, 0]
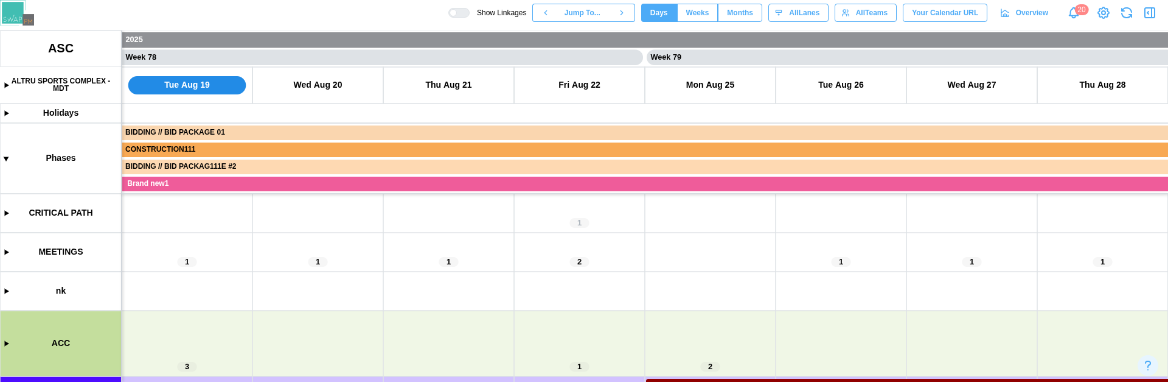
scroll to position [43, 0]
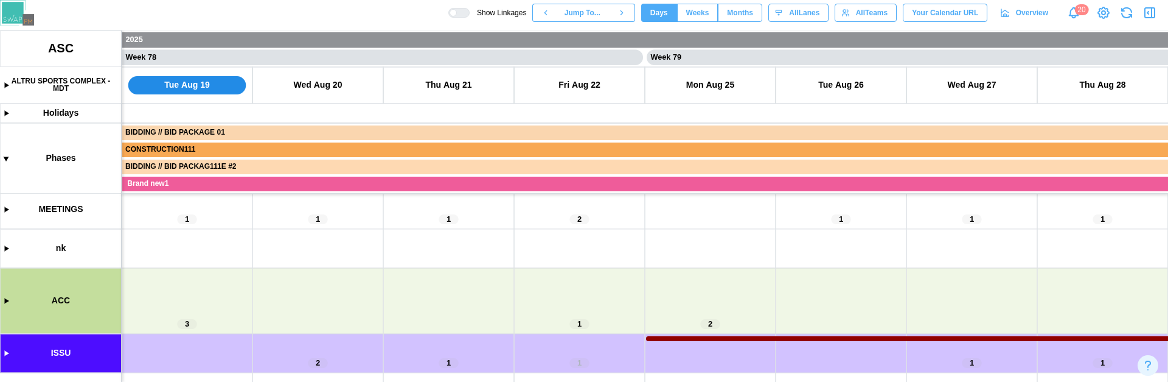
click at [5, 352] on canvas at bounding box center [584, 205] width 1168 height 351
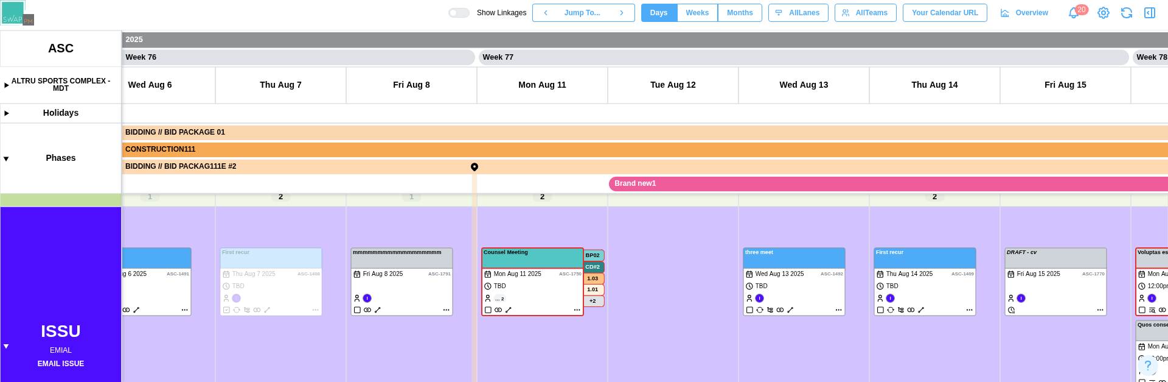
scroll to position [200, 0]
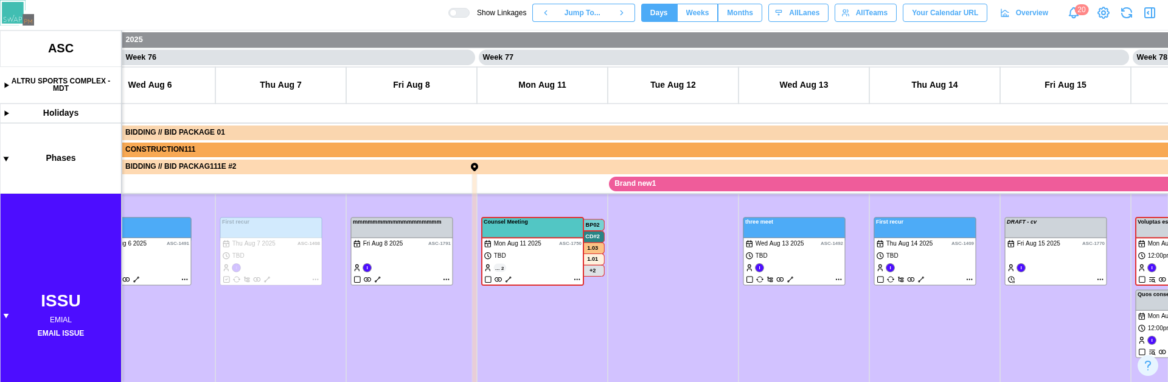
click at [410, 274] on canvas at bounding box center [584, 205] width 1168 height 351
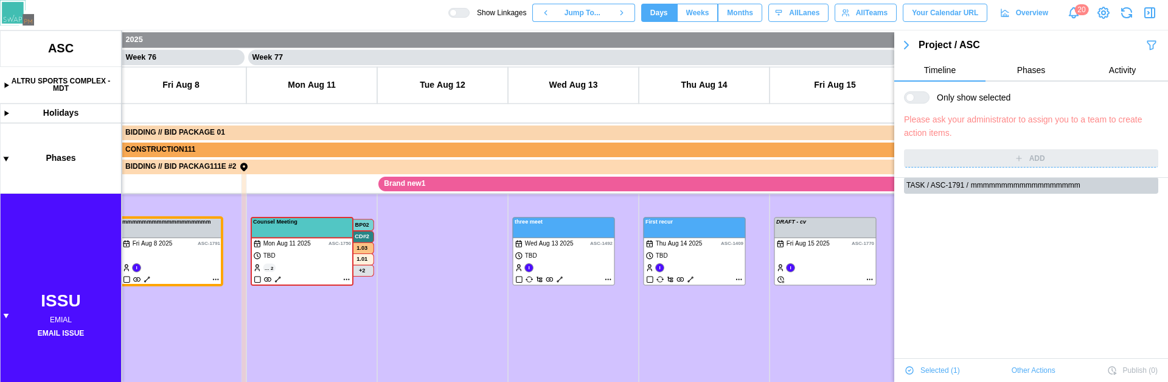
scroll to position [0, 49597]
click at [826, 264] on canvas at bounding box center [584, 205] width 1168 height 351
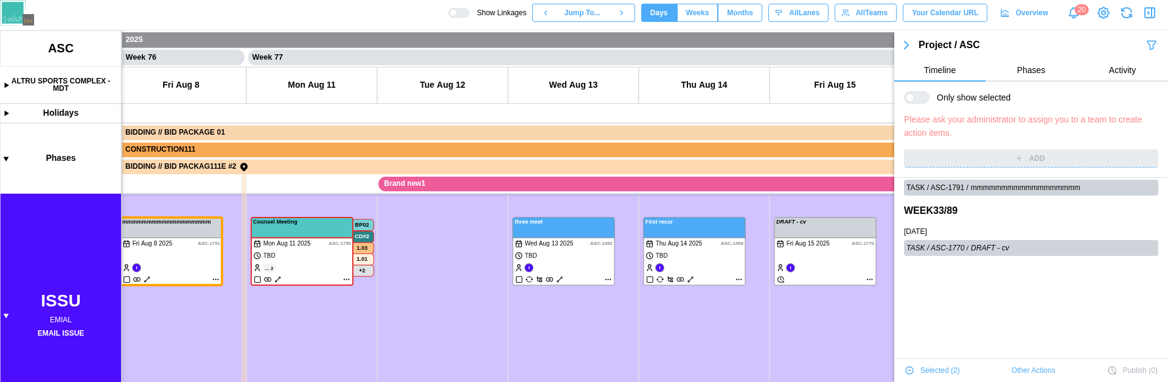
scroll to position [0, 0]
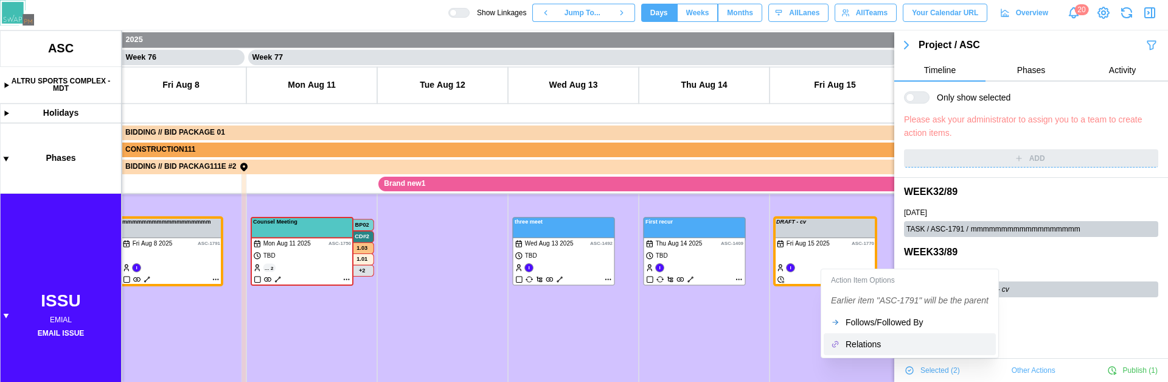
click at [894, 344] on div "Relations" at bounding box center [917, 344] width 143 height 10
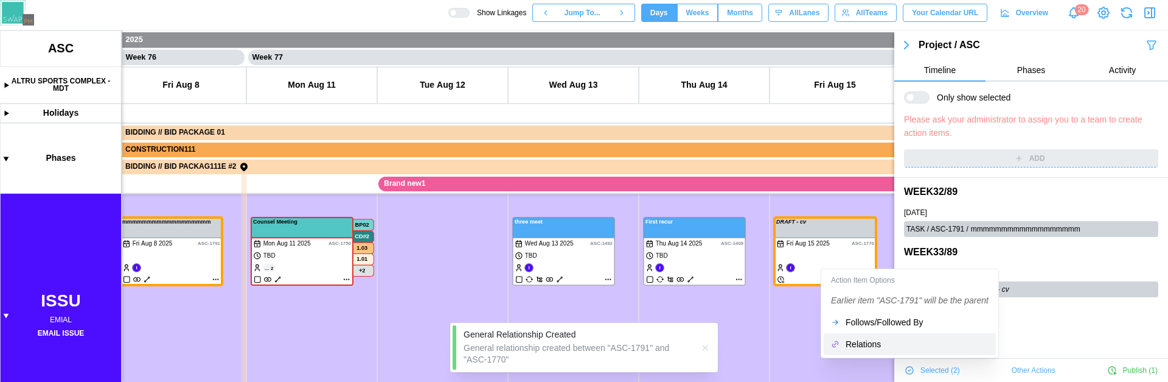
click at [887, 321] on div "Follows/Followed By" at bounding box center [917, 322] width 143 height 10
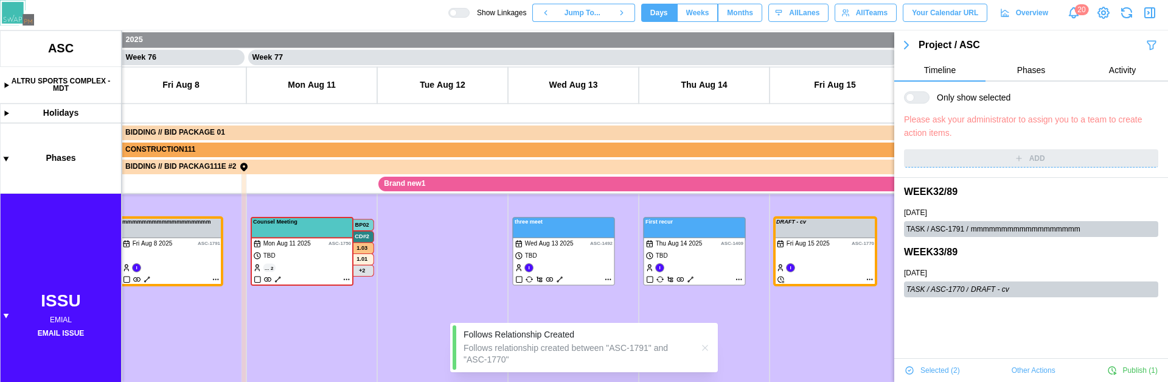
click at [707, 347] on icon "button" at bounding box center [705, 348] width 10 height 10
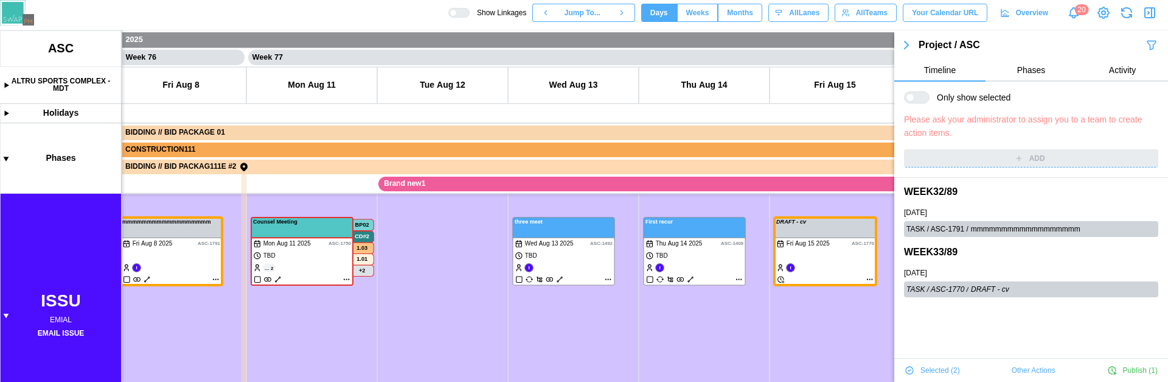
click at [868, 278] on canvas at bounding box center [584, 205] width 1168 height 351
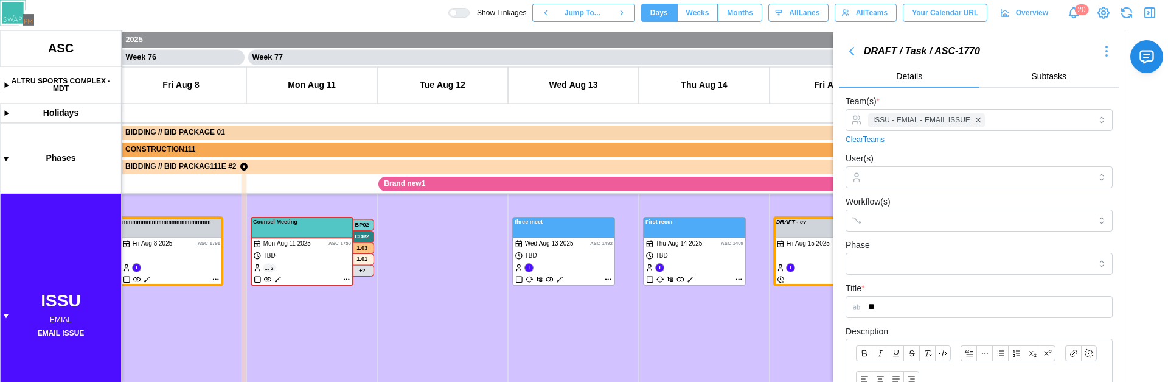
scroll to position [195, 0]
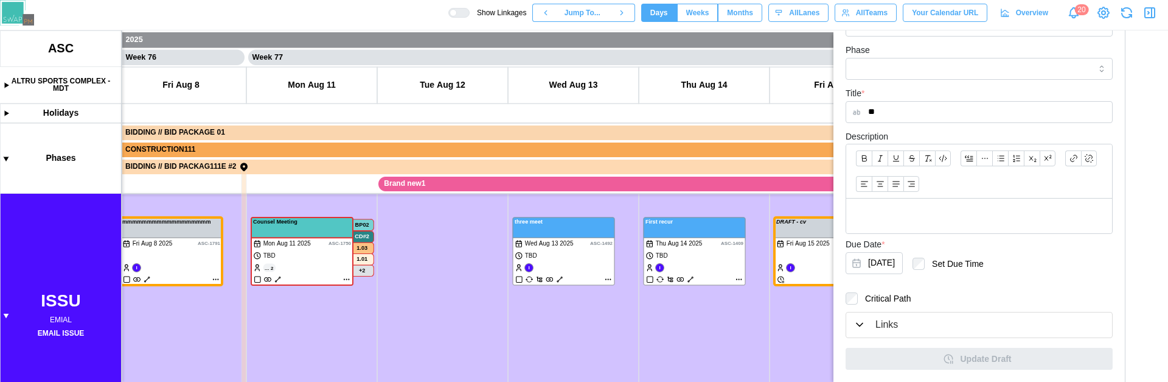
click at [890, 321] on div "Links" at bounding box center [887, 324] width 23 height 15
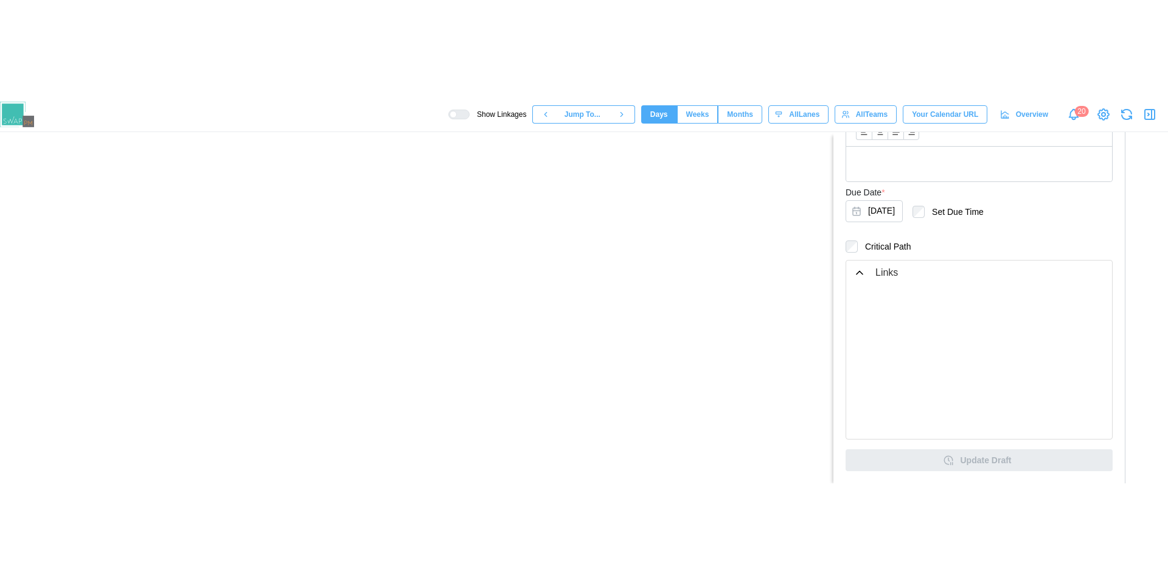
scroll to position [79, 0]
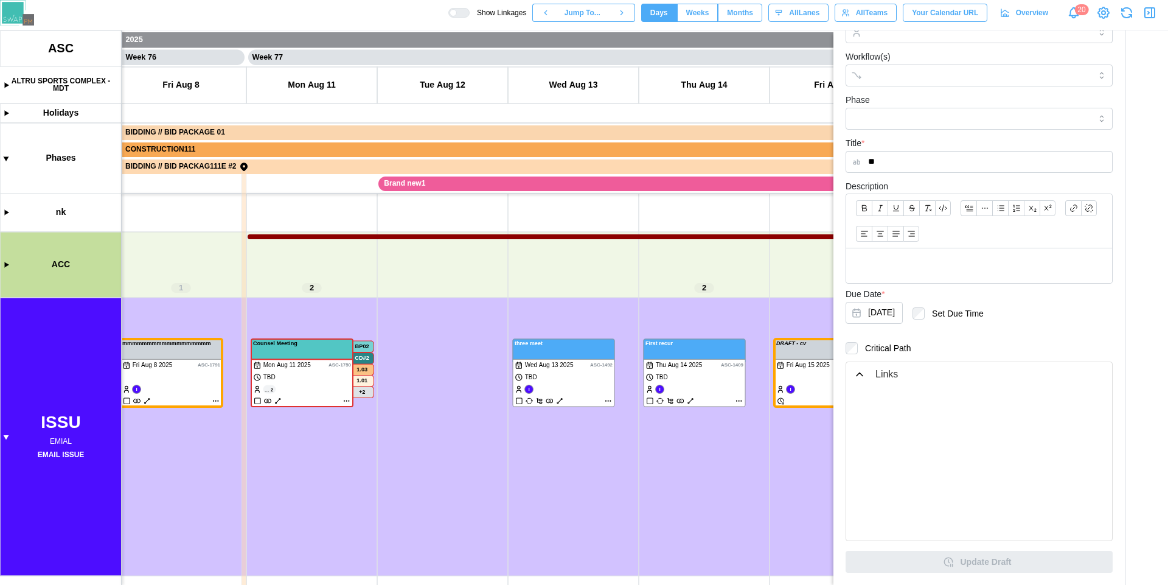
click at [859, 374] on icon "button" at bounding box center [860, 374] width 6 height 3
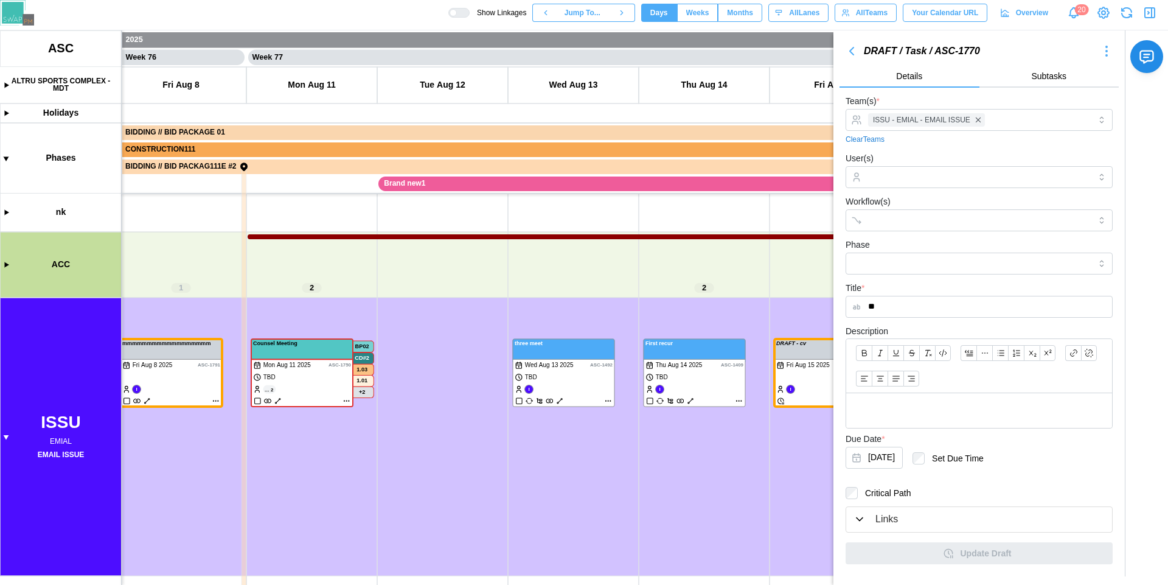
scroll to position [0, 0]
click at [892, 381] on div "Links" at bounding box center [887, 519] width 23 height 15
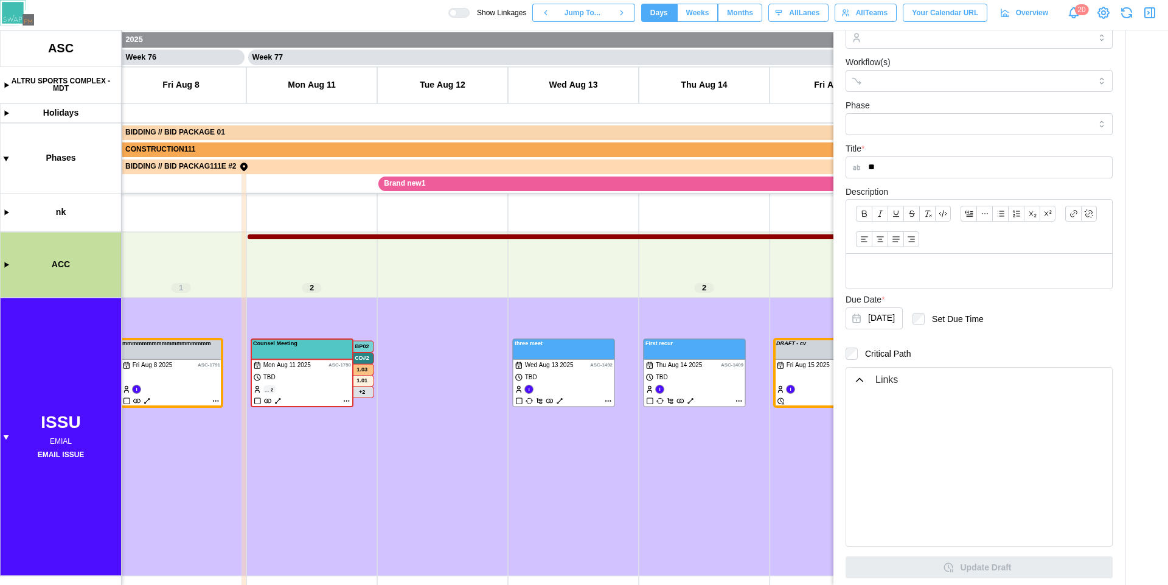
scroll to position [145, 0]
click at [145, 381] on canvas at bounding box center [584, 307] width 1168 height 554
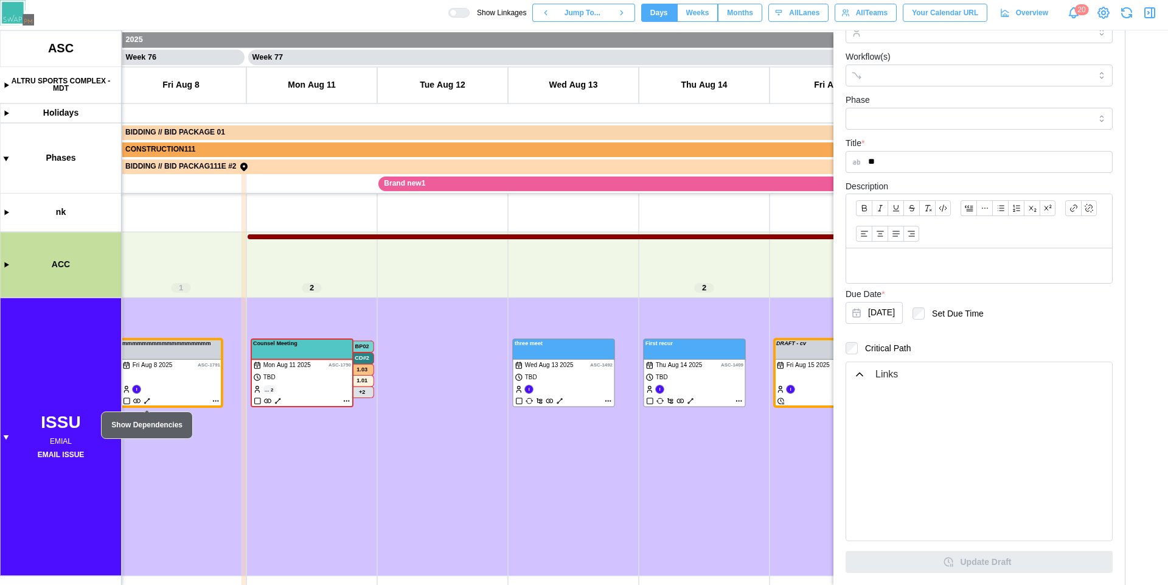
click at [145, 381] on canvas at bounding box center [584, 307] width 1168 height 554
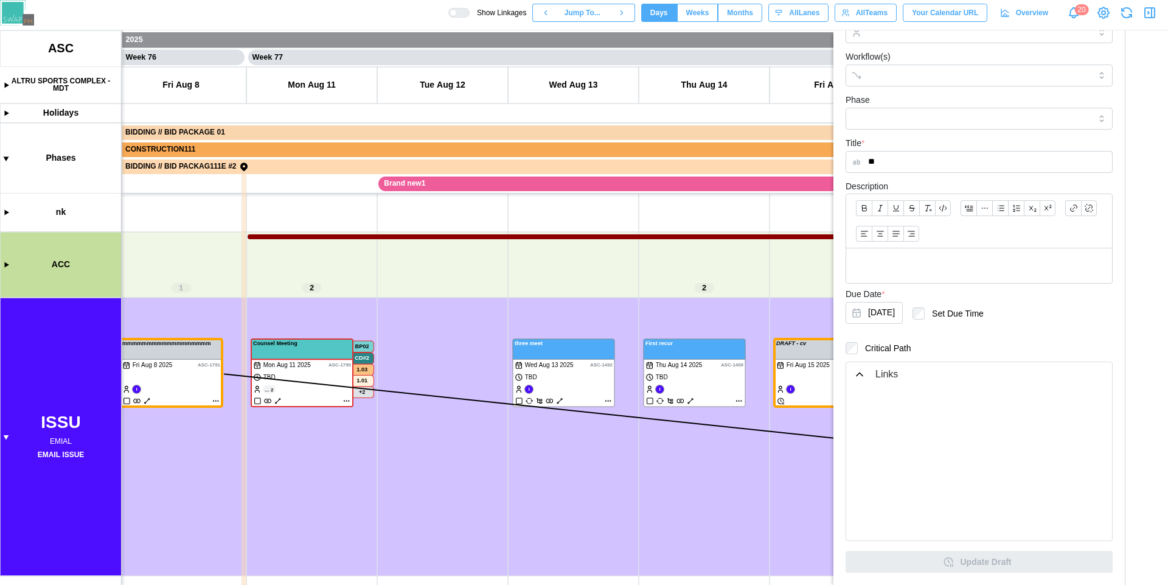
click at [1154, 15] on icon "button" at bounding box center [1150, 12] width 15 height 15
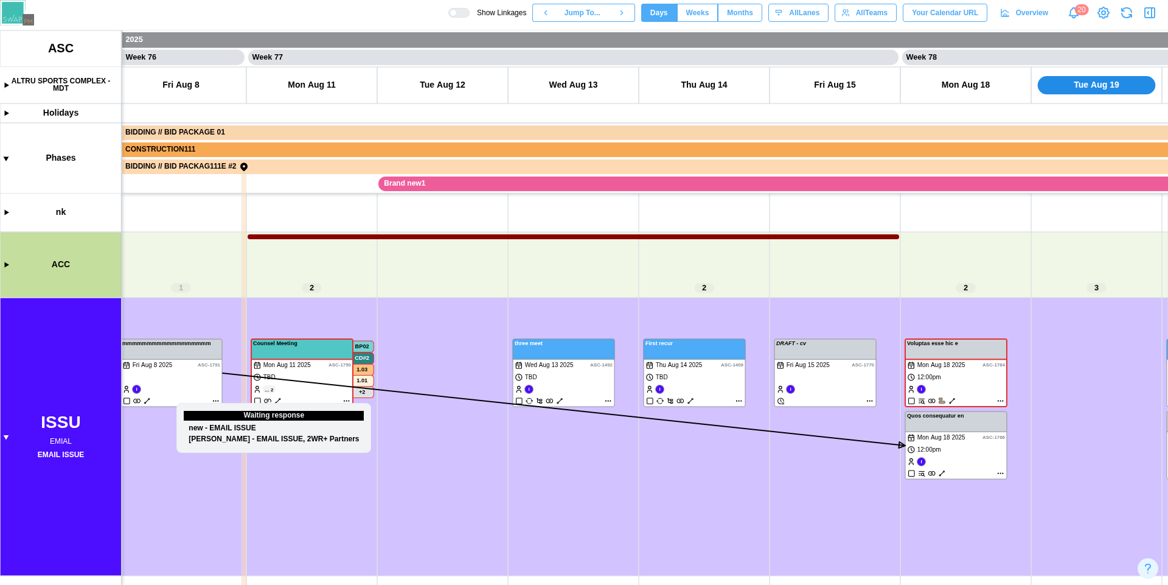
click at [145, 381] on canvas at bounding box center [584, 307] width 1168 height 554
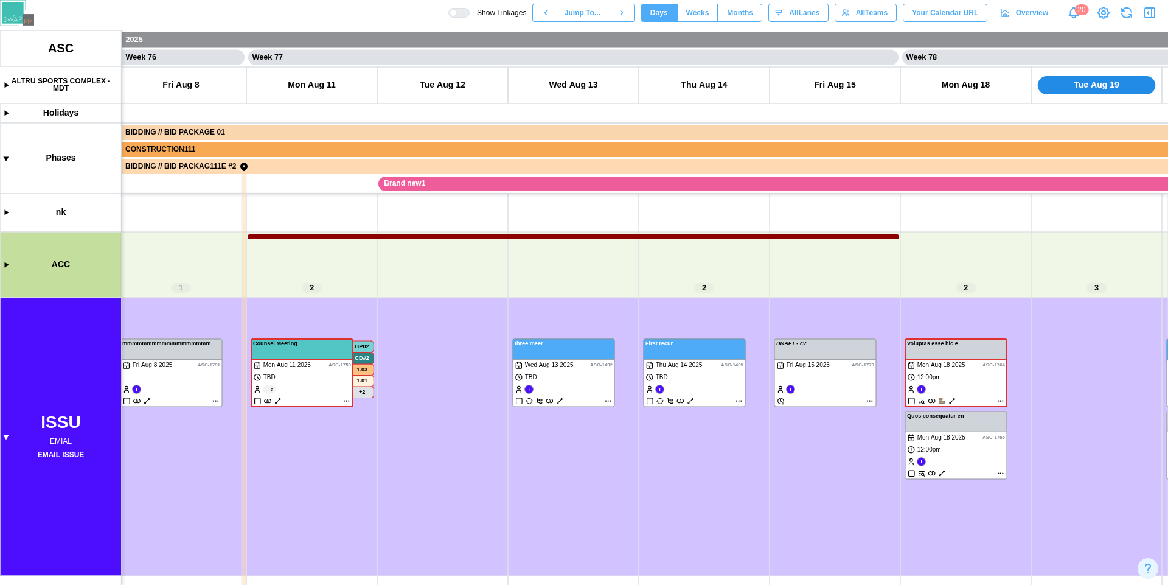
click at [195, 381] on canvas at bounding box center [584, 307] width 1168 height 554
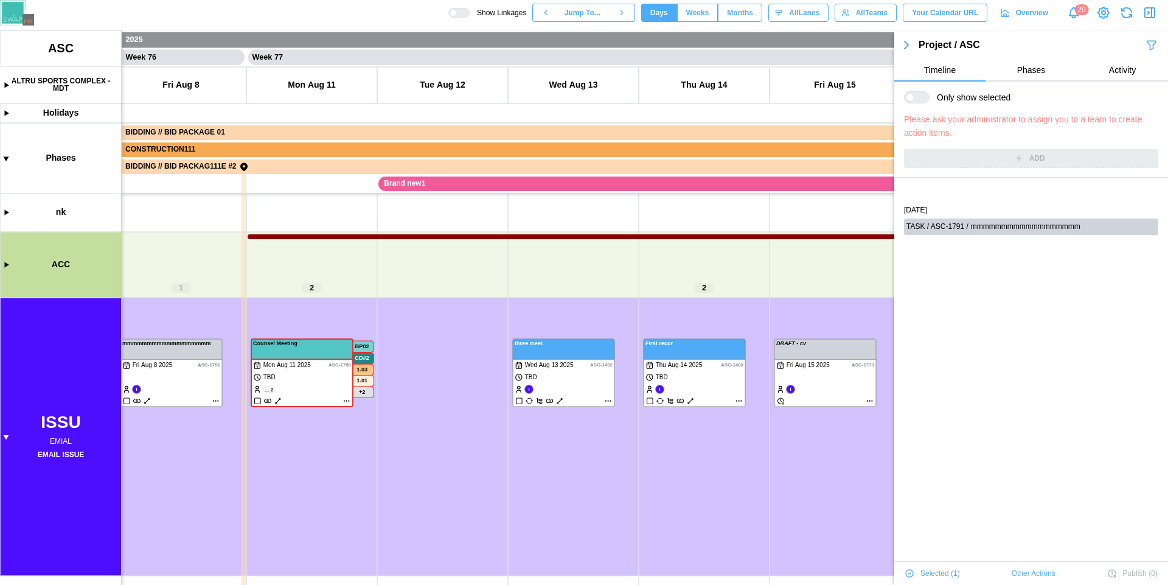
scroll to position [41, 0]
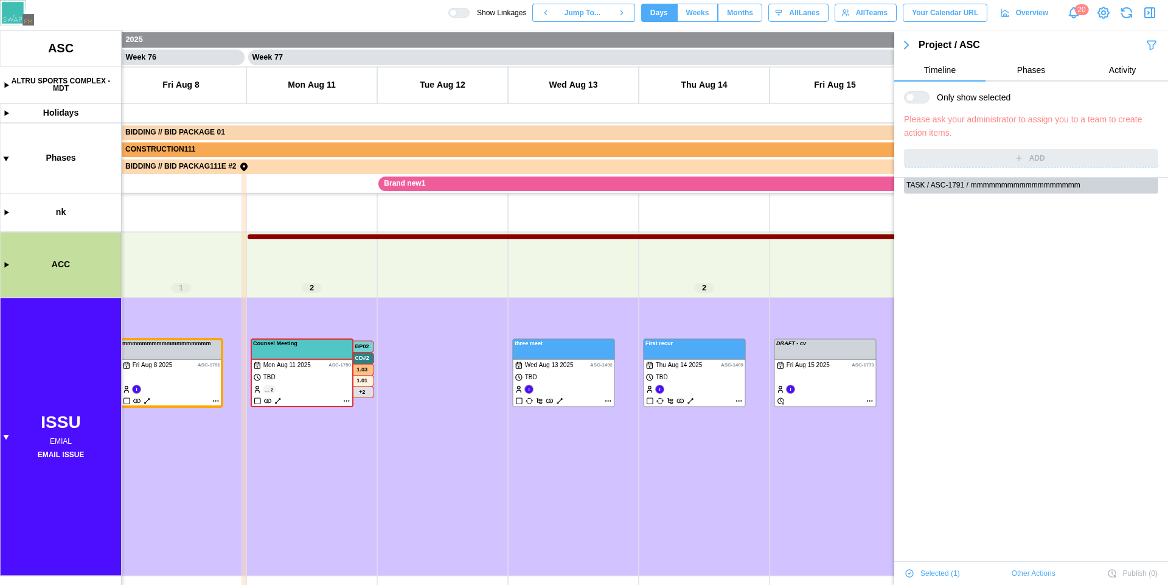
click at [809, 381] on canvas at bounding box center [584, 307] width 1168 height 554
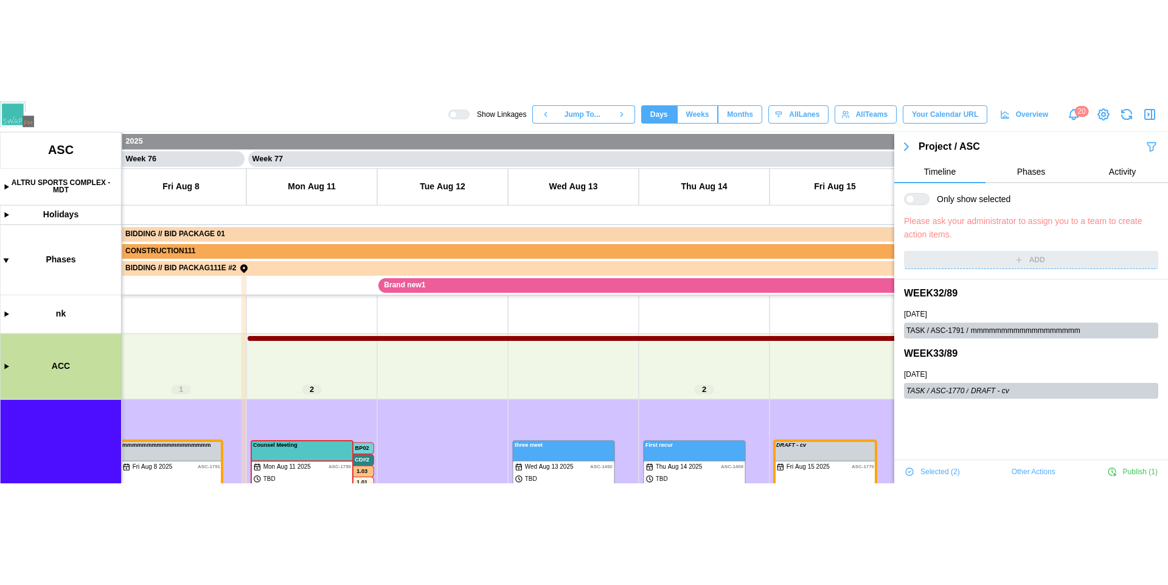
scroll to position [161, 0]
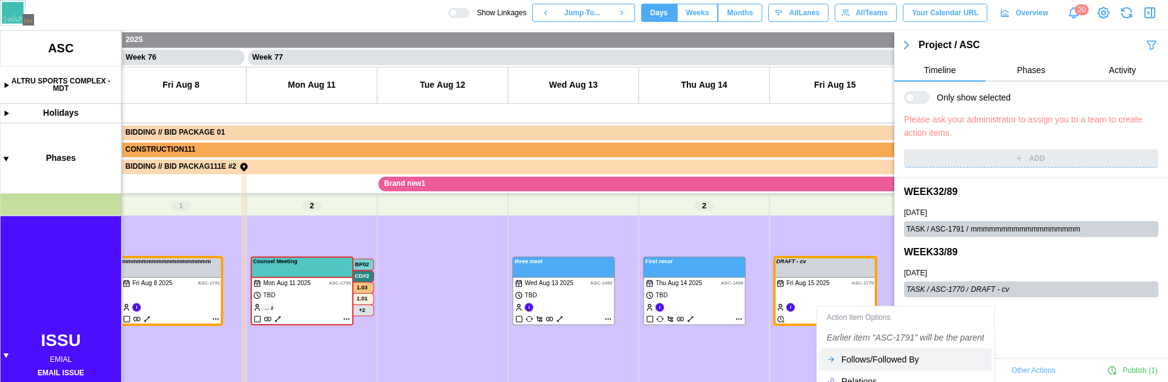
click at [905, 357] on div "Follows/Followed By" at bounding box center [913, 359] width 143 height 10
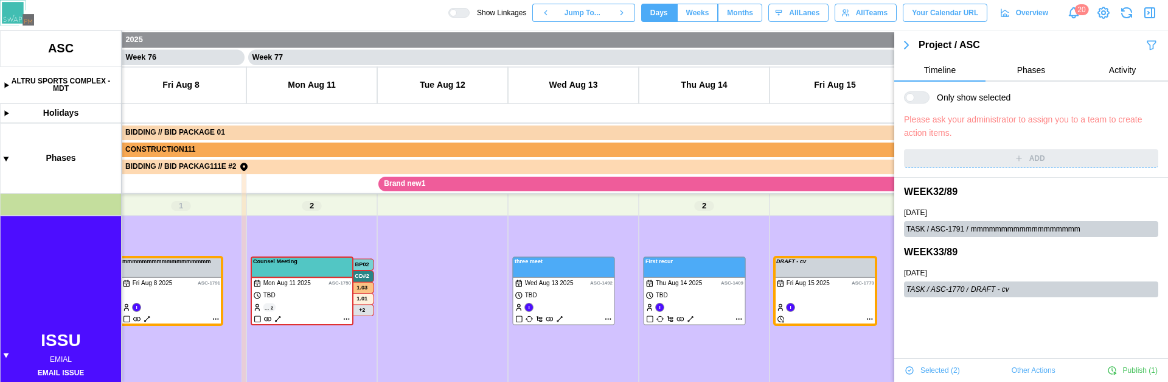
drag, startPoint x: 842, startPoint y: 295, endPoint x: 842, endPoint y: 304, distance: 9.1
click at [842, 304] on canvas at bounding box center [584, 205] width 1168 height 351
click at [831, 265] on canvas at bounding box center [584, 205] width 1168 height 351
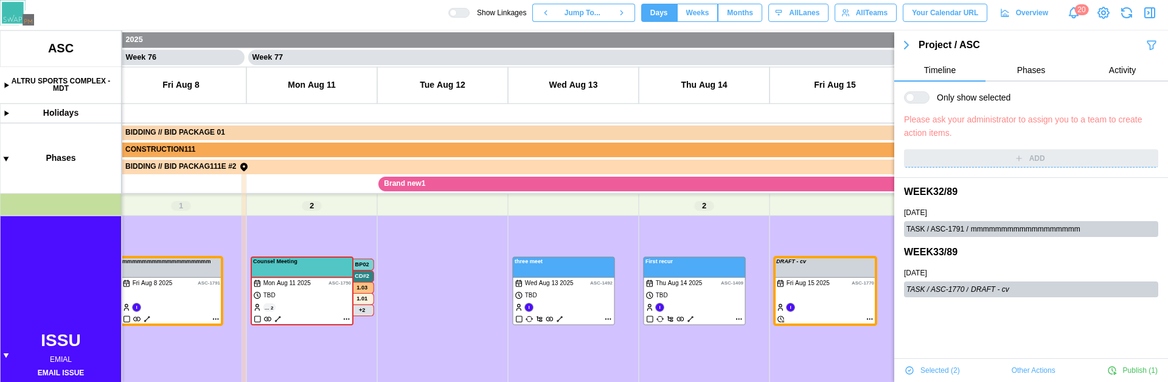
click at [831, 265] on canvas at bounding box center [584, 205] width 1168 height 351
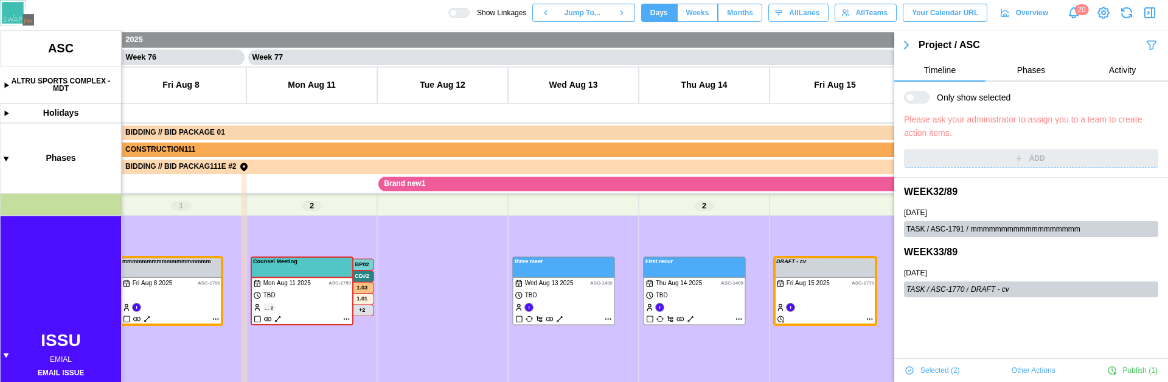
click at [831, 265] on canvas at bounding box center [584, 205] width 1168 height 351
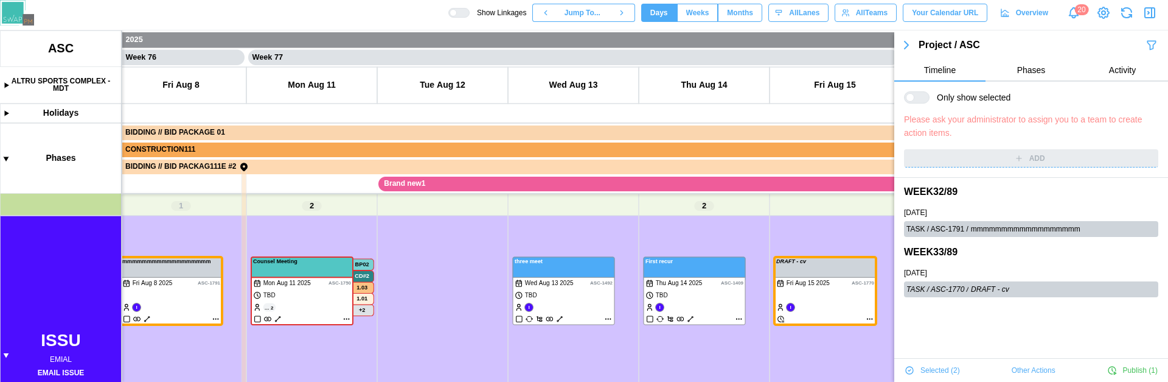
click at [831, 265] on canvas at bounding box center [584, 205] width 1168 height 351
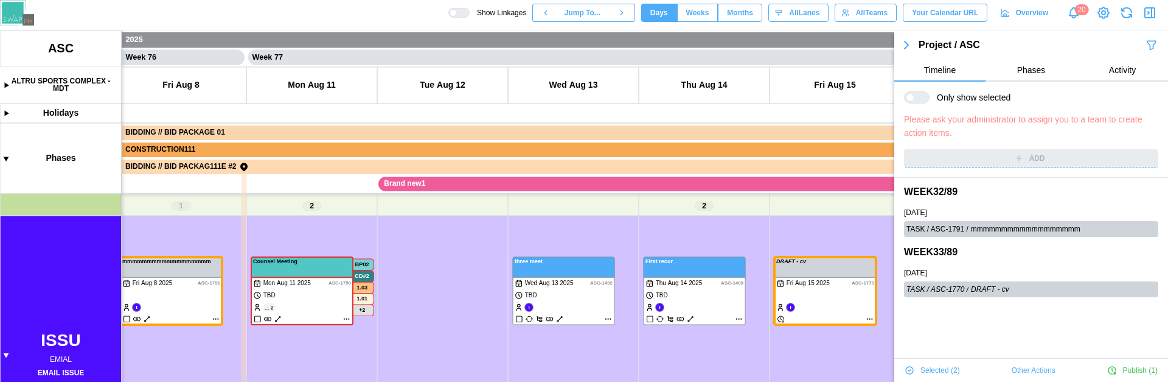
click at [831, 265] on canvas at bounding box center [584, 205] width 1168 height 351
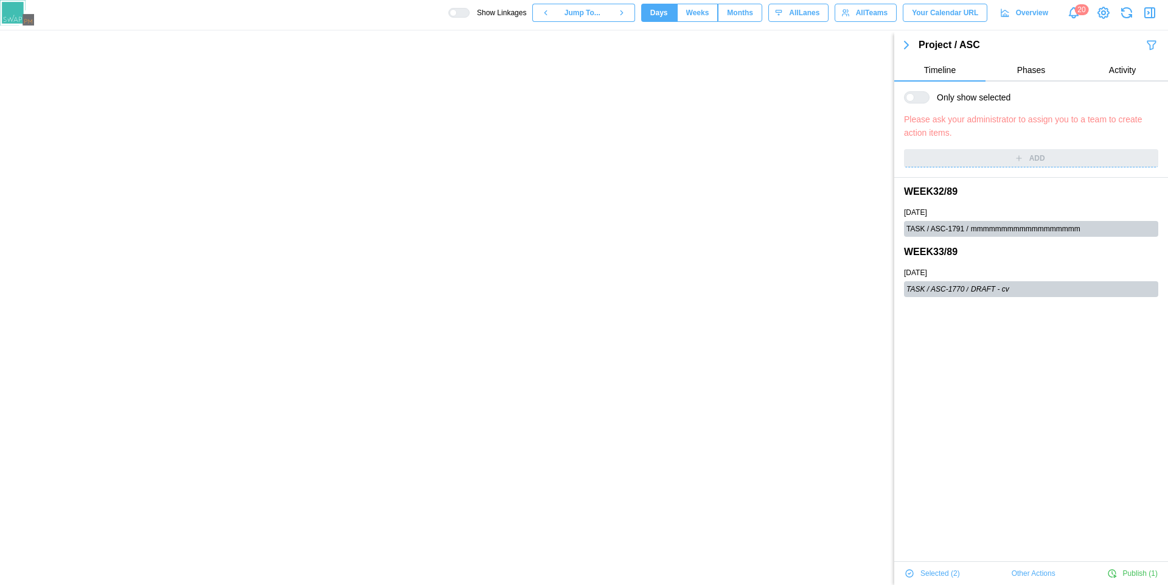
scroll to position [79, 0]
